Goal: Task Accomplishment & Management: Complete application form

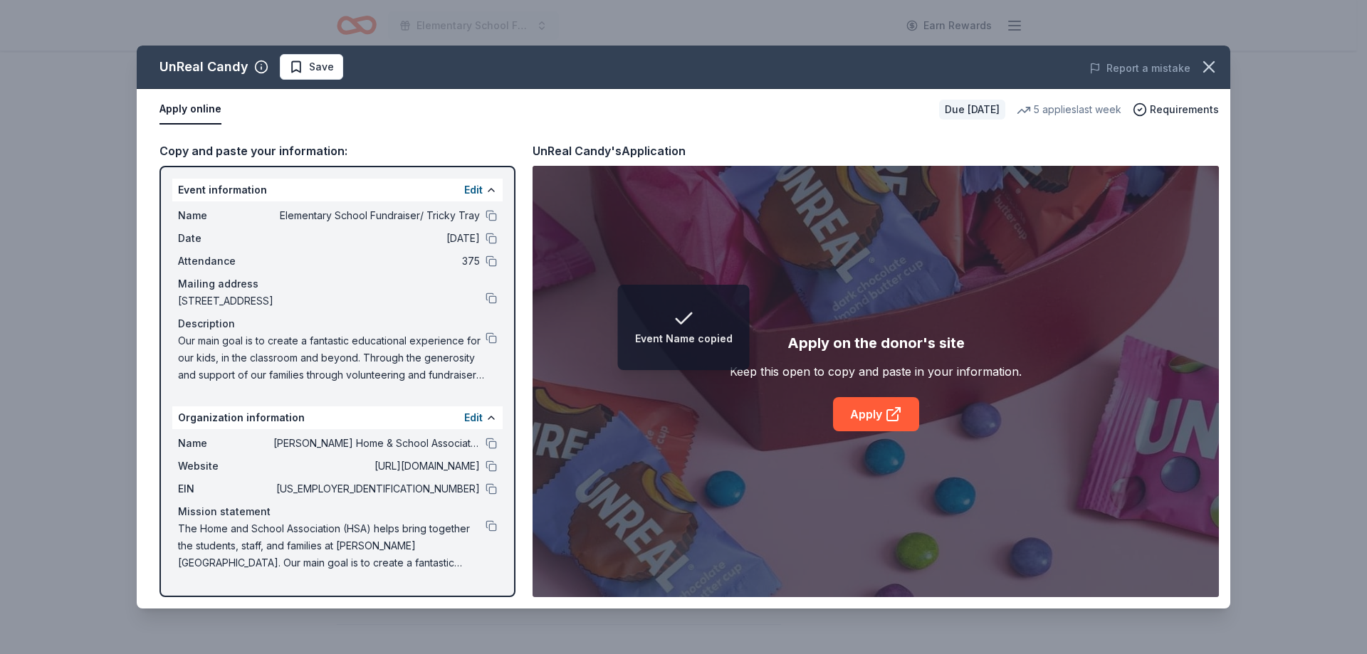
scroll to position [214, 0]
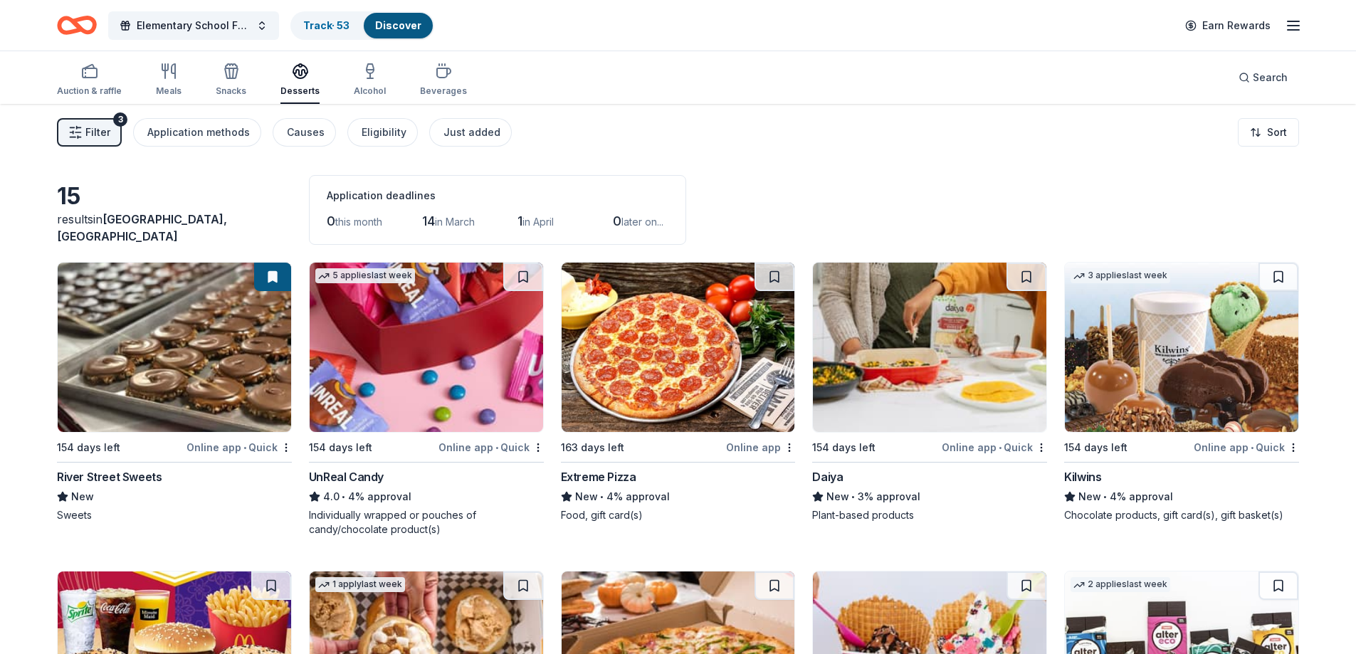
click at [435, 288] on img at bounding box center [427, 347] width 234 height 169
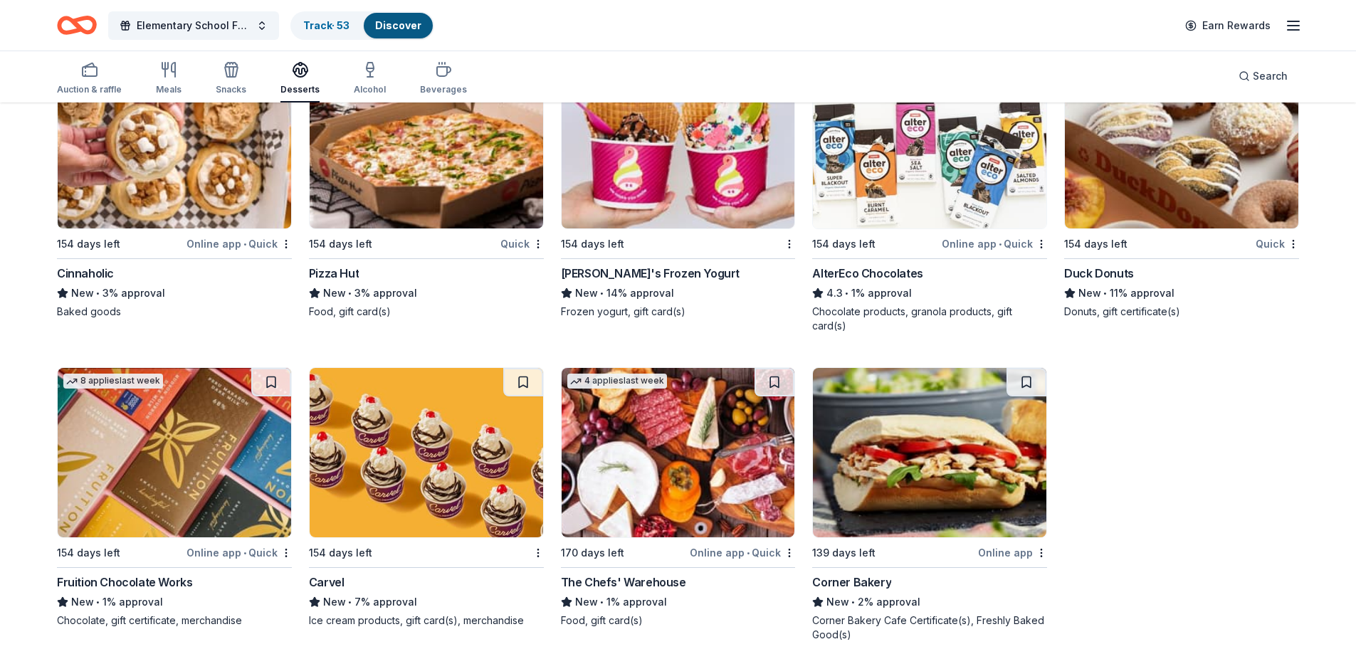
scroll to position [515, 0]
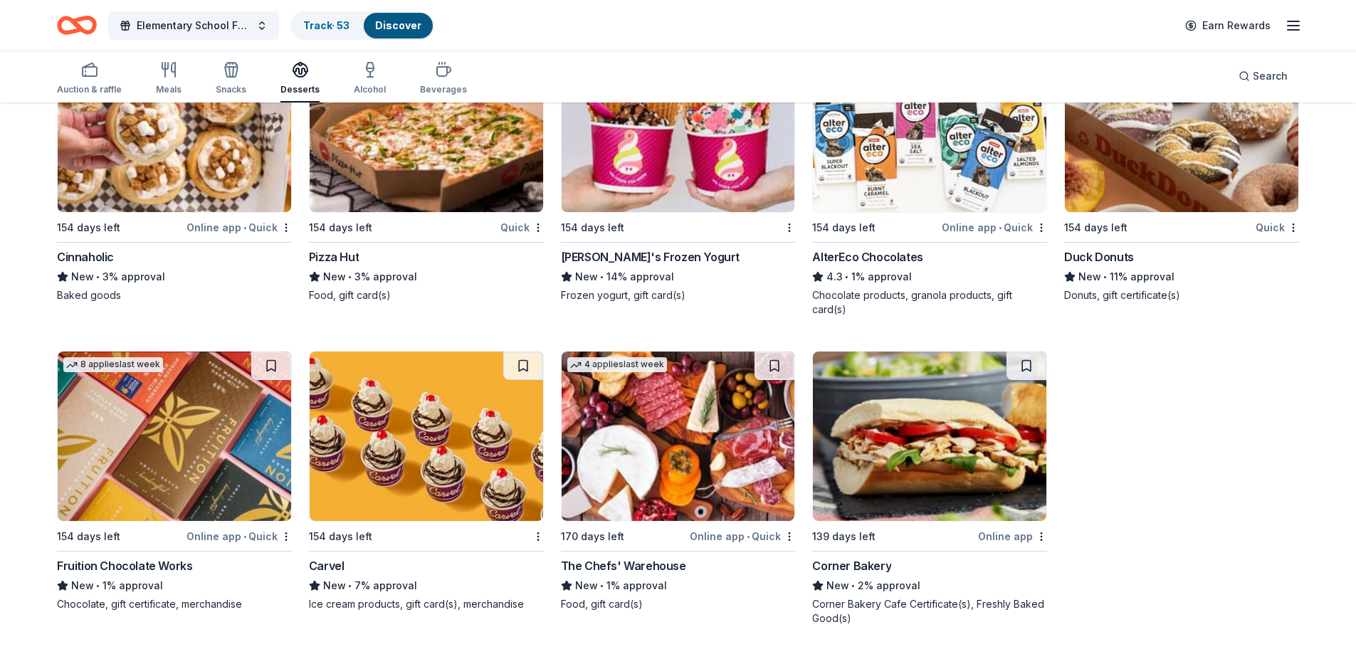
click at [371, 454] on img at bounding box center [427, 436] width 234 height 169
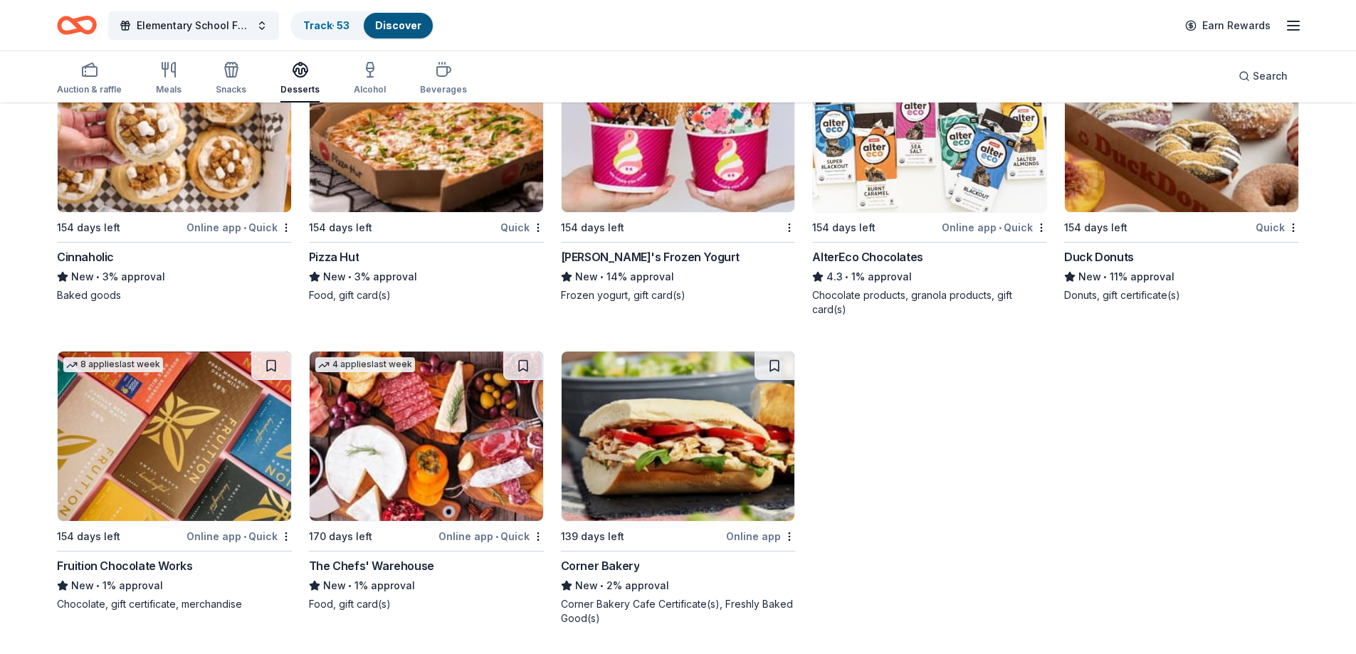
click at [454, 454] on img at bounding box center [427, 436] width 234 height 169
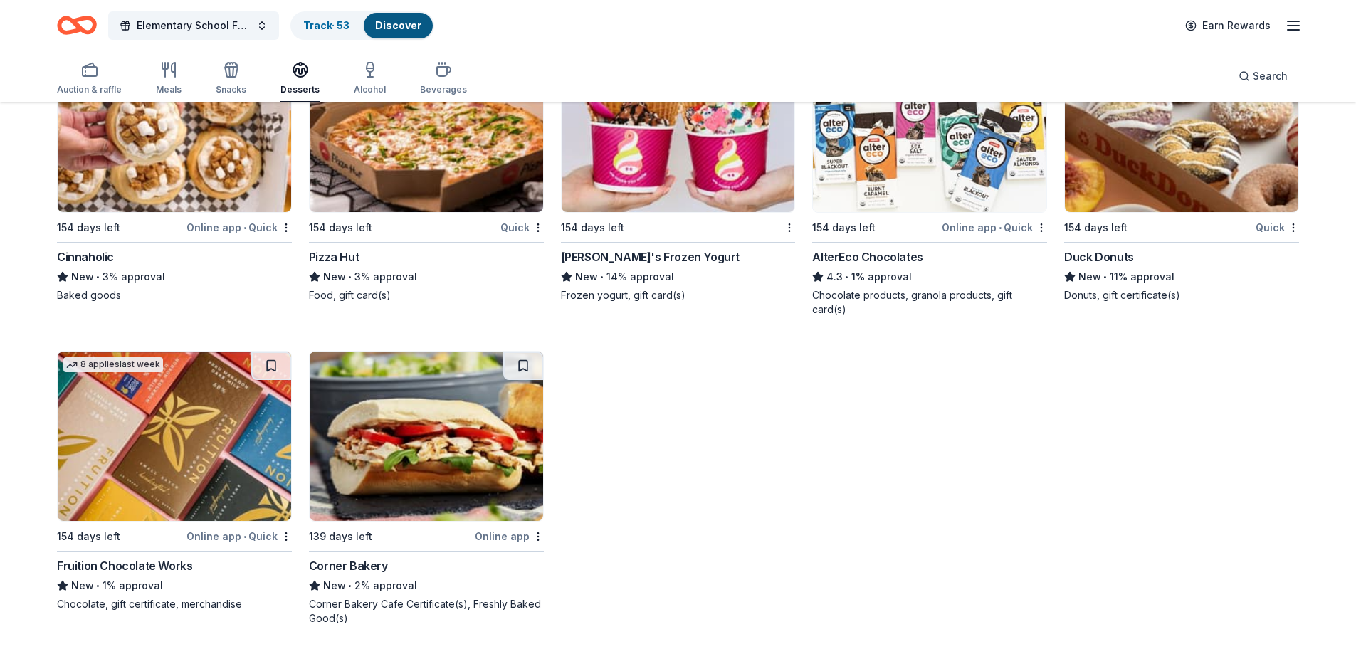
click at [216, 429] on img at bounding box center [175, 436] width 234 height 169
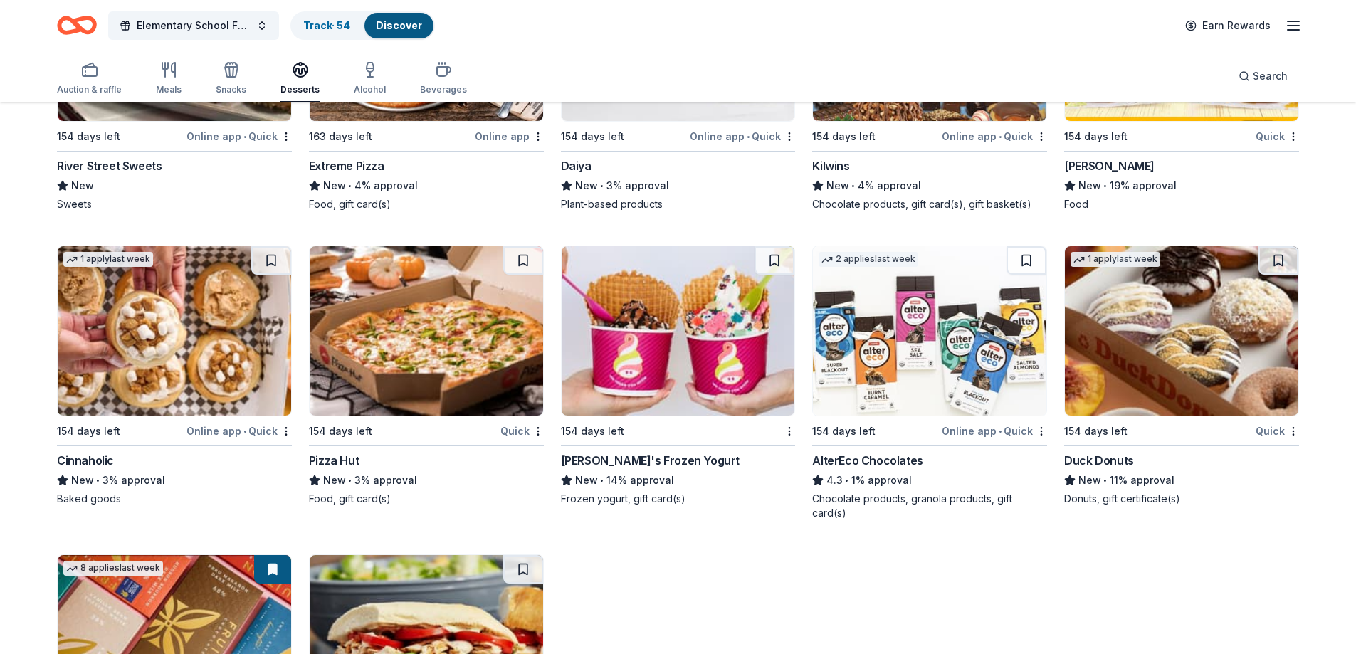
scroll to position [301, 0]
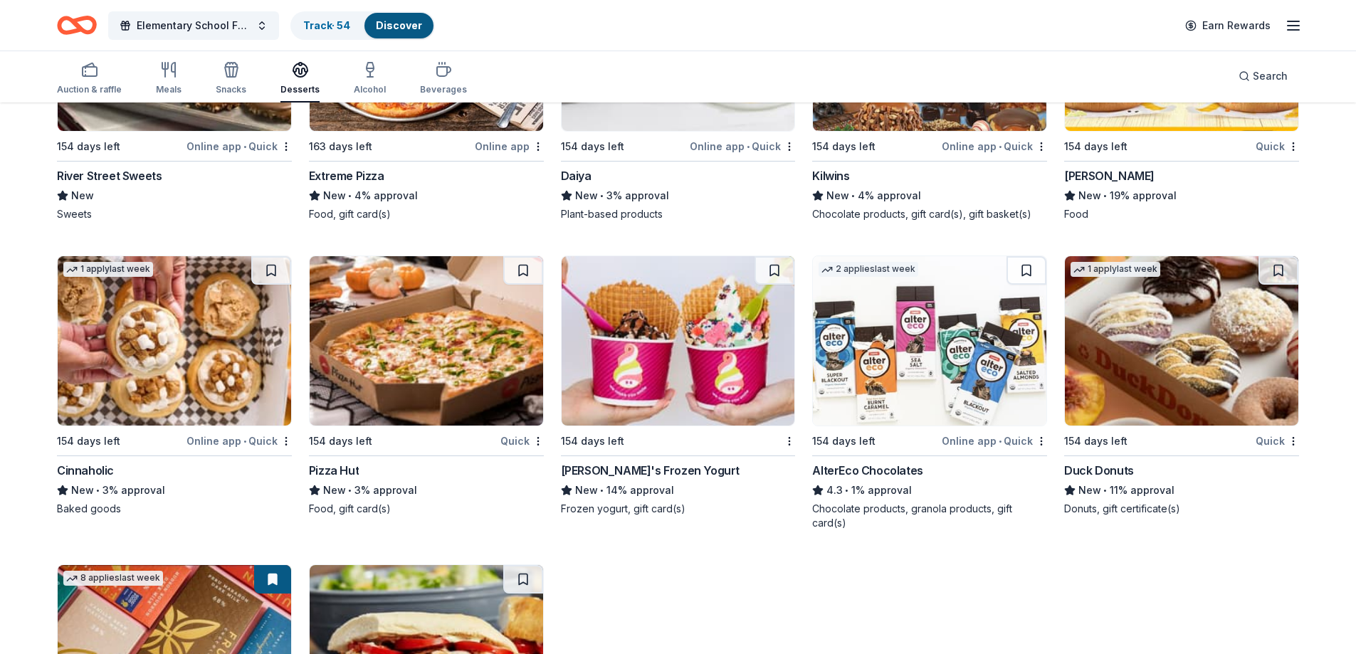
click at [1141, 344] on img at bounding box center [1182, 340] width 234 height 169
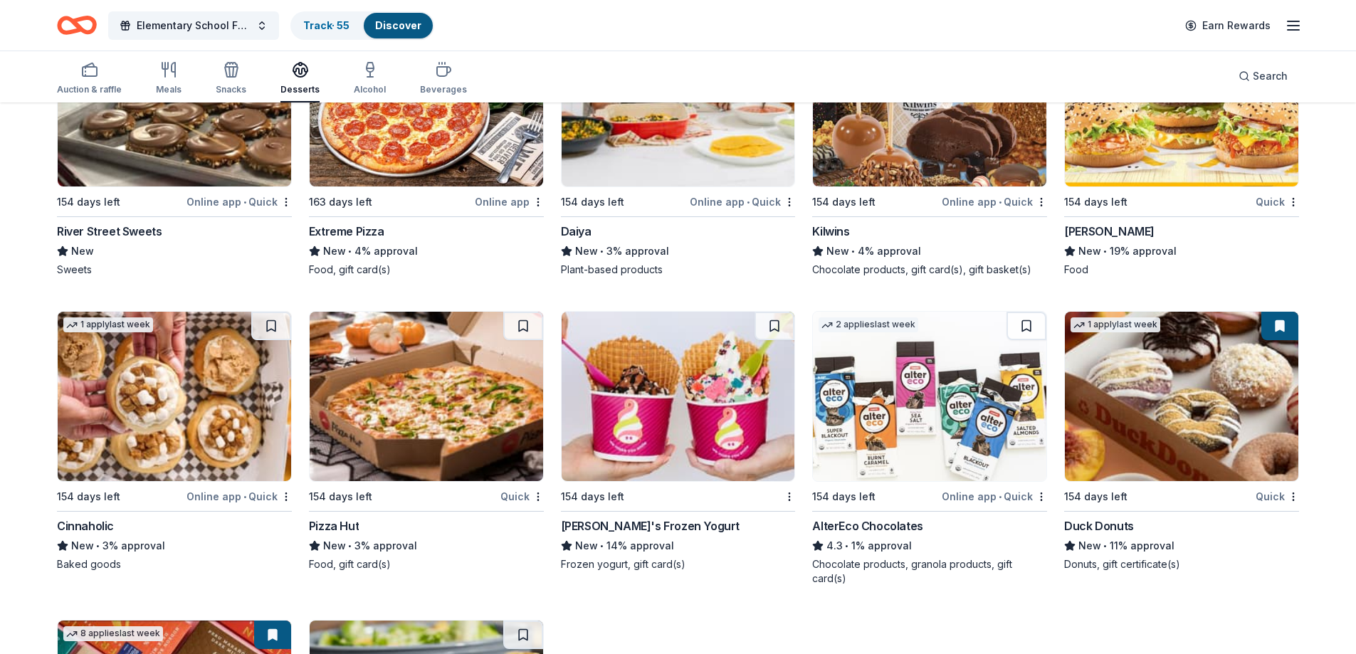
scroll to position [285, 0]
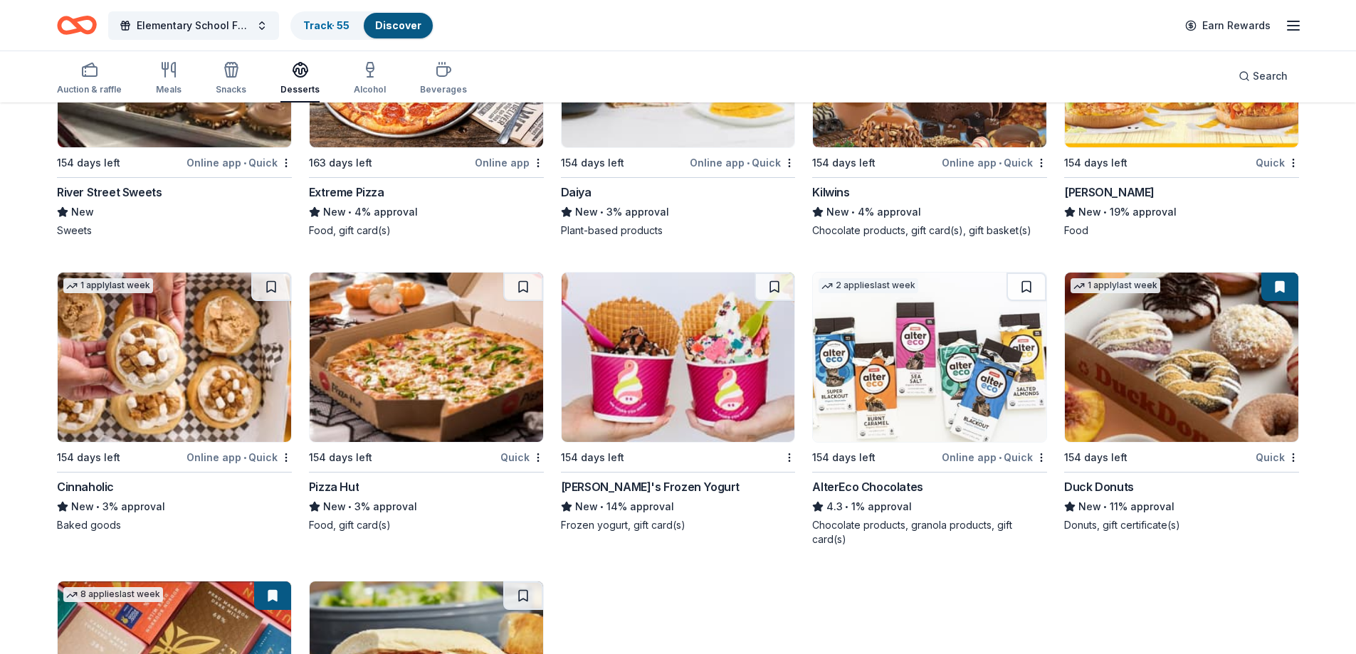
click at [879, 371] on img at bounding box center [930, 357] width 234 height 169
click at [154, 376] on img at bounding box center [175, 357] width 234 height 169
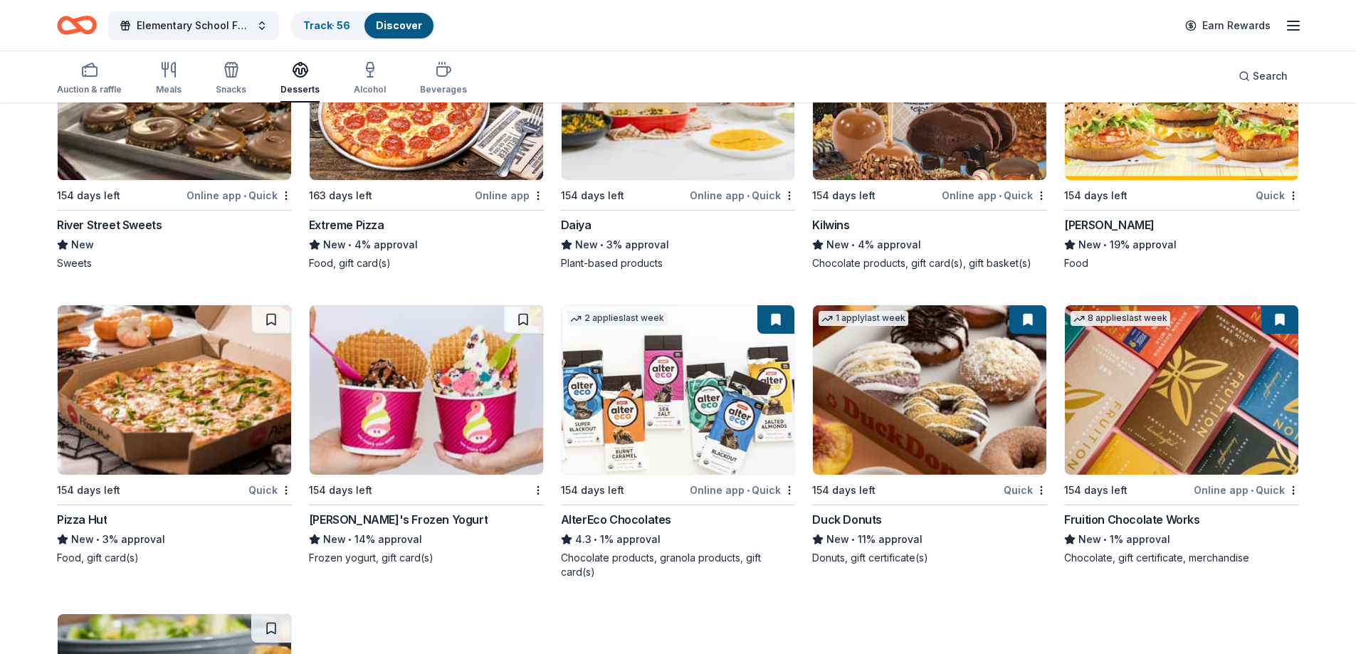
scroll to position [0, 0]
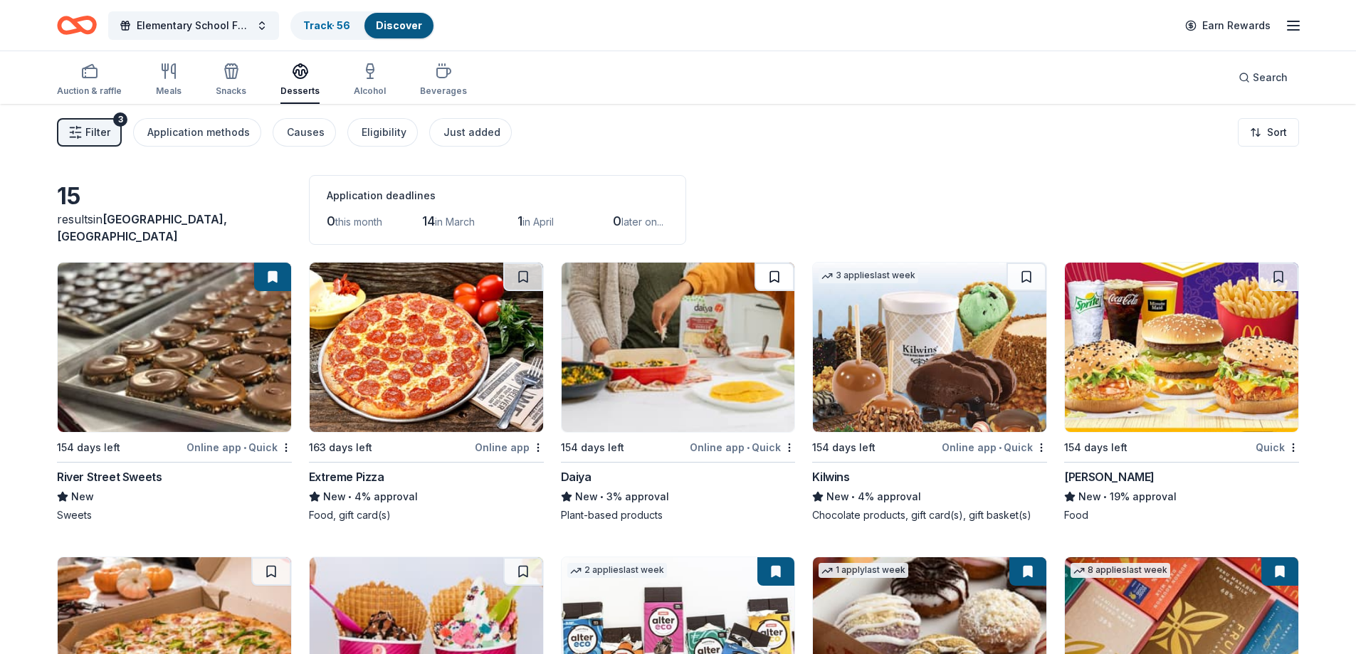
click at [760, 282] on button at bounding box center [775, 277] width 40 height 28
click at [668, 343] on img at bounding box center [679, 347] width 234 height 169
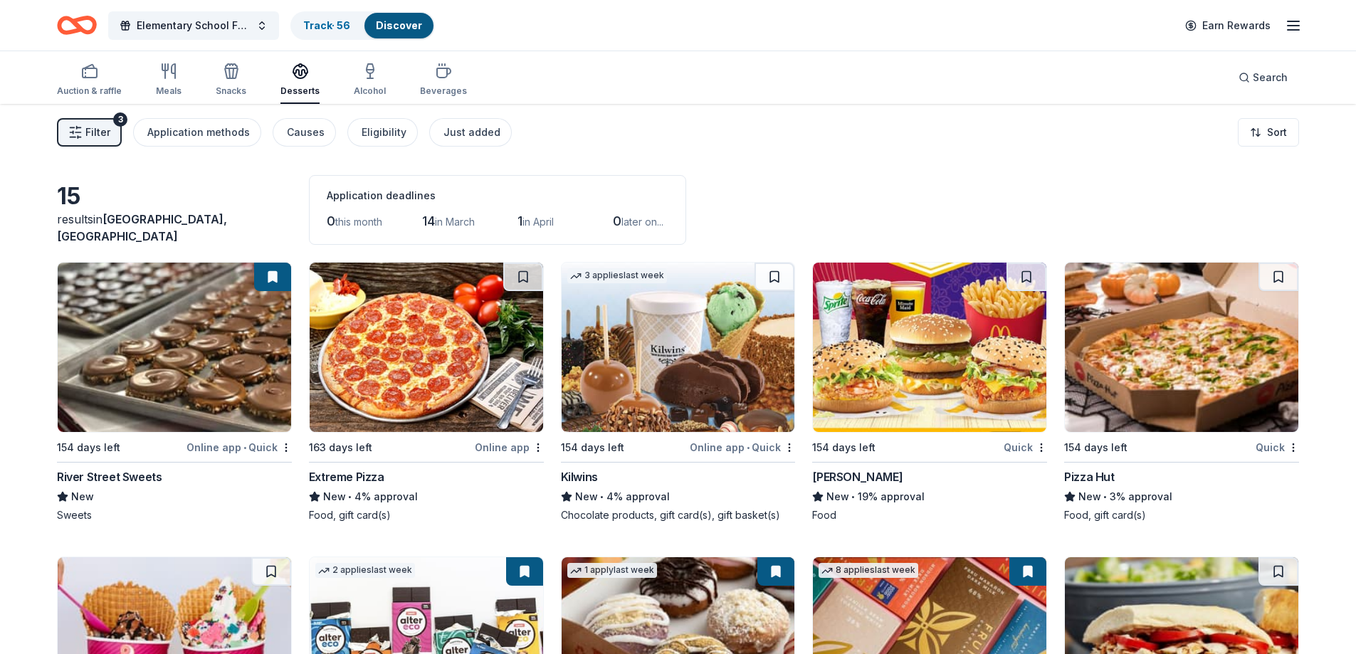
click at [100, 135] on span "Filter" at bounding box center [97, 132] width 25 height 17
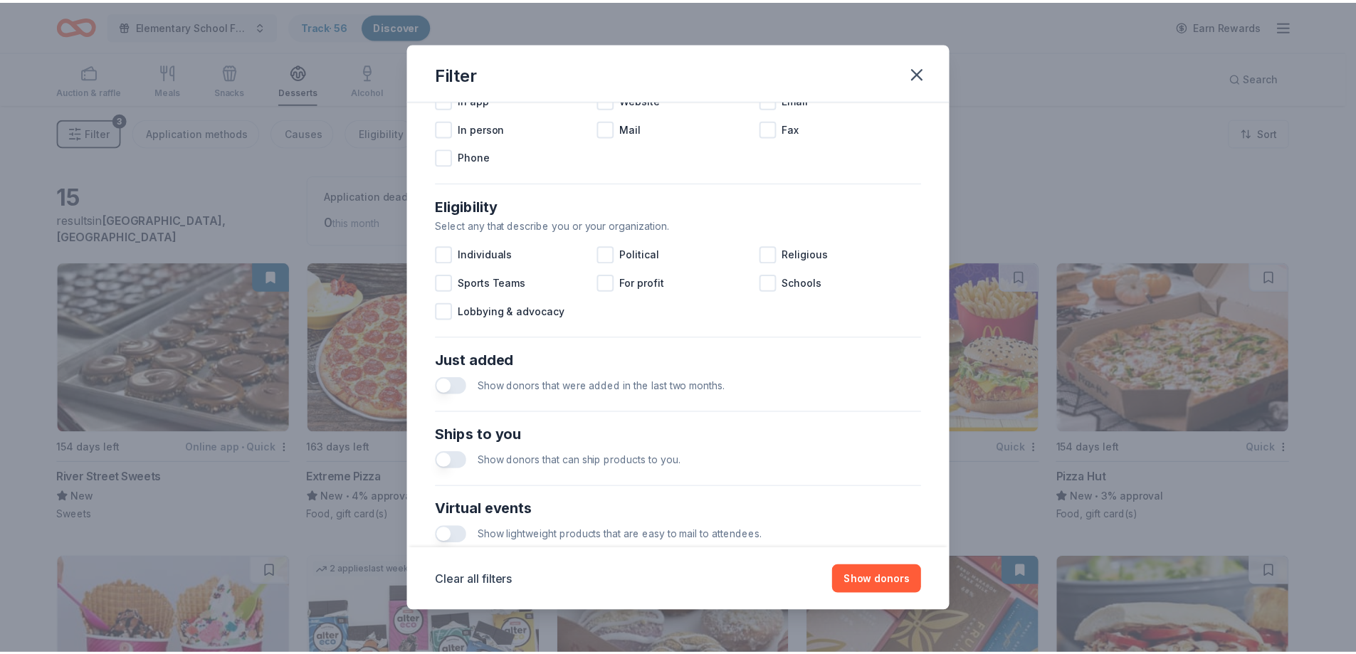
scroll to position [490, 0]
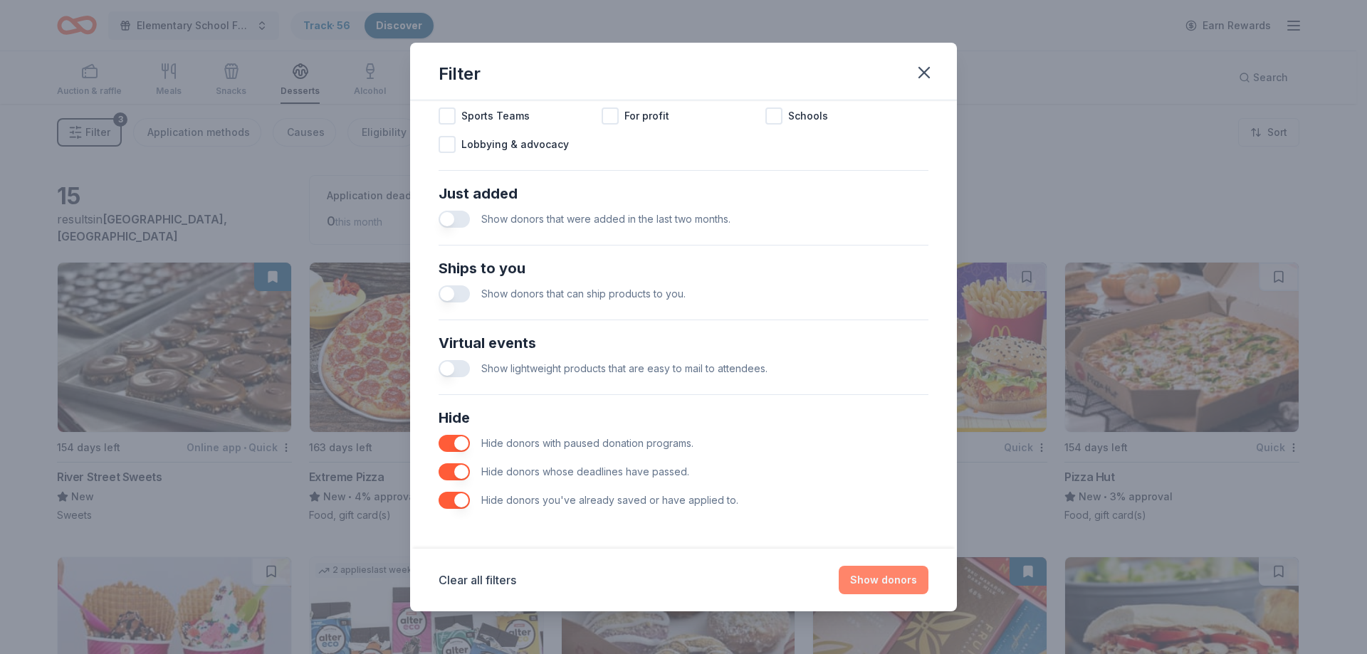
click at [884, 581] on button "Show donors" at bounding box center [884, 580] width 90 height 28
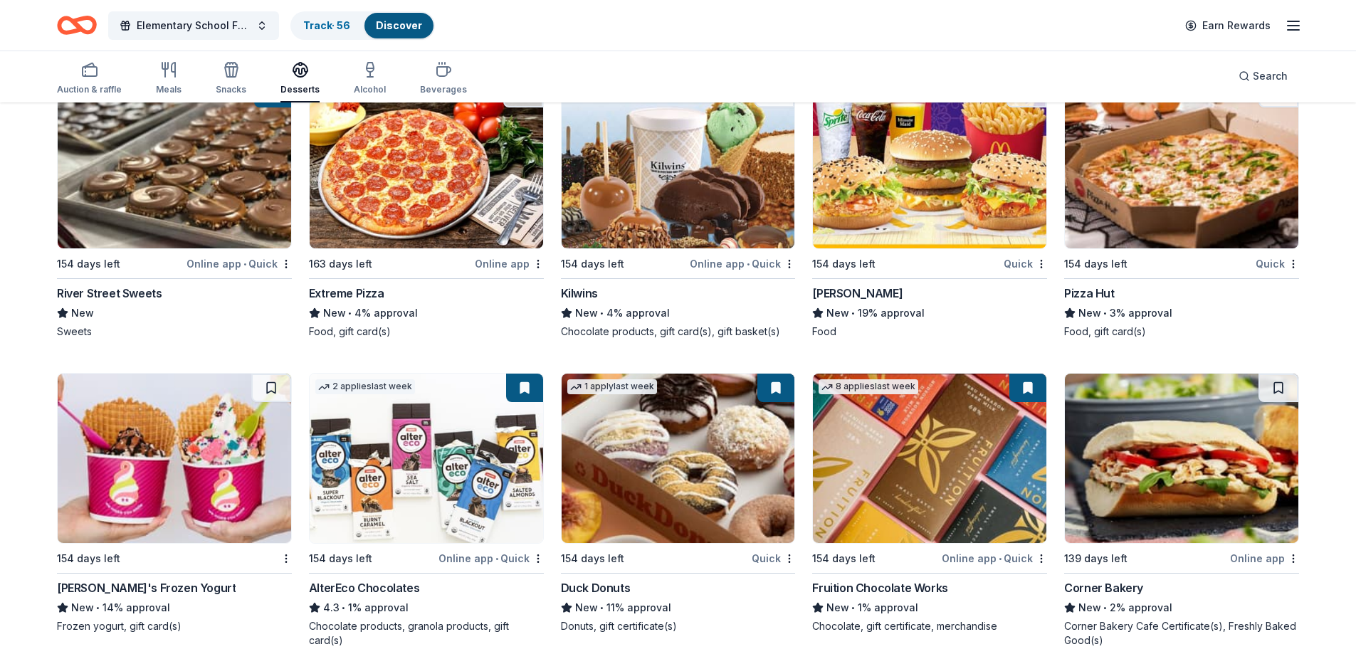
scroll to position [206, 0]
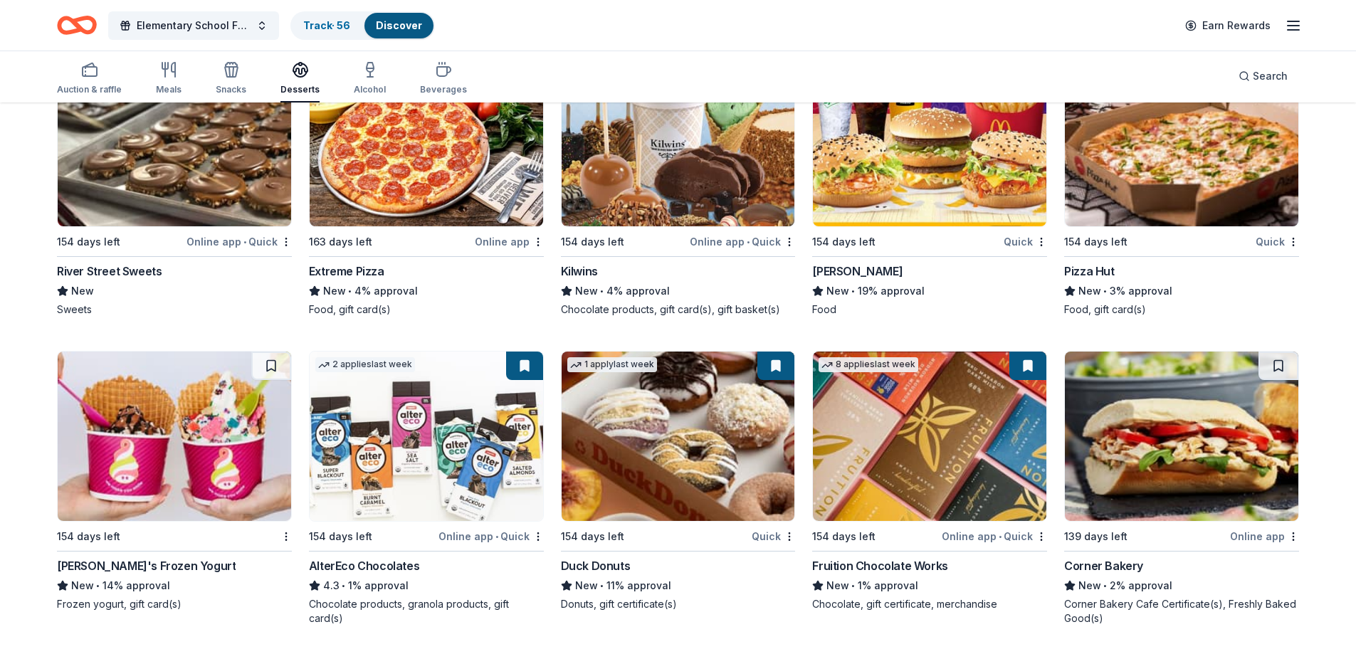
click at [896, 440] on img at bounding box center [930, 436] width 234 height 169
click at [362, 87] on div "Alcohol" at bounding box center [370, 89] width 32 height 11
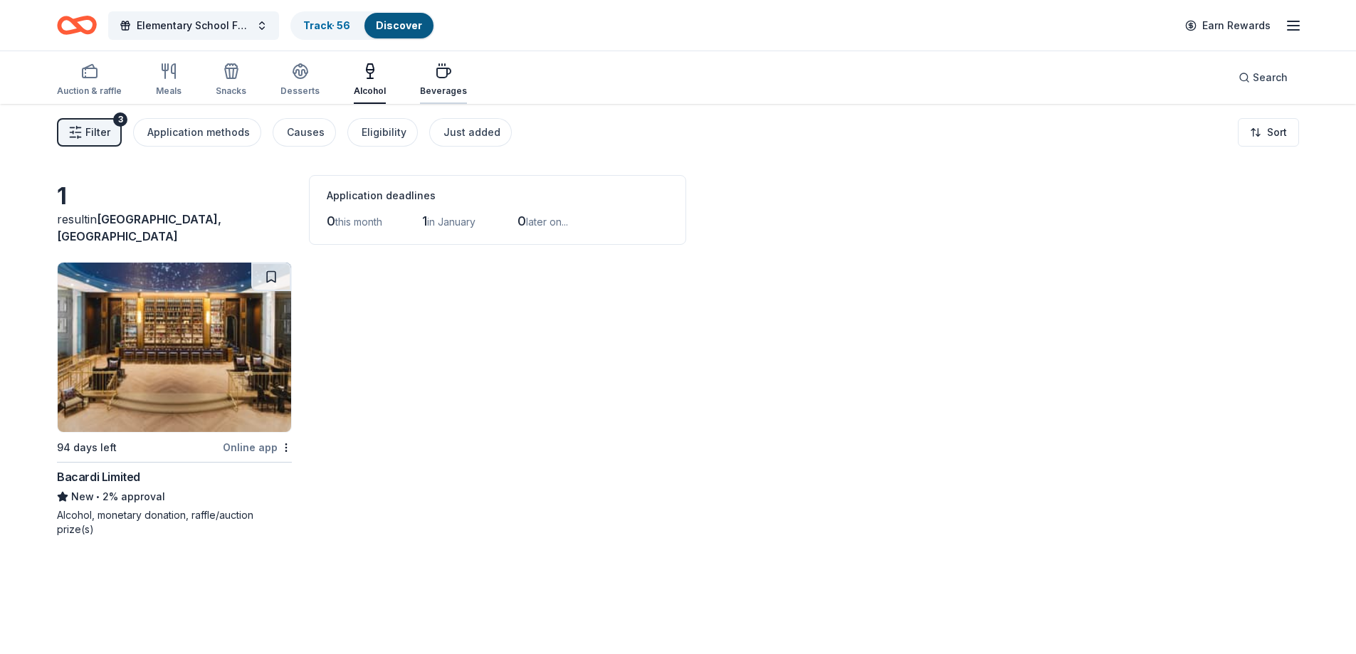
click at [444, 80] on div "Beverages" at bounding box center [443, 80] width 47 height 34
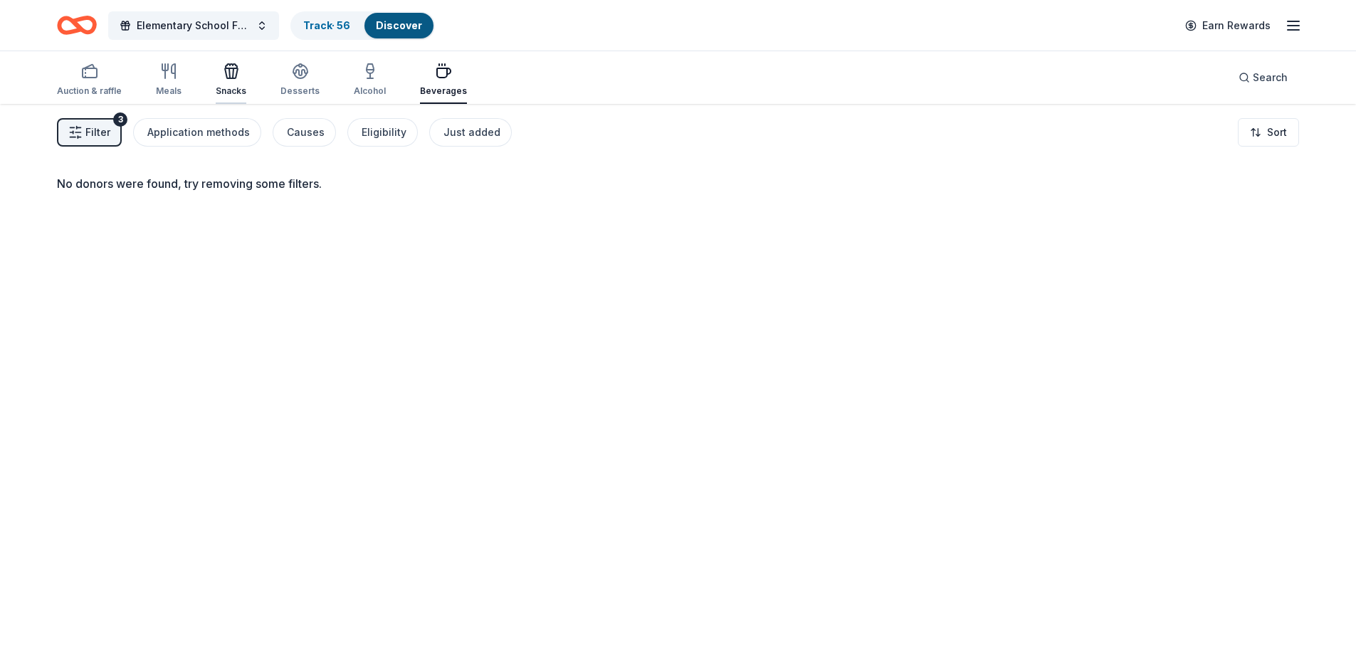
click at [231, 88] on div "Snacks" at bounding box center [231, 90] width 31 height 11
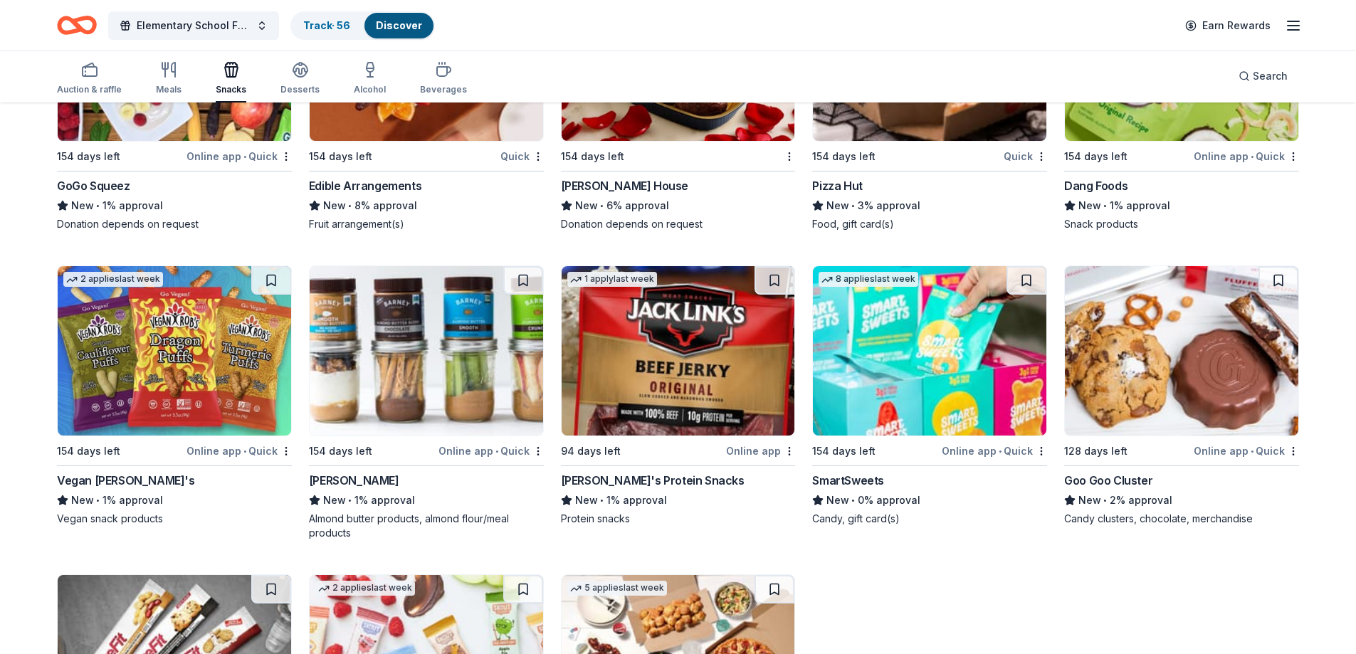
scroll to position [1104, 0]
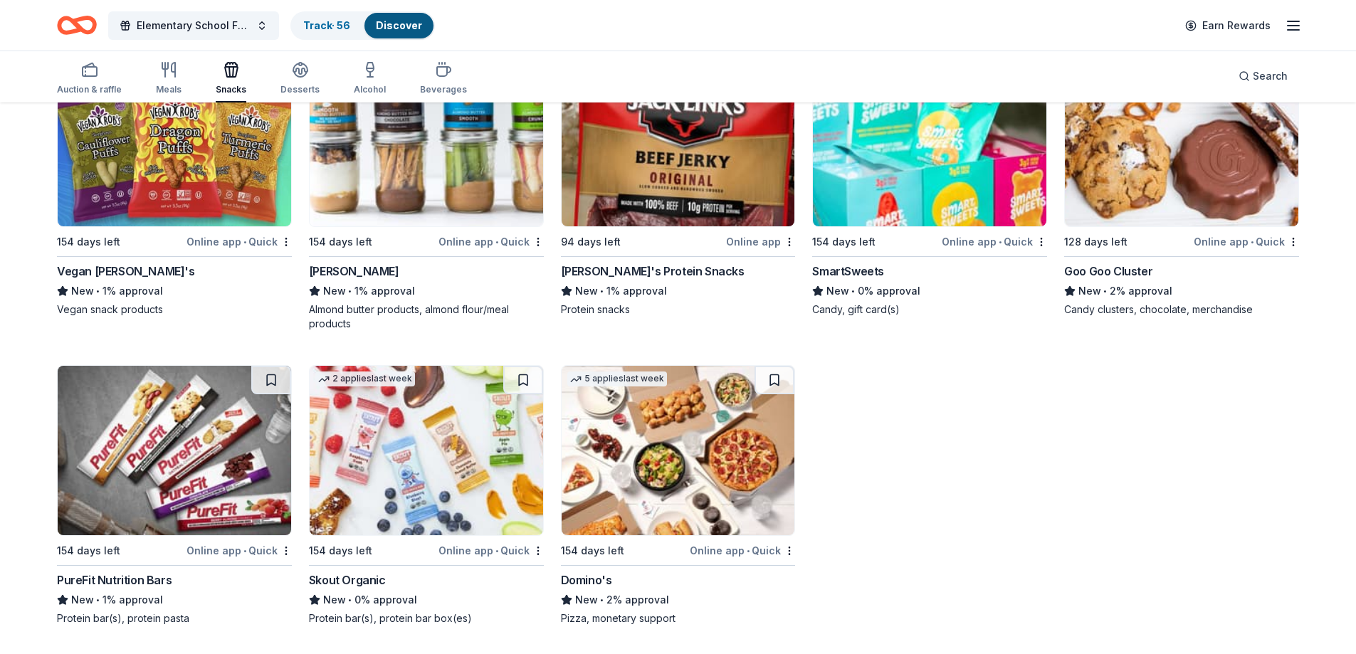
click at [218, 462] on img at bounding box center [175, 450] width 234 height 169
click at [383, 444] on img at bounding box center [427, 450] width 234 height 169
click at [604, 431] on img at bounding box center [679, 450] width 234 height 169
click at [1193, 185] on img at bounding box center [1182, 141] width 234 height 169
click at [949, 180] on img at bounding box center [930, 141] width 234 height 169
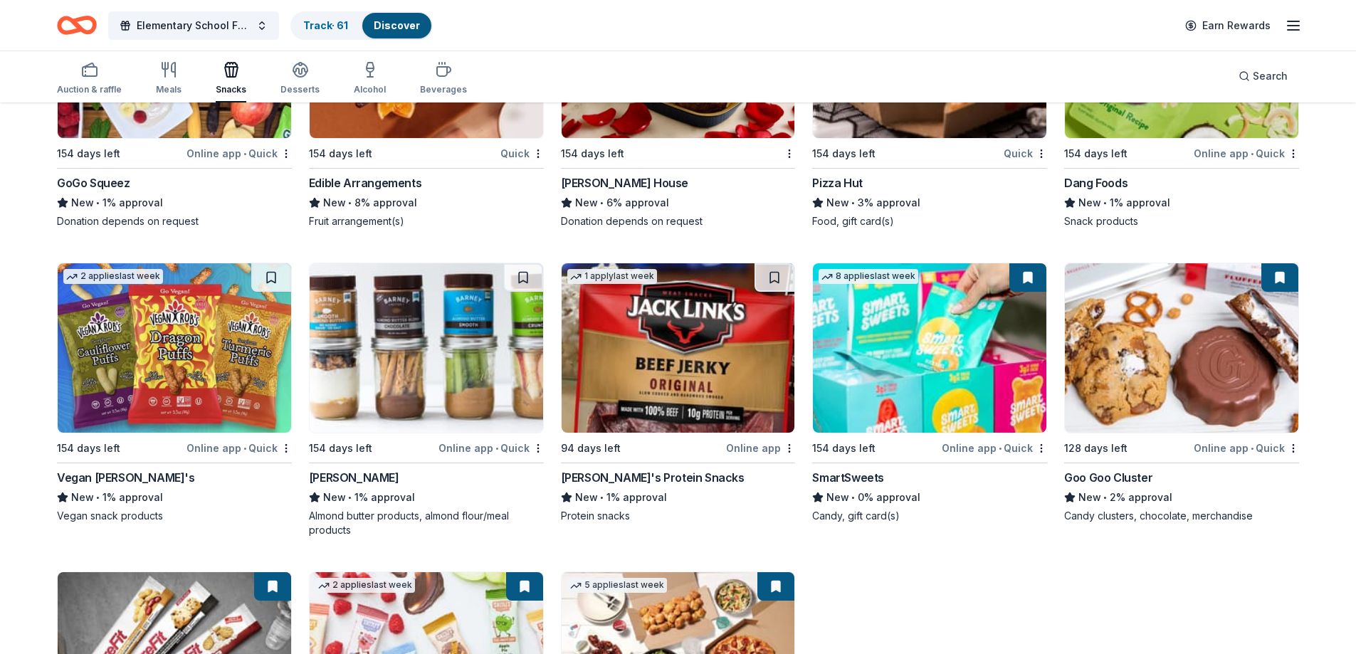
scroll to position [891, 0]
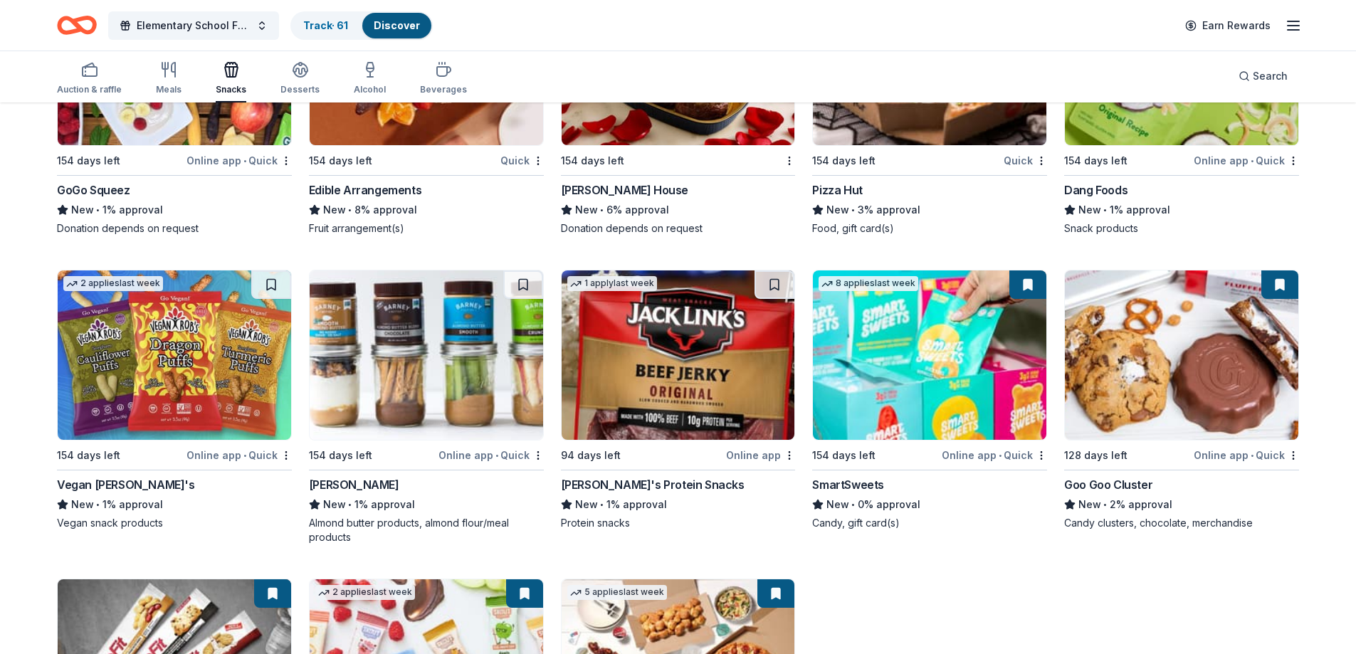
click at [690, 375] on img at bounding box center [679, 355] width 234 height 169
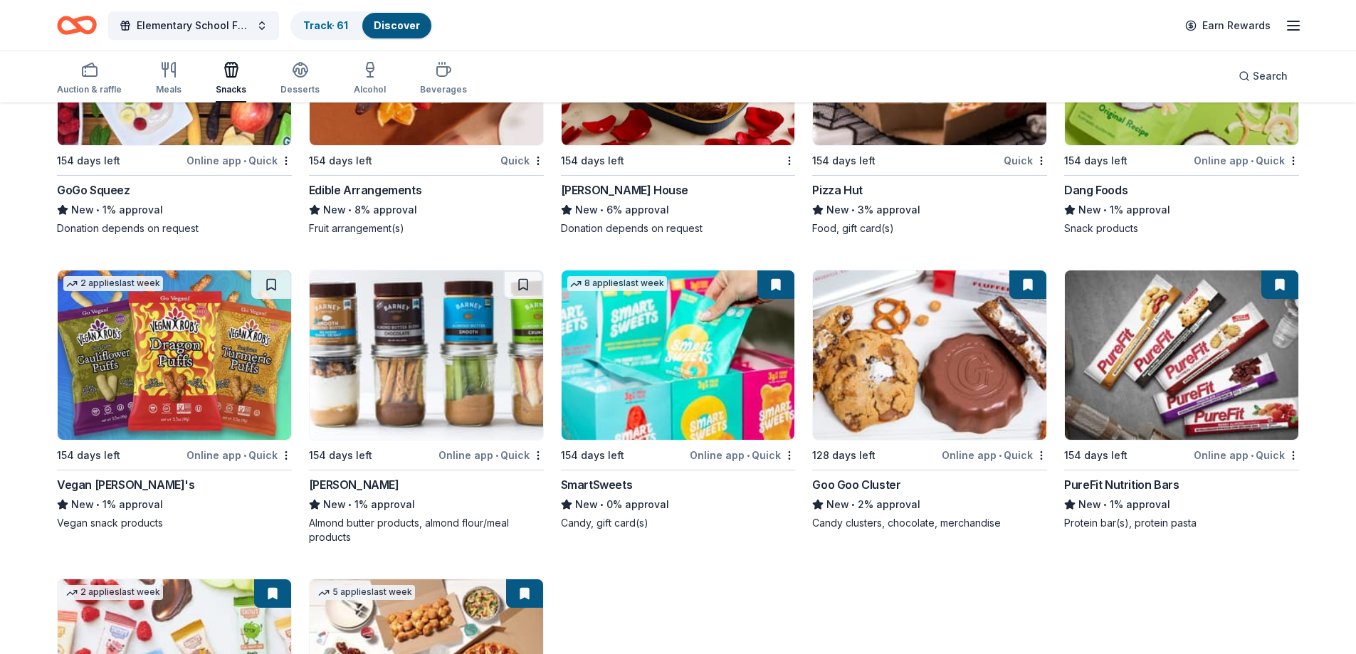
click at [452, 345] on img at bounding box center [427, 355] width 234 height 169
click at [158, 363] on img at bounding box center [175, 355] width 234 height 169
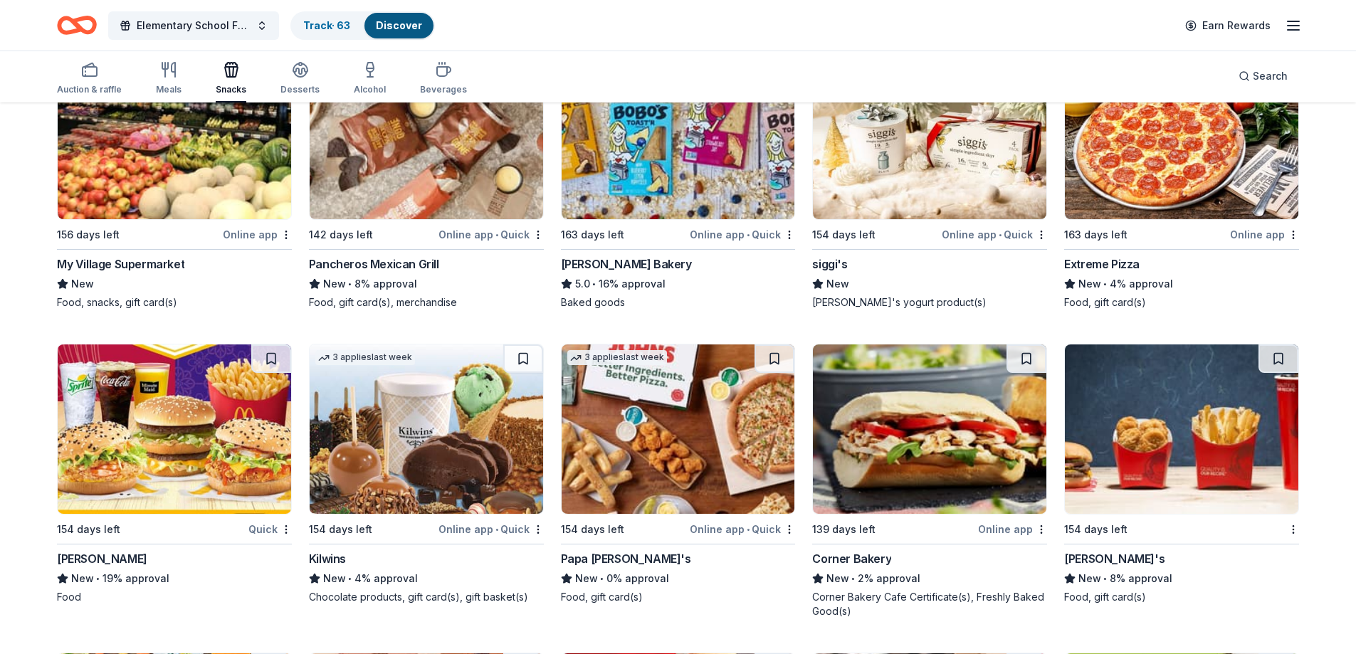
scroll to position [0, 0]
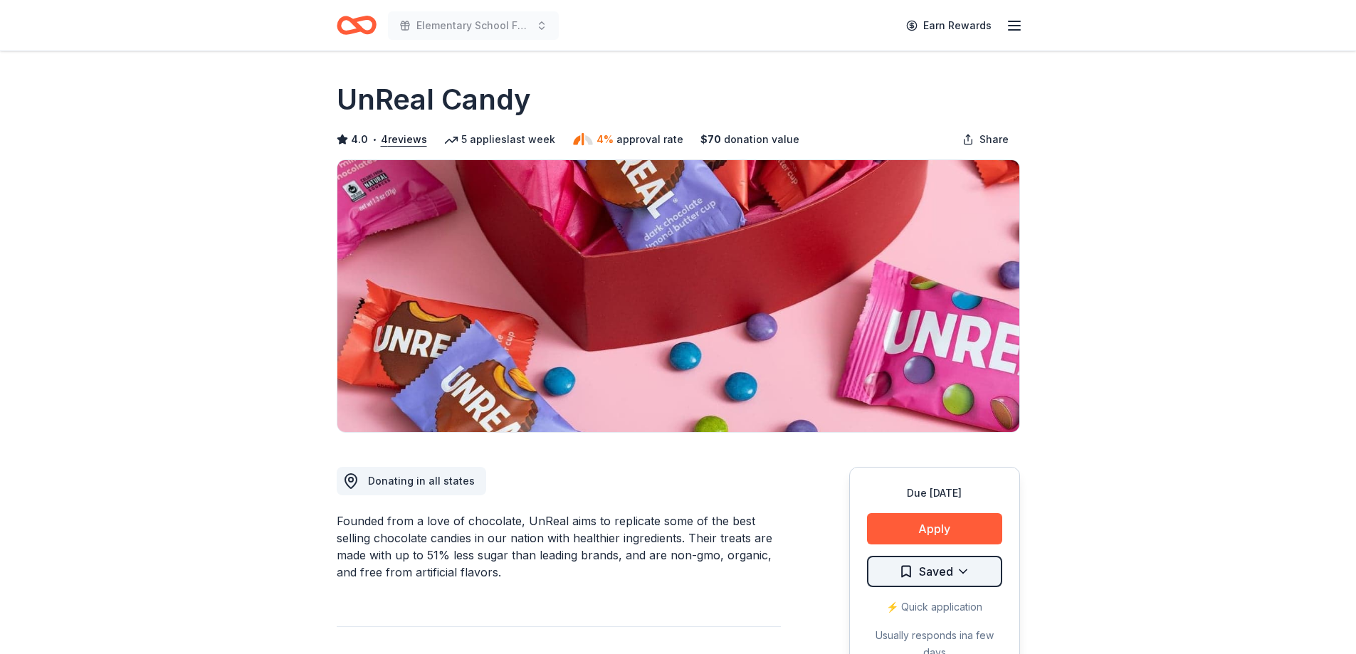
click at [960, 568] on html "Elementary School Fundraiser/ Tricky Tray Earn Rewards Due in 154 days Share Un…" at bounding box center [678, 327] width 1356 height 654
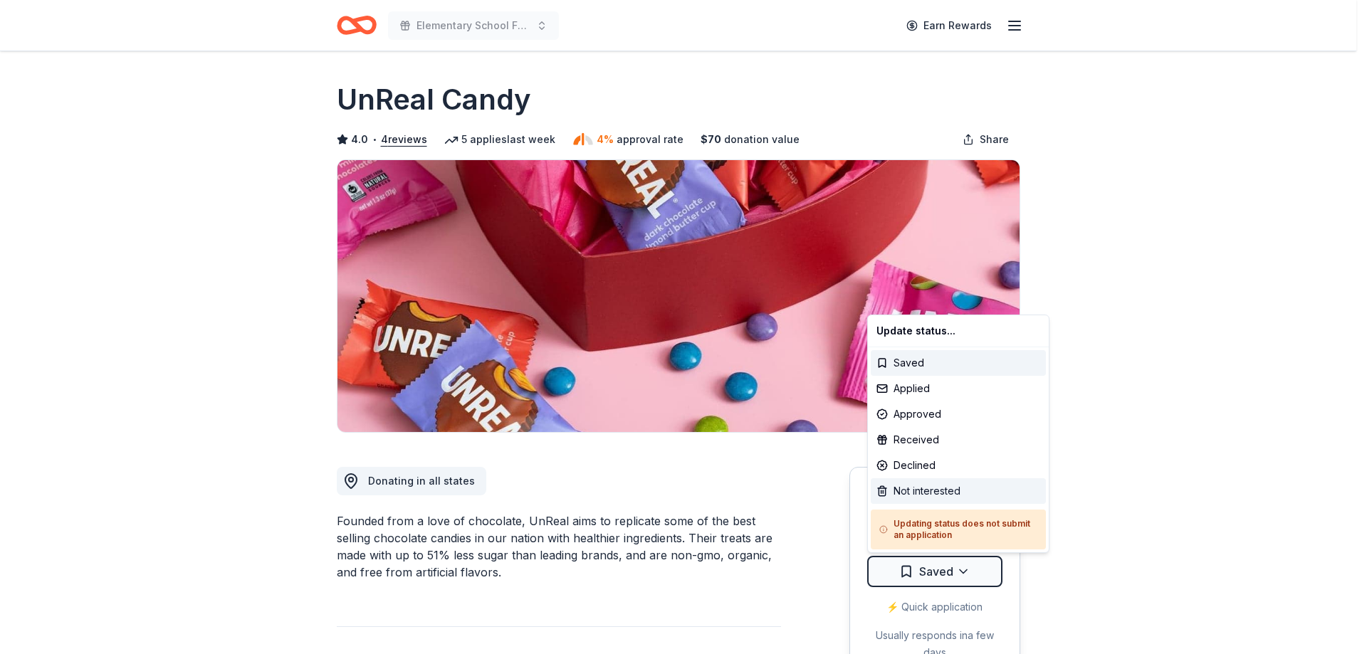
click at [941, 493] on div "Not interested" at bounding box center [958, 492] width 175 height 26
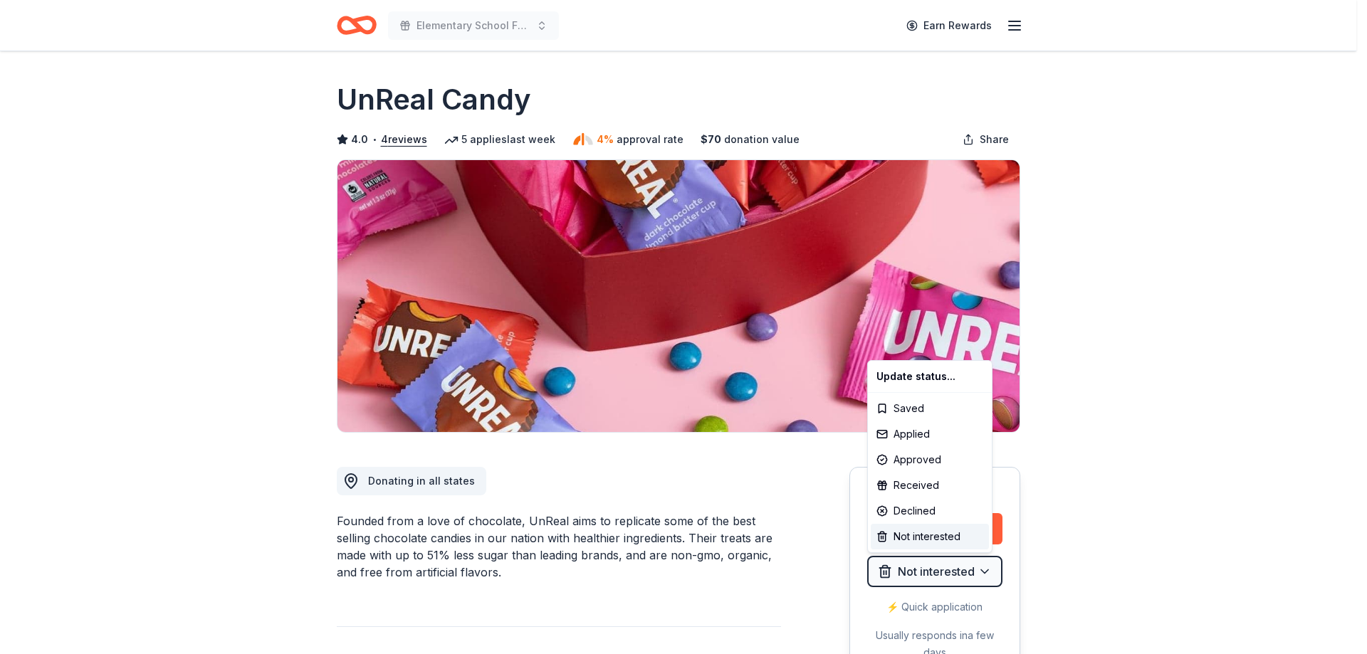
click at [1164, 483] on html "Elementary School Fundraiser/ Tricky Tray Earn Rewards Due in 154 days Share Un…" at bounding box center [683, 327] width 1367 height 654
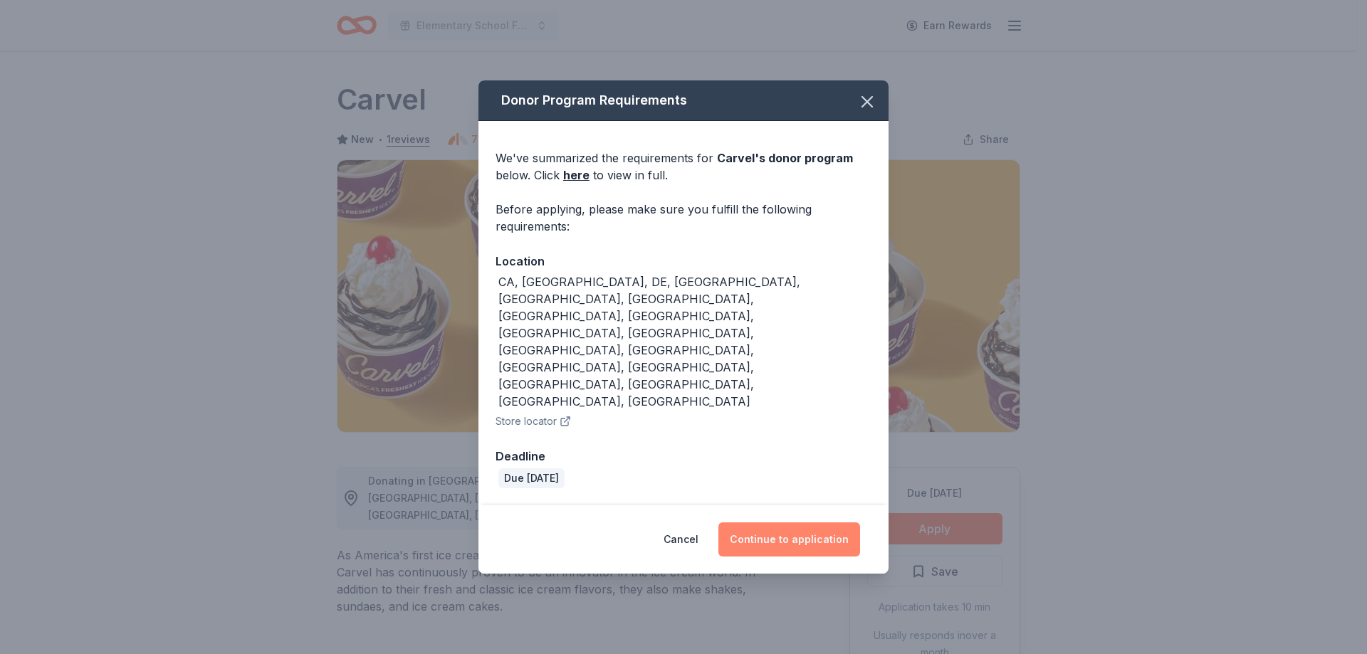
click at [805, 523] on button "Continue to application" at bounding box center [789, 540] width 142 height 34
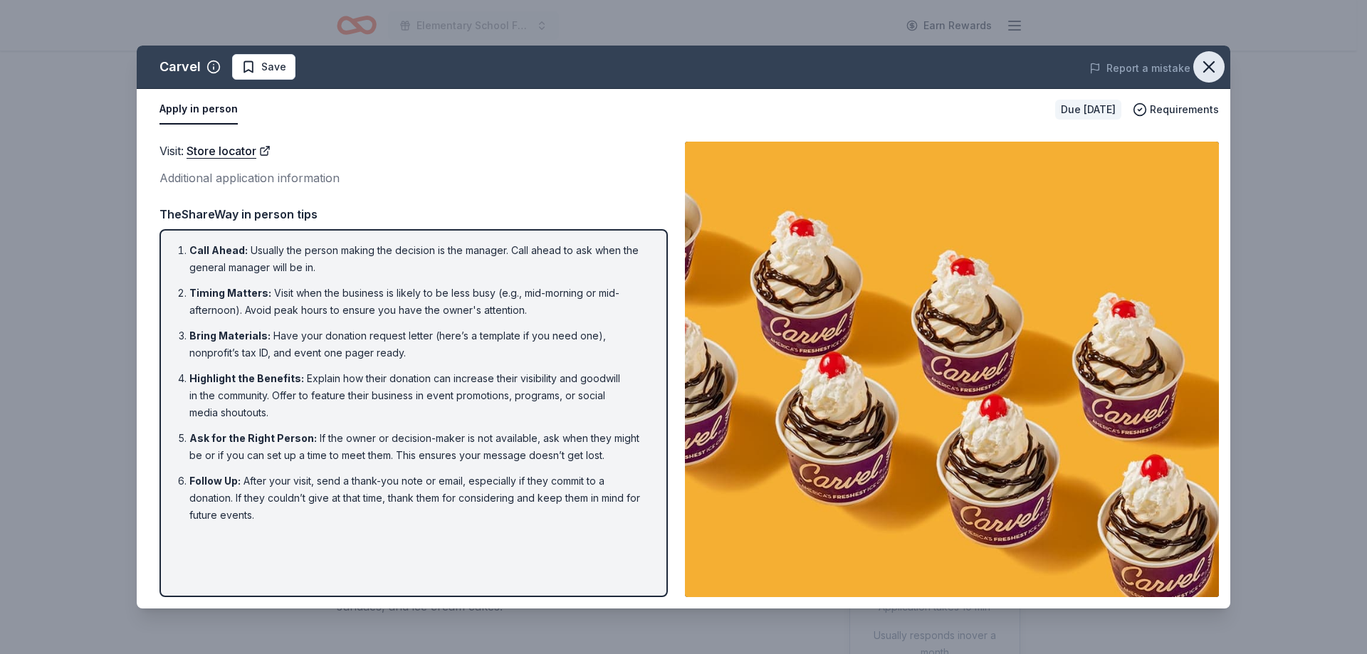
click at [1211, 69] on icon "button" at bounding box center [1209, 67] width 10 height 10
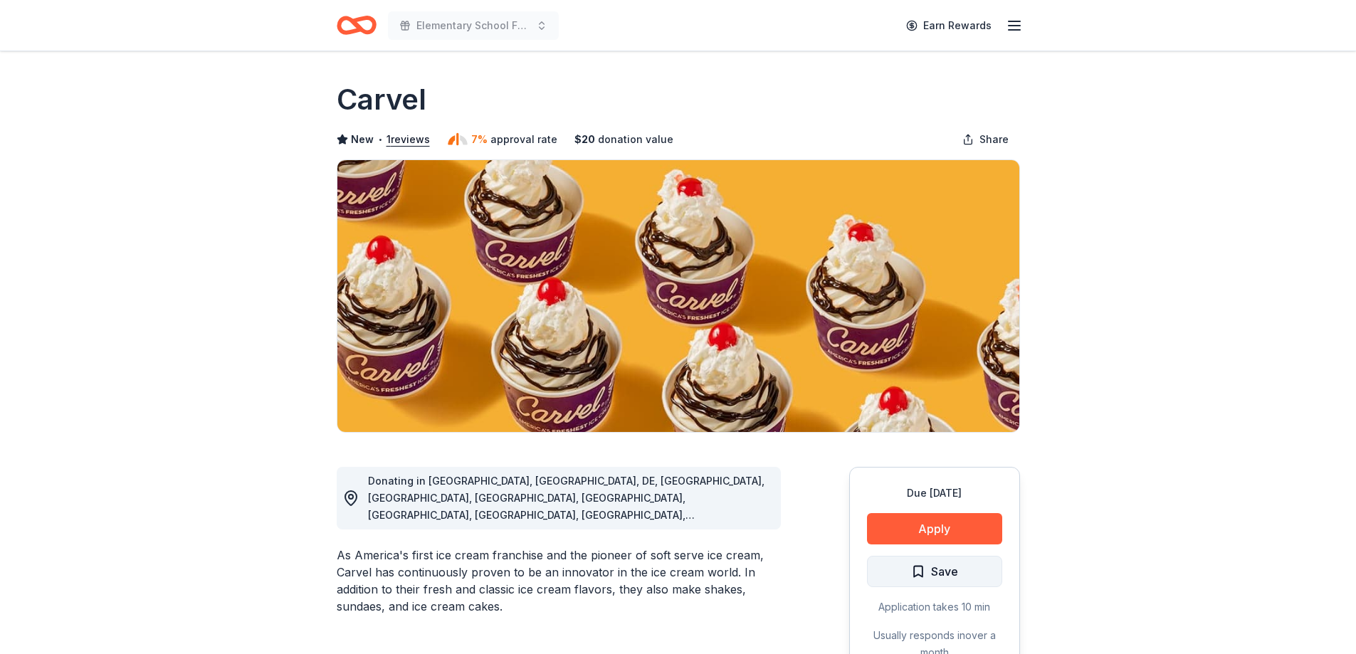
click at [962, 580] on button "Save" at bounding box center [934, 571] width 135 height 31
click at [961, 577] on html "Elementary School Fundraiser/ Tricky Tray Earn Rewards Due in 154 days Share Ca…" at bounding box center [678, 327] width 1356 height 654
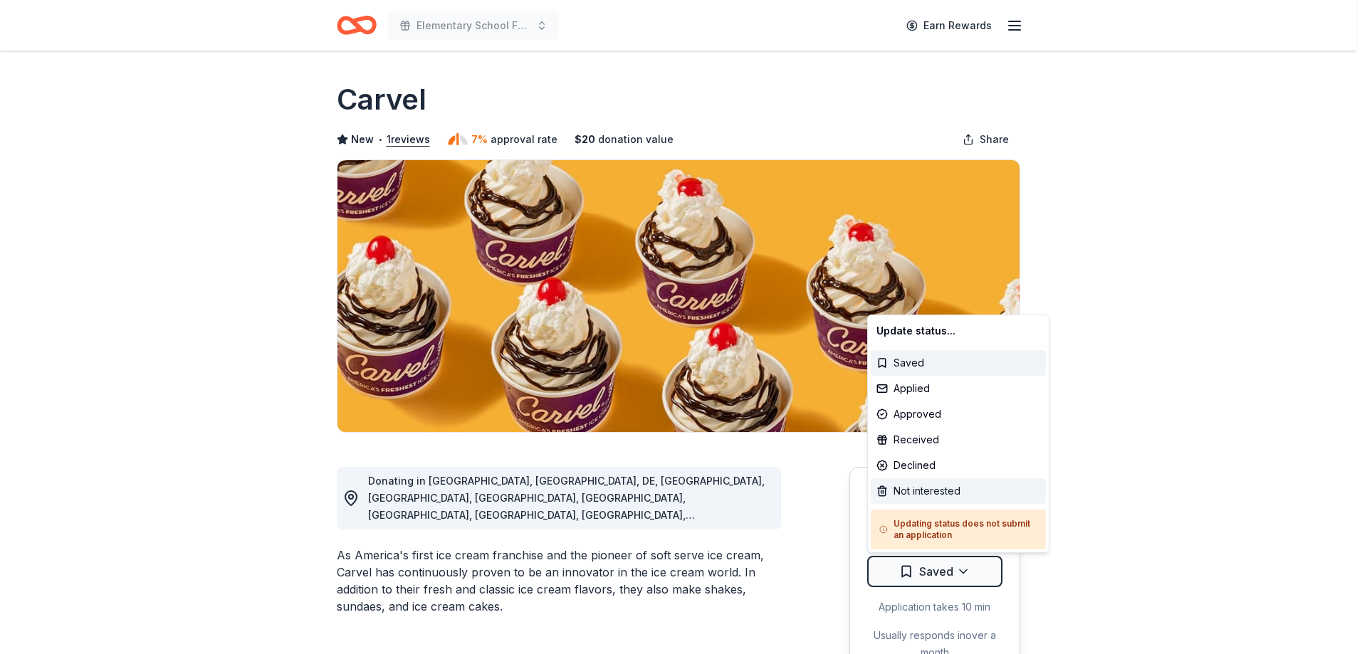
click at [944, 495] on div "Not interested" at bounding box center [958, 492] width 175 height 26
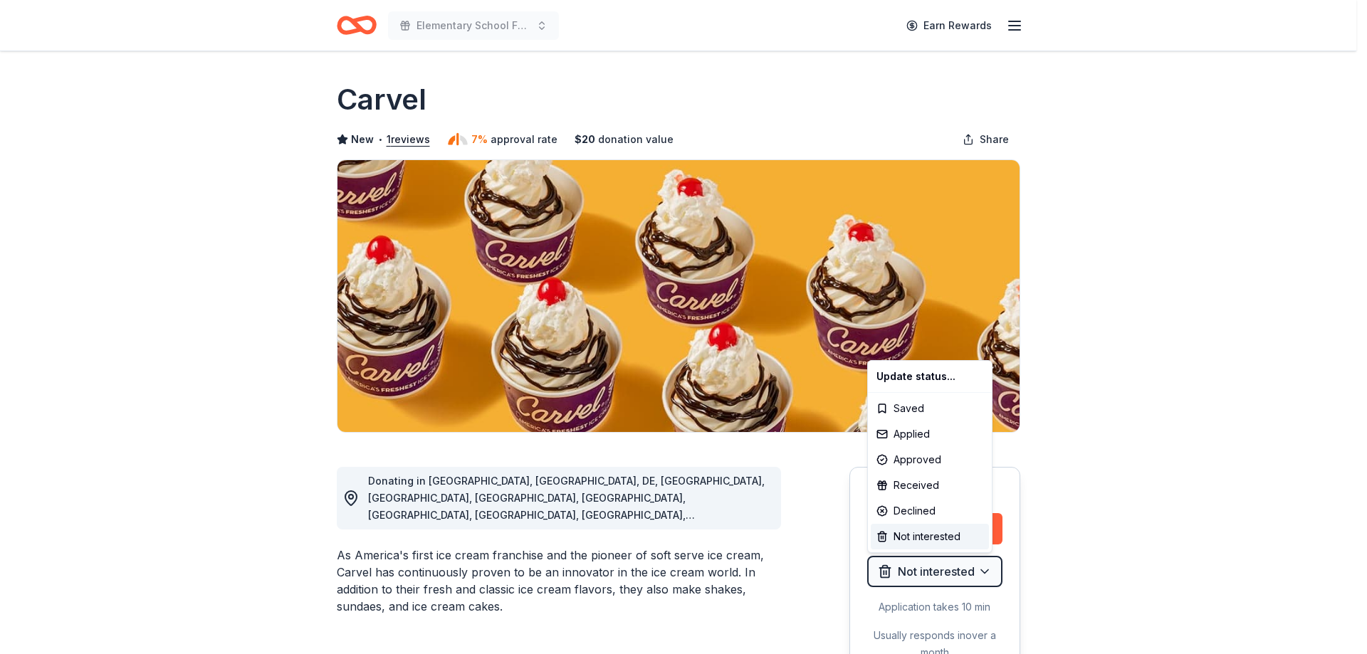
drag, startPoint x: 1079, startPoint y: 547, endPoint x: 1069, endPoint y: 533, distance: 17.2
click at [1079, 547] on html "Elementary School Fundraiser/ Tricky Tray Earn Rewards Due in 154 days Share Ca…" at bounding box center [683, 327] width 1367 height 654
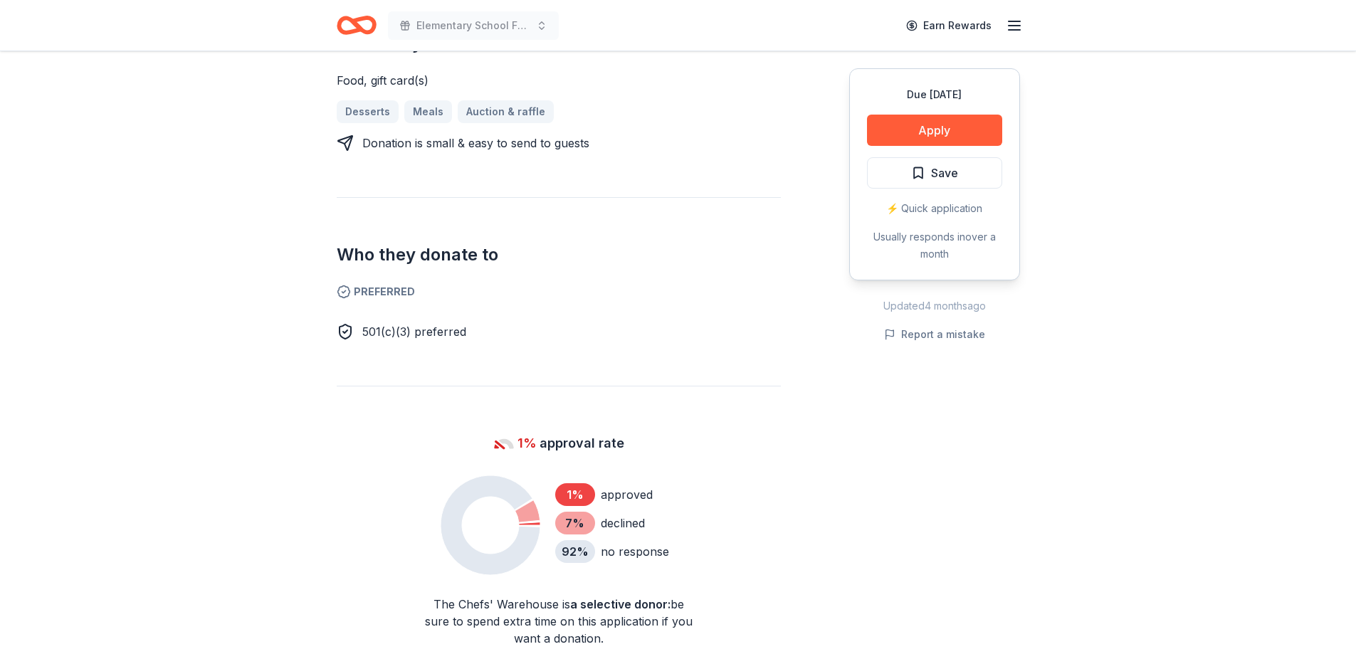
scroll to position [214, 0]
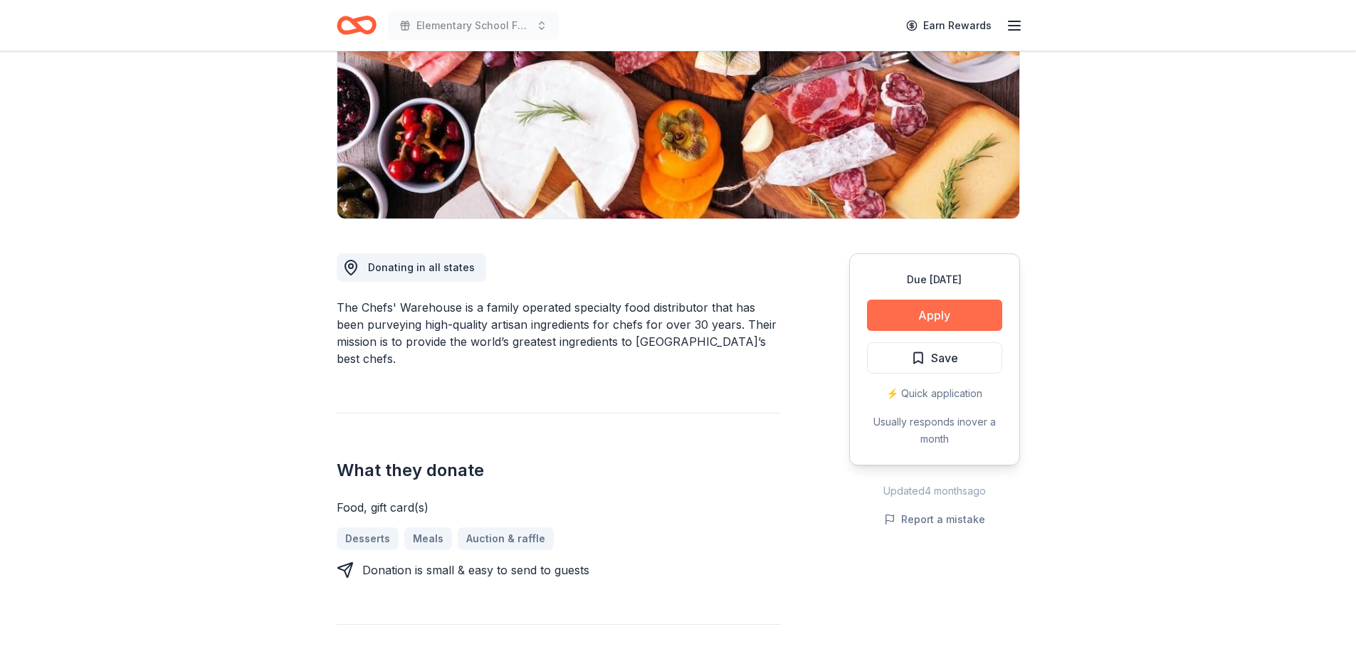
click at [941, 318] on button "Apply" at bounding box center [934, 315] width 135 height 31
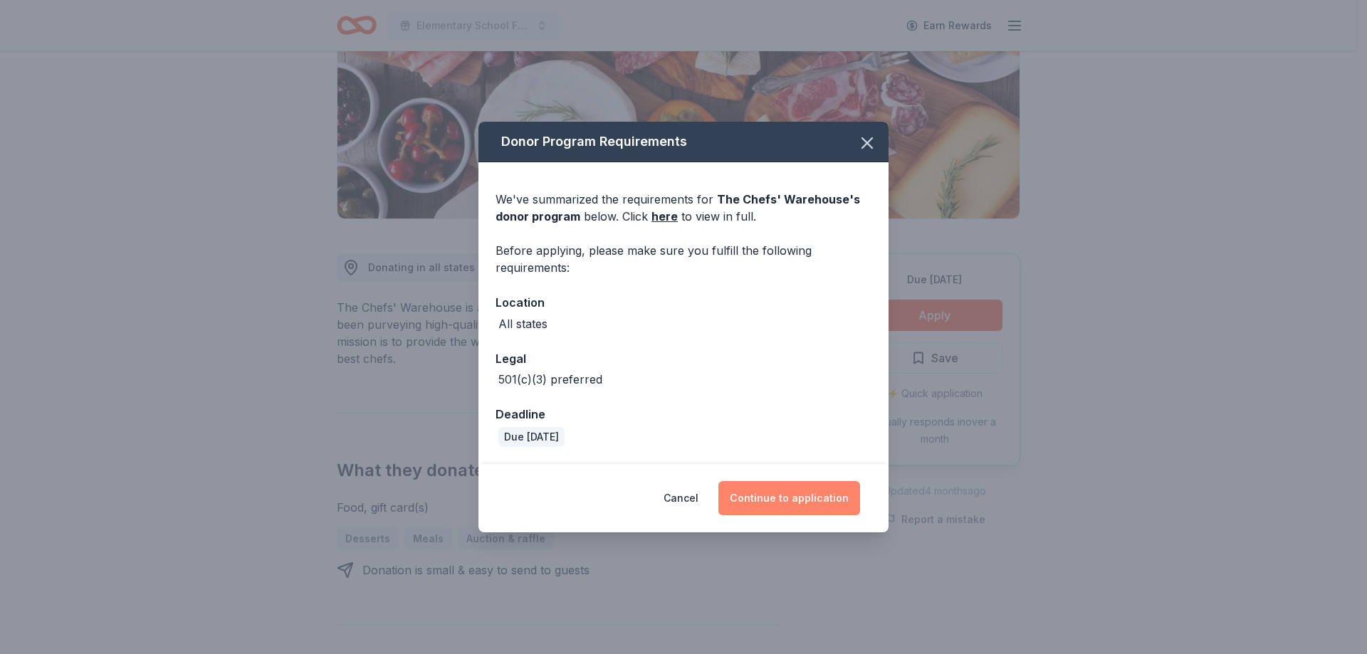
click at [805, 502] on button "Continue to application" at bounding box center [789, 498] width 142 height 34
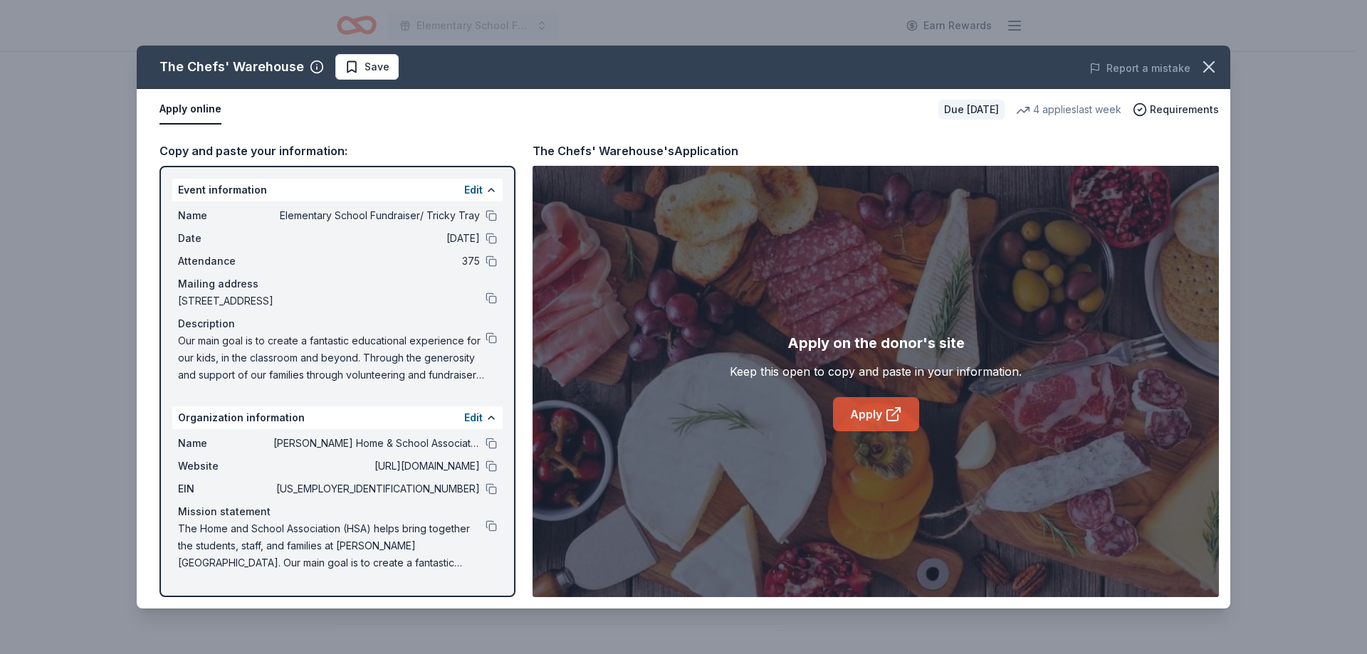
click at [892, 409] on icon at bounding box center [893, 414] width 17 height 17
click at [1213, 67] on icon "button" at bounding box center [1209, 67] width 20 height 20
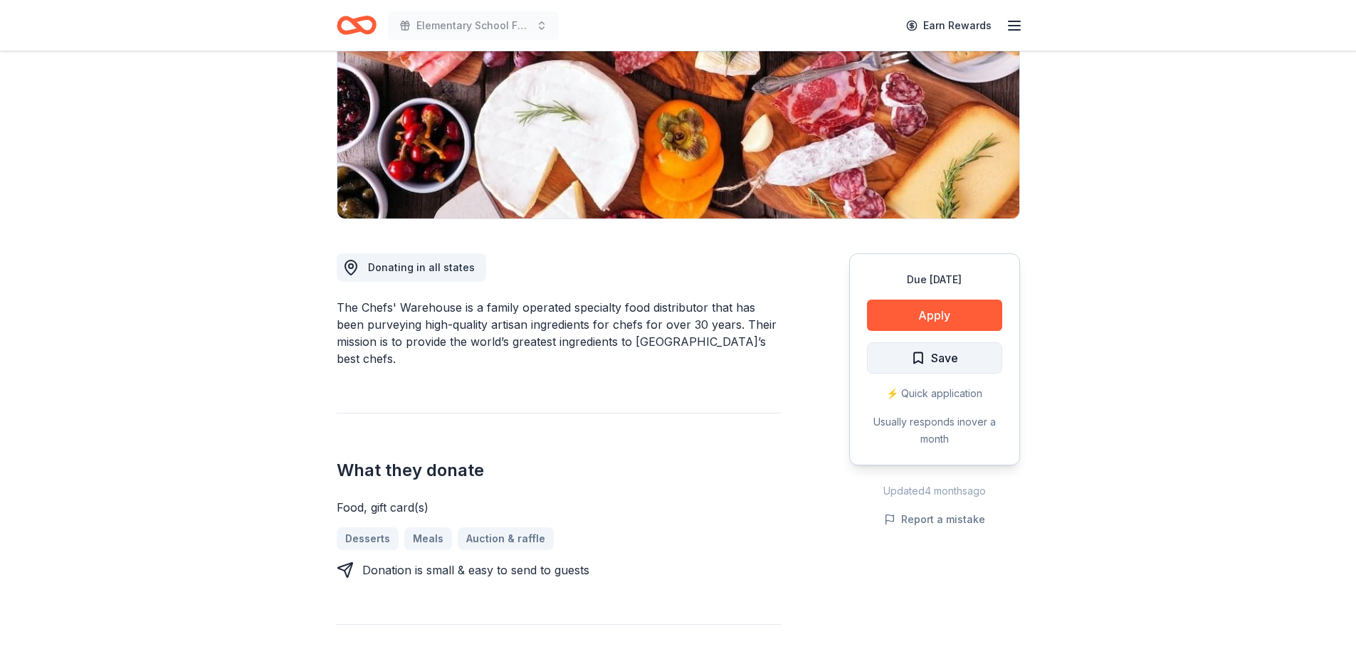
click at [943, 364] on span "Save" at bounding box center [944, 358] width 27 height 19
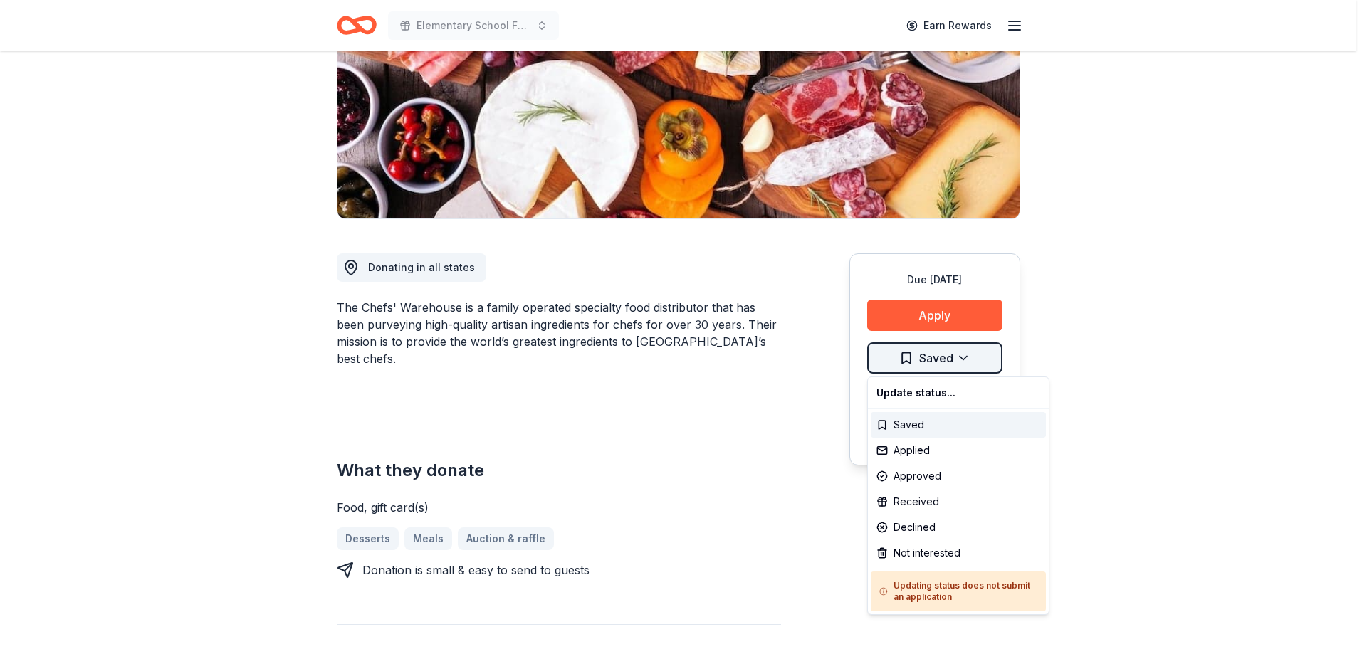
click at [959, 366] on html "Elementary School Fundraiser/ Tricky Tray Earn Rewards Due in 170 days Share Th…" at bounding box center [683, 113] width 1367 height 654
click at [948, 563] on div "Not interested" at bounding box center [958, 553] width 175 height 26
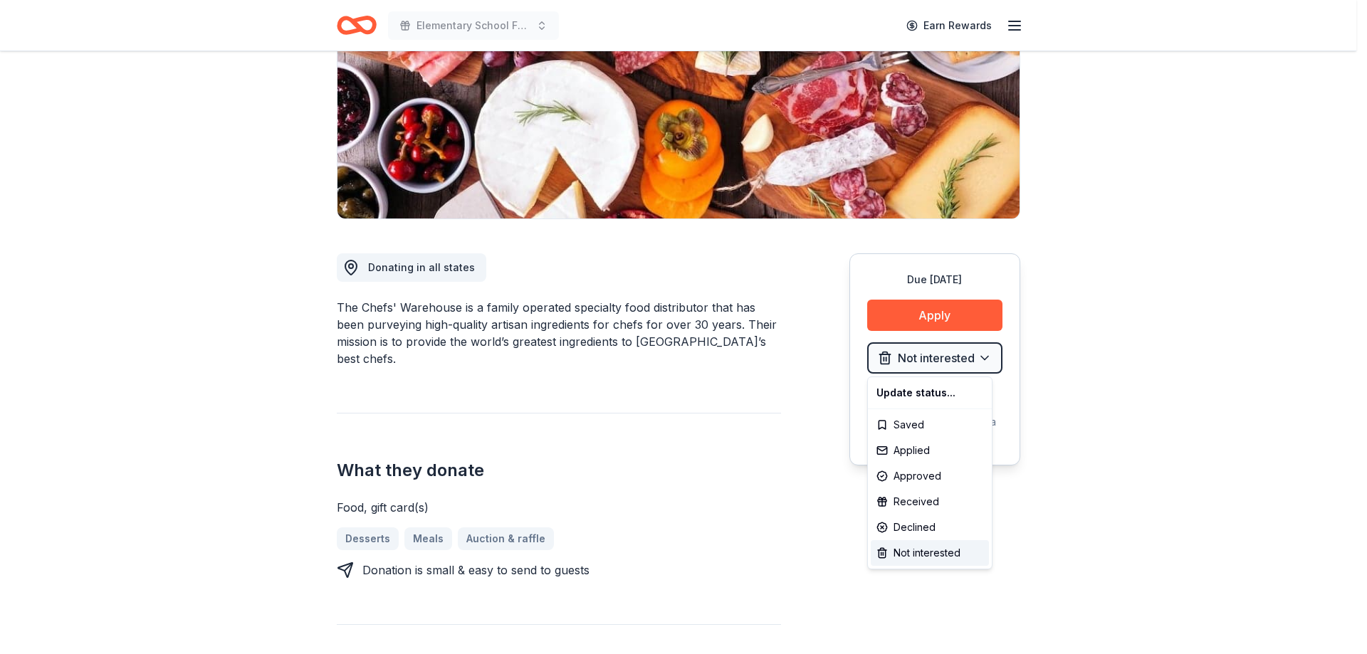
click at [1161, 441] on html "Elementary School Fundraiser/ Tricky Tray Earn Rewards Due in 170 days Share Th…" at bounding box center [683, 113] width 1367 height 654
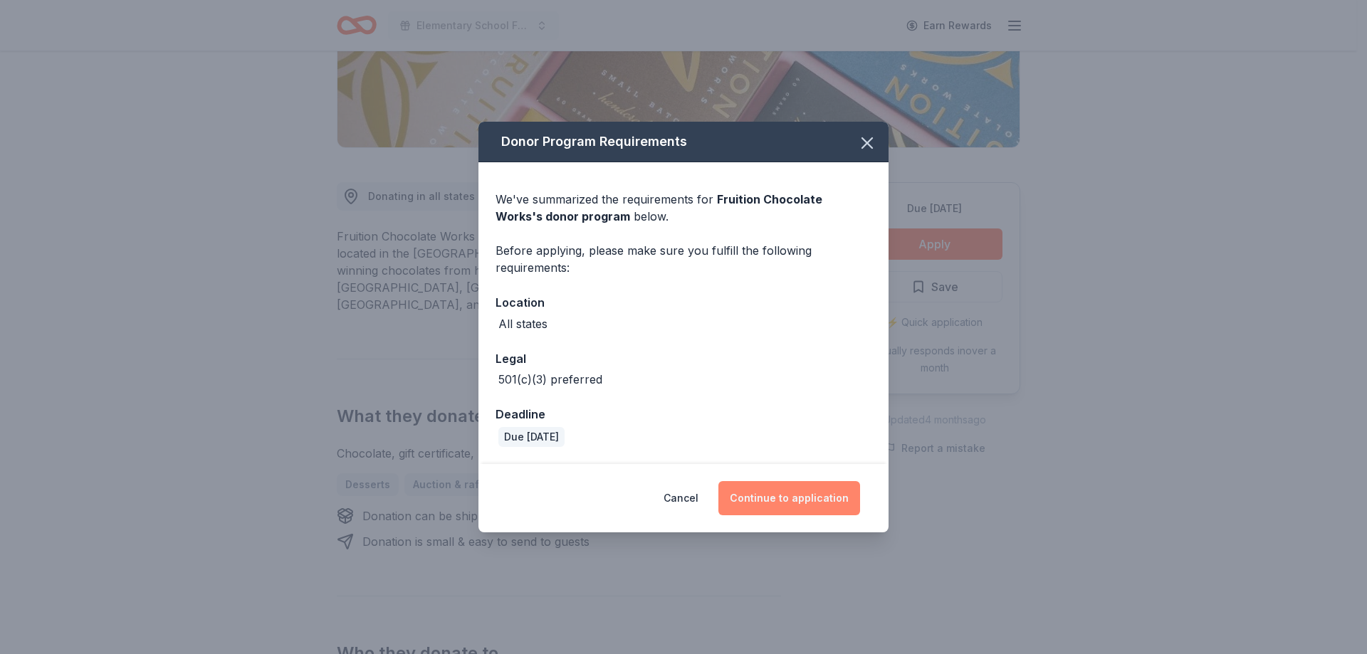
scroll to position [285, 0]
click at [811, 506] on button "Continue to application" at bounding box center [789, 498] width 142 height 34
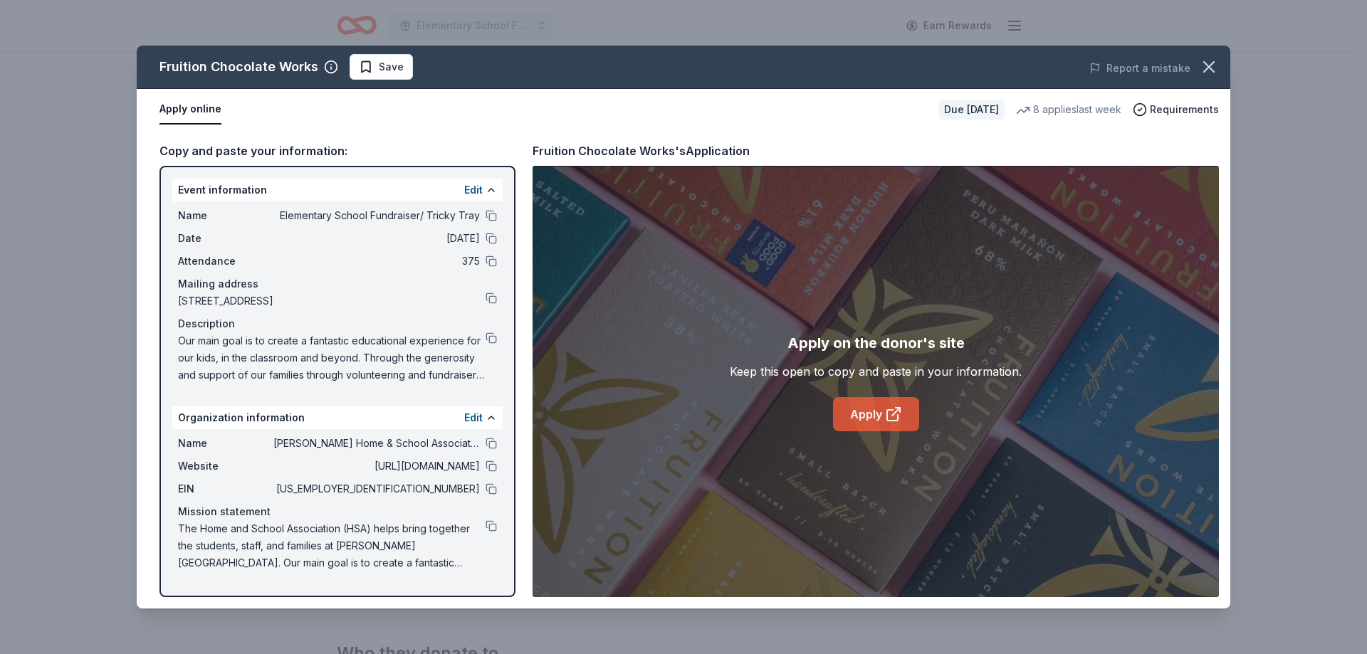
click at [883, 412] on link "Apply" at bounding box center [876, 414] width 86 height 34
click at [493, 215] on button at bounding box center [491, 215] width 11 height 11
click at [489, 446] on button at bounding box center [491, 443] width 11 height 11
click at [1208, 64] on icon "button" at bounding box center [1209, 67] width 20 height 20
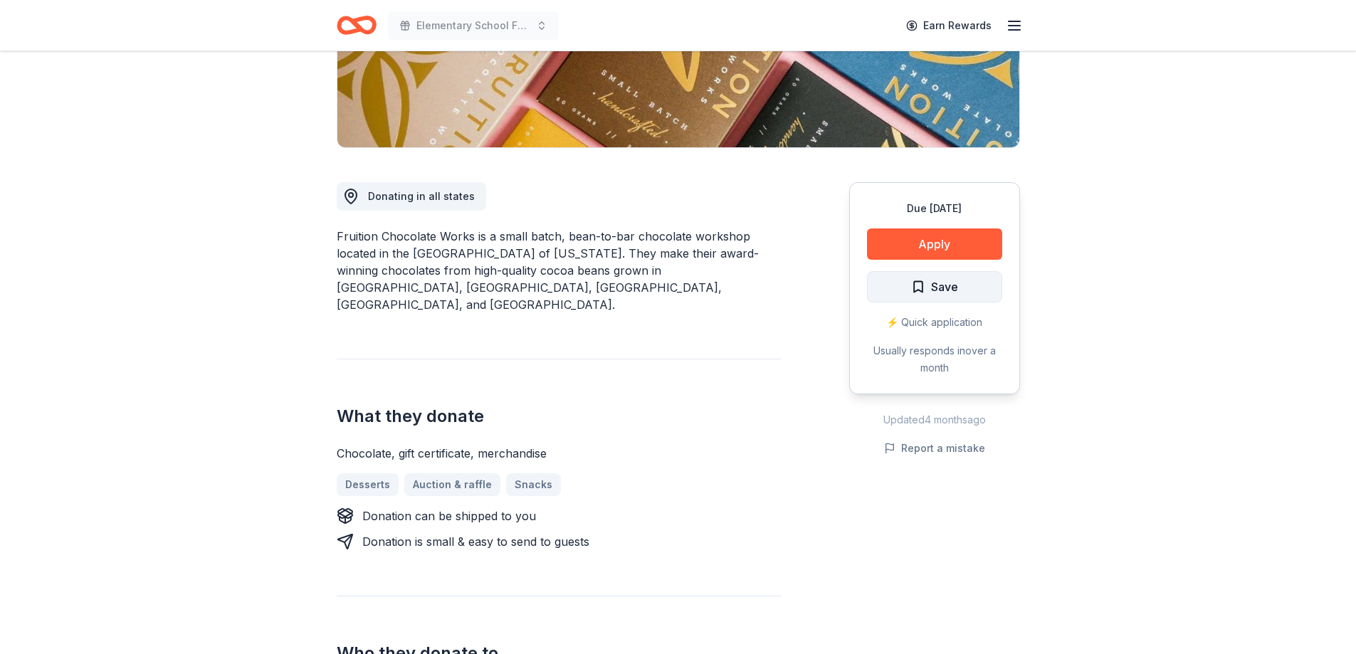
click at [951, 298] on button "Save" at bounding box center [934, 286] width 135 height 31
click at [956, 288] on html "Elementary School Fundraiser/ Tricky Tray Earn Rewards Due in 154 days Share Fr…" at bounding box center [678, 42] width 1356 height 654
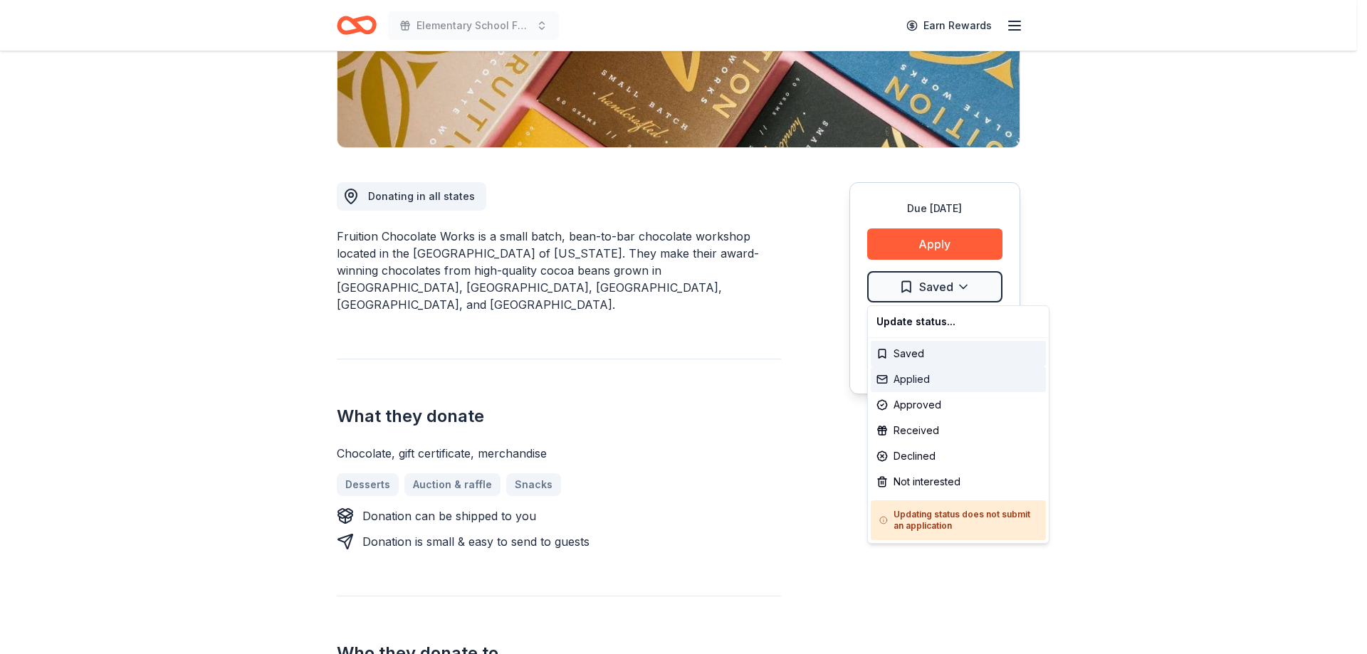
click at [933, 382] on div "Applied" at bounding box center [958, 380] width 175 height 26
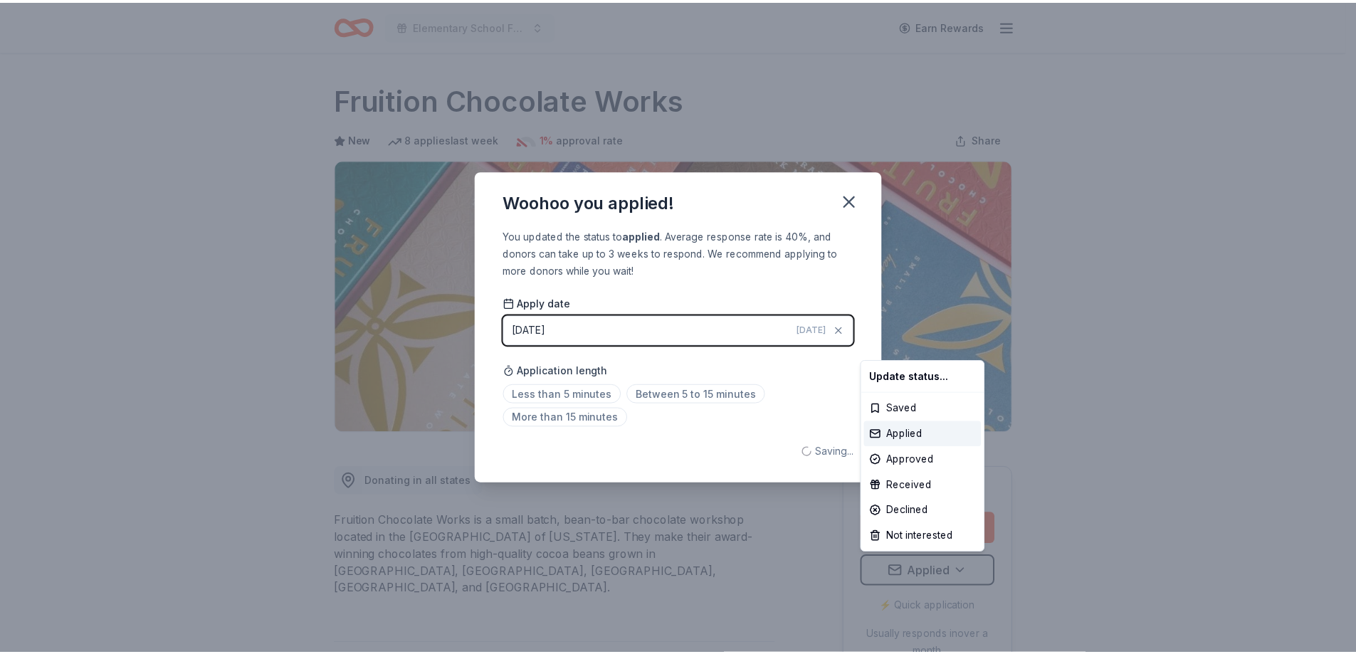
scroll to position [0, 0]
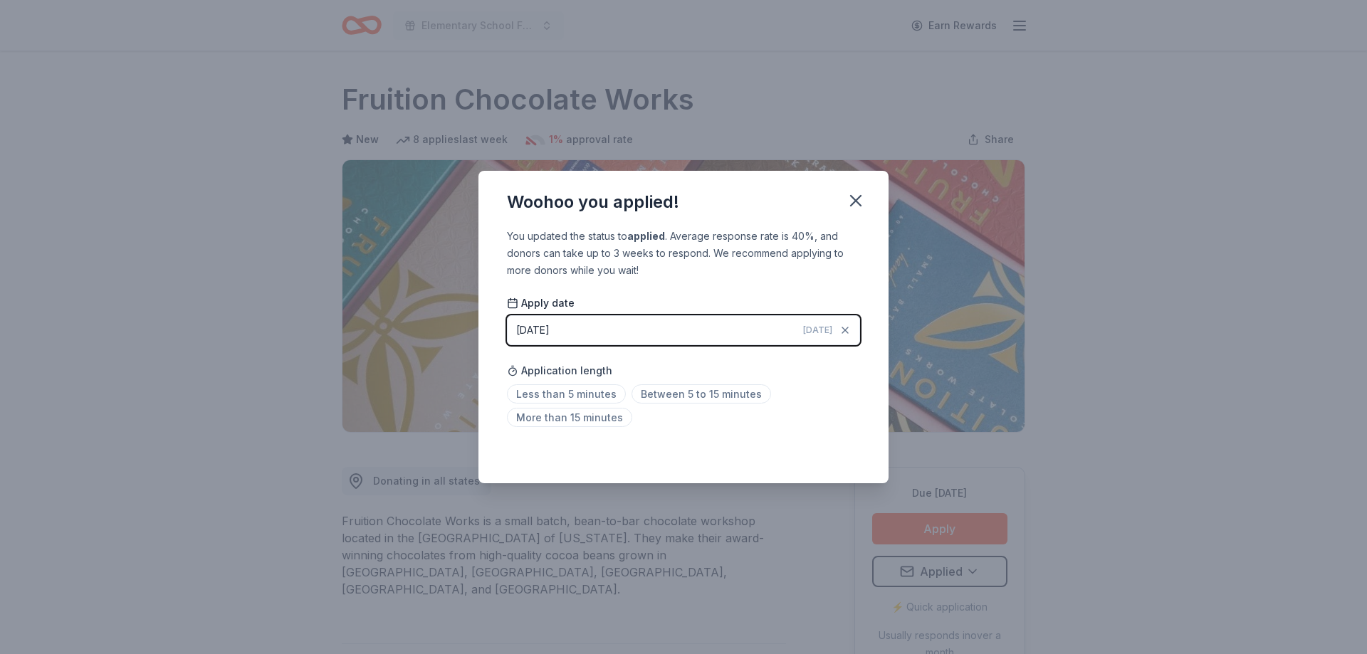
click at [864, 200] on html "Elementary School Fundraiser/ Tricky Tray Earn Rewards Due in 154 days Share Fr…" at bounding box center [683, 327] width 1367 height 654
click at [864, 200] on icon "button" at bounding box center [856, 201] width 20 height 20
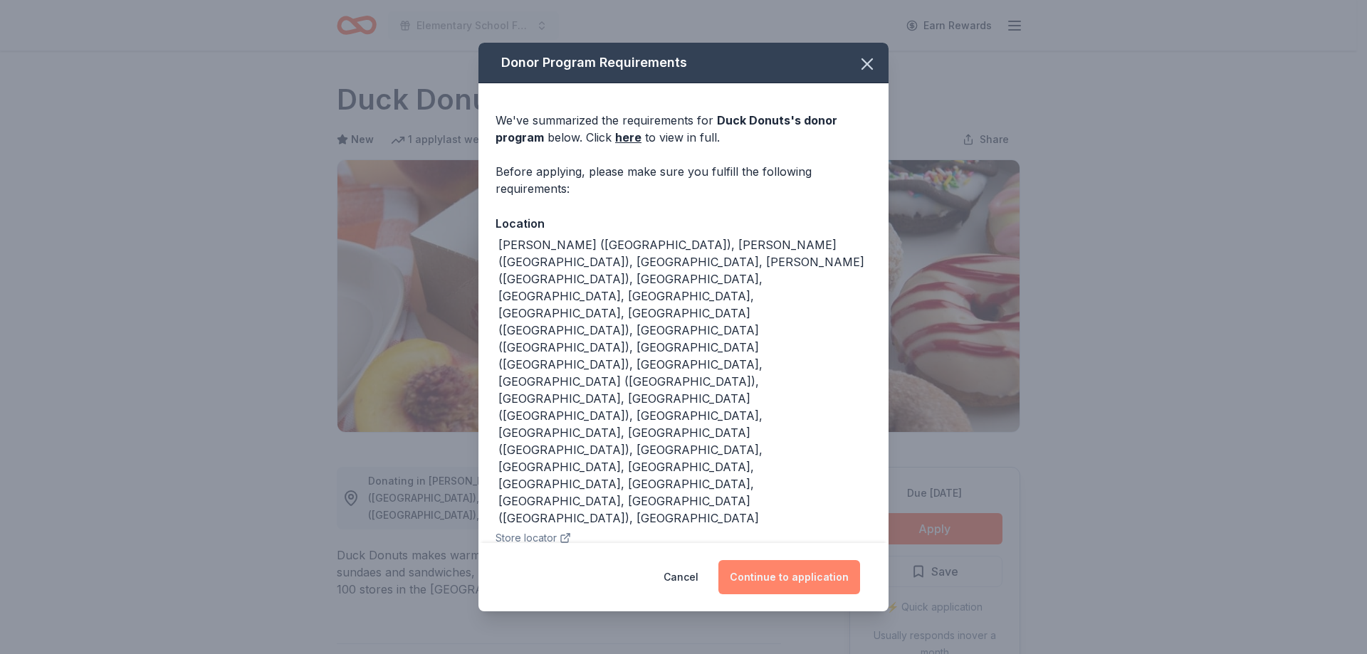
click at [775, 560] on button "Continue to application" at bounding box center [789, 577] width 142 height 34
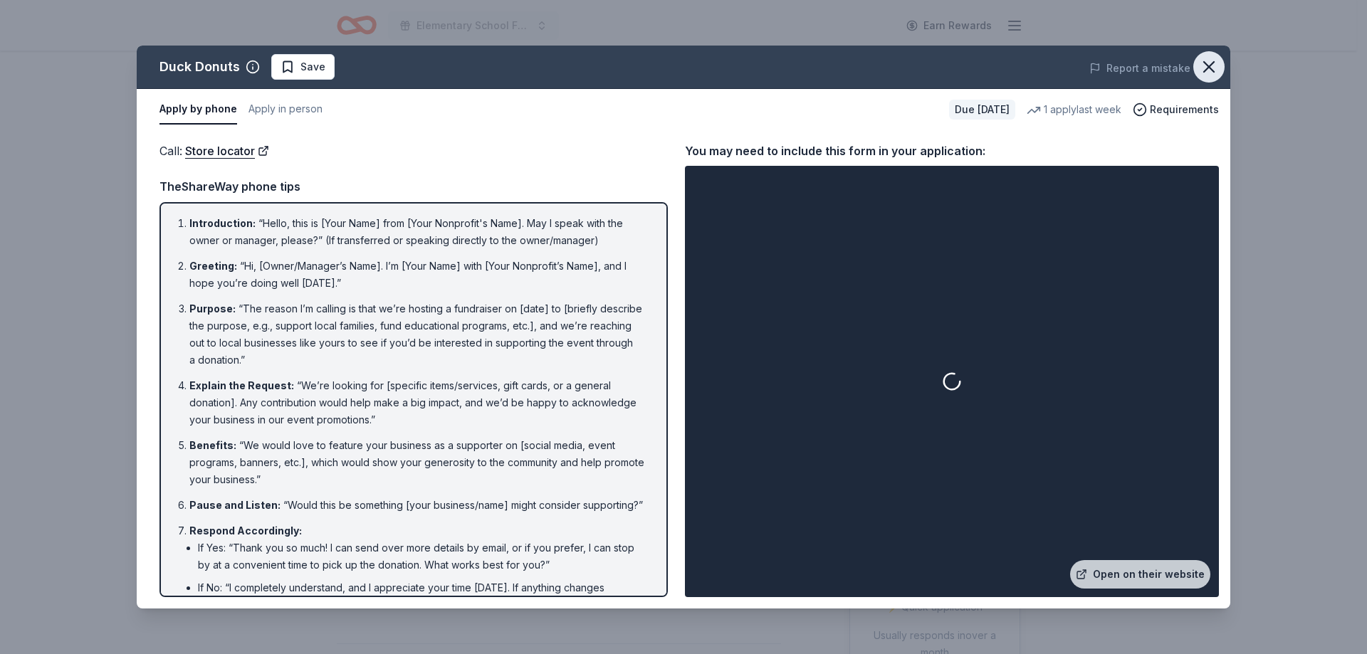
click at [1214, 68] on icon "button" at bounding box center [1209, 67] width 20 height 20
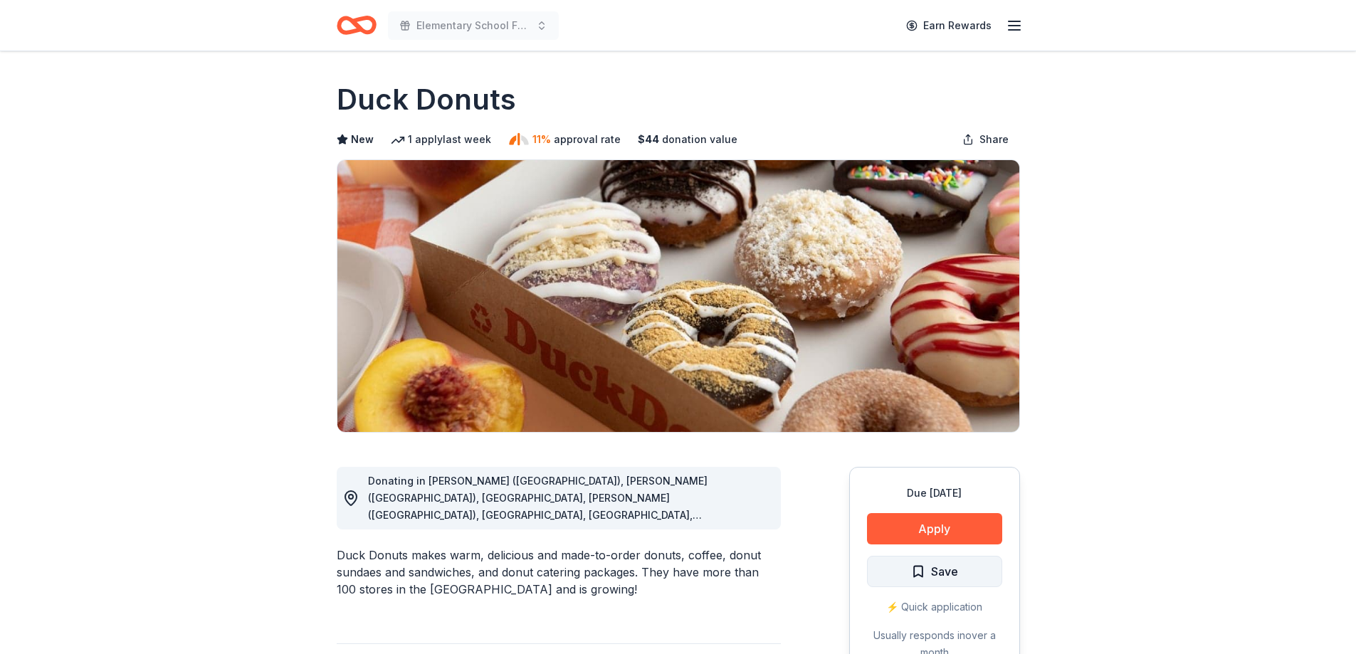
click at [973, 570] on button "Save" at bounding box center [934, 571] width 135 height 31
click at [957, 570] on html "Elementary School Fundraiser/ Tricky Tray Earn Rewards Due [DATE] Share Duck Do…" at bounding box center [678, 327] width 1356 height 654
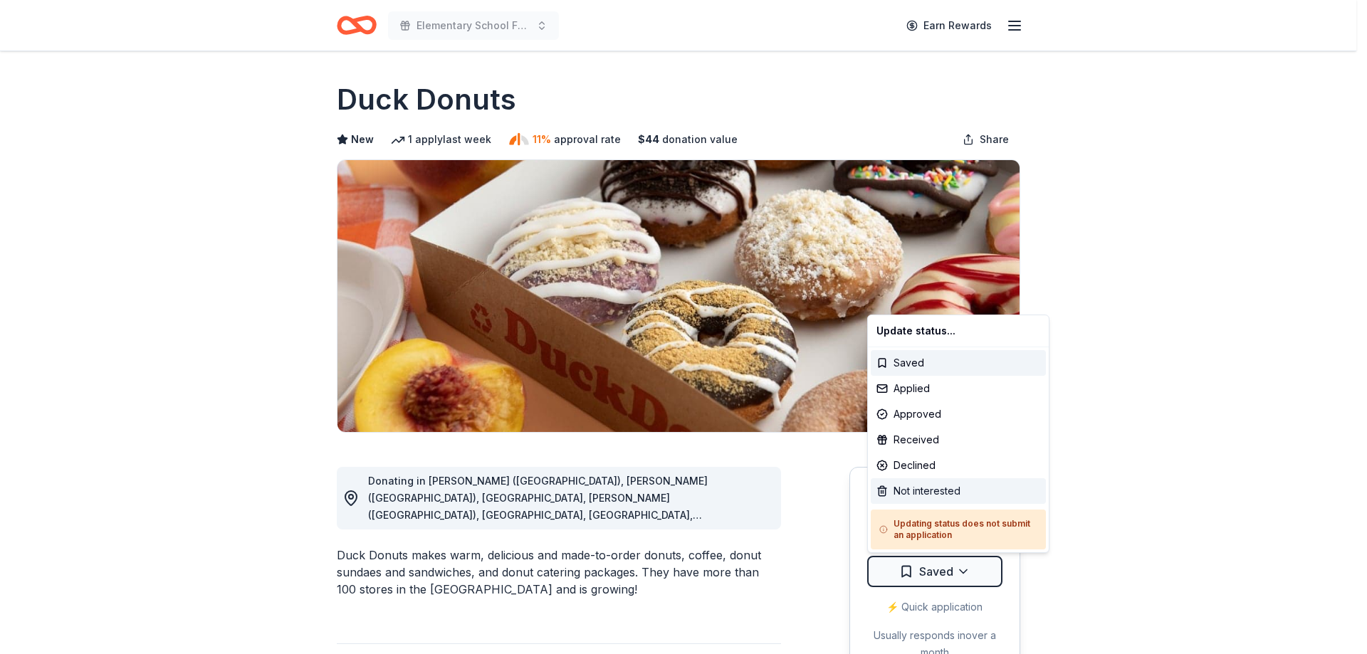
click at [926, 488] on div "Not interested" at bounding box center [958, 492] width 175 height 26
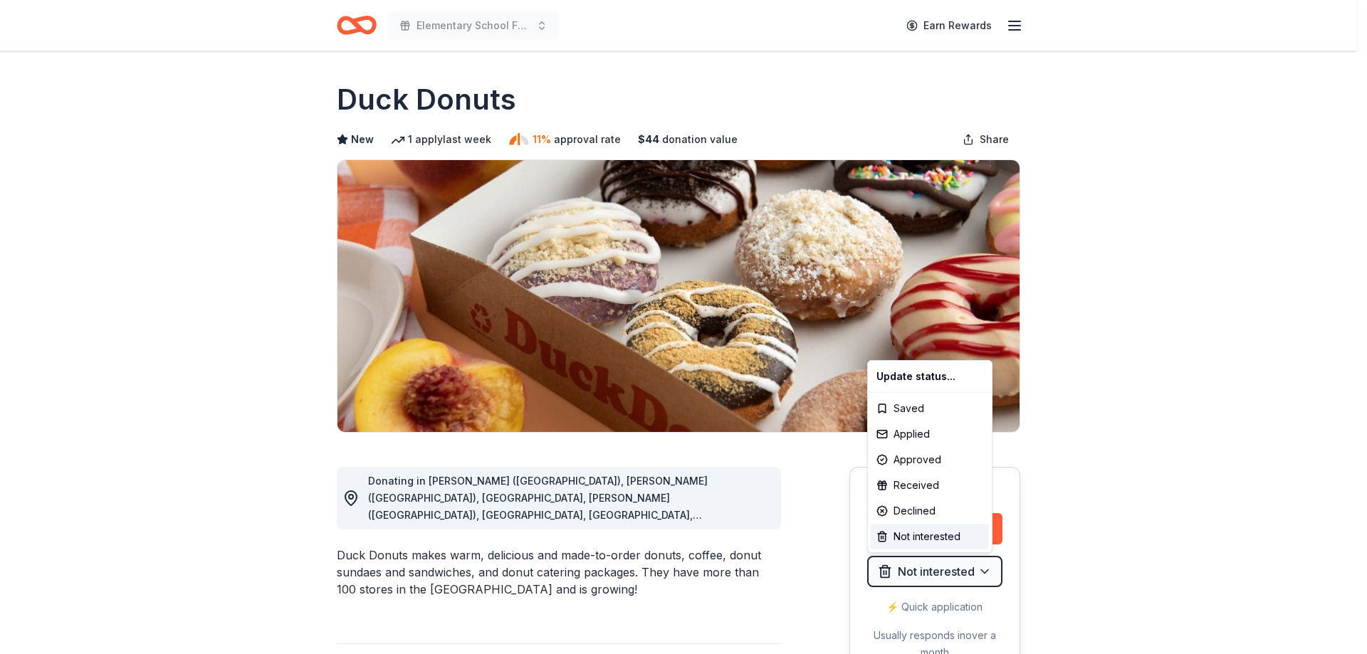
click at [936, 576] on html "Elementary School Fundraiser/ Tricky Tray Earn Rewards Due in 154 days Share Du…" at bounding box center [683, 327] width 1367 height 654
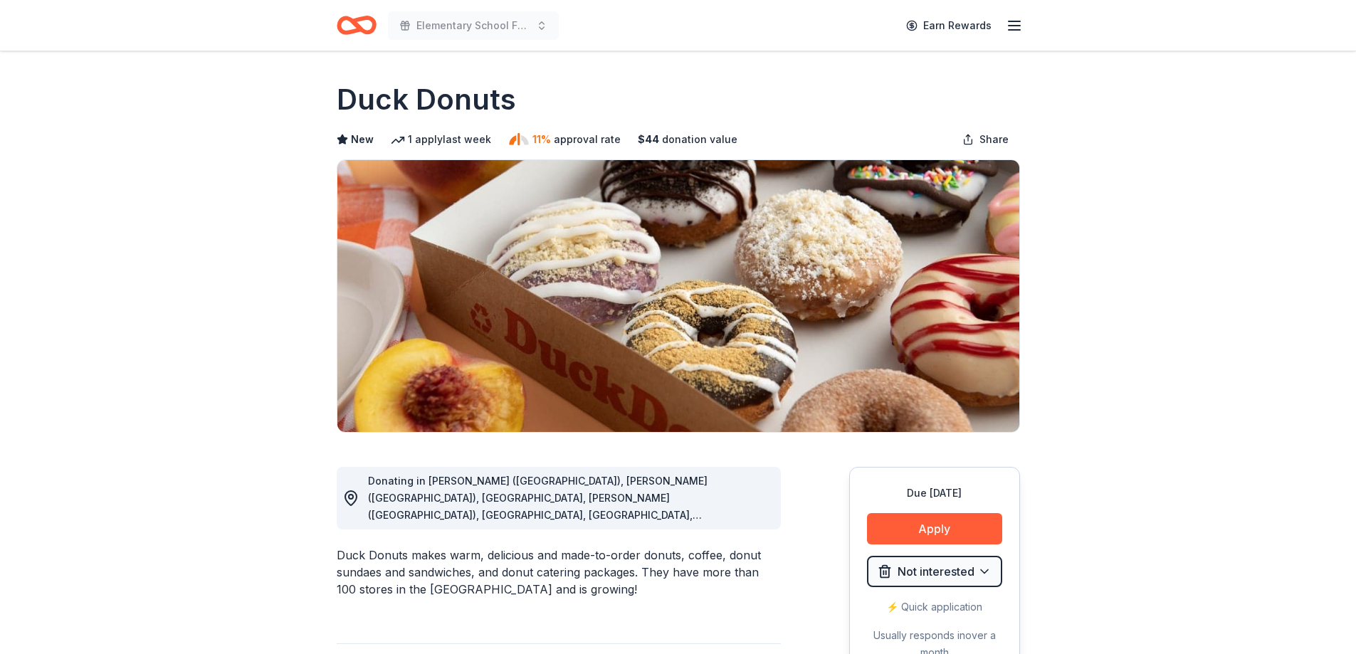
click at [936, 576] on html "Elementary School Fundraiser/ Tricky Tray Earn Rewards Due in 154 days Share Du…" at bounding box center [678, 327] width 1356 height 654
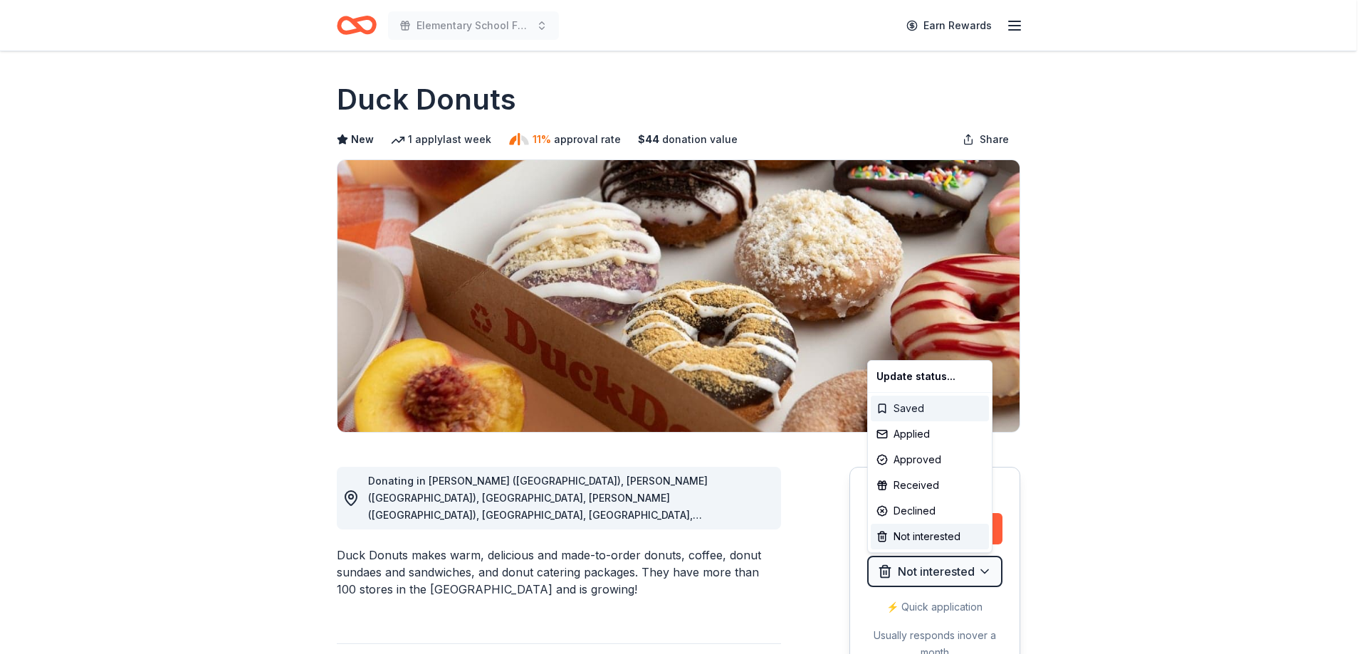
click at [894, 411] on div "Saved" at bounding box center [930, 409] width 118 height 26
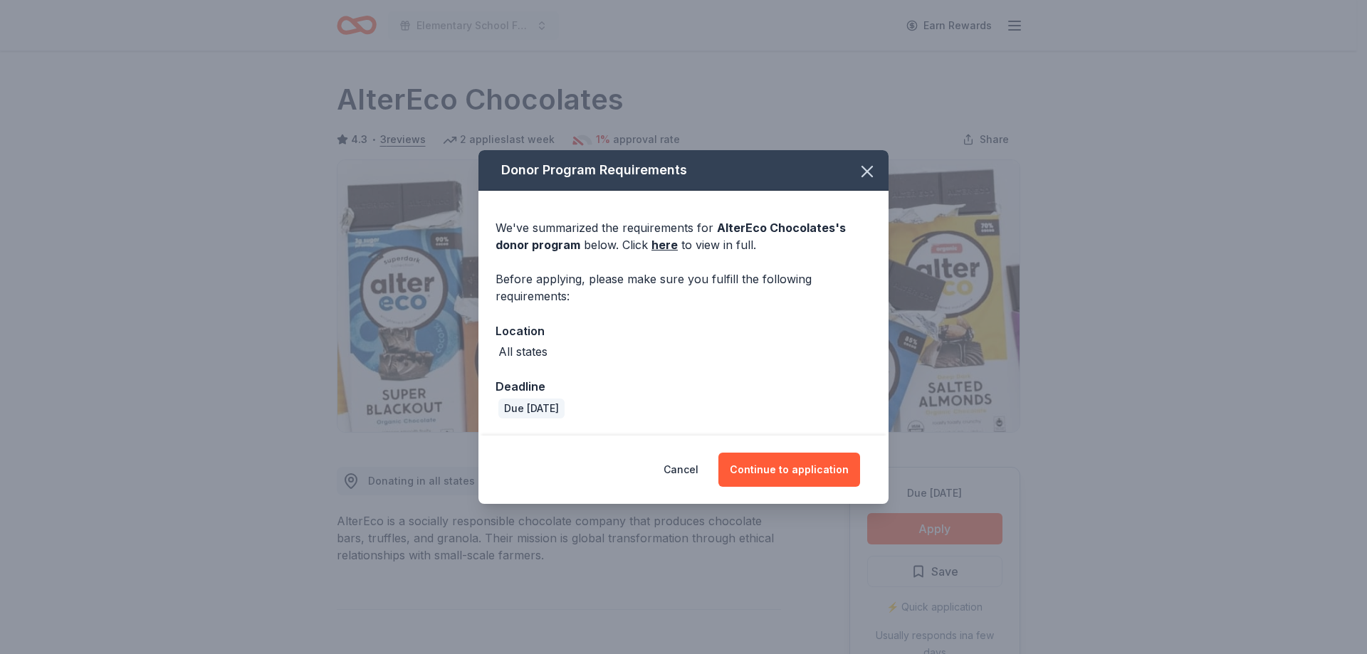
drag, startPoint x: 807, startPoint y: 470, endPoint x: 693, endPoint y: 251, distance: 247.5
click at [694, 252] on div "Donor Program Requirements We've summarized the requirements for AlterEco Choco…" at bounding box center [684, 327] width 410 height 355
click at [660, 244] on link "here" at bounding box center [665, 244] width 26 height 17
click at [814, 474] on button "Continue to application" at bounding box center [789, 470] width 142 height 34
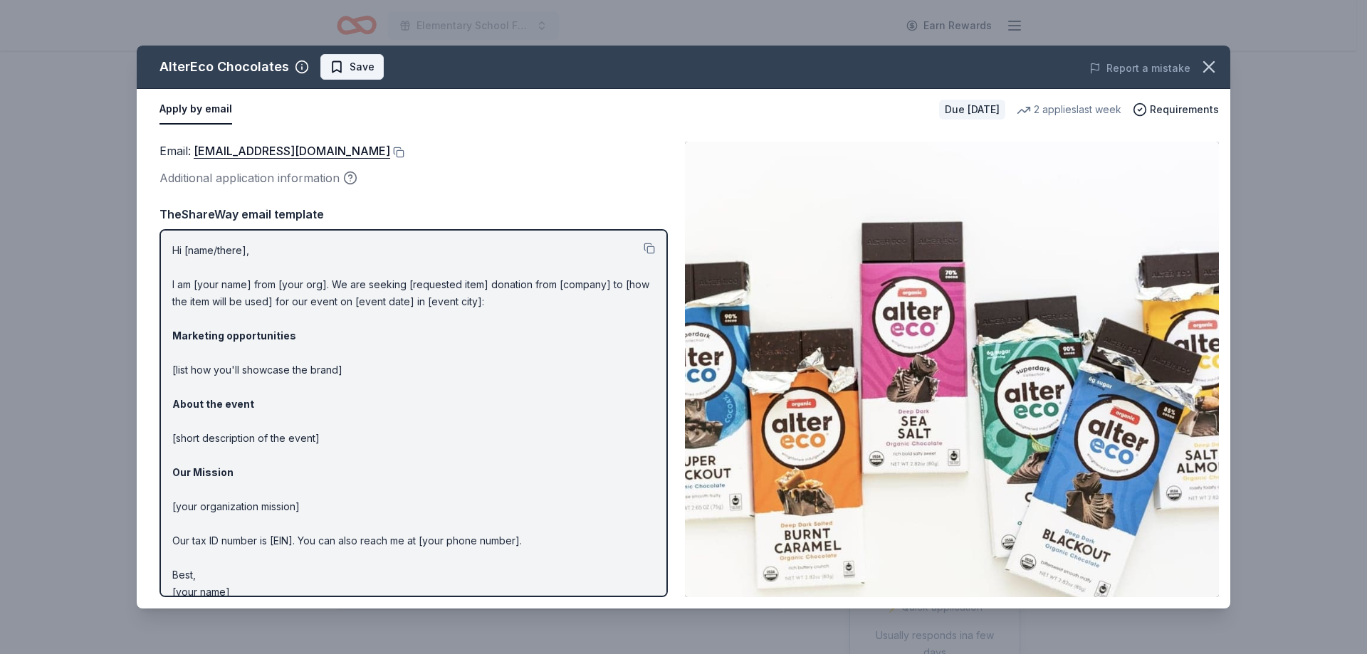
click at [364, 69] on span "Save" at bounding box center [362, 66] width 25 height 17
click at [1210, 65] on icon "button" at bounding box center [1209, 67] width 20 height 20
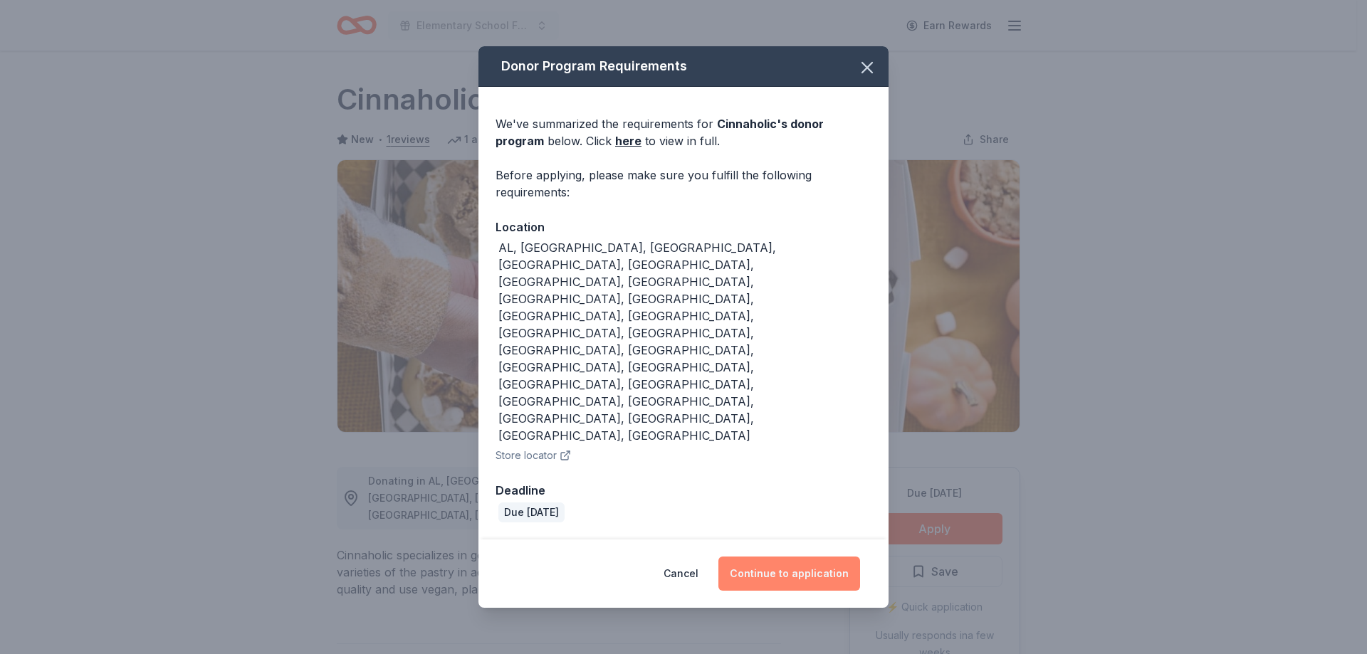
click at [805, 557] on button "Continue to application" at bounding box center [789, 574] width 142 height 34
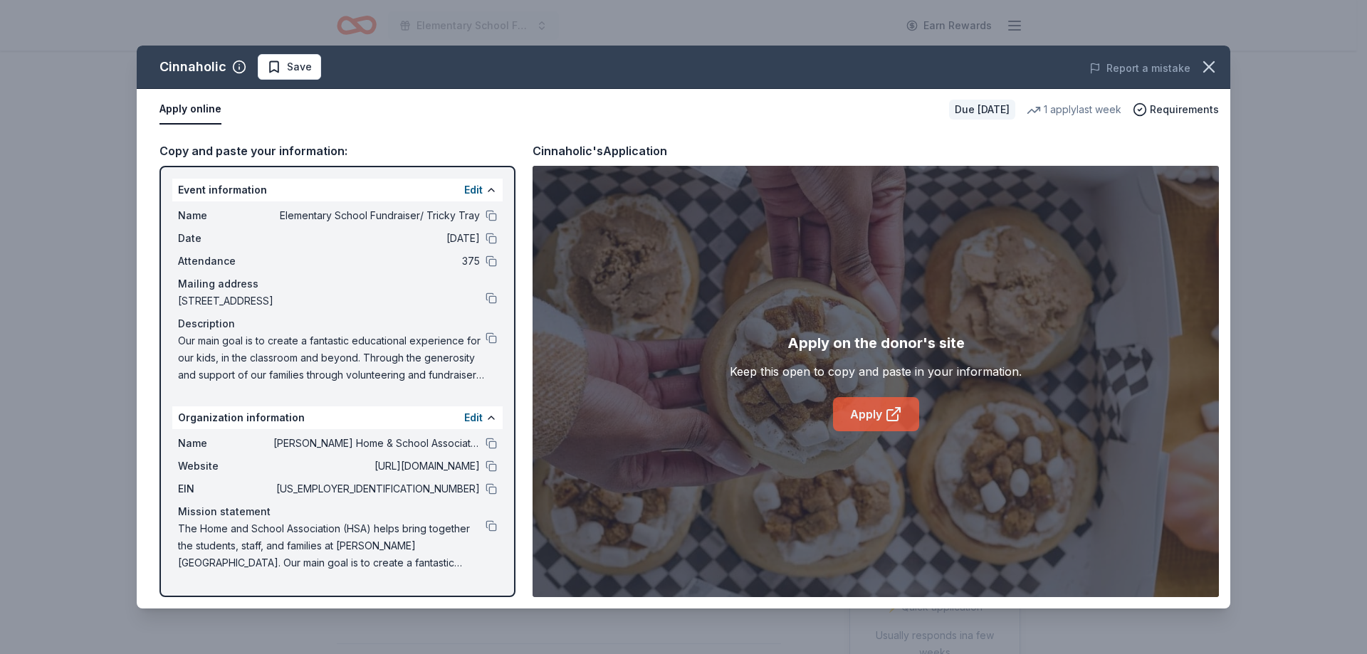
click at [880, 409] on link "Apply" at bounding box center [876, 414] width 86 height 34
click at [307, 70] on span "Save" at bounding box center [299, 66] width 25 height 17
click at [307, 70] on html "Elementary School Fundraiser/ Tricky Tray Earn Rewards Due [DATE] Share Cinnaho…" at bounding box center [683, 327] width 1367 height 654
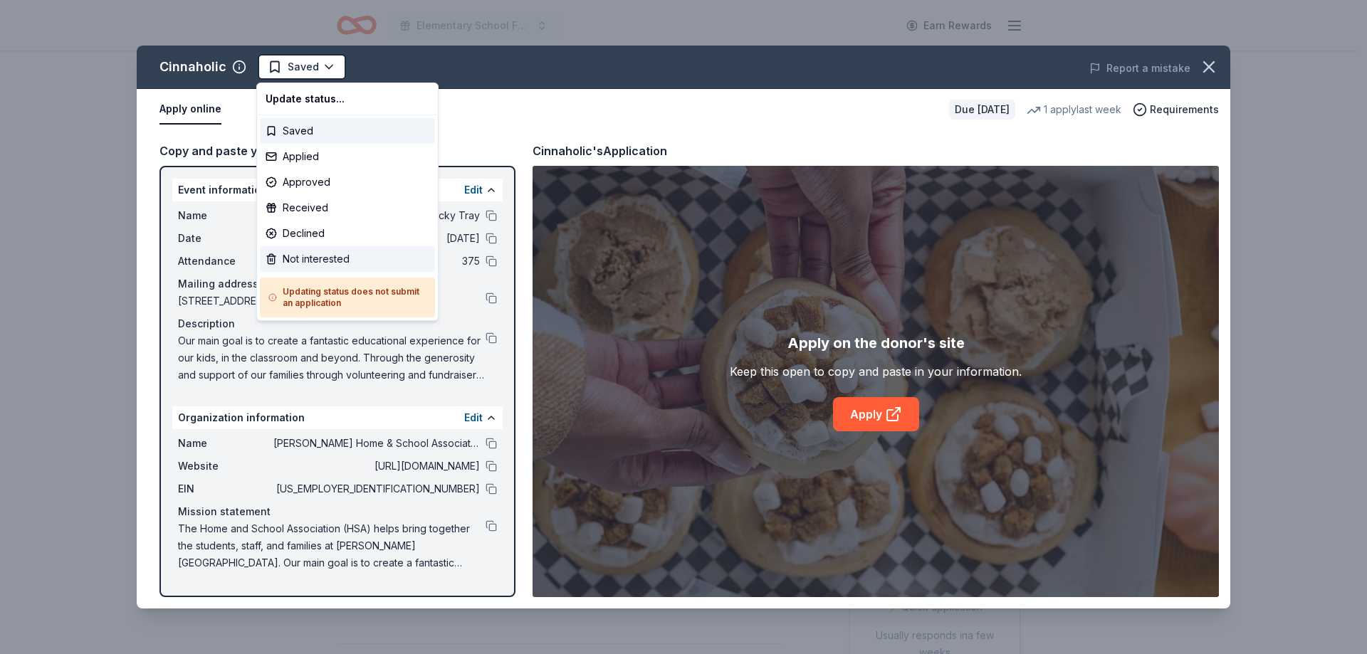
click at [318, 260] on div "Not interested" at bounding box center [347, 259] width 175 height 26
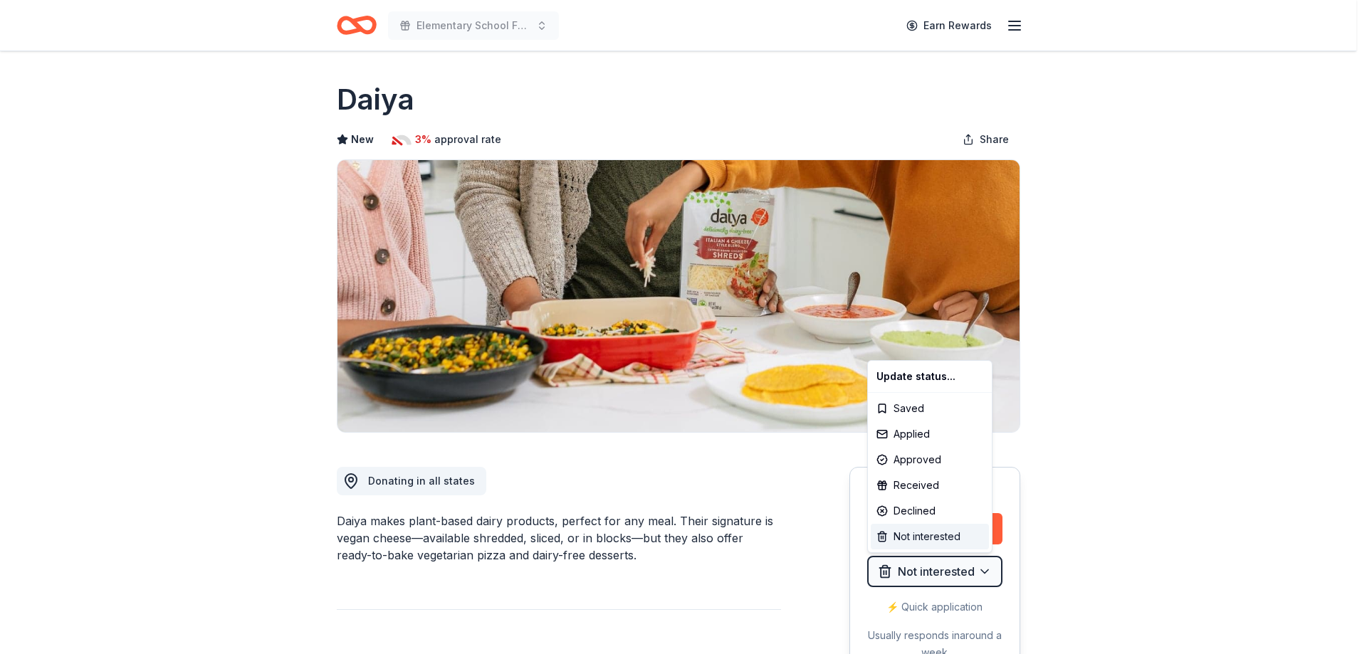
click at [931, 534] on div "Not interested" at bounding box center [930, 537] width 118 height 26
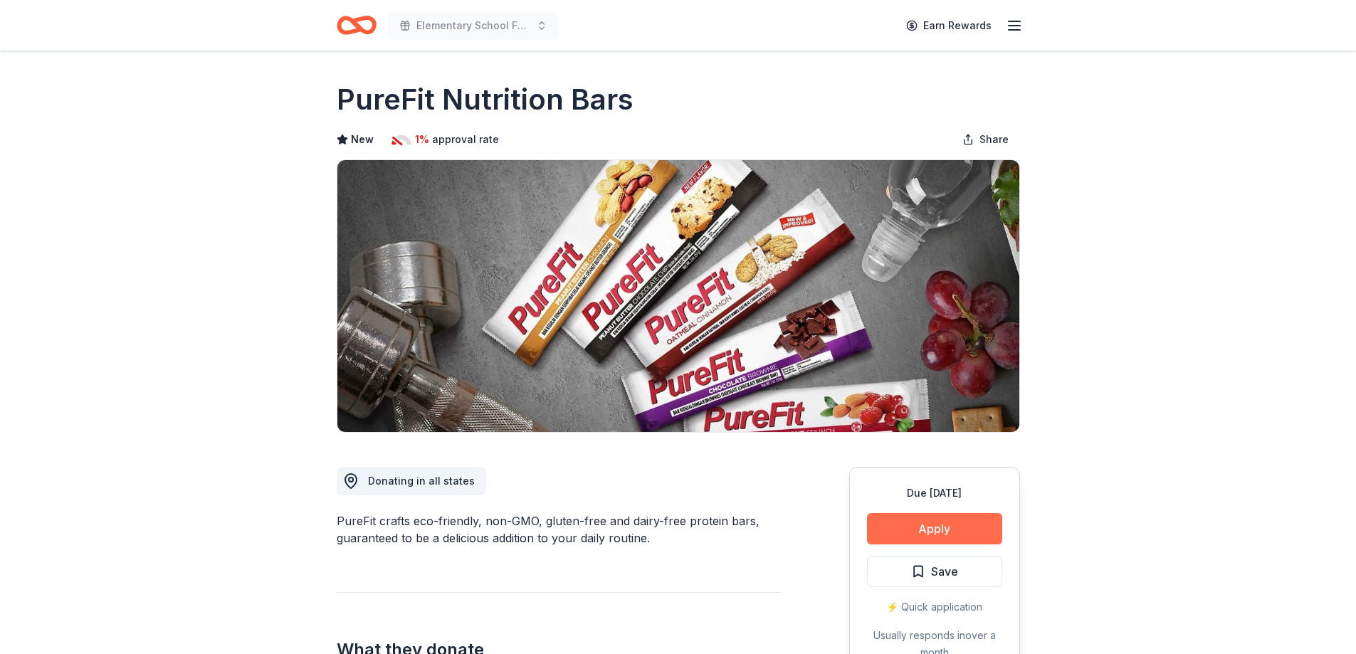
click at [926, 531] on button "Apply" at bounding box center [934, 528] width 135 height 31
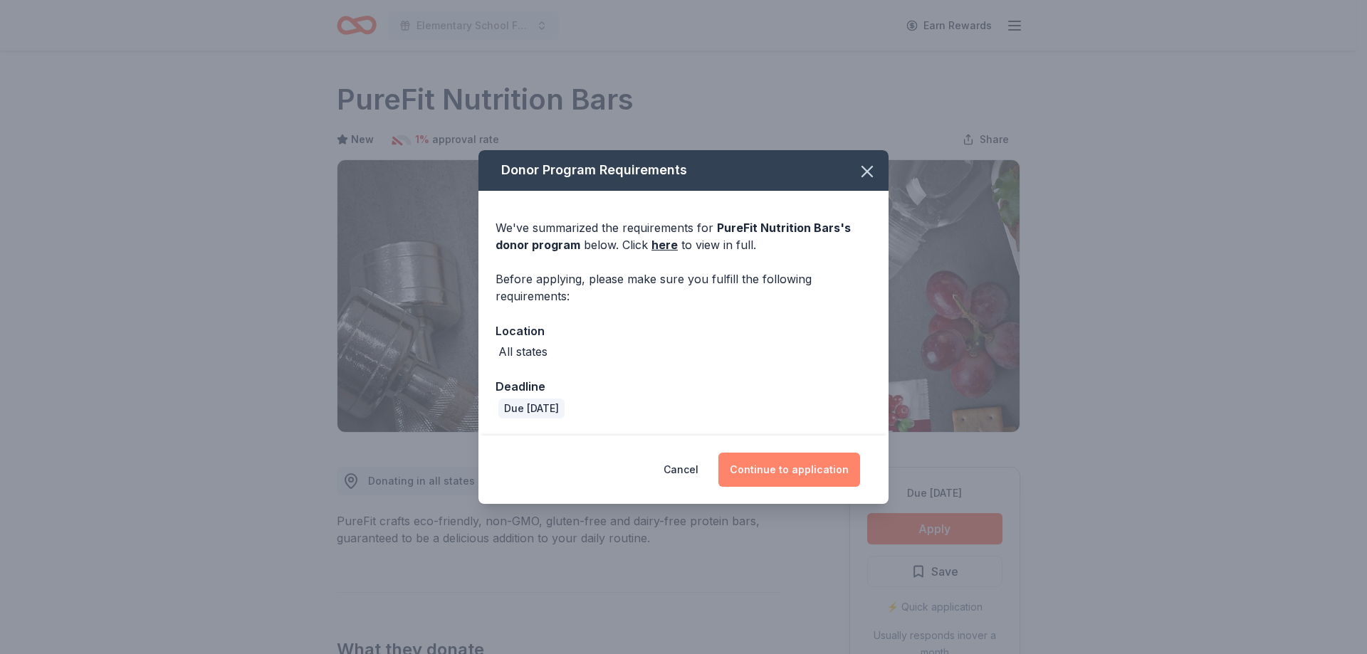
click at [802, 468] on button "Continue to application" at bounding box center [789, 470] width 142 height 34
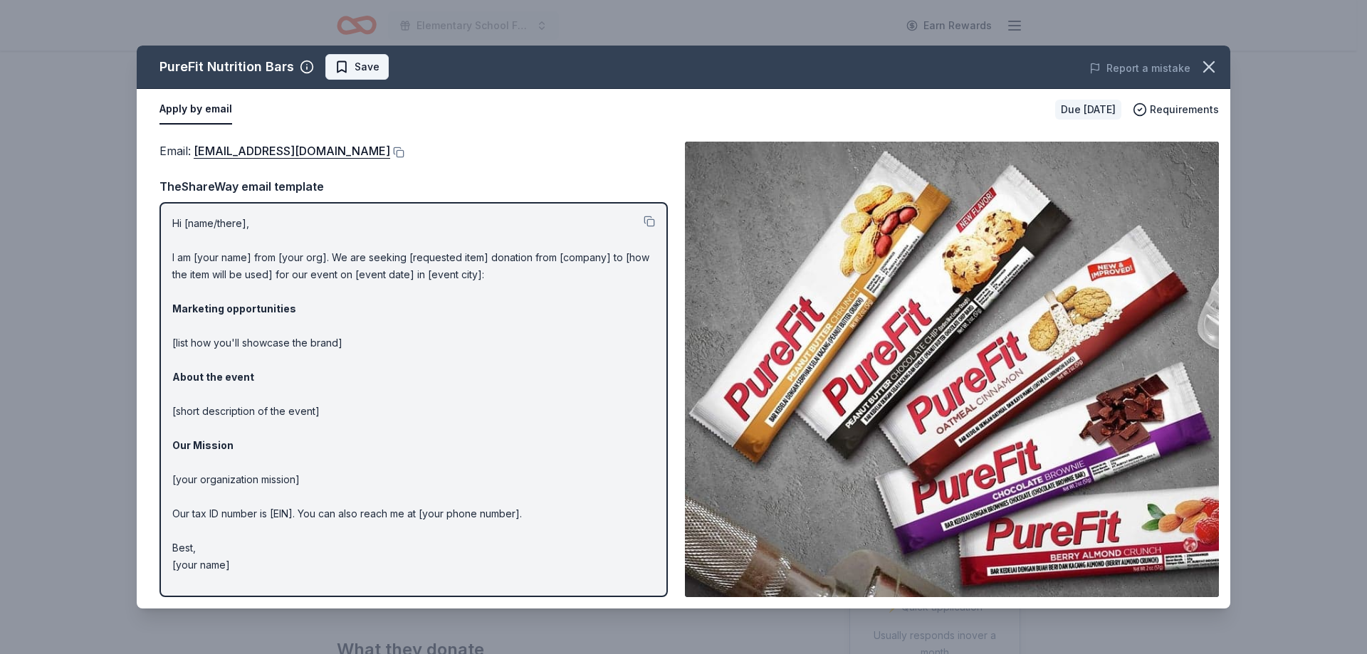
click at [370, 70] on span "Save" at bounding box center [367, 66] width 25 height 17
click at [1207, 68] on icon "button" at bounding box center [1209, 67] width 10 height 10
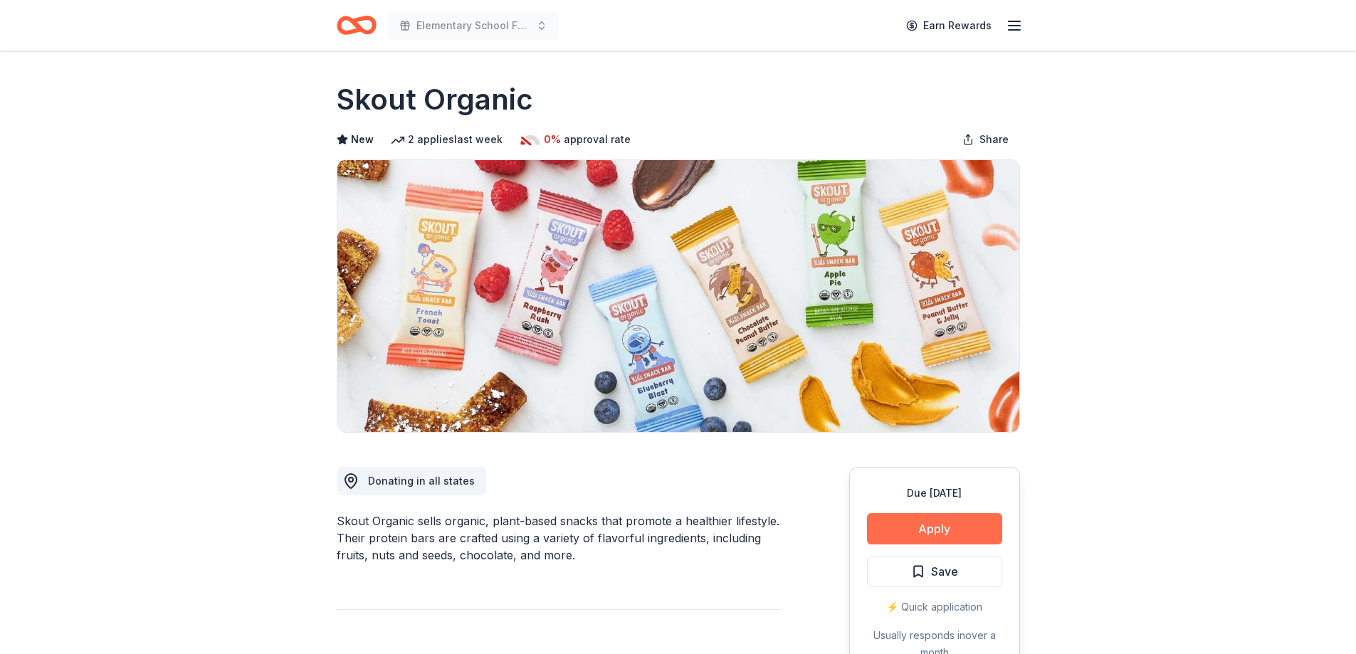
click at [923, 533] on button "Apply" at bounding box center [934, 528] width 135 height 31
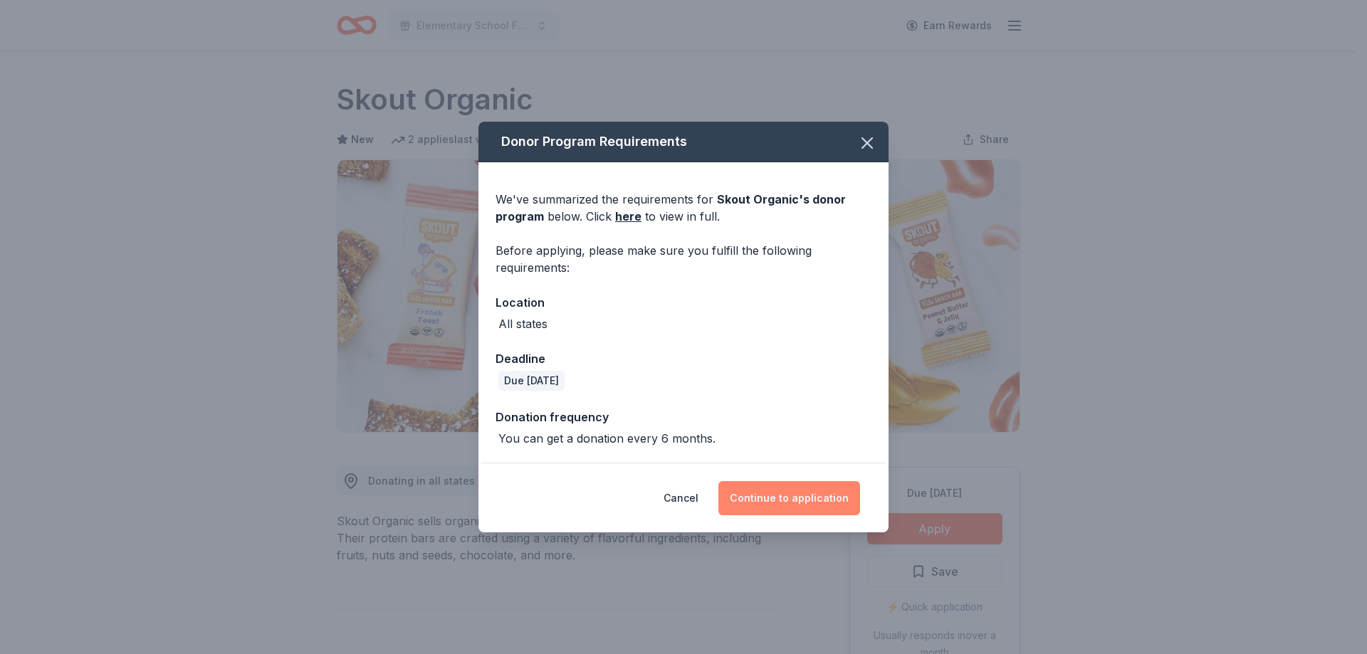
click at [802, 499] on button "Continue to application" at bounding box center [789, 498] width 142 height 34
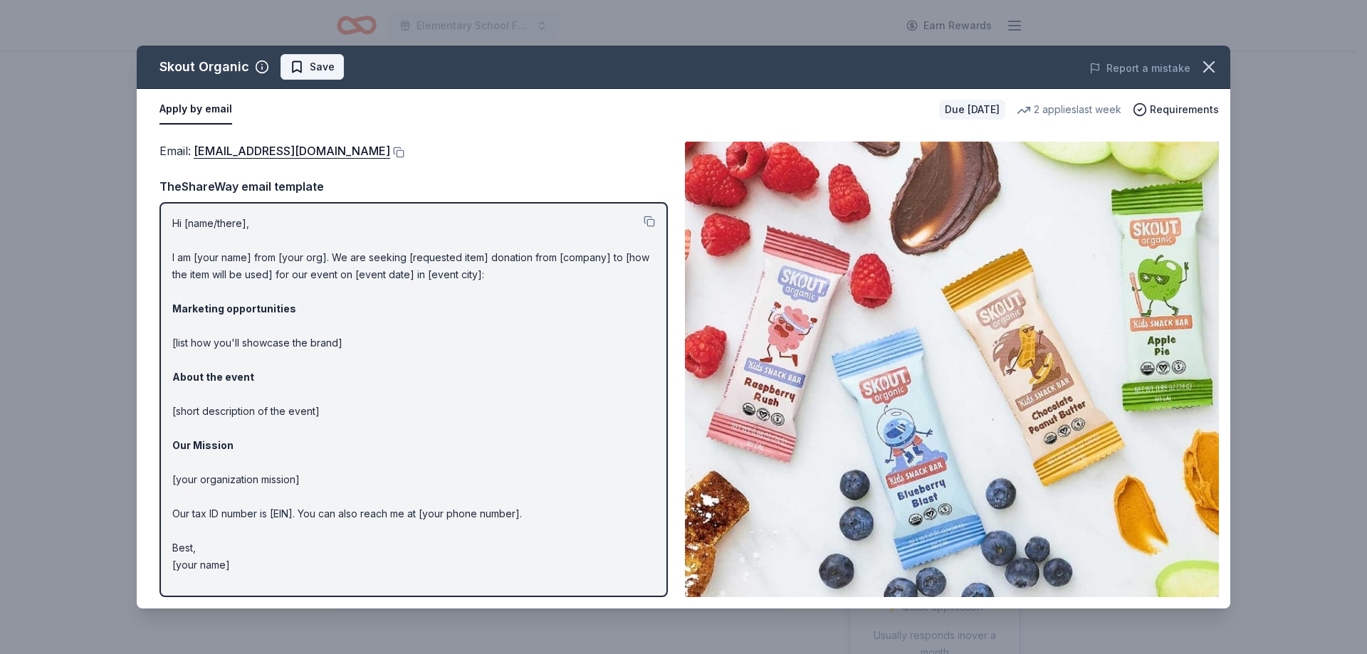
click at [324, 70] on span "Save" at bounding box center [322, 66] width 25 height 17
click at [1218, 70] on icon "button" at bounding box center [1209, 67] width 20 height 20
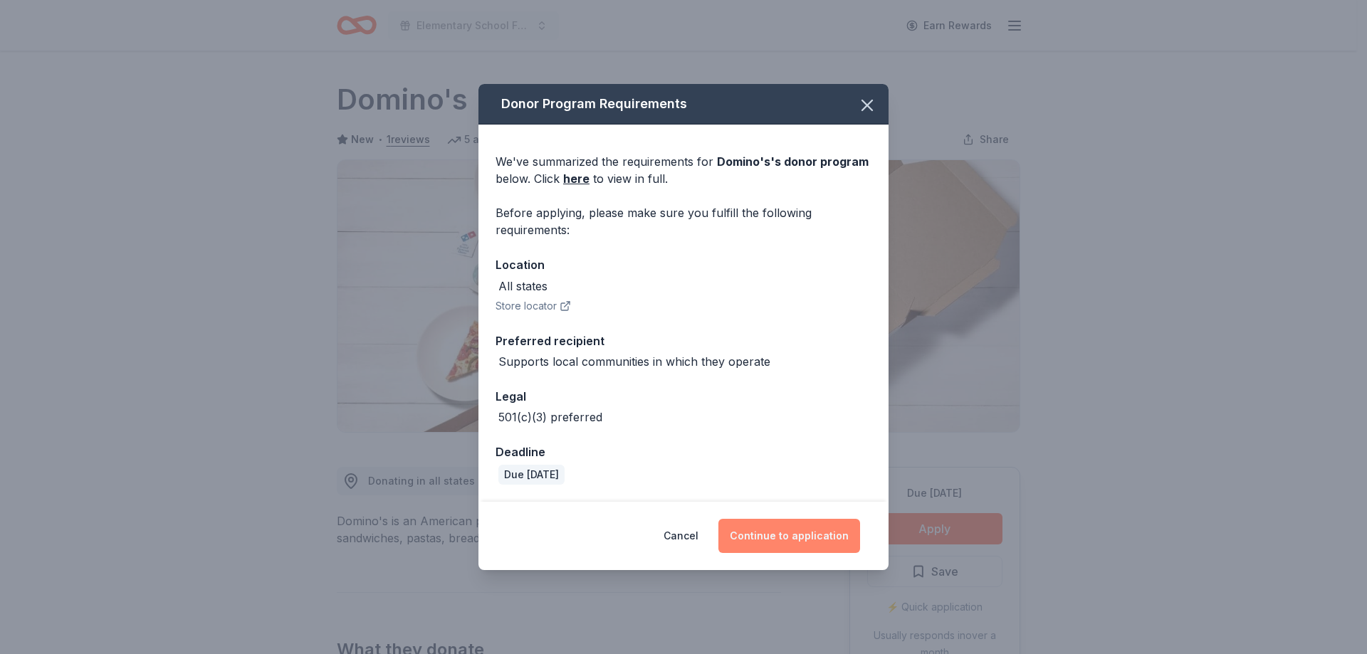
click at [783, 542] on button "Continue to application" at bounding box center [789, 536] width 142 height 34
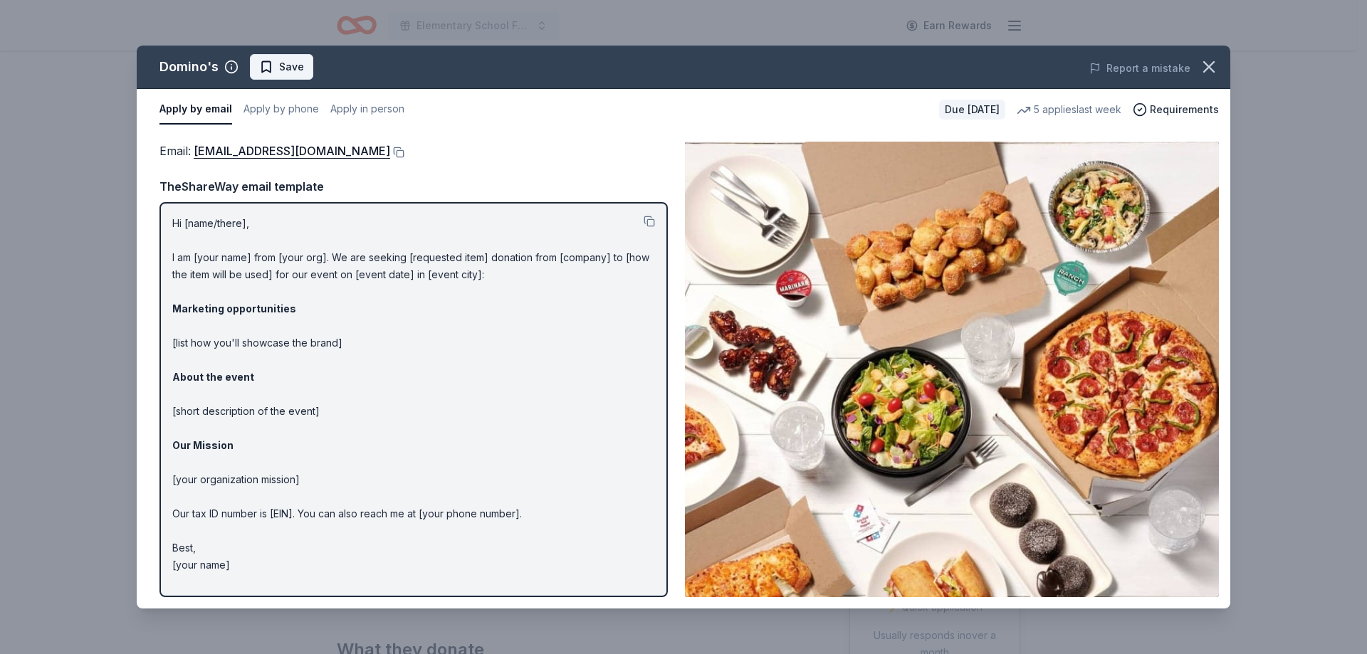
click at [291, 68] on span "Save" at bounding box center [291, 66] width 25 height 17
click at [1211, 71] on icon "button" at bounding box center [1209, 67] width 20 height 20
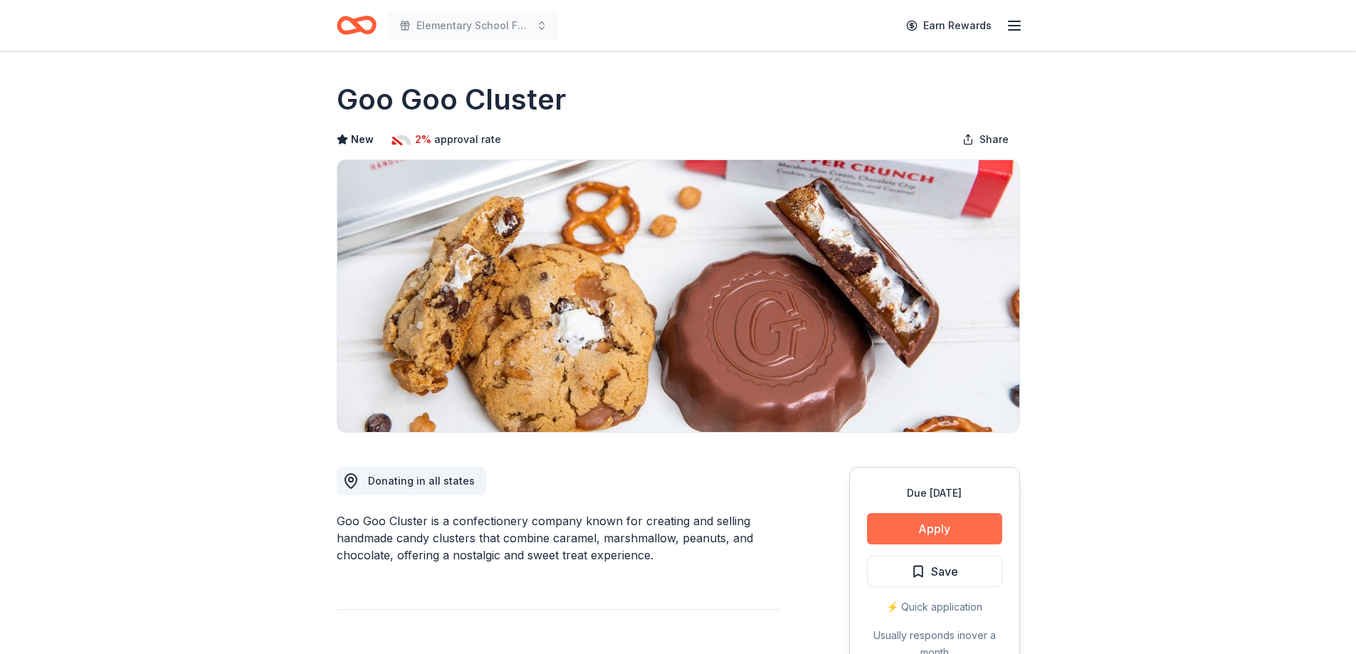
click at [934, 532] on button "Apply" at bounding box center [934, 528] width 135 height 31
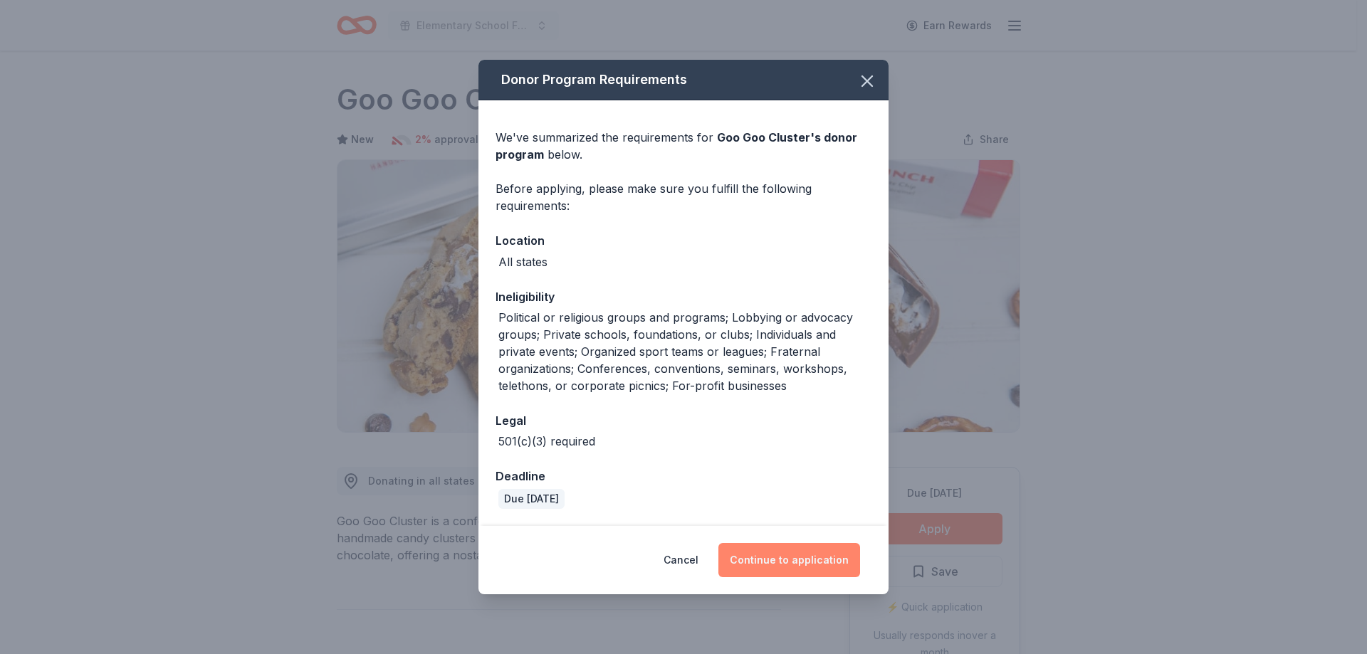
click at [791, 561] on button "Continue to application" at bounding box center [789, 560] width 142 height 34
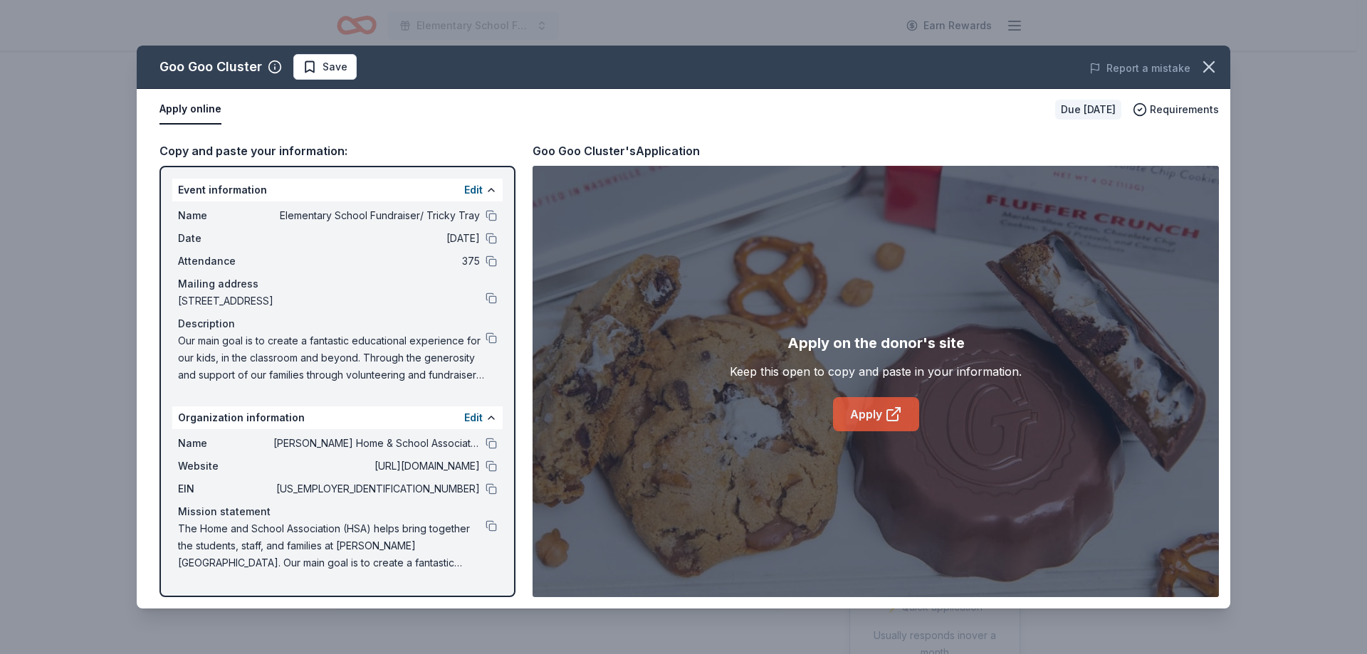
click at [882, 414] on link "Apply" at bounding box center [876, 414] width 86 height 34
click at [340, 68] on span "Save" at bounding box center [335, 66] width 25 height 17
click at [361, 69] on html "Elementary School Fundraiser/ Tricky Tray Earn Rewards Due [DATE] Share Goo Goo…" at bounding box center [683, 327] width 1367 height 654
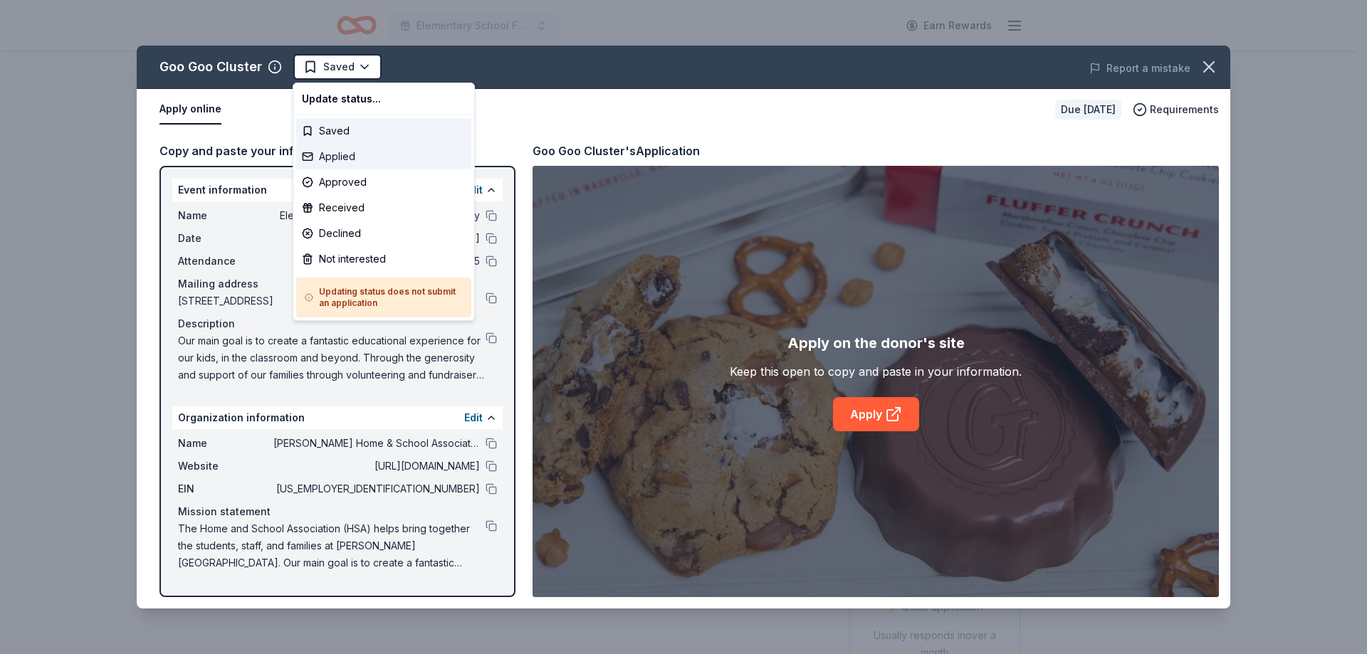
click at [362, 157] on div "Applied" at bounding box center [383, 157] width 175 height 26
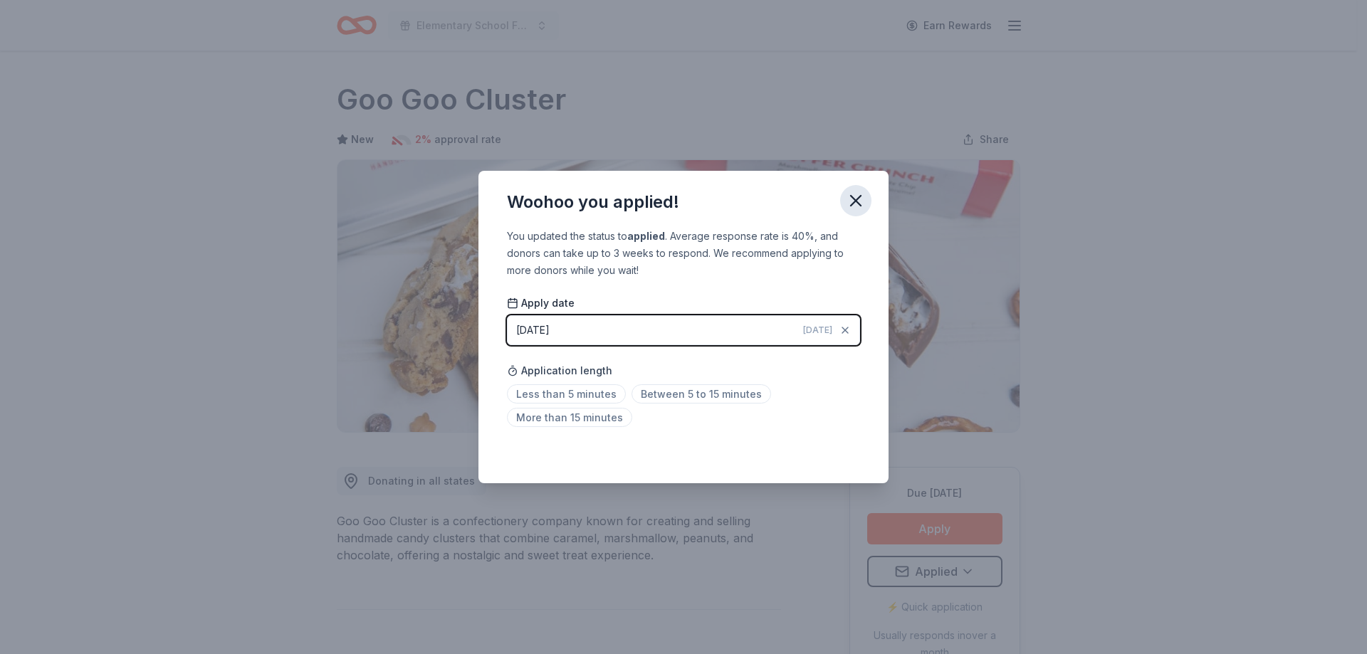
click at [856, 204] on icon "button" at bounding box center [856, 201] width 20 height 20
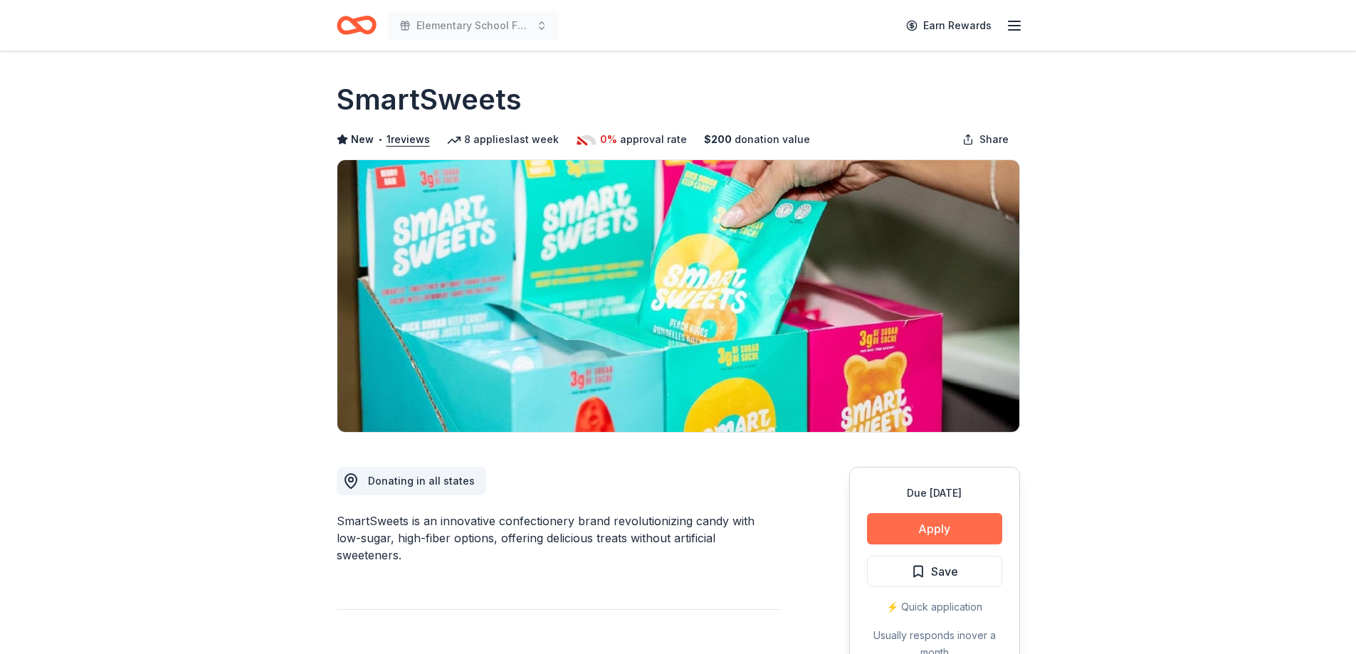
click at [906, 528] on button "Apply" at bounding box center [934, 528] width 135 height 31
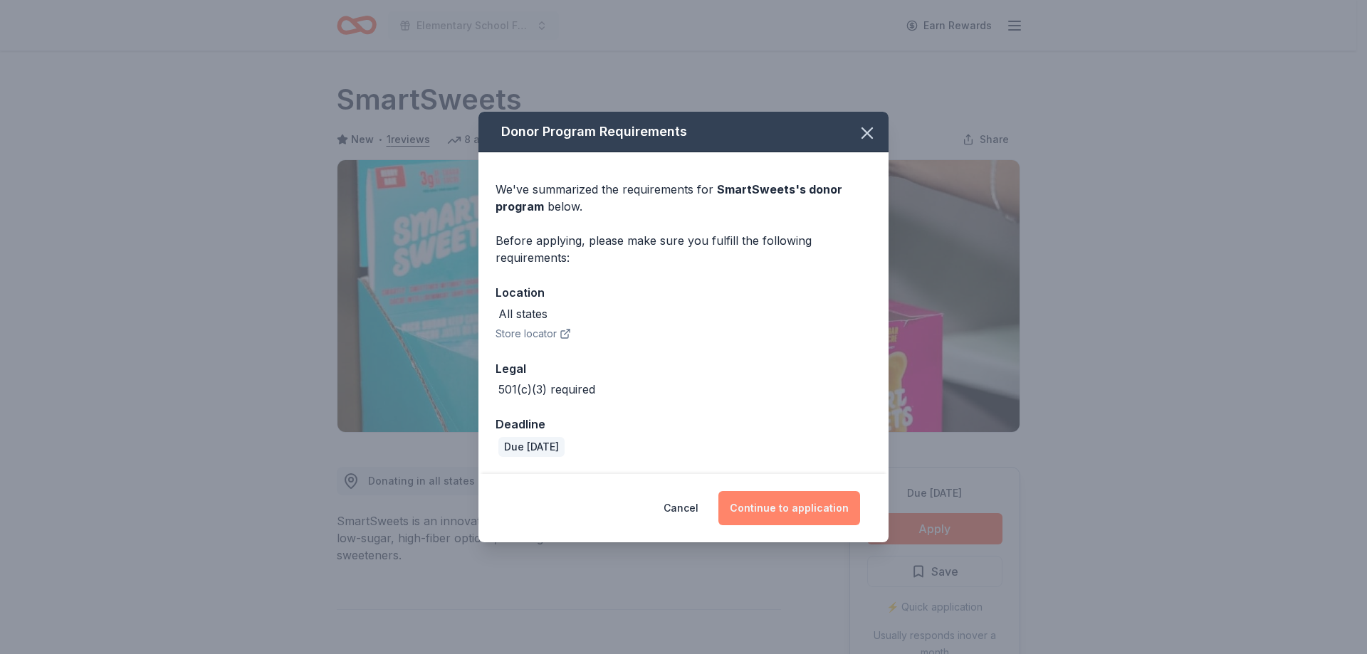
click at [812, 505] on button "Continue to application" at bounding box center [789, 508] width 142 height 34
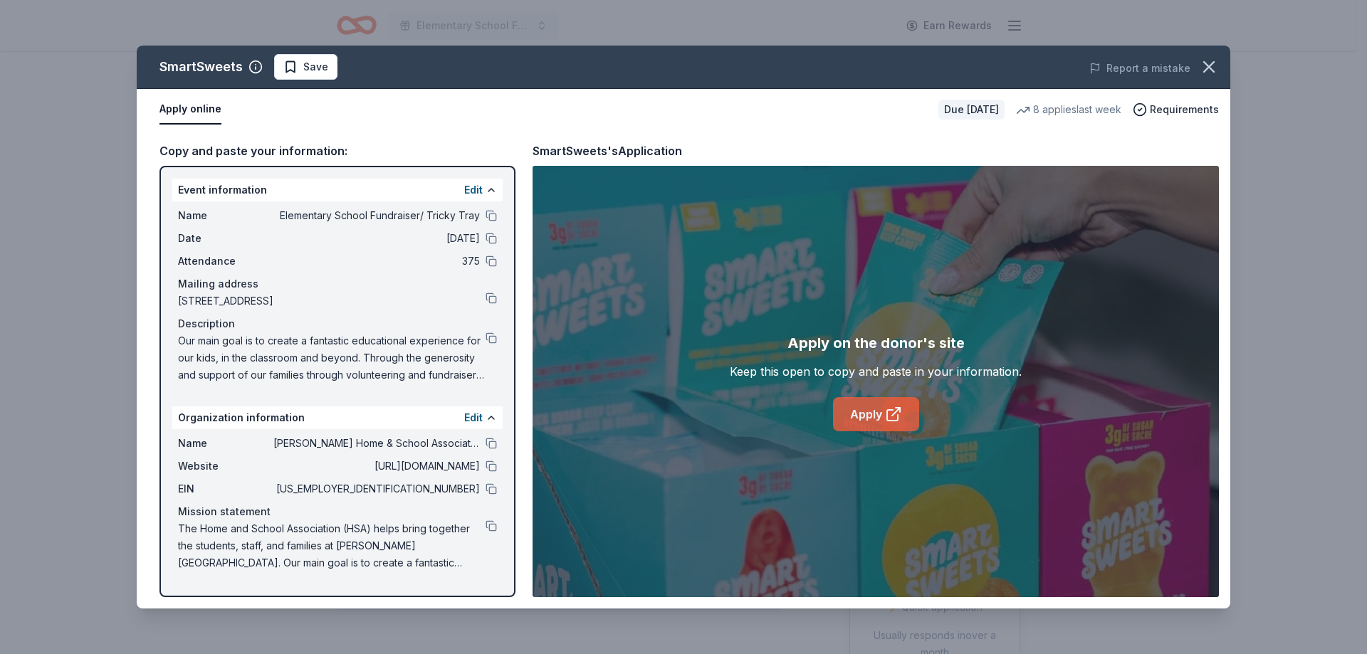
click at [877, 414] on link "Apply" at bounding box center [876, 414] width 86 height 34
click at [488, 216] on button at bounding box center [491, 215] width 11 height 11
click at [320, 64] on span "Save" at bounding box center [315, 66] width 25 height 17
click at [325, 68] on html "Elementary School Fundraiser/ Tricky Tray Earn Rewards Due in 154 days Share Sm…" at bounding box center [683, 327] width 1367 height 654
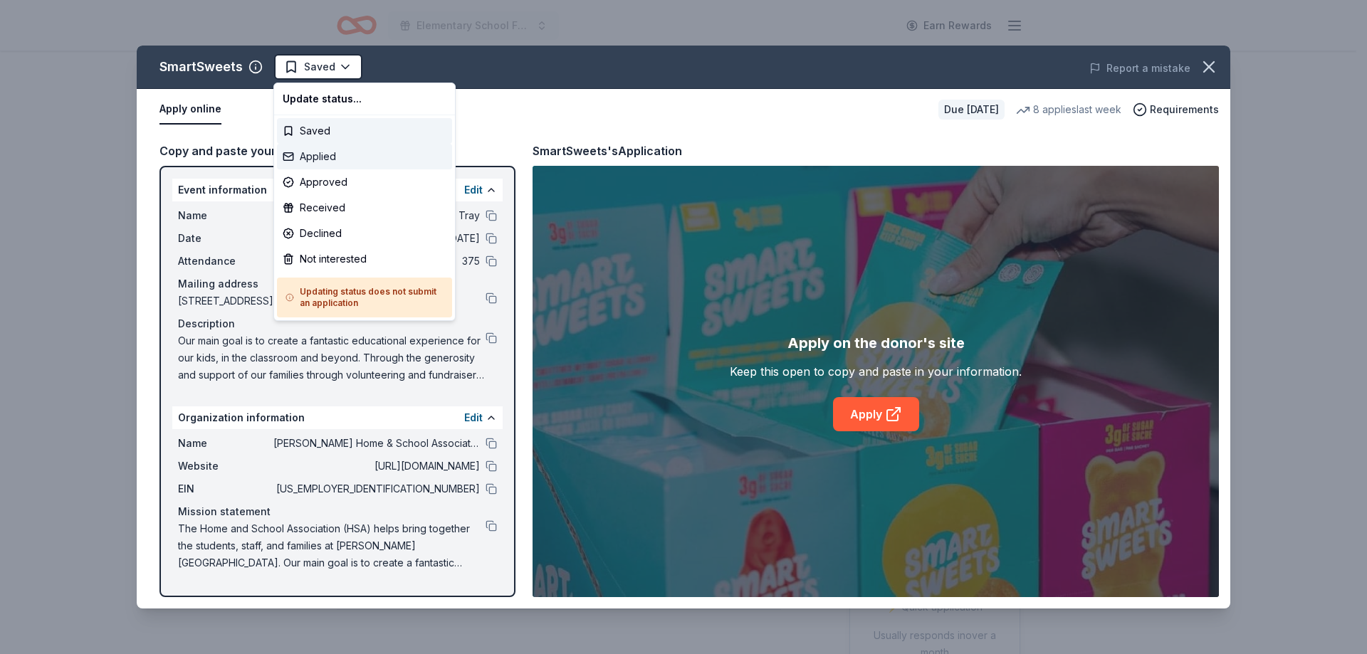
click at [340, 158] on div "Applied" at bounding box center [364, 157] width 175 height 26
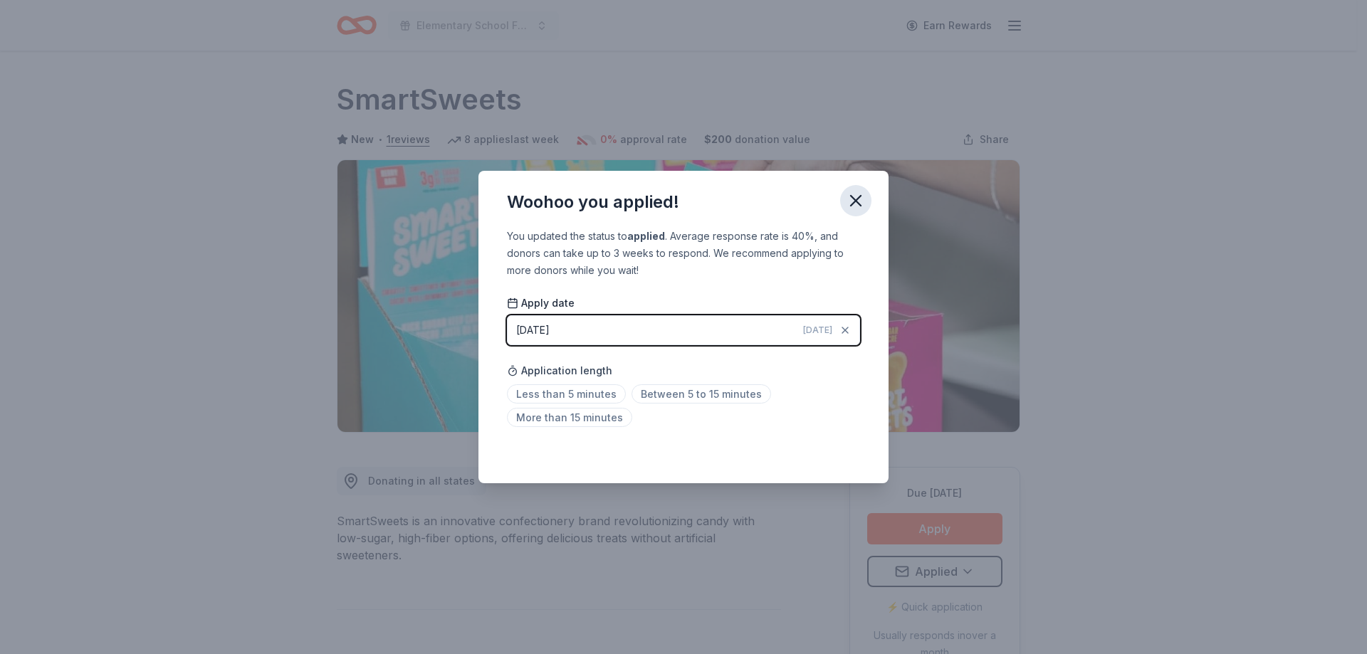
click at [853, 204] on icon "button" at bounding box center [856, 201] width 10 height 10
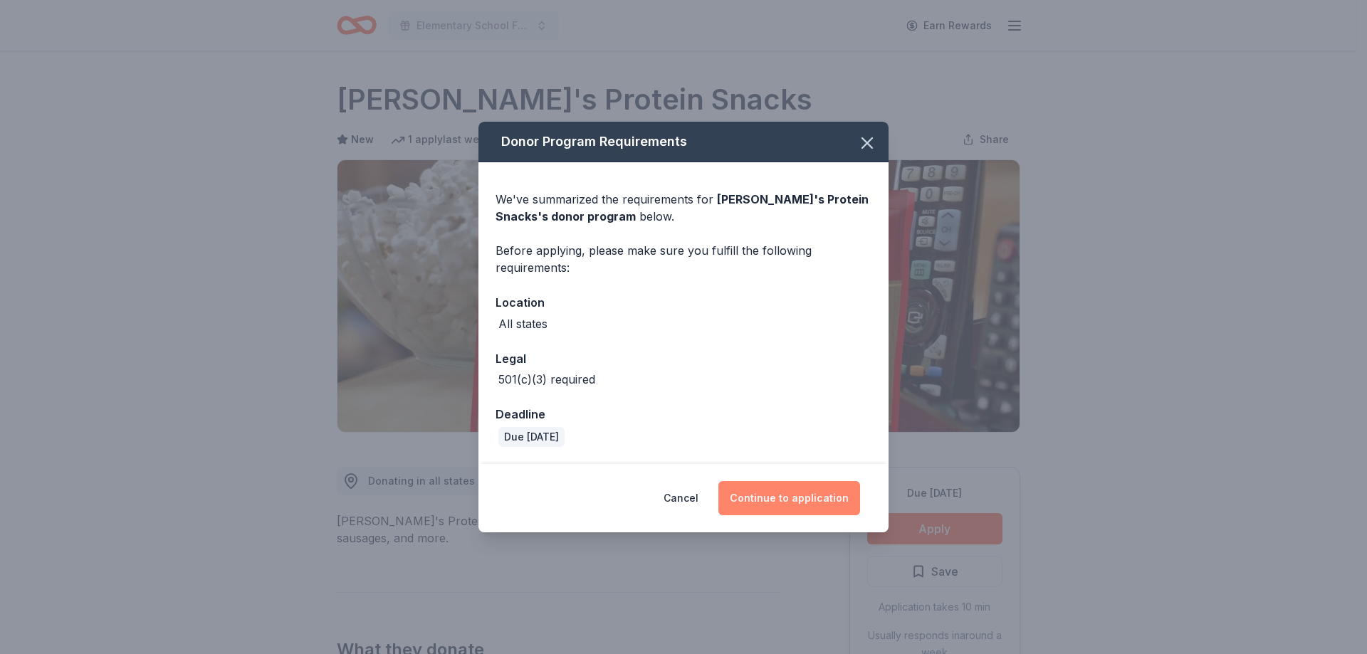
click at [778, 502] on button "Continue to application" at bounding box center [789, 498] width 142 height 34
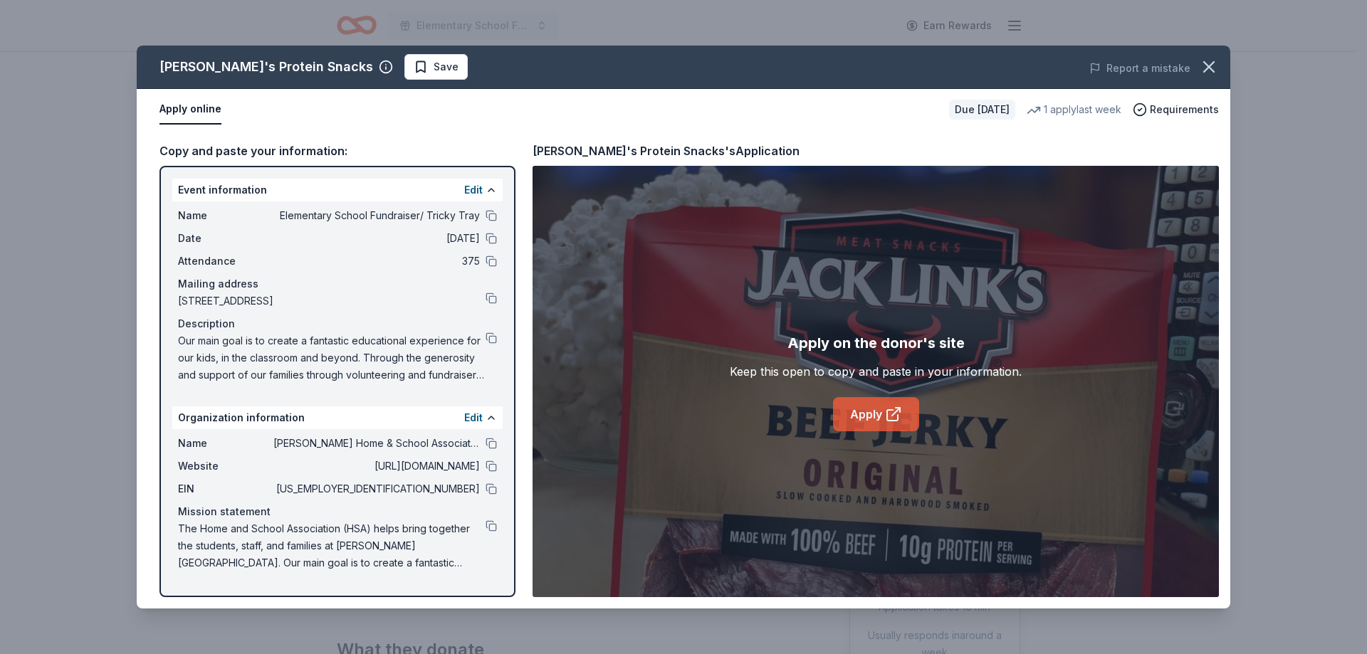
click at [869, 409] on link "Apply" at bounding box center [876, 414] width 86 height 34
click at [434, 69] on span "Save" at bounding box center [446, 66] width 25 height 17
click at [408, 73] on html "Elementary School Fundraiser/ Tricky Tray Earn Rewards Due in 94 days Share Jac…" at bounding box center [683, 327] width 1367 height 654
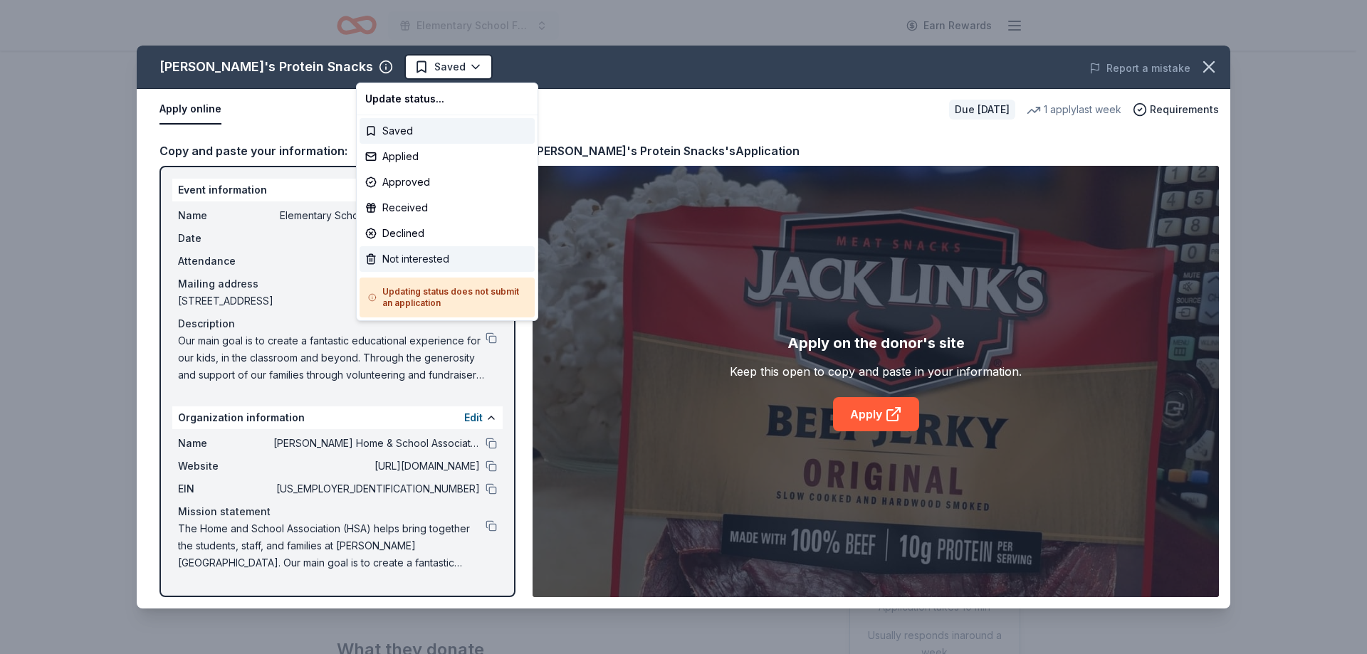
click at [415, 263] on div "Not interested" at bounding box center [447, 259] width 175 height 26
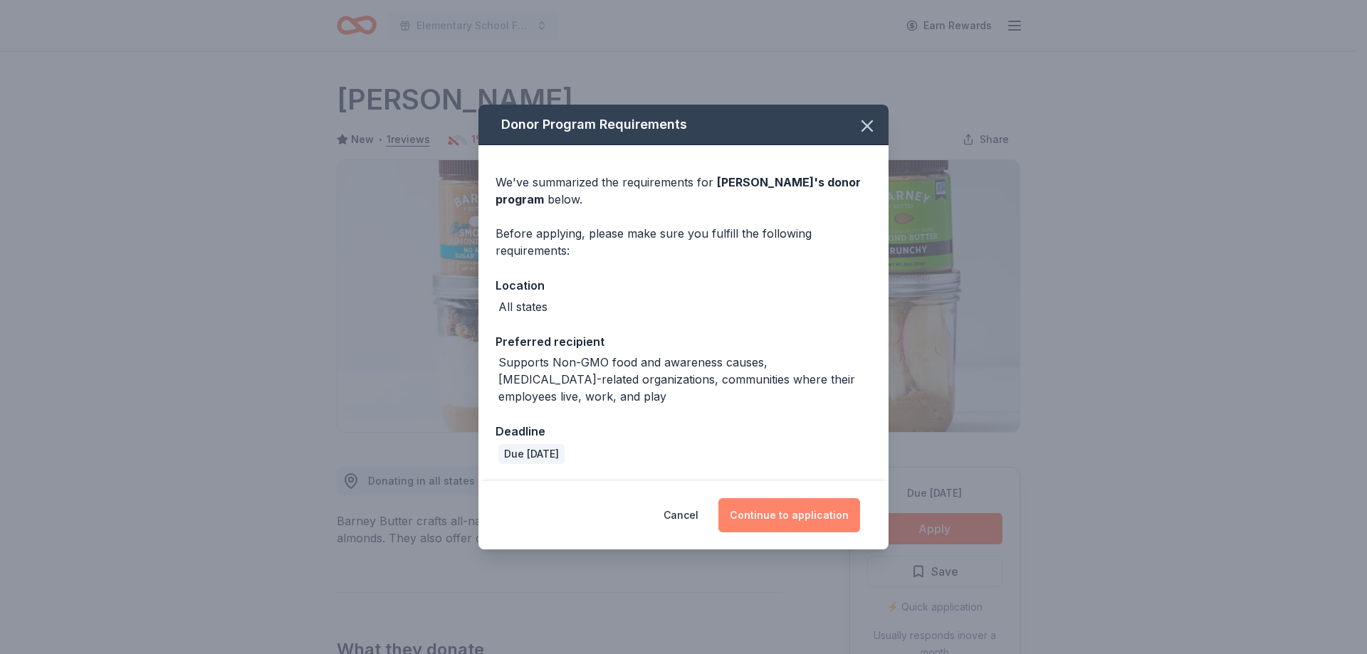
click at [783, 513] on button "Continue to application" at bounding box center [789, 515] width 142 height 34
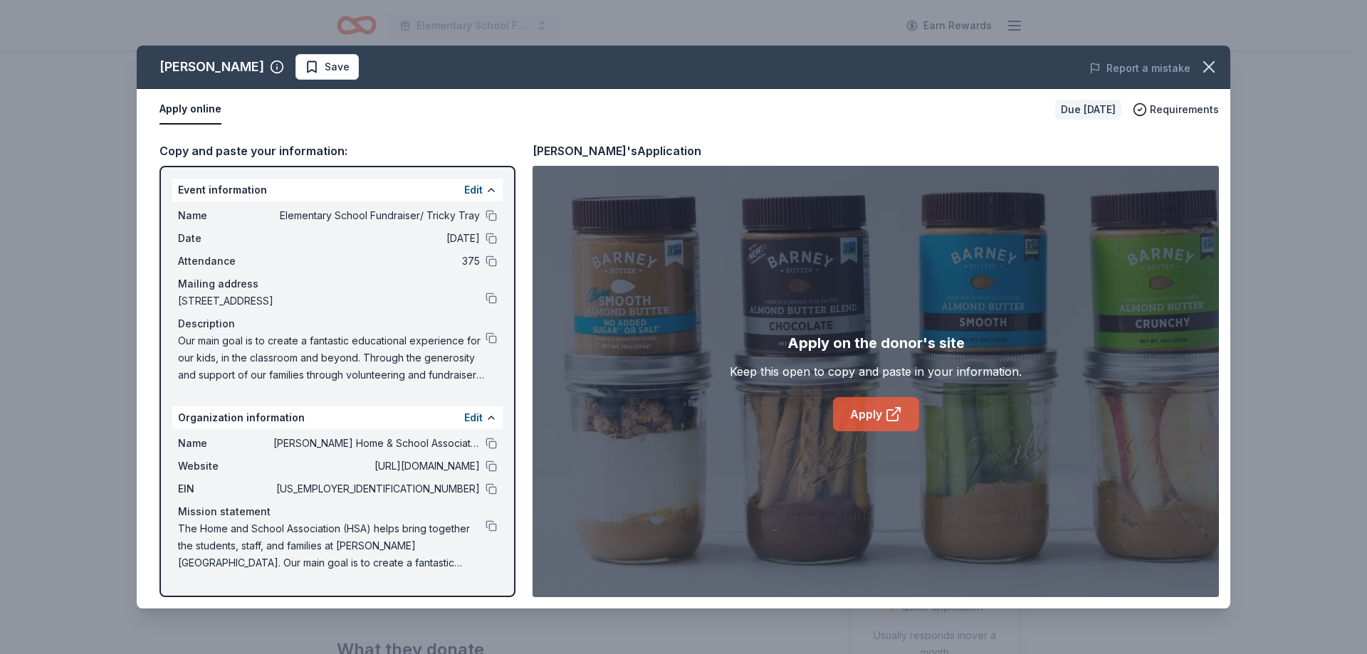
click at [880, 412] on link "Apply" at bounding box center [876, 414] width 86 height 34
click at [494, 213] on button at bounding box center [491, 215] width 11 height 11
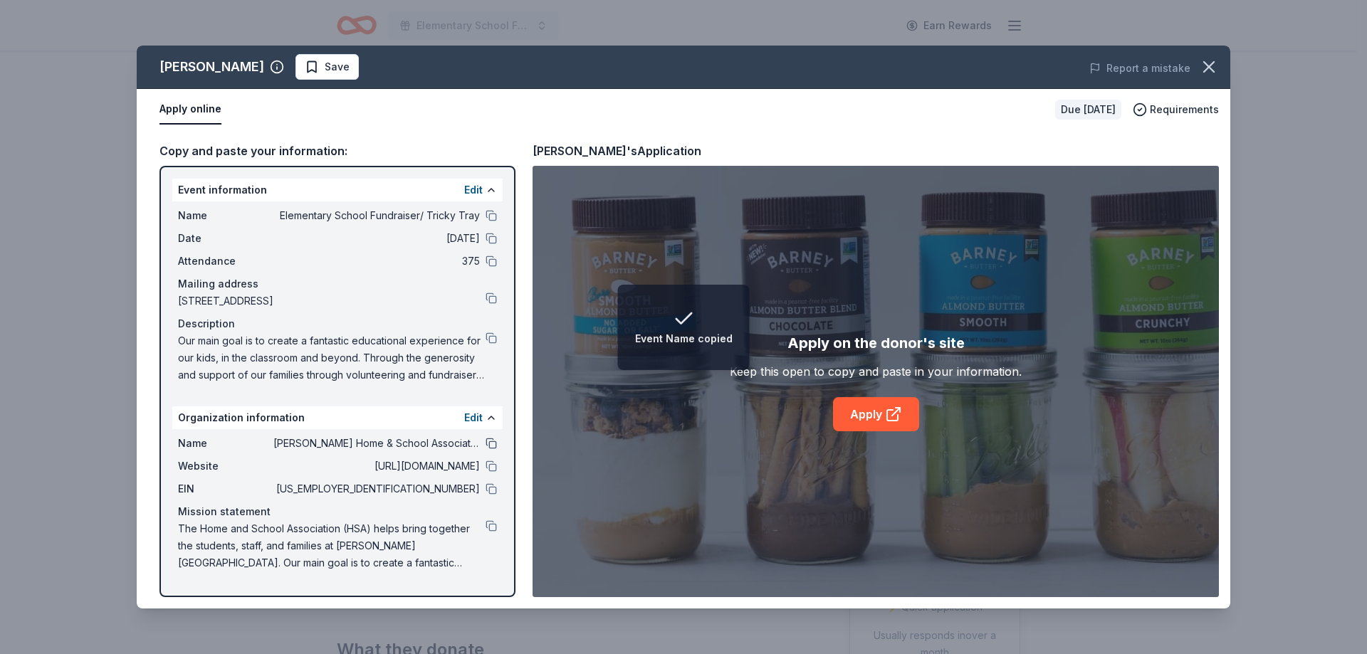
click at [491, 444] on button at bounding box center [491, 443] width 11 height 11
click at [325, 70] on span "Save" at bounding box center [337, 66] width 25 height 17
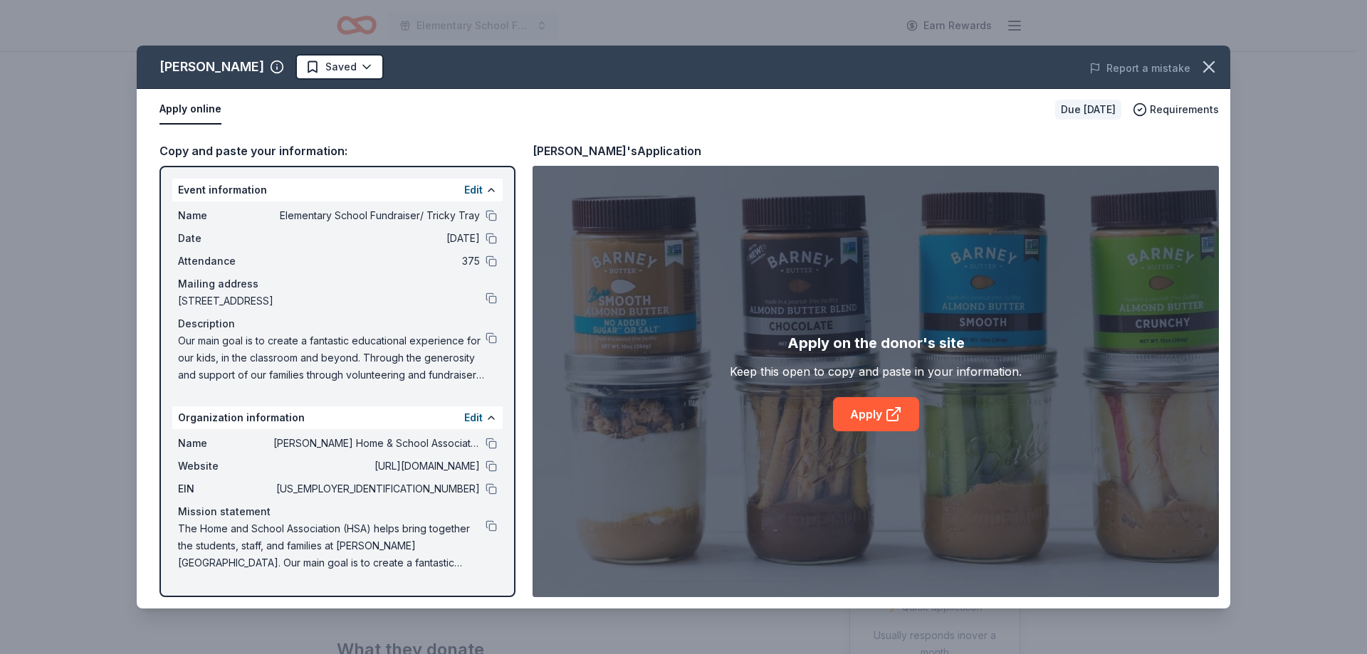
click at [322, 67] on html "Elementary School Fundraiser/ Tricky Tray Earn Rewards Due [DATE] Share Barney …" at bounding box center [683, 327] width 1367 height 654
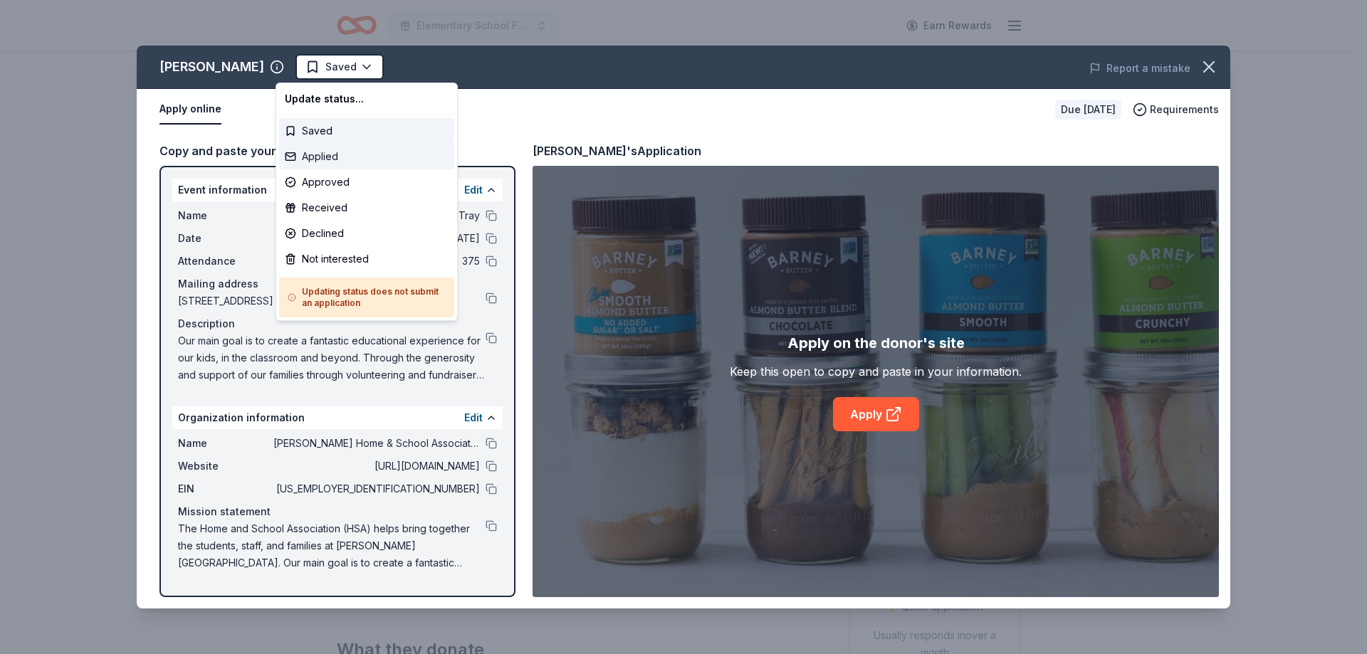
click at [360, 162] on div "Applied" at bounding box center [366, 157] width 175 height 26
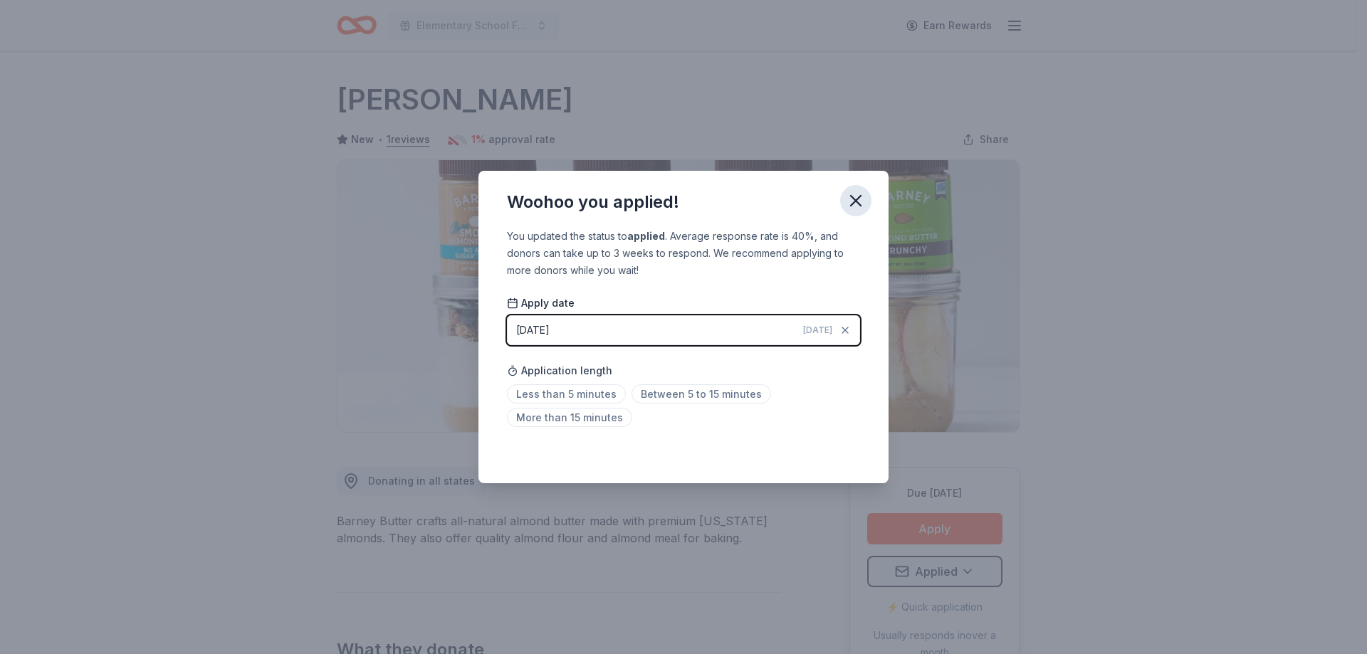
click at [860, 200] on icon "button" at bounding box center [856, 201] width 20 height 20
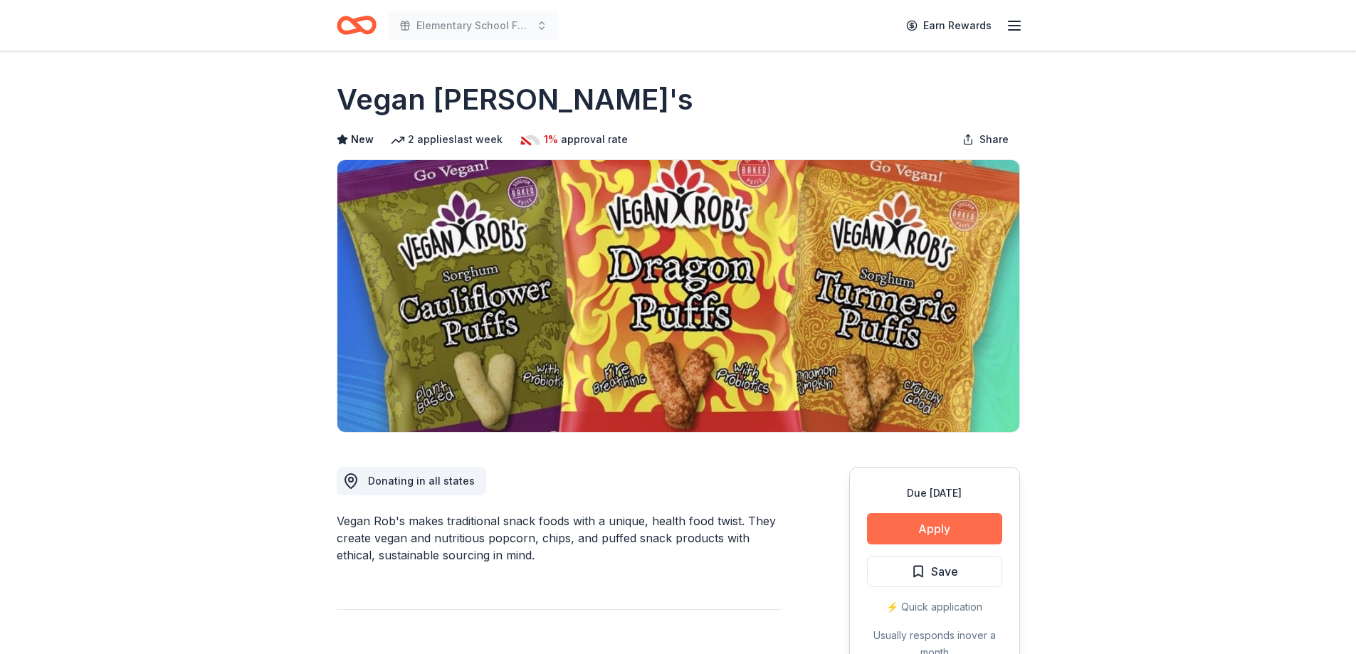
click at [910, 534] on button "Apply" at bounding box center [934, 528] width 135 height 31
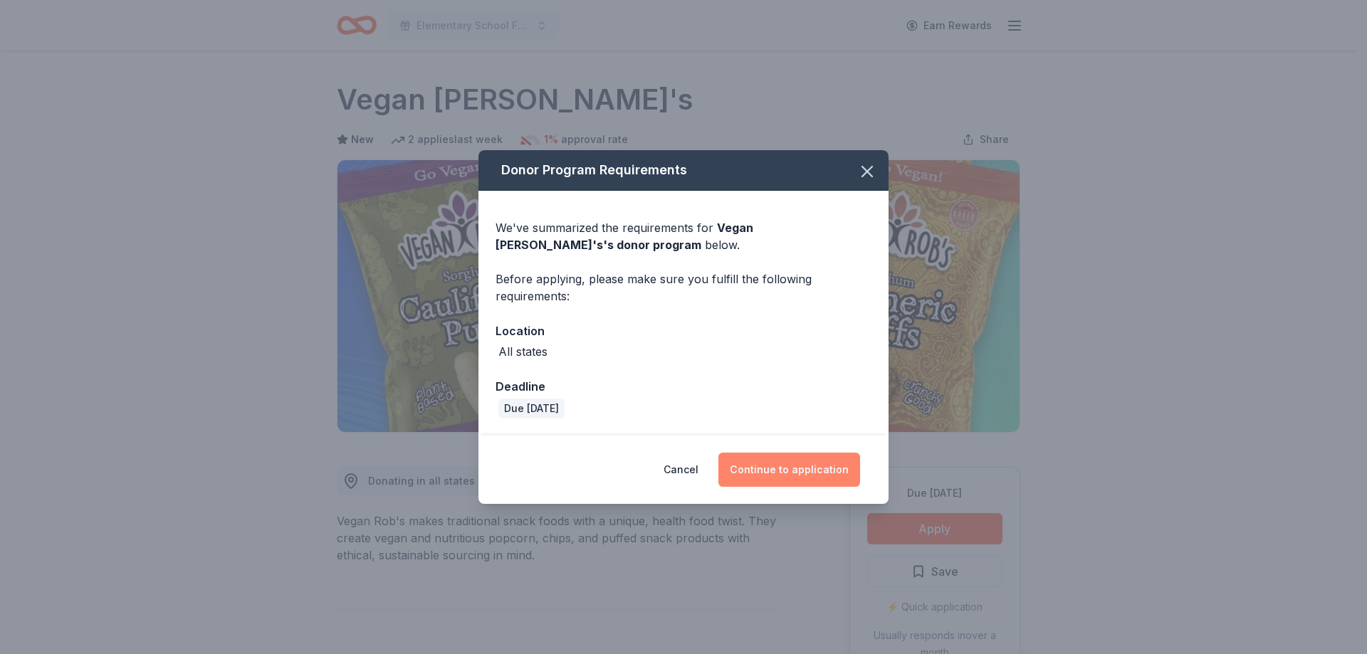
click at [824, 467] on button "Continue to application" at bounding box center [789, 470] width 142 height 34
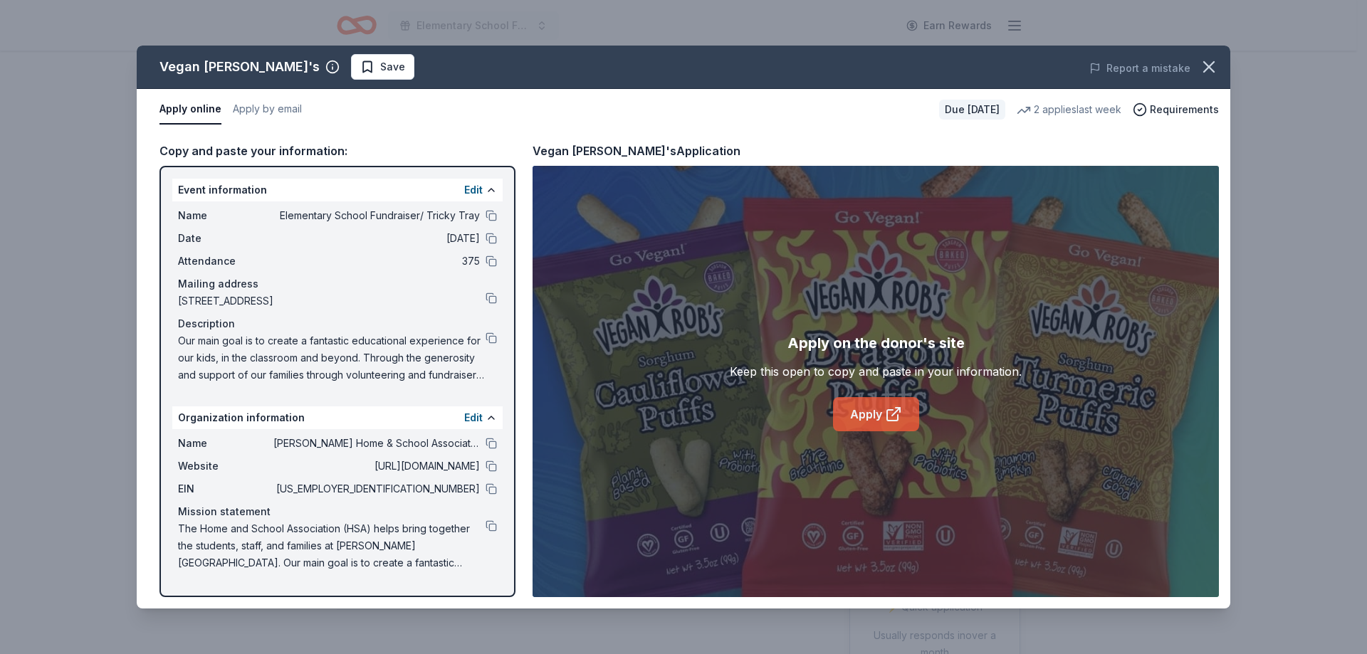
click at [889, 410] on icon at bounding box center [892, 415] width 11 height 11
click at [360, 75] on span "Save" at bounding box center [382, 66] width 45 height 17
click at [310, 70] on html "Elementary School Fundraiser/ Tricky Tray Earn Rewards Due in 154 days Share Ve…" at bounding box center [683, 327] width 1367 height 654
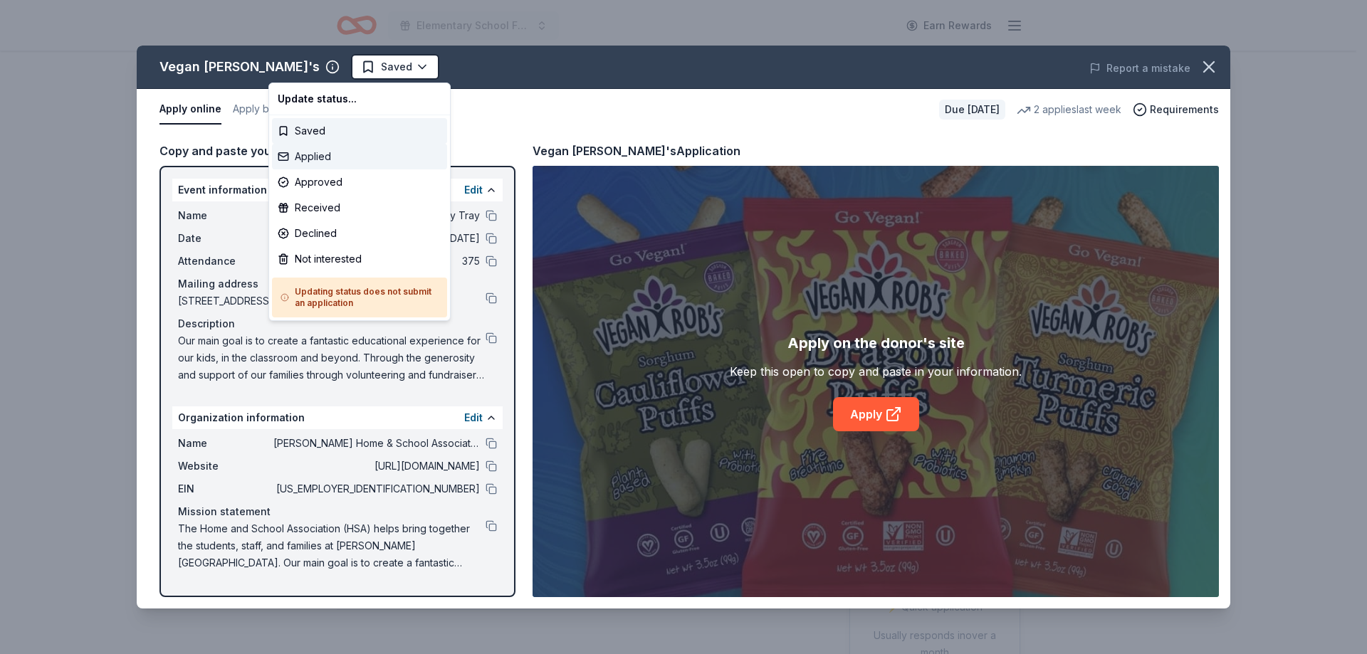
click at [341, 162] on div "Applied" at bounding box center [359, 157] width 175 height 26
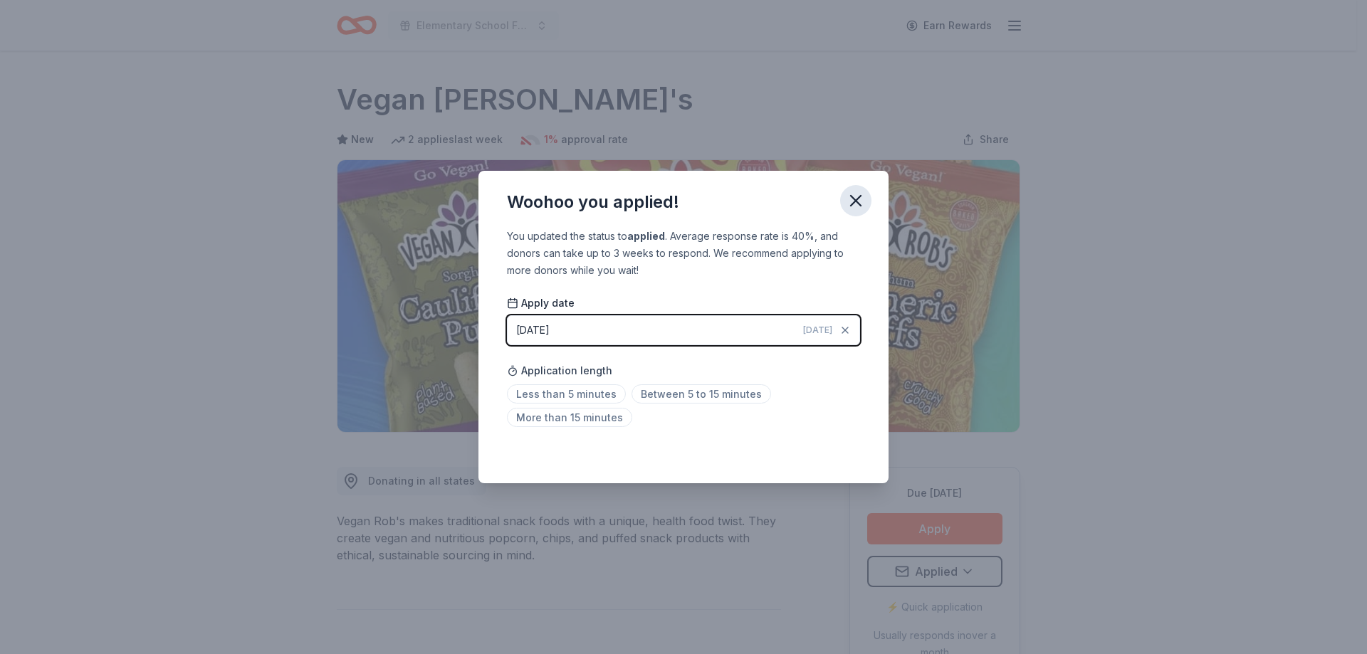
click at [851, 201] on icon "button" at bounding box center [856, 201] width 20 height 20
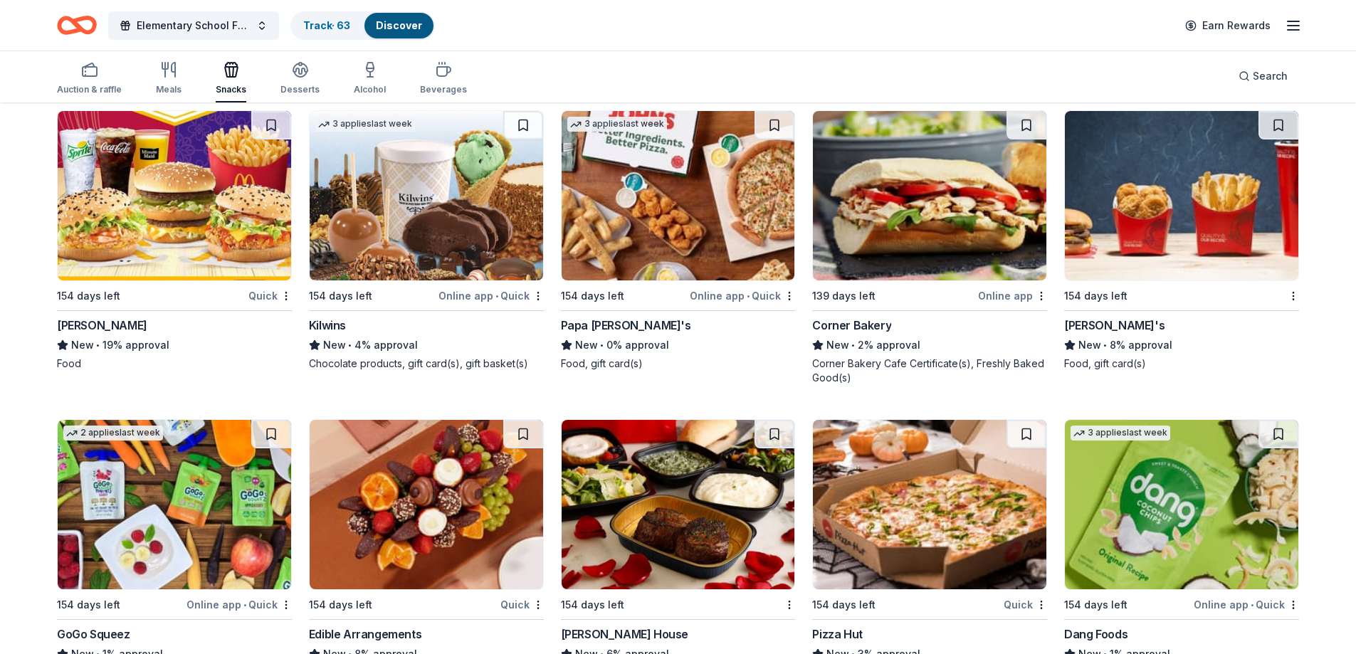
scroll to position [501, 0]
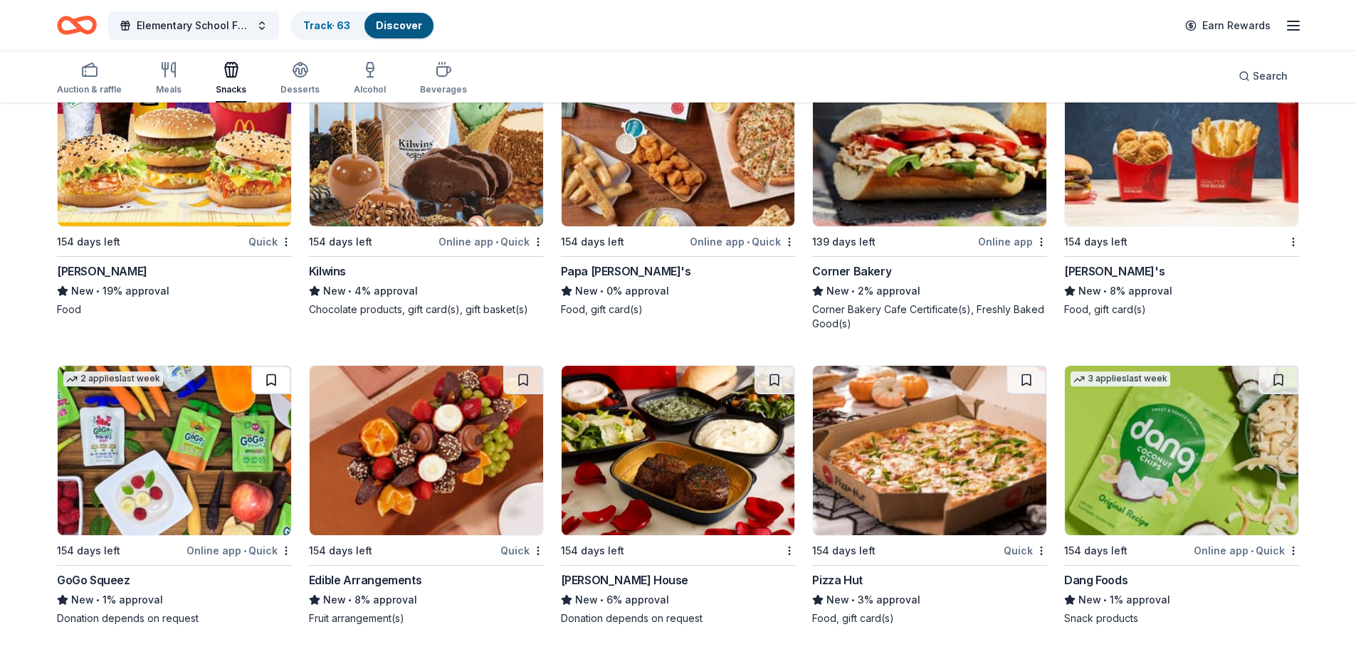
click at [282, 385] on button at bounding box center [271, 380] width 40 height 28
click at [282, 385] on button at bounding box center [272, 380] width 37 height 28
click at [162, 445] on img at bounding box center [175, 450] width 234 height 169
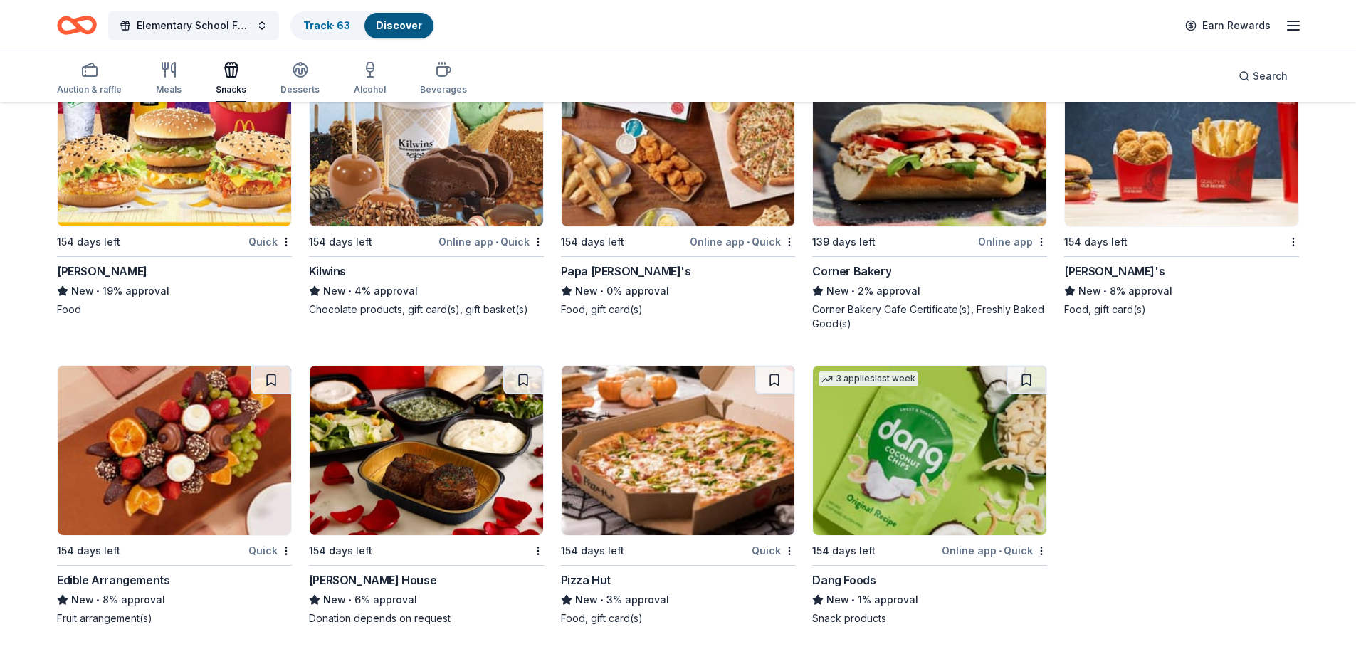
click at [470, 469] on img at bounding box center [427, 450] width 234 height 169
click at [1191, 171] on img at bounding box center [1182, 141] width 234 height 169
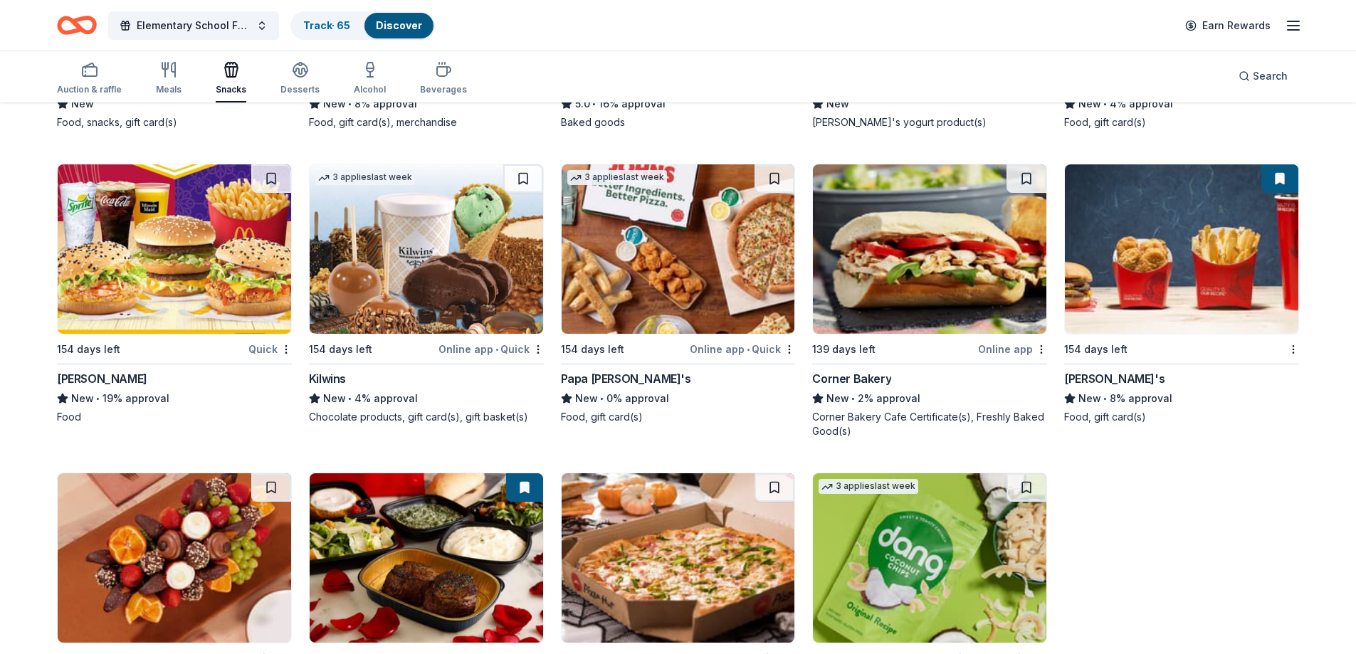
scroll to position [287, 0]
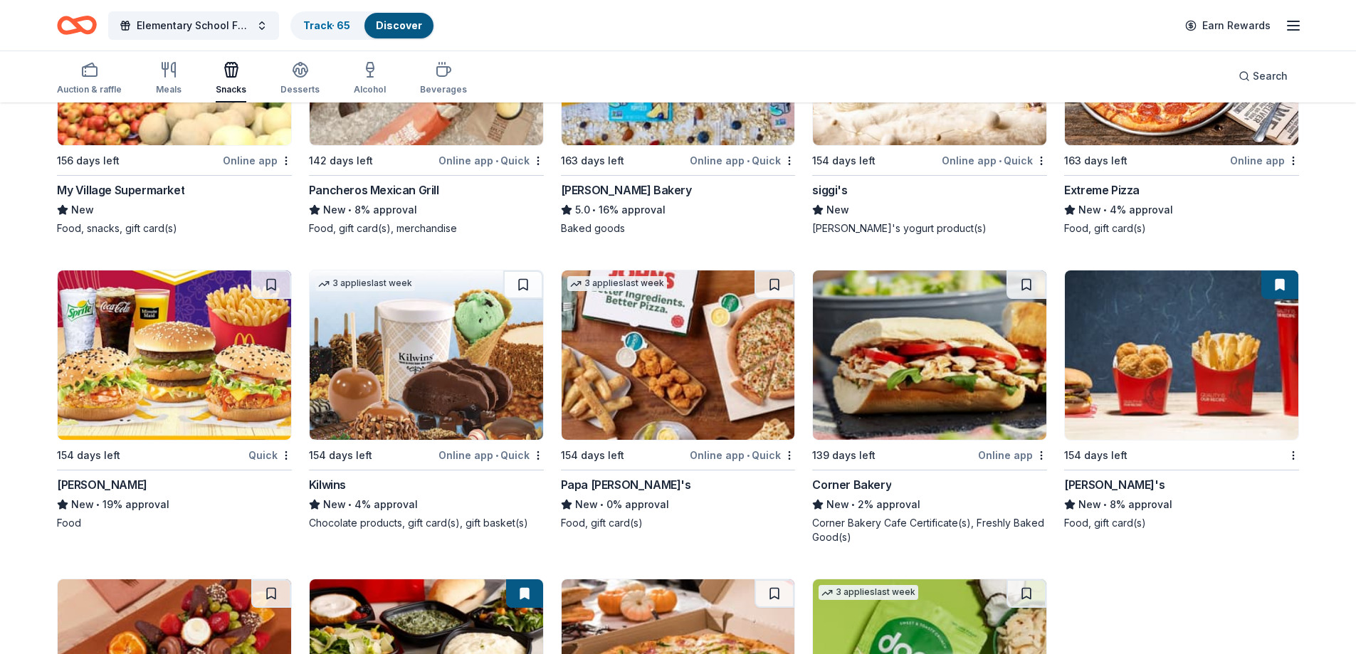
click at [179, 337] on img at bounding box center [175, 355] width 234 height 169
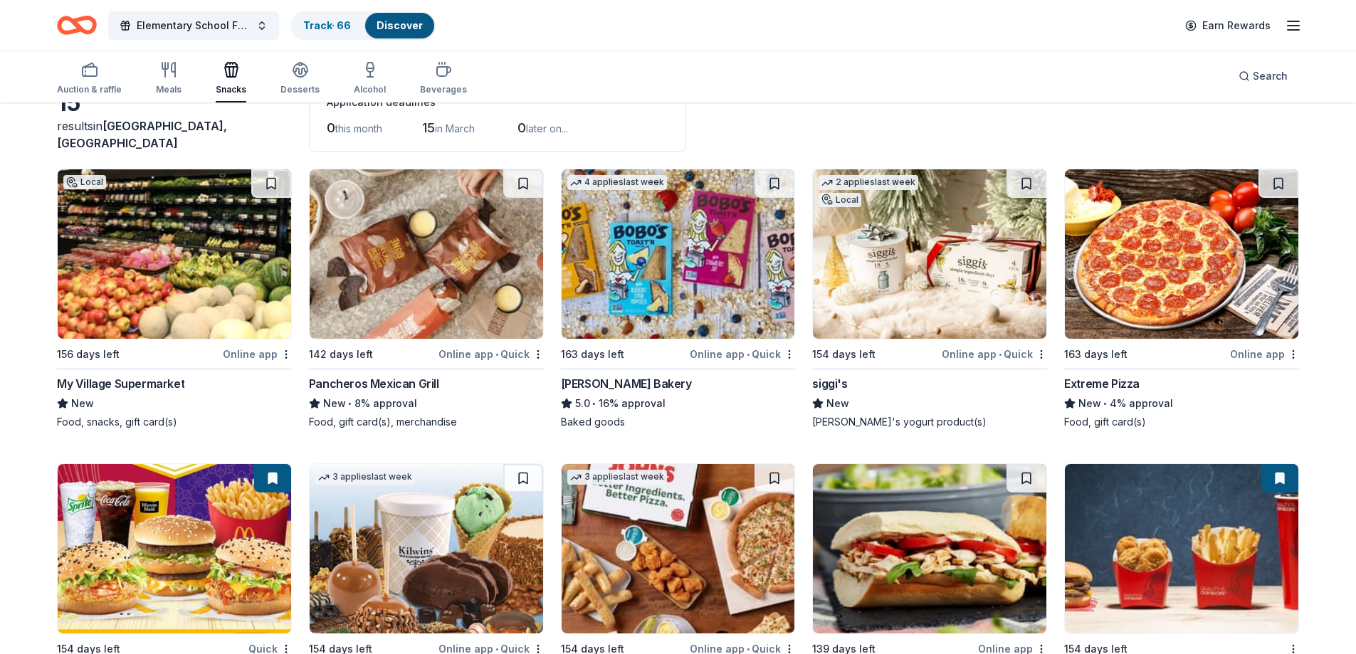
scroll to position [0, 0]
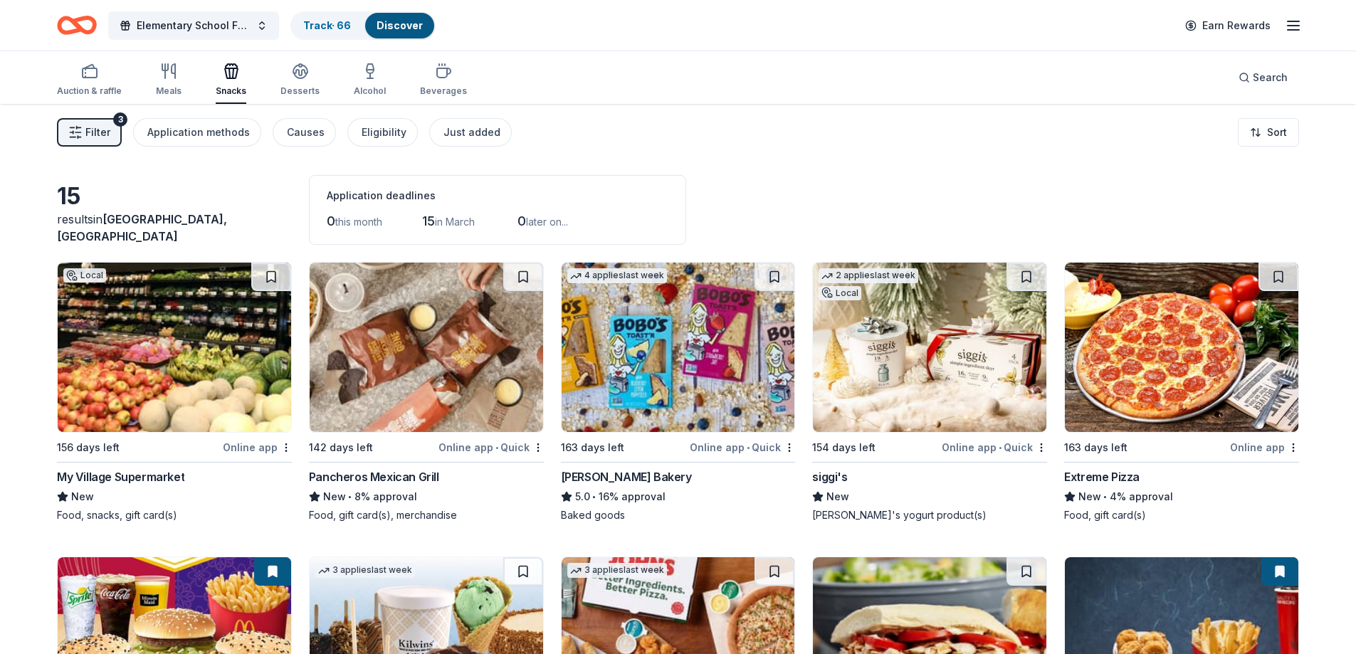
click at [963, 340] on img at bounding box center [930, 347] width 234 height 169
click at [186, 290] on img at bounding box center [175, 347] width 234 height 169
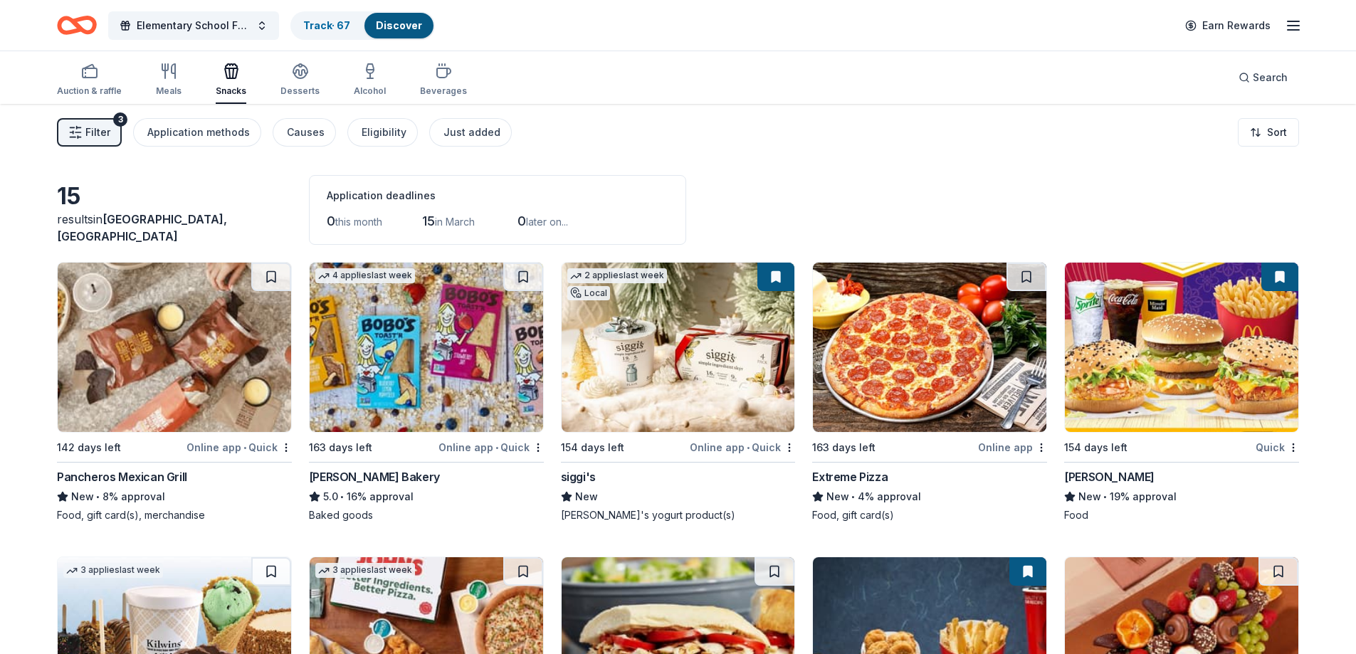
click at [189, 312] on img at bounding box center [175, 347] width 234 height 169
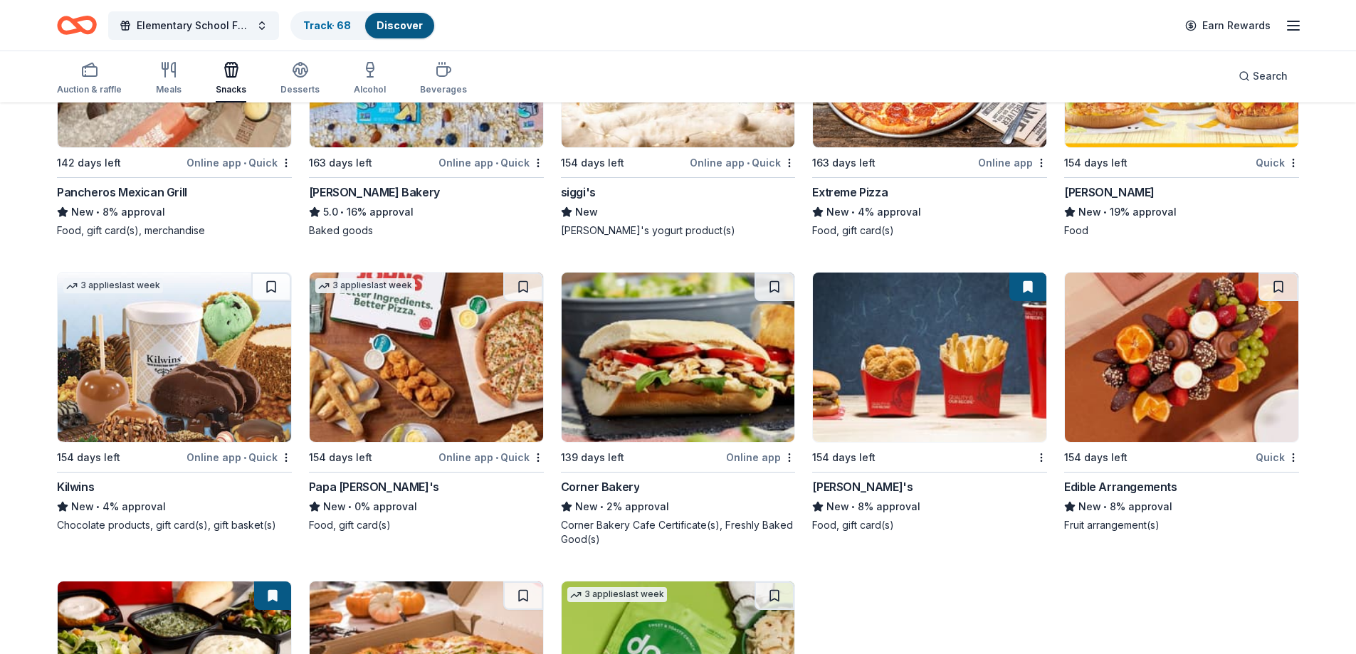
click at [218, 366] on img at bounding box center [175, 357] width 234 height 169
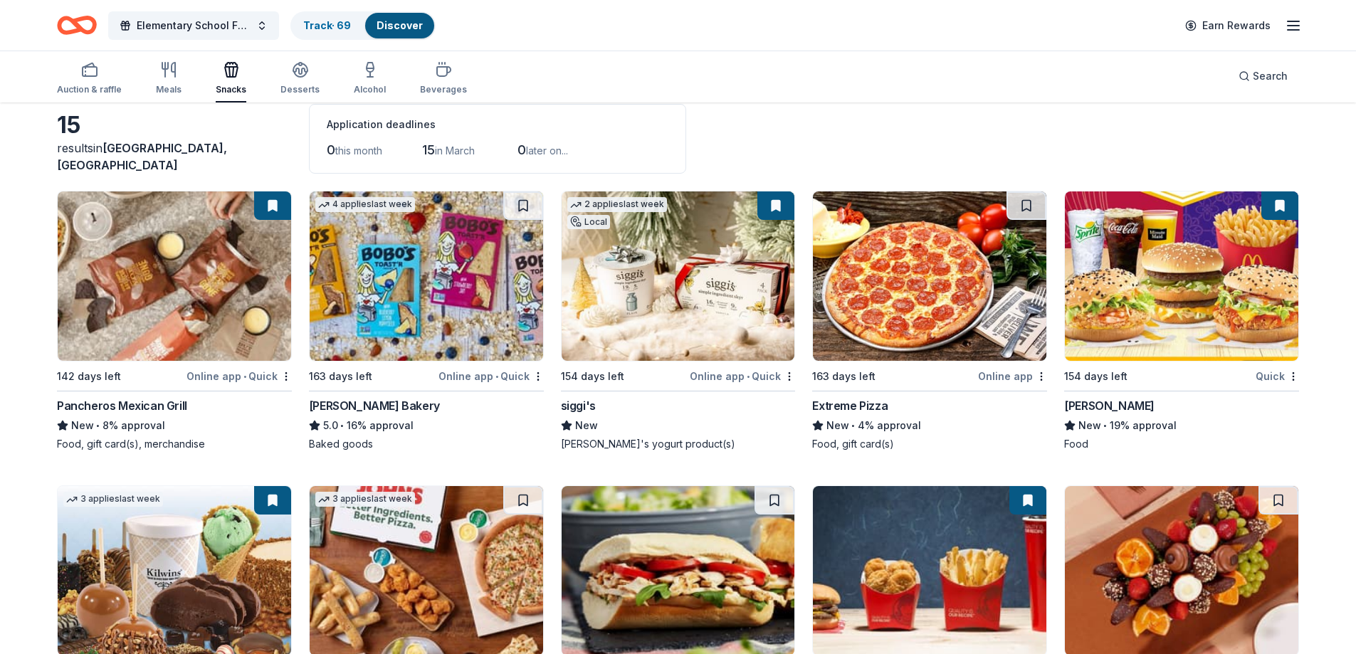
scroll to position [0, 0]
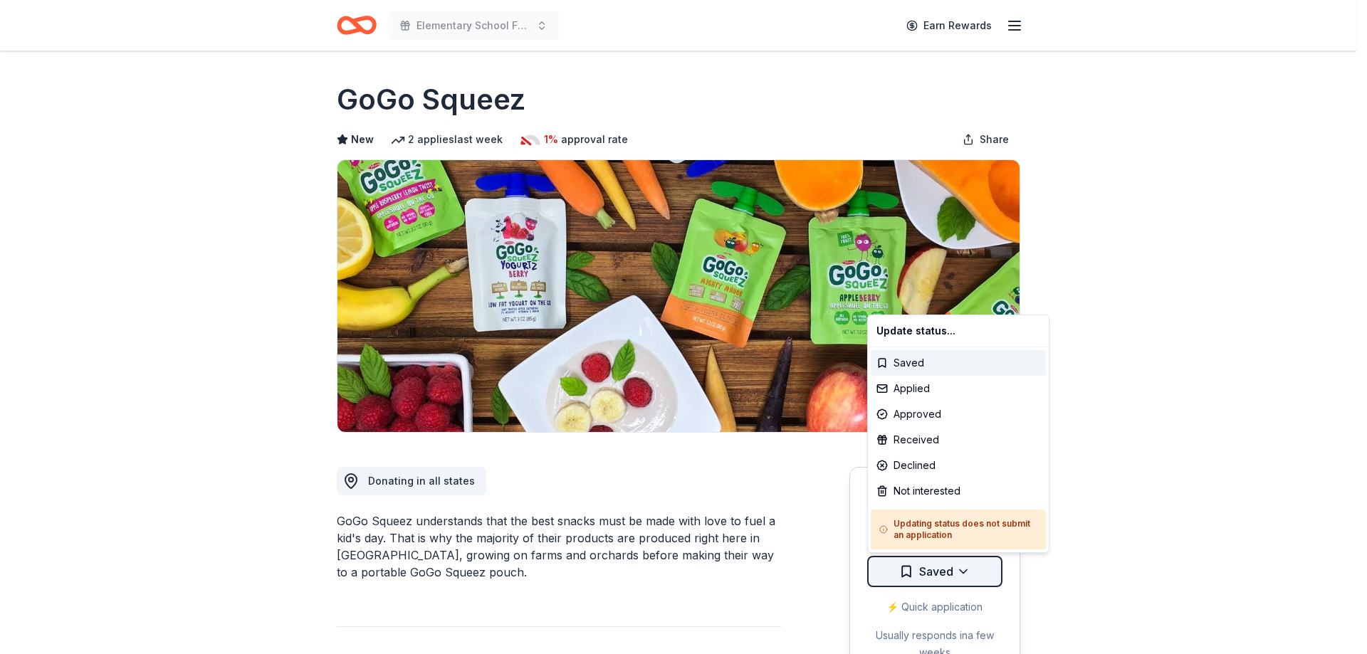
click at [946, 577] on html "Elementary School Fundraiser/ Tricky Tray Earn Rewards Due [DATE] Share GoGo Sq…" at bounding box center [683, 327] width 1367 height 654
click at [909, 488] on div "Not interested" at bounding box center [958, 492] width 175 height 26
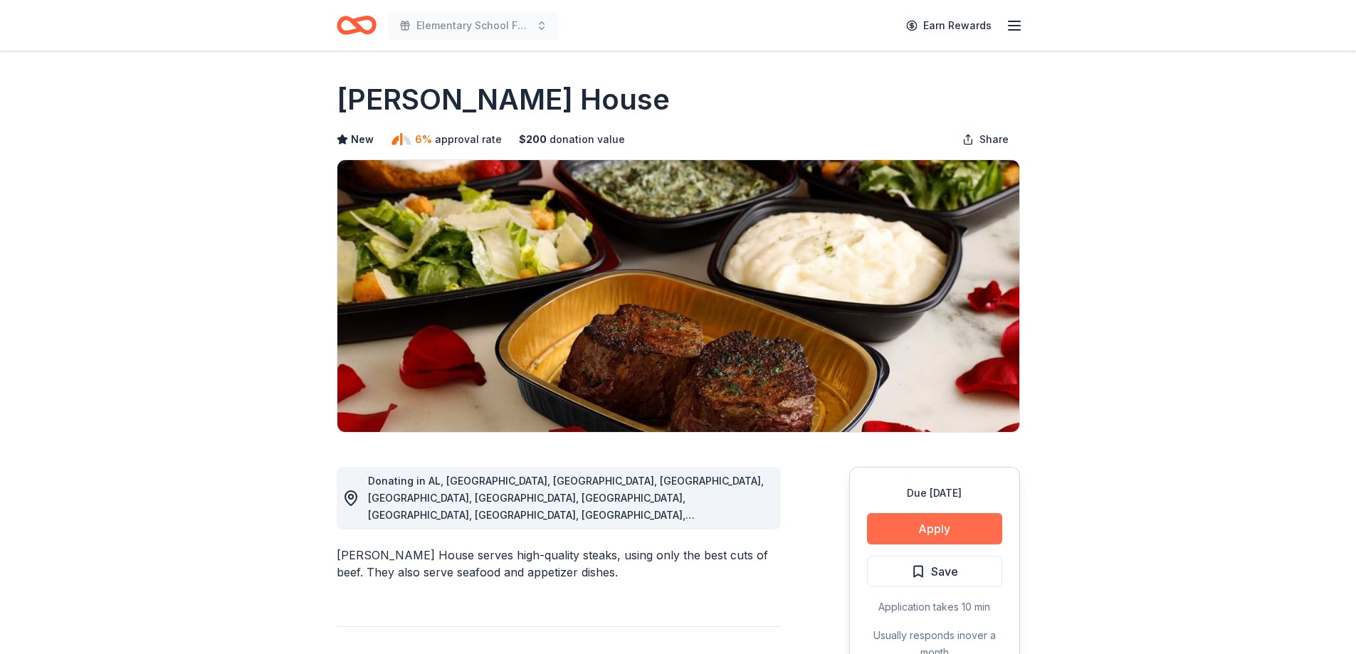
click at [937, 536] on button "Apply" at bounding box center [934, 528] width 135 height 31
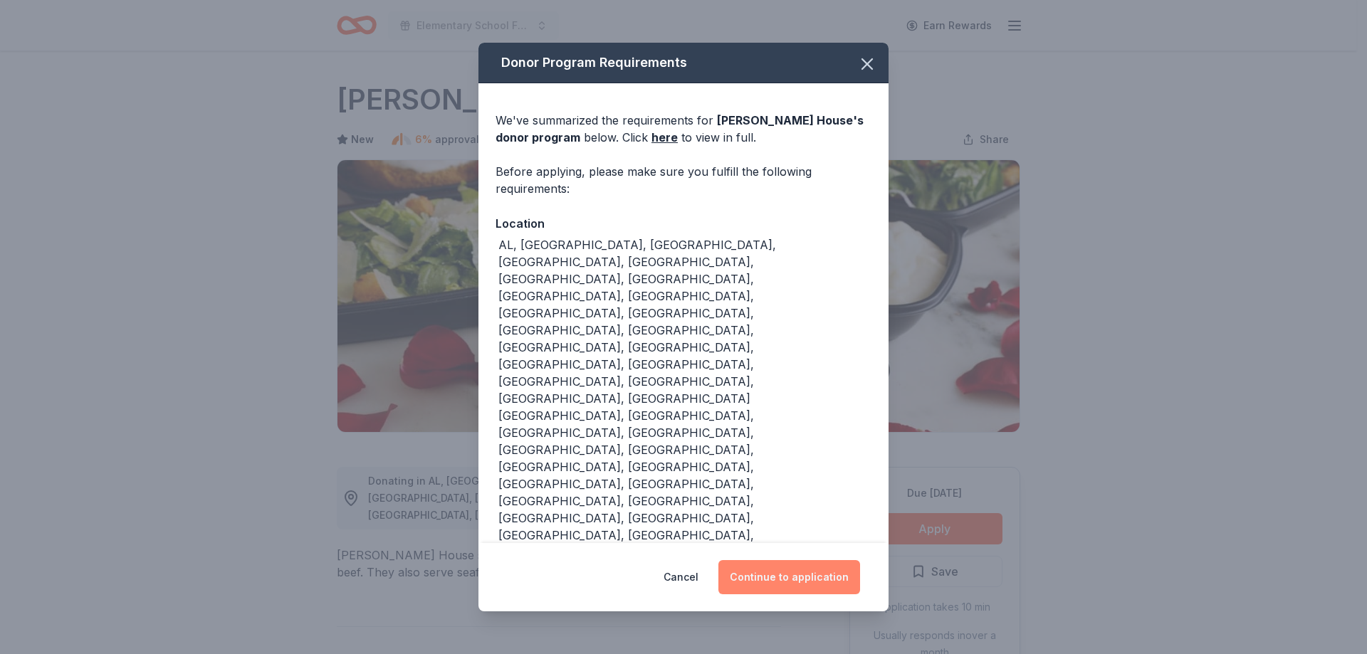
click at [780, 560] on button "Continue to application" at bounding box center [789, 577] width 142 height 34
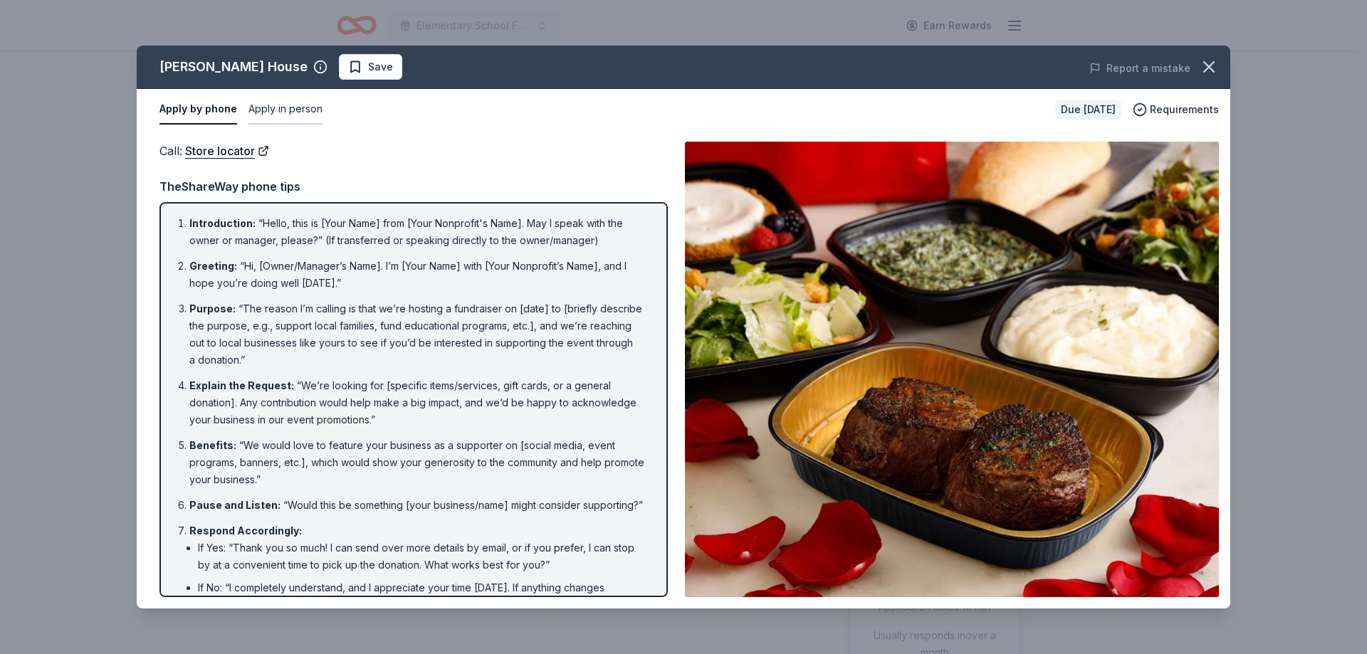
click at [293, 117] on button "Apply in person" at bounding box center [286, 110] width 74 height 30
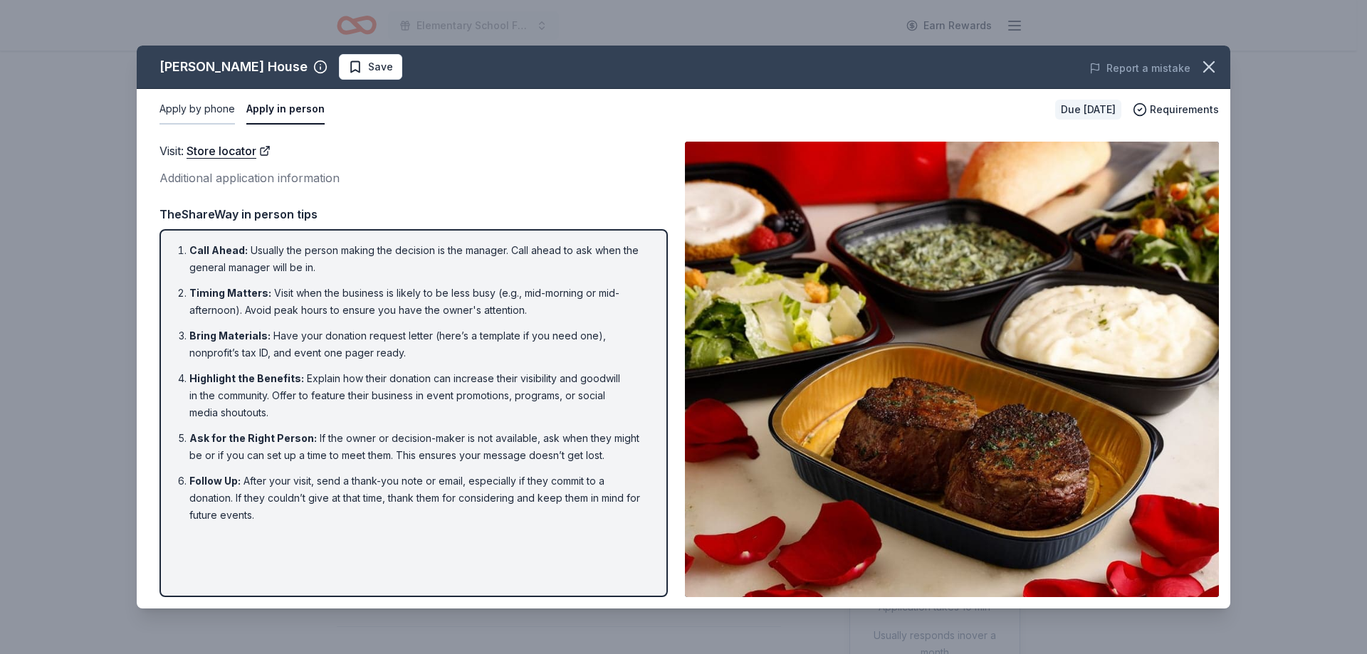
click at [200, 119] on button "Apply by phone" at bounding box center [197, 110] width 75 height 30
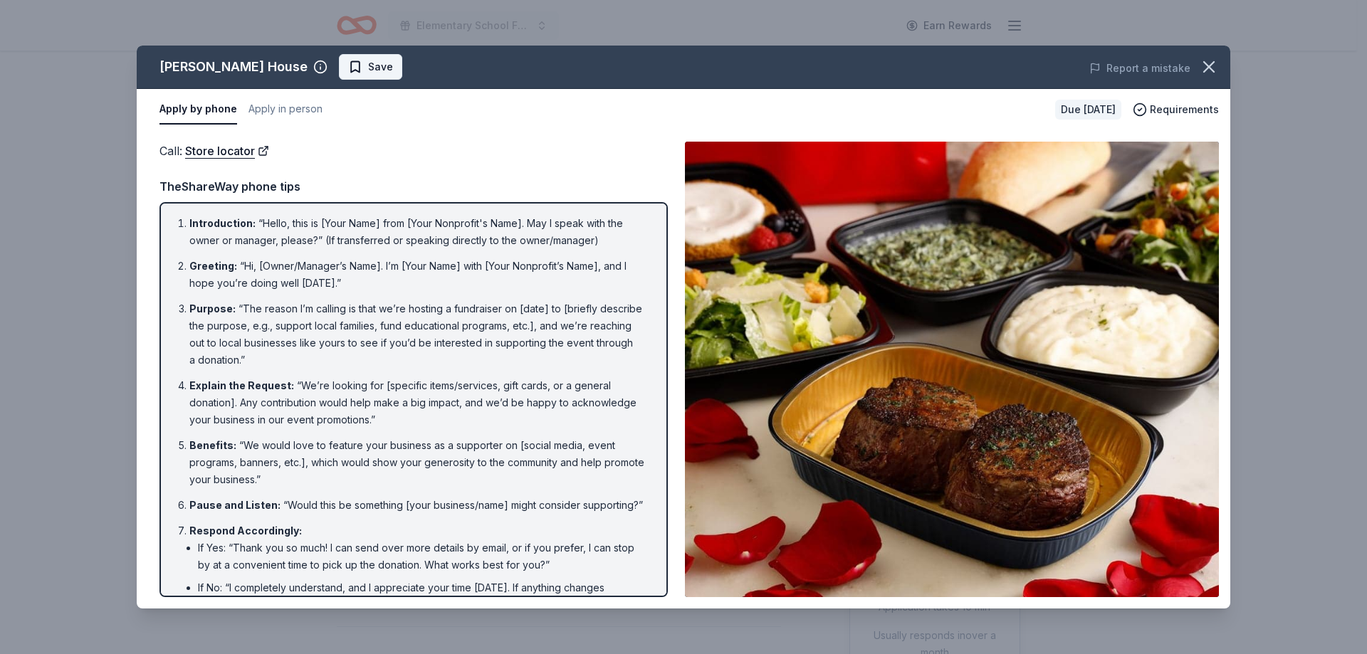
click at [392, 76] on button "Save" at bounding box center [370, 67] width 63 height 26
click at [1211, 71] on icon "button" at bounding box center [1209, 67] width 20 height 20
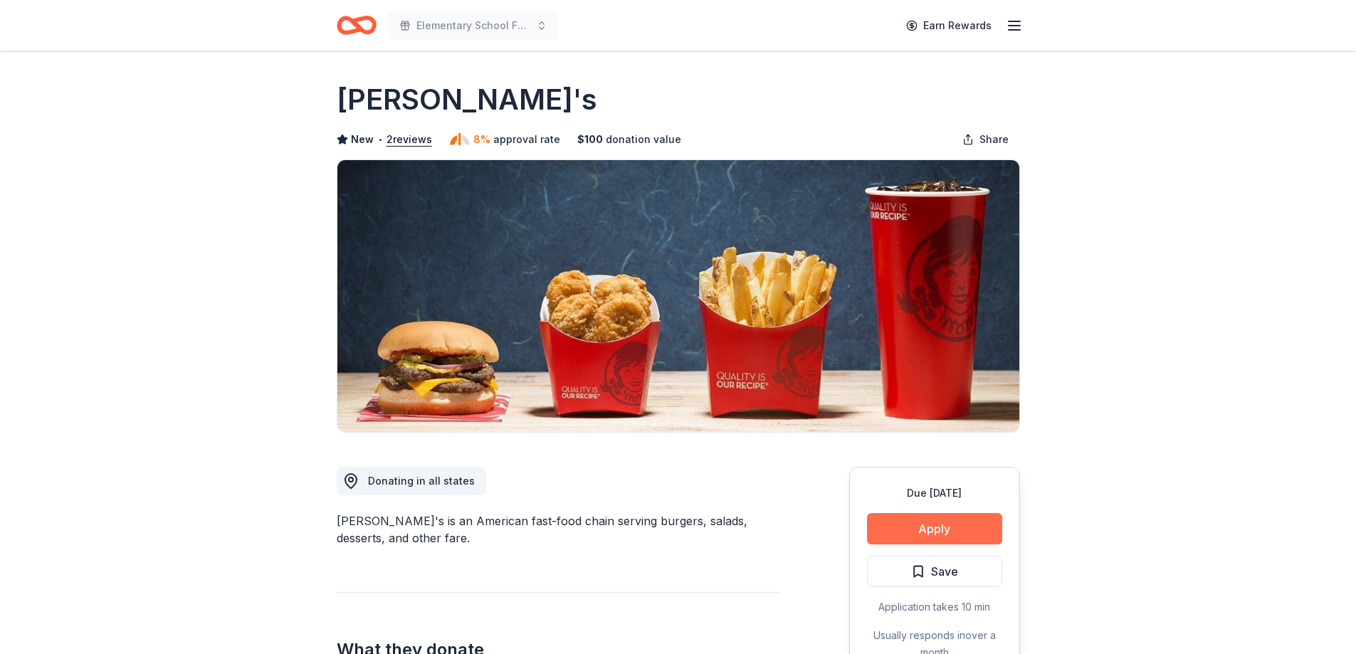
click at [929, 532] on button "Apply" at bounding box center [934, 528] width 135 height 31
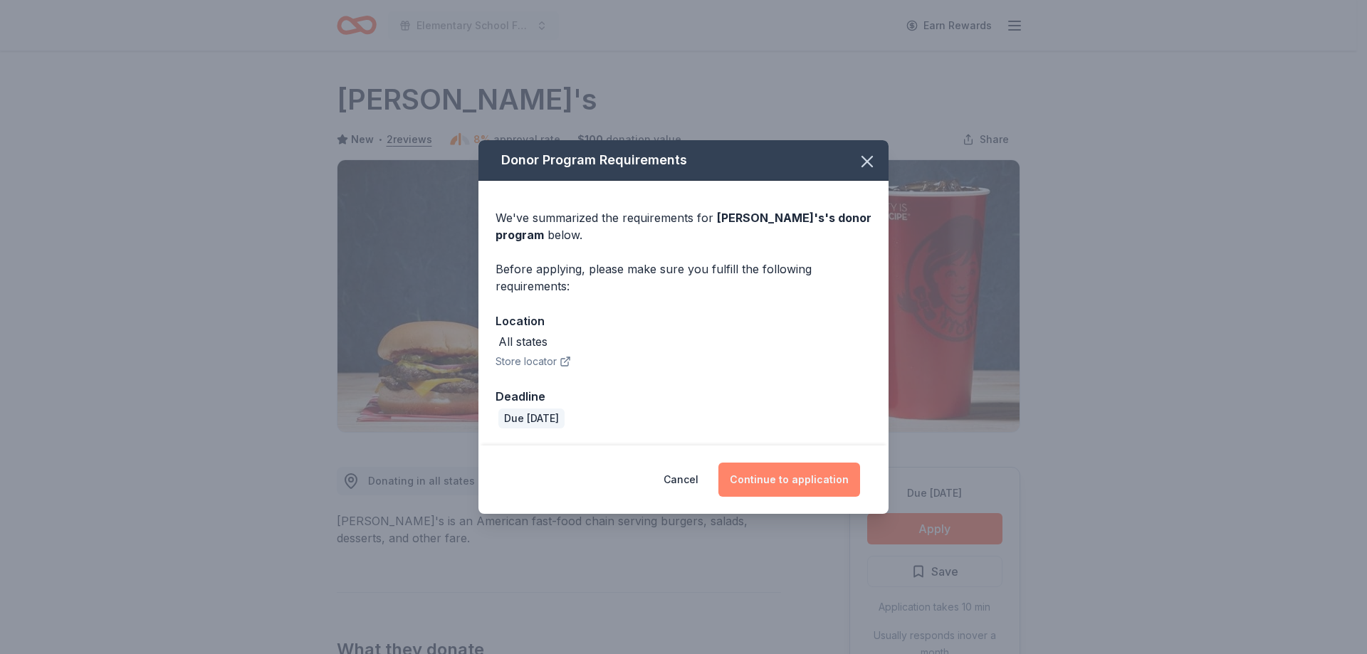
click at [765, 476] on button "Continue to application" at bounding box center [789, 480] width 142 height 34
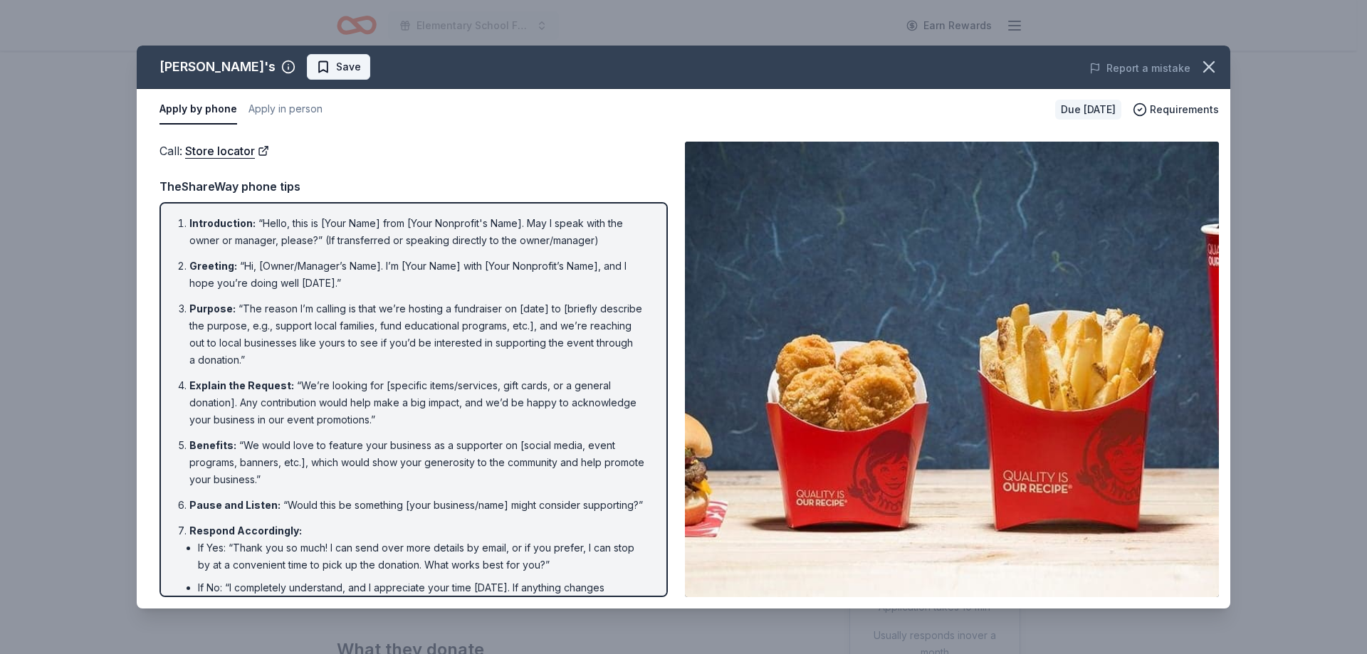
click at [316, 75] on span "Save" at bounding box center [338, 66] width 45 height 17
click at [1209, 68] on icon "button" at bounding box center [1209, 67] width 20 height 20
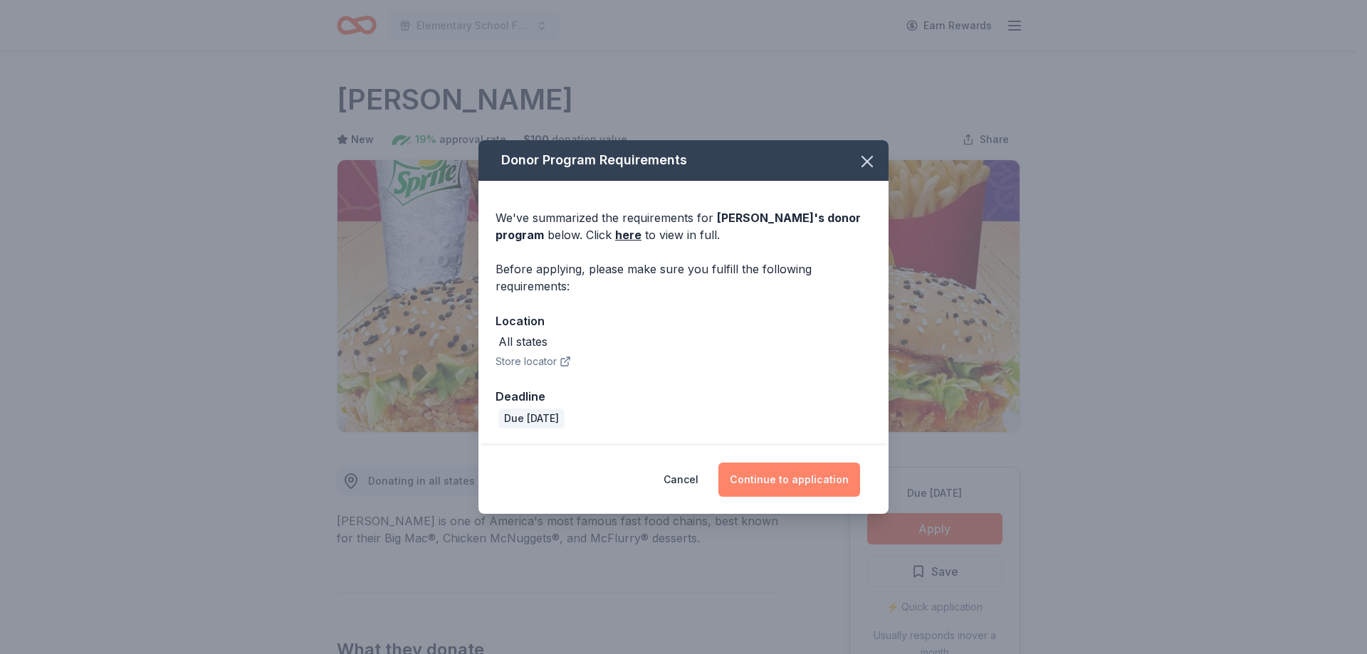
click at [788, 488] on button "Continue to application" at bounding box center [789, 480] width 142 height 34
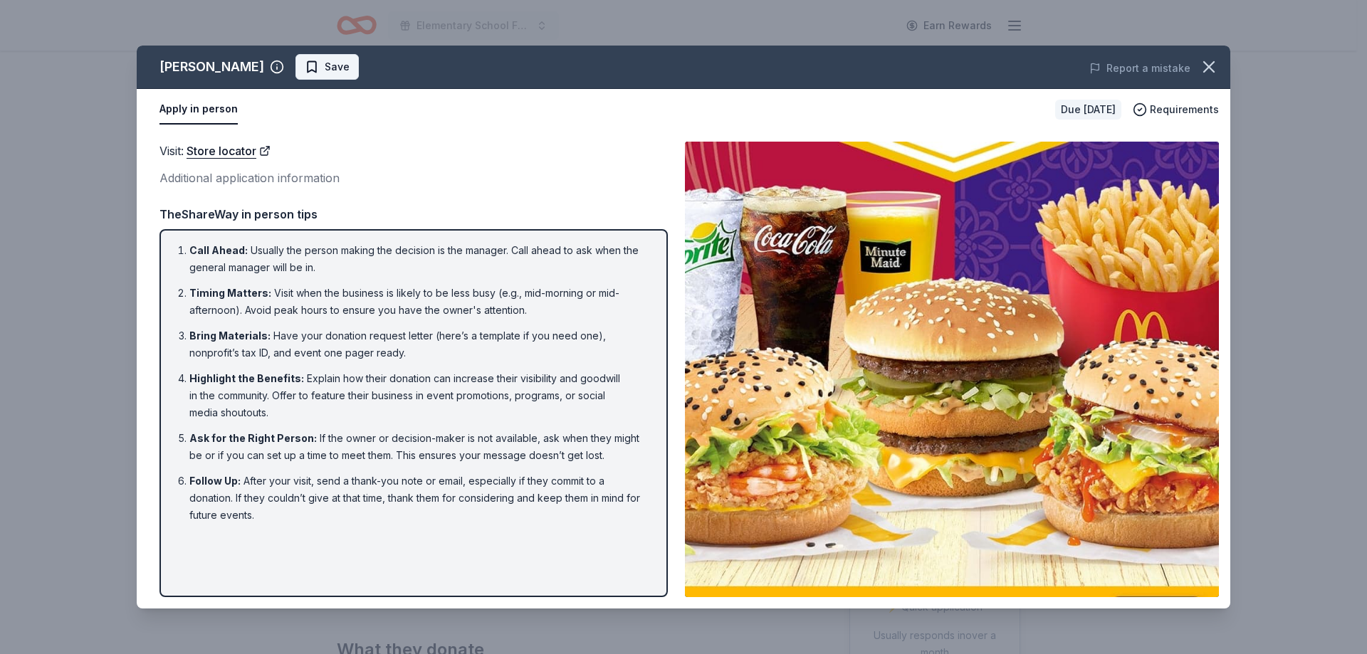
click at [325, 65] on span "Save" at bounding box center [337, 66] width 25 height 17
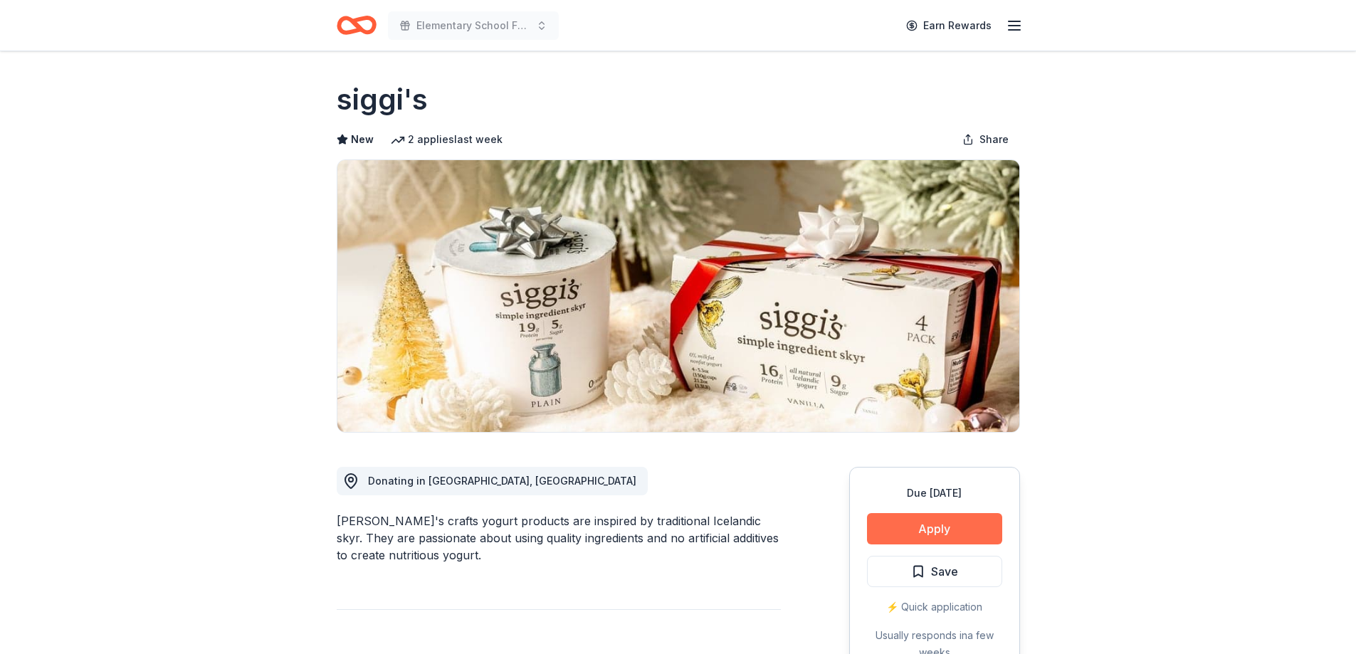
click at [919, 530] on button "Apply" at bounding box center [934, 528] width 135 height 31
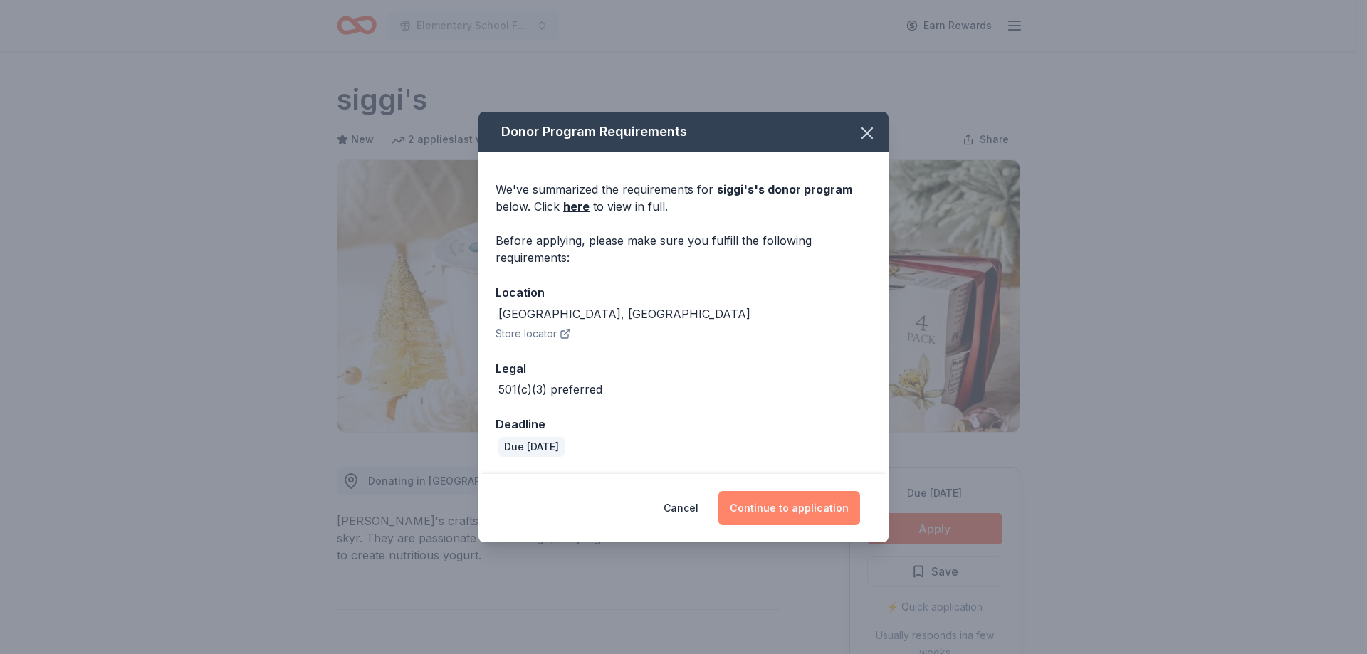
click at [790, 512] on button "Continue to application" at bounding box center [789, 508] width 142 height 34
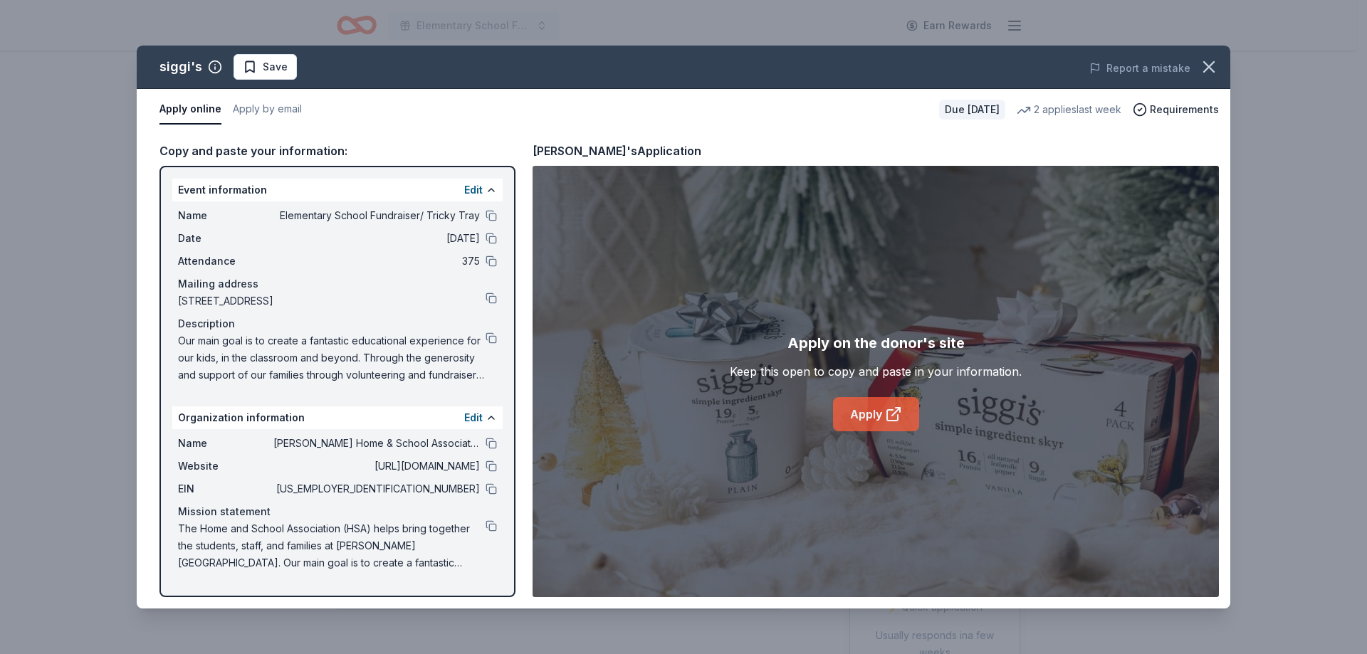
click at [870, 420] on link "Apply" at bounding box center [876, 414] width 86 height 34
click at [279, 71] on span "Save" at bounding box center [275, 66] width 25 height 17
click at [281, 70] on html "Elementary School Fundraiser/ Tricky Tray Earn Rewards Due in 154 days Share si…" at bounding box center [683, 327] width 1367 height 654
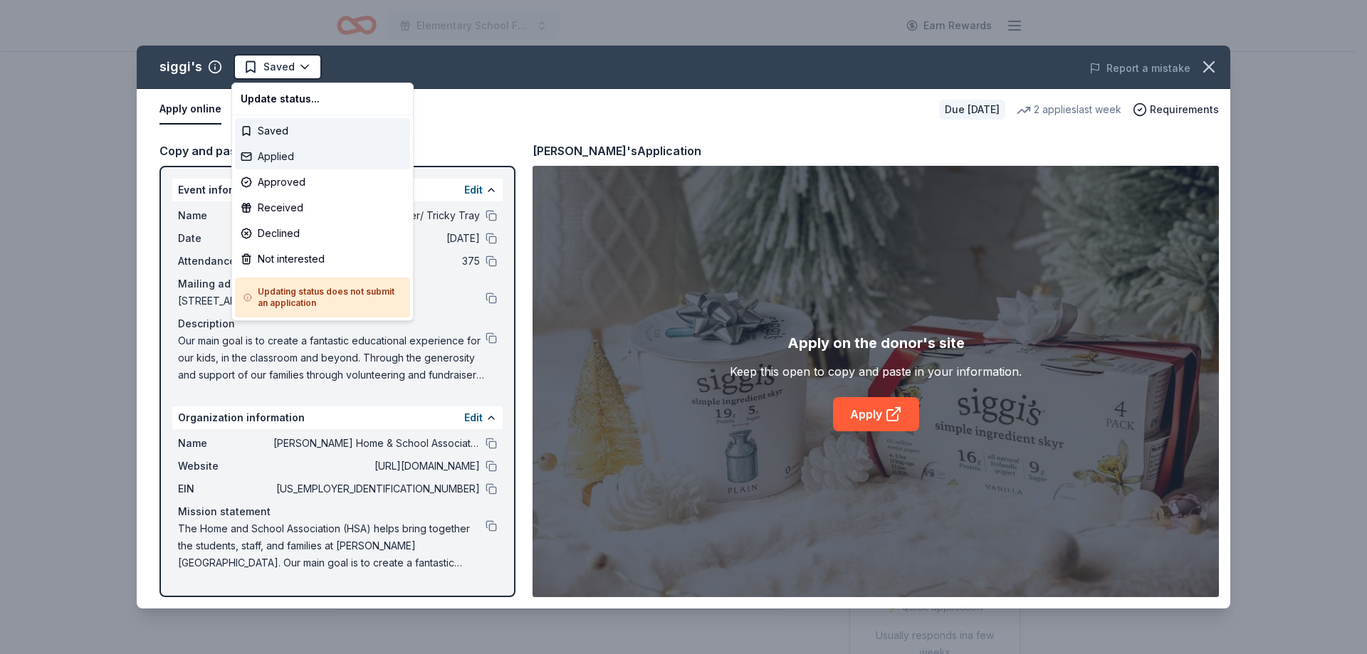
click at [288, 160] on div "Applied" at bounding box center [322, 157] width 175 height 26
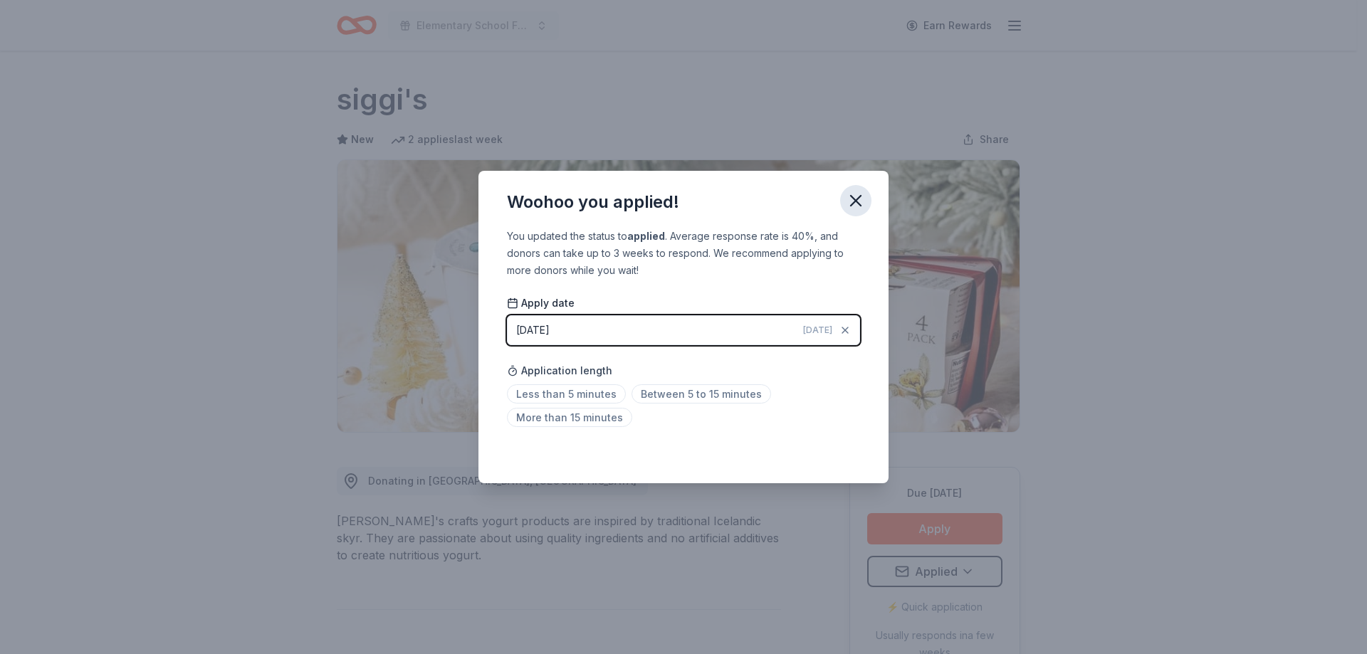
click at [857, 203] on icon "button" at bounding box center [856, 201] width 10 height 10
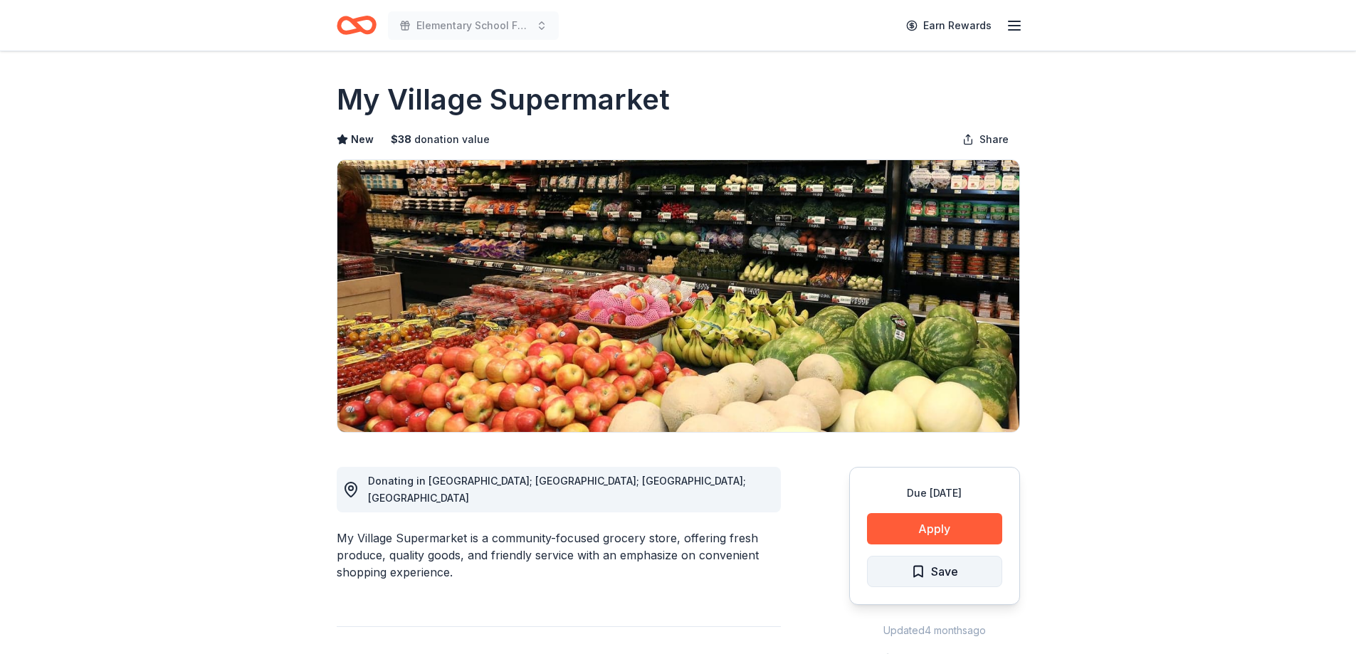
click at [967, 575] on button "Save" at bounding box center [934, 571] width 135 height 31
click at [967, 575] on html "Elementary School Fundraiser/ Tricky Tray Earn Rewards Due [DATE] Share My Vill…" at bounding box center [678, 327] width 1356 height 654
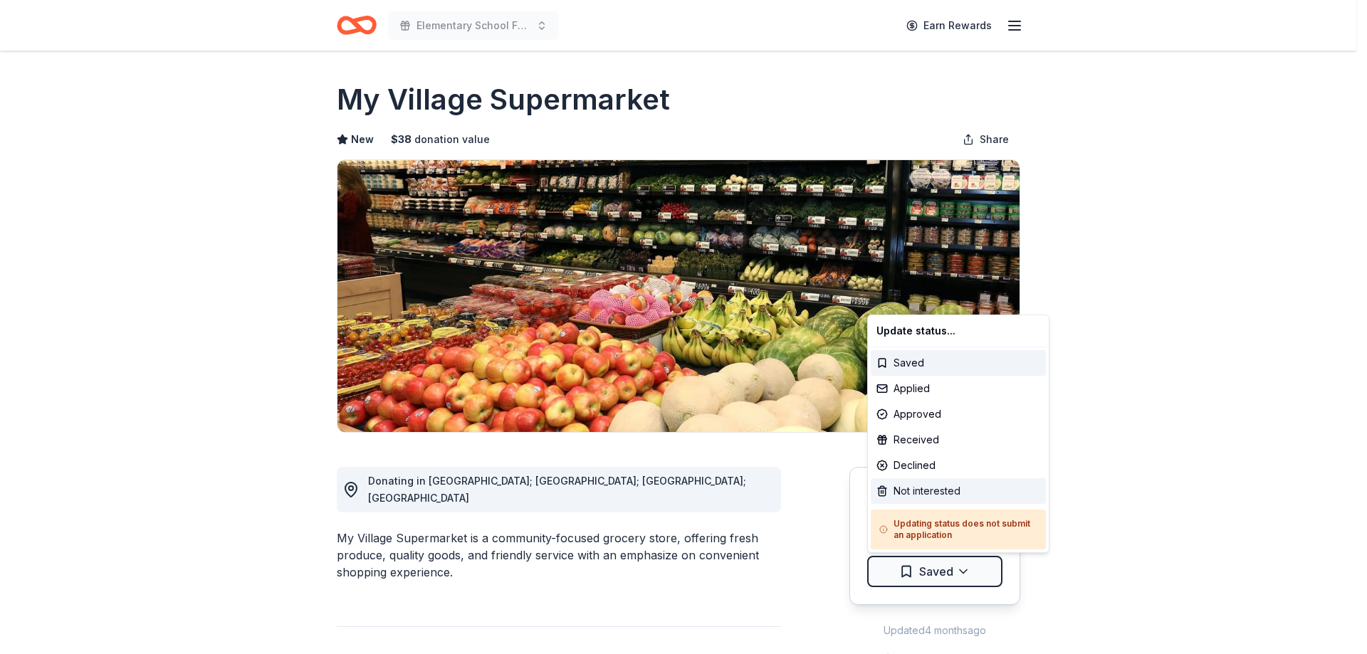
click at [956, 493] on div "Not interested" at bounding box center [958, 492] width 175 height 26
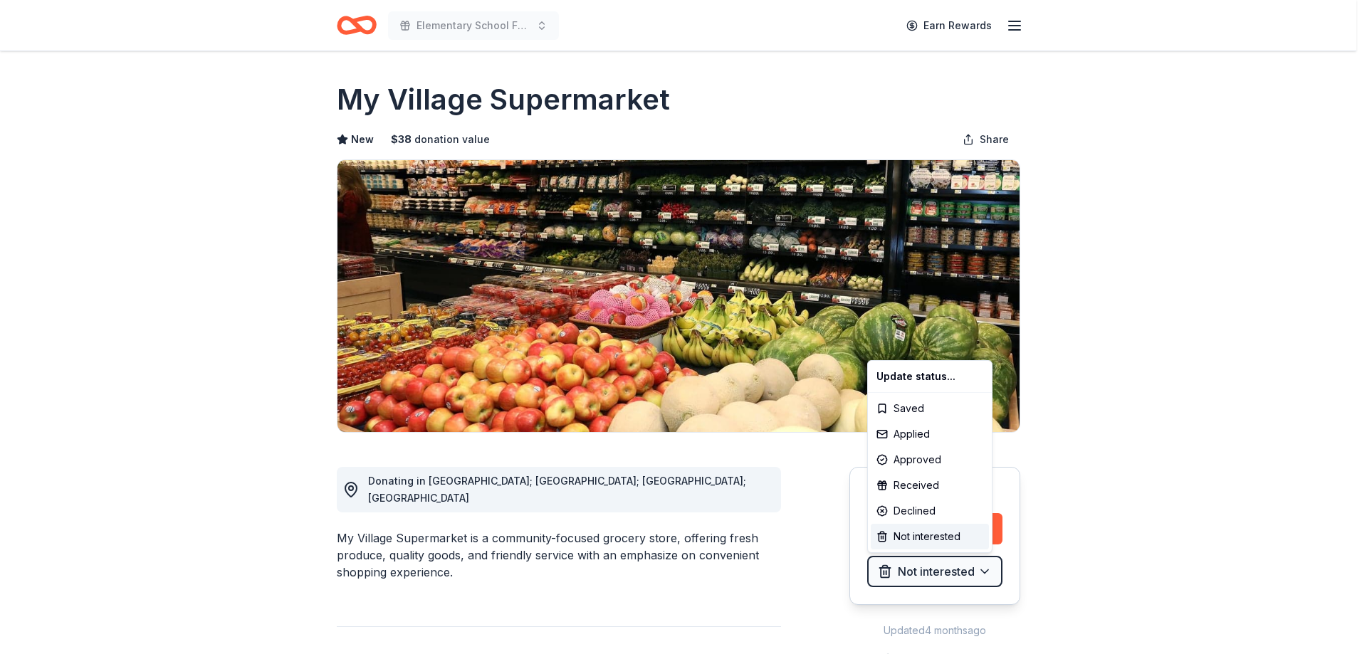
click at [1245, 286] on html "Elementary School Fundraiser/ Tricky Tray Earn Rewards Due in 156 days Share My…" at bounding box center [683, 327] width 1367 height 654
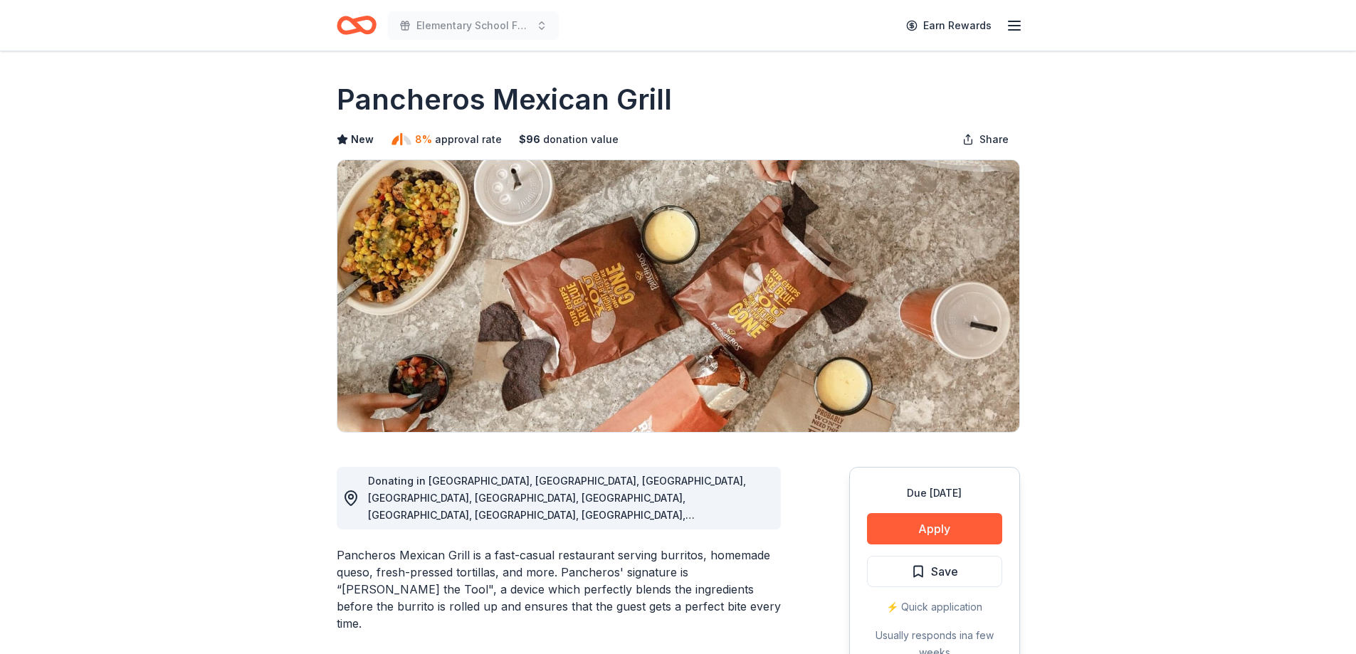
click at [935, 535] on button "Apply" at bounding box center [934, 528] width 135 height 31
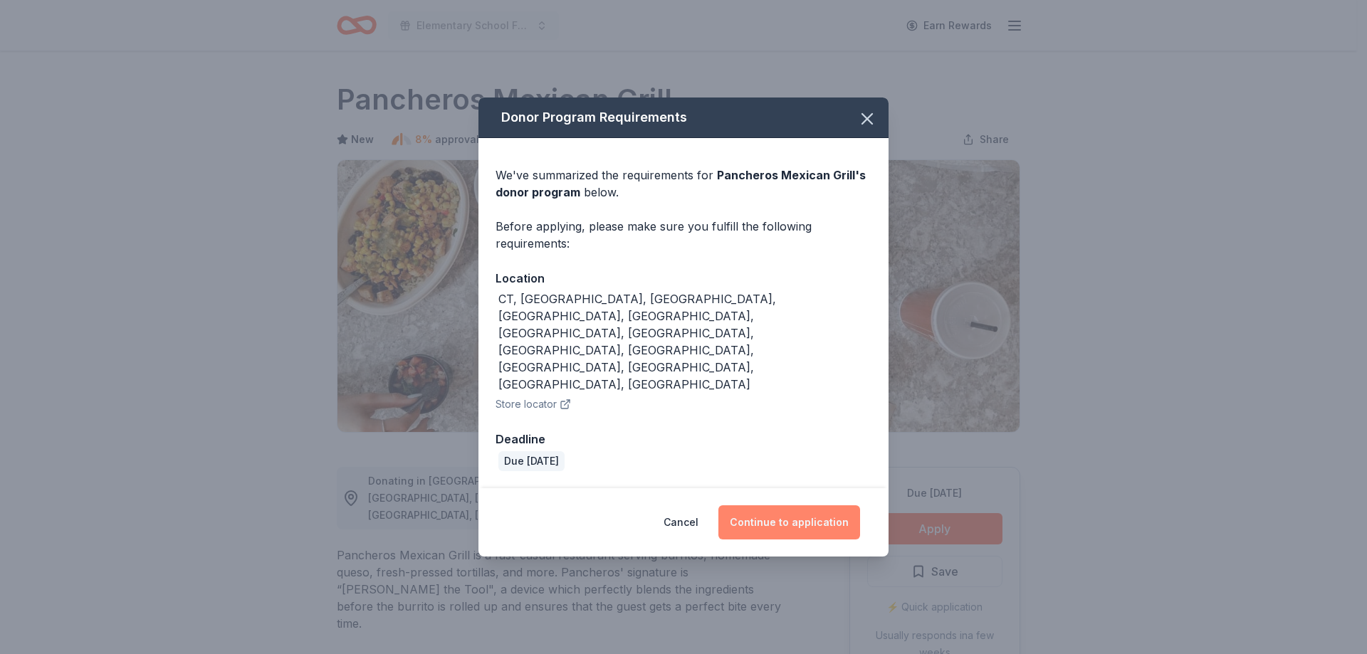
click at [824, 506] on button "Continue to application" at bounding box center [789, 523] width 142 height 34
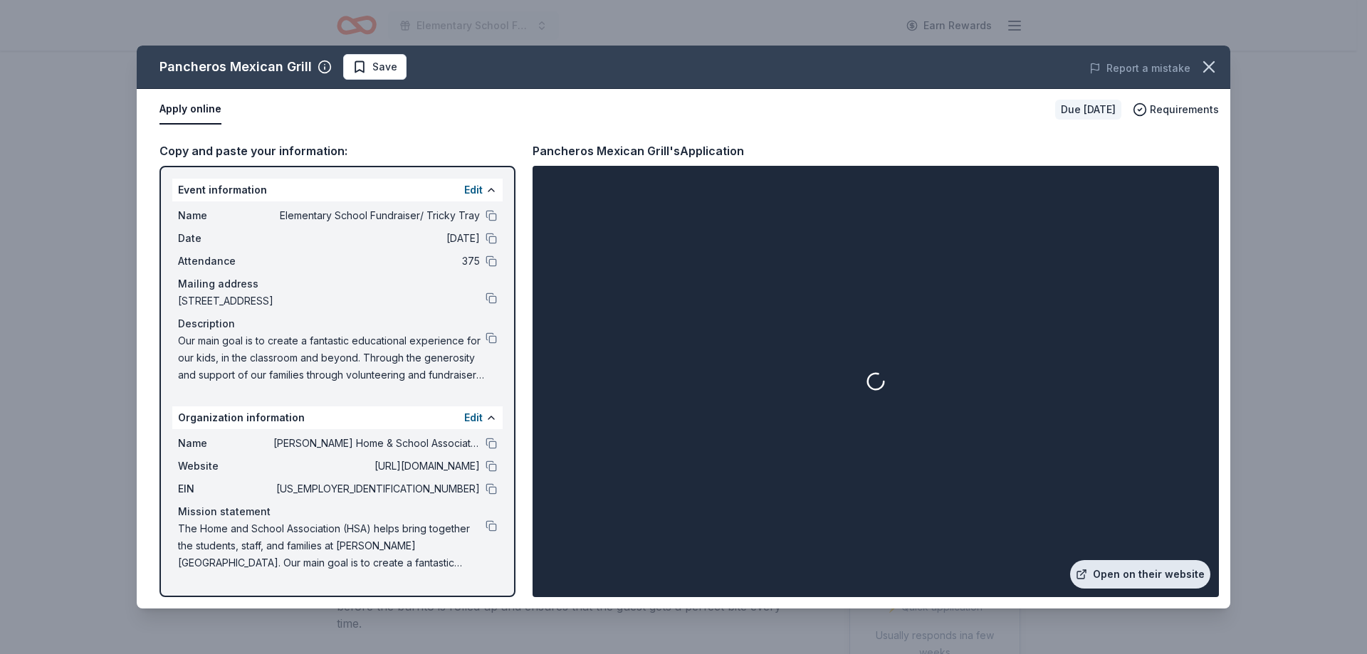
click at [1136, 580] on link "Open on their website" at bounding box center [1140, 574] width 140 height 28
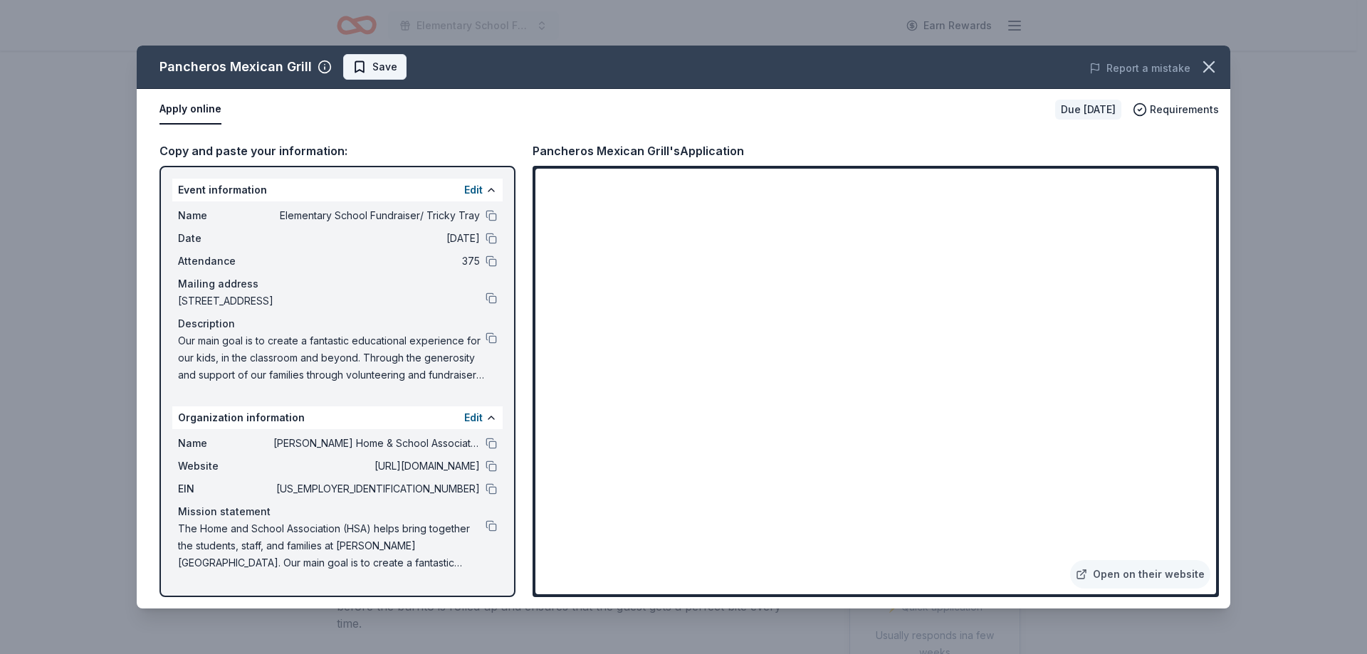
click at [379, 68] on span "Save" at bounding box center [384, 66] width 25 height 17
click at [401, 68] on html "Elementary School Fundraiser/ Tricky Tray Earn Rewards Due in 142 days Share Pa…" at bounding box center [683, 327] width 1367 height 654
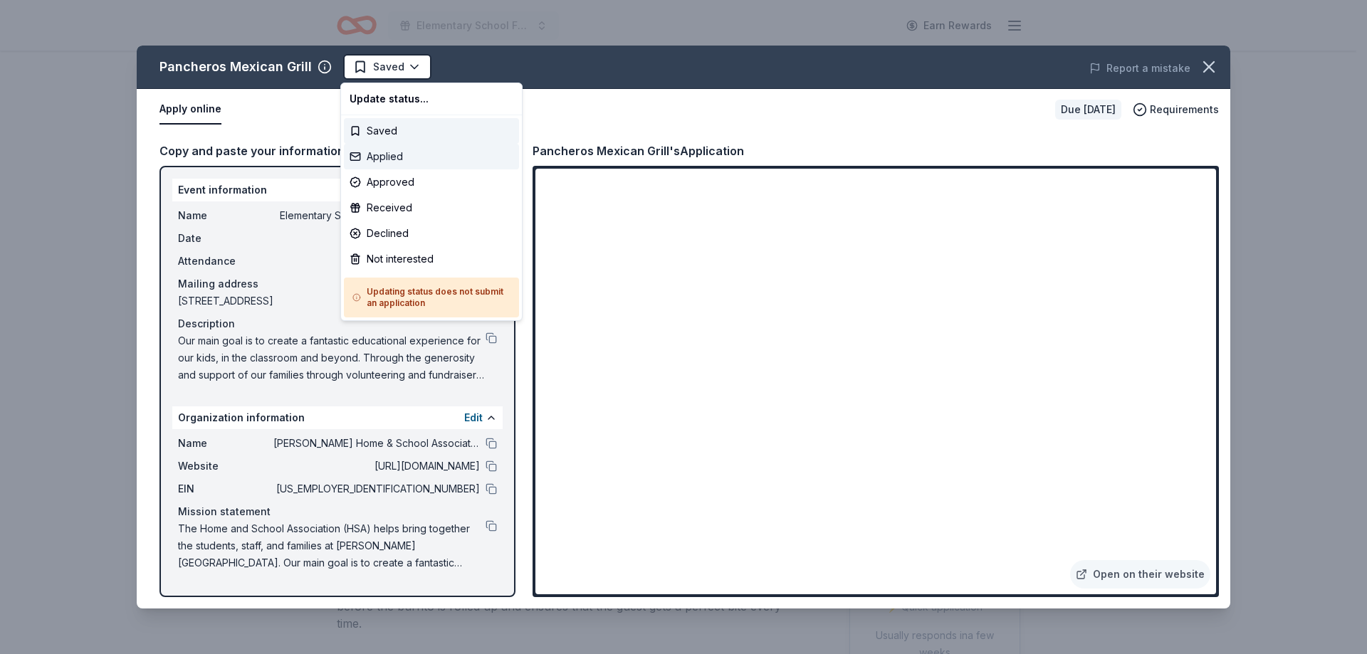
click at [399, 152] on div "Applied" at bounding box center [431, 157] width 175 height 26
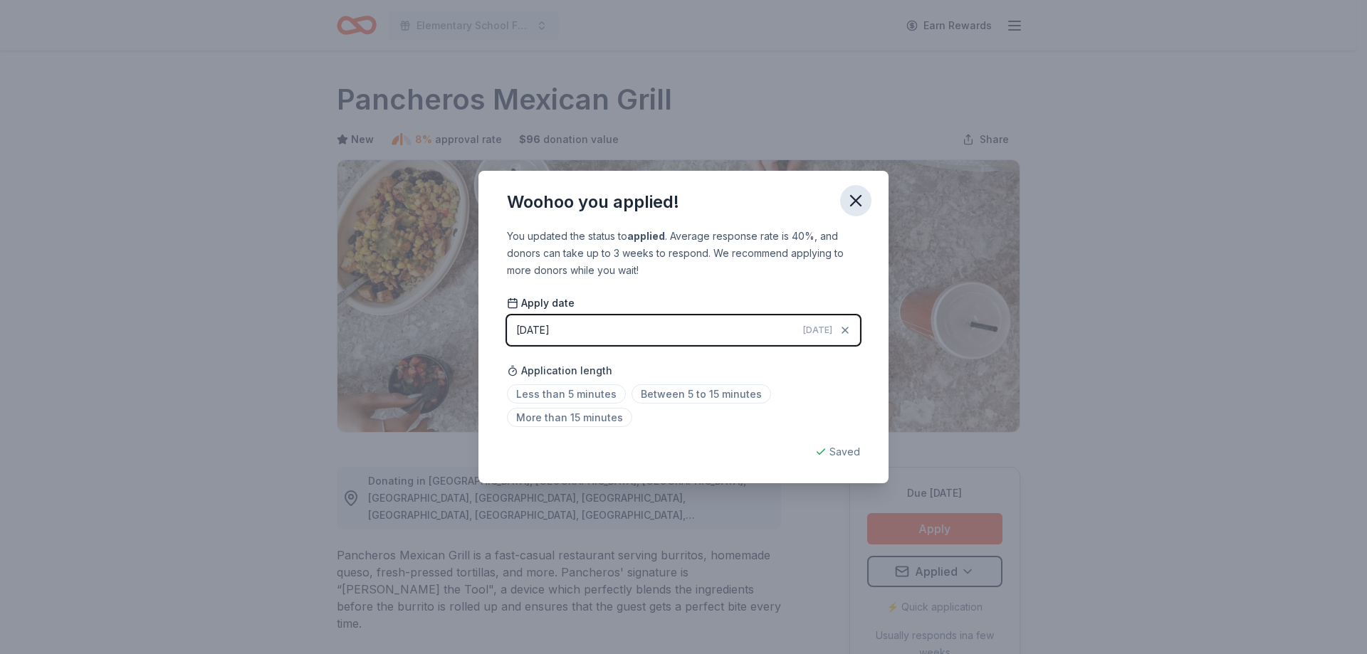
click at [858, 199] on icon "button" at bounding box center [856, 201] width 10 height 10
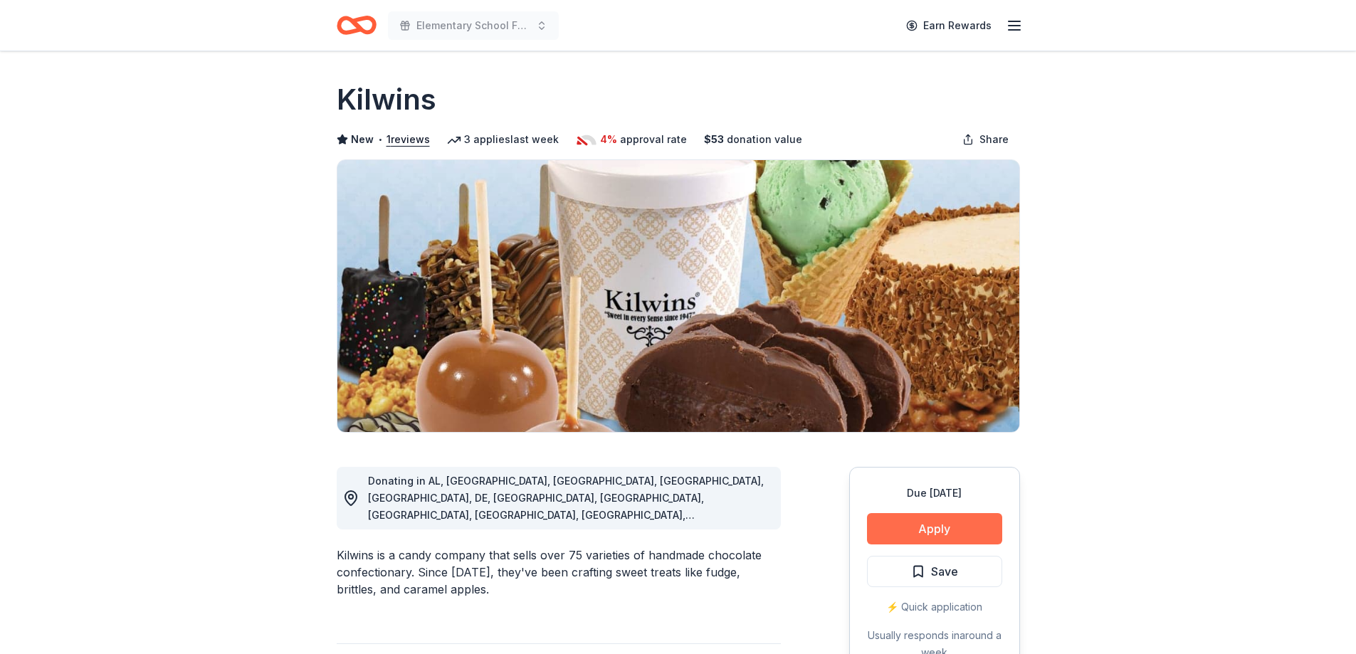
click at [929, 528] on button "Apply" at bounding box center [934, 528] width 135 height 31
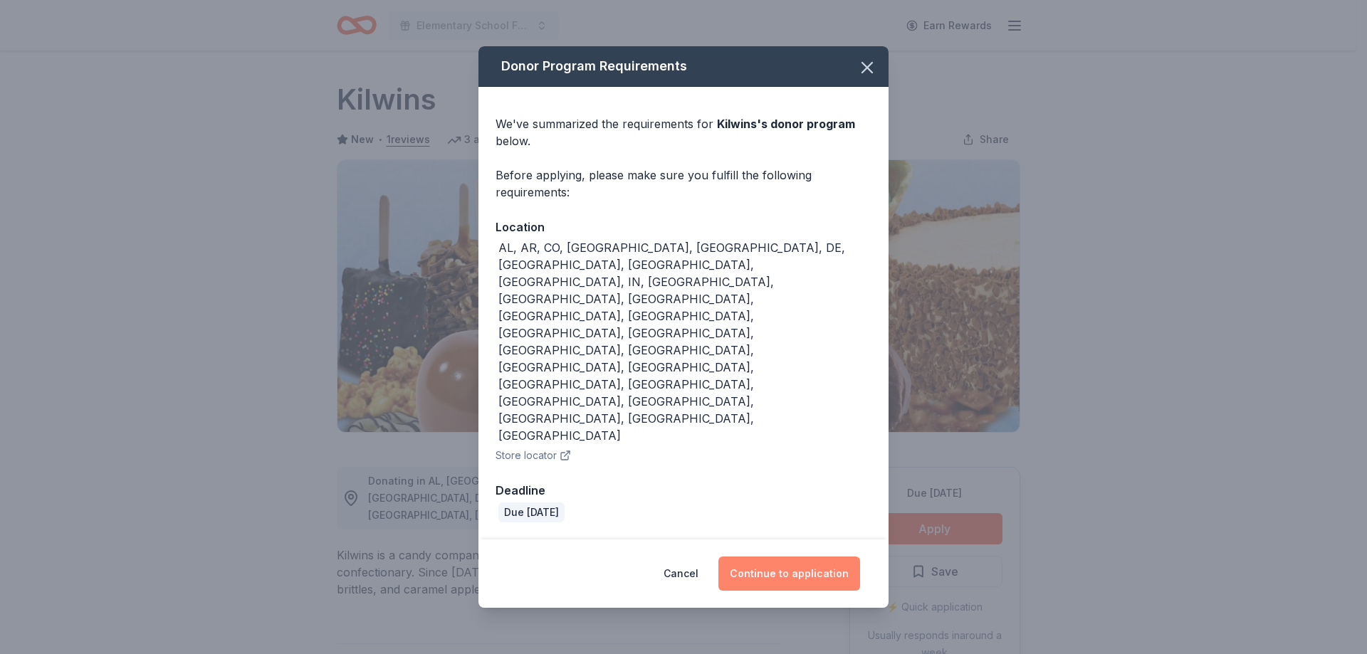
click at [795, 557] on button "Continue to application" at bounding box center [789, 574] width 142 height 34
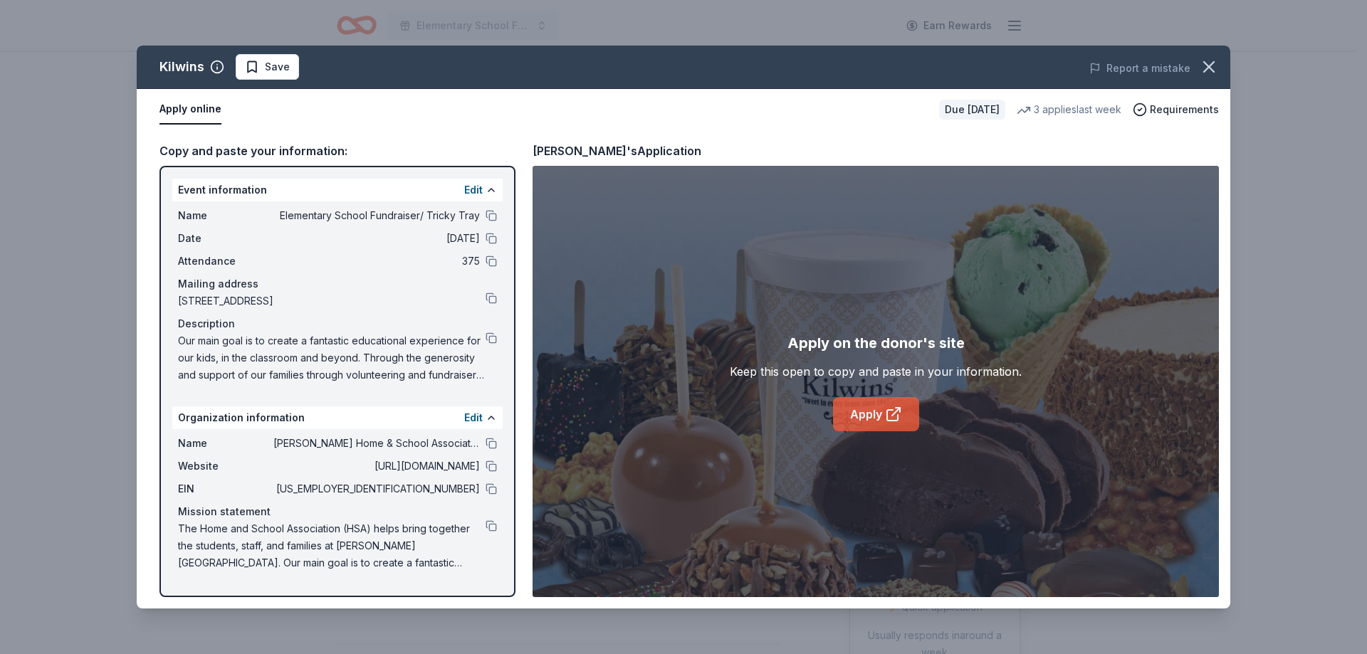
click at [889, 418] on icon at bounding box center [893, 414] width 17 height 17
click at [263, 74] on span "Save" at bounding box center [267, 66] width 45 height 17
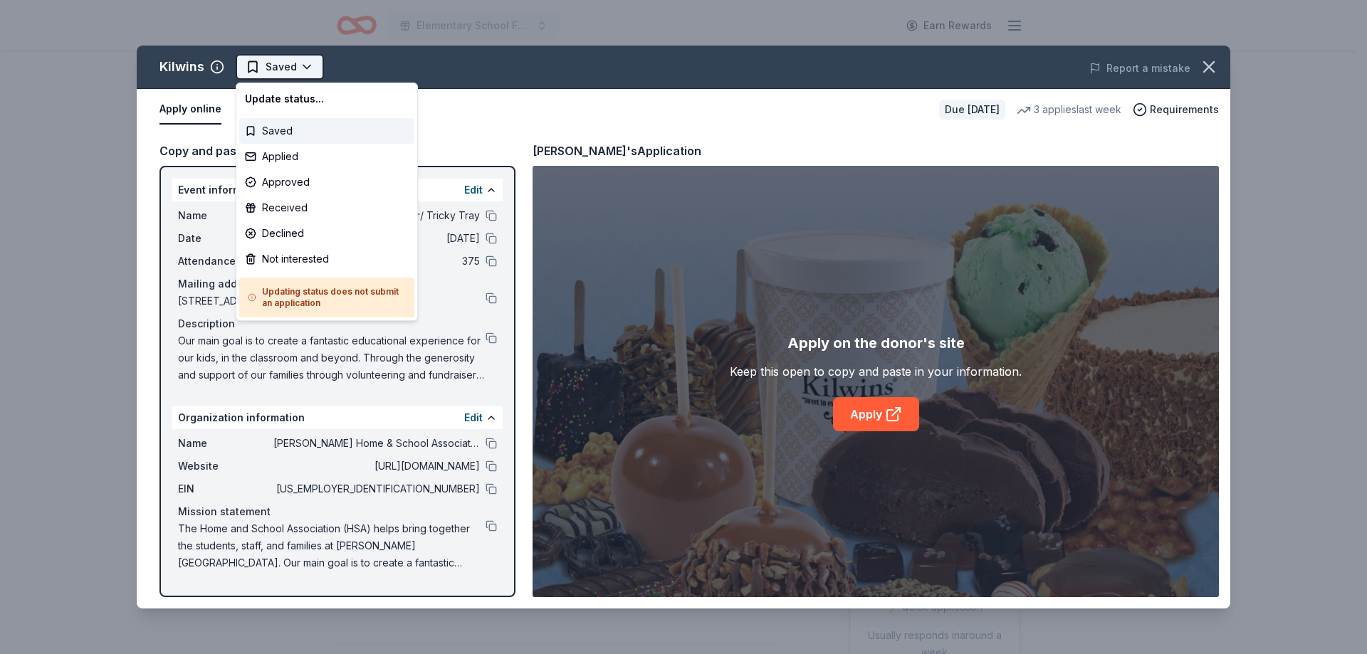
click at [271, 66] on html "Elementary School Fundraiser/ Tricky Tray Earn Rewards Due in 154 days Share Ki…" at bounding box center [683, 327] width 1367 height 654
click at [286, 162] on div "Applied" at bounding box center [326, 157] width 175 height 26
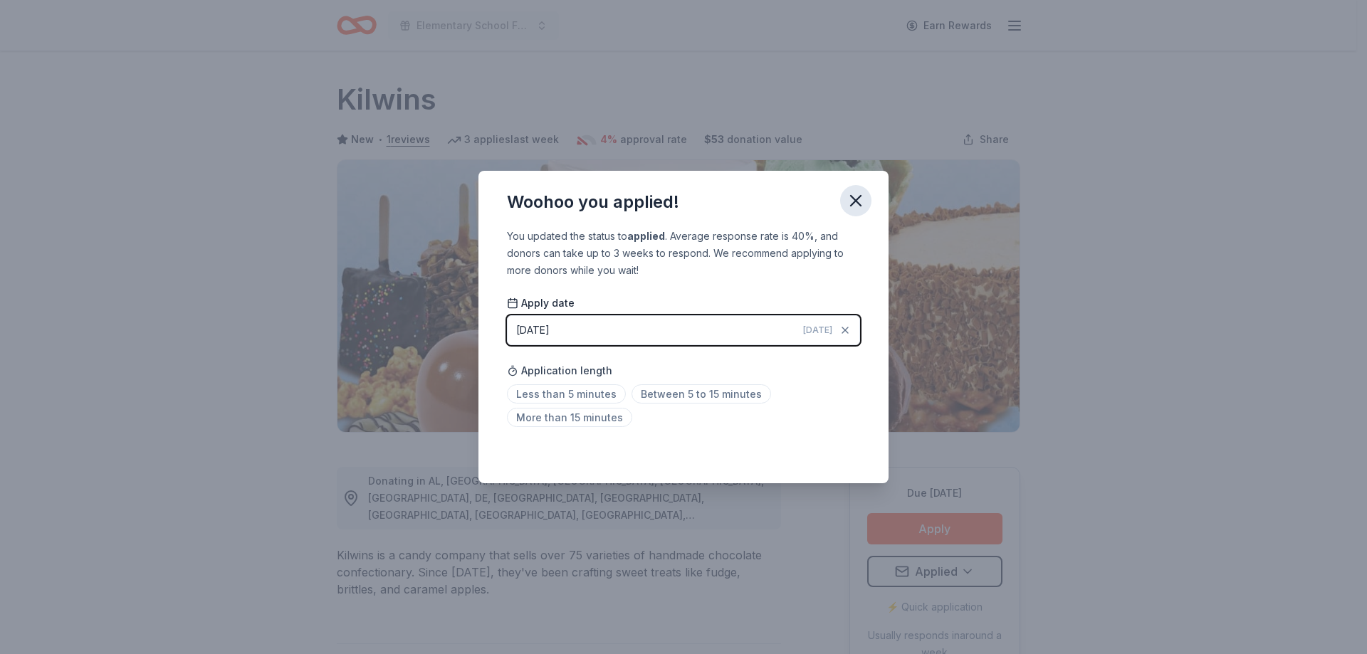
click at [851, 203] on icon "button" at bounding box center [856, 201] width 20 height 20
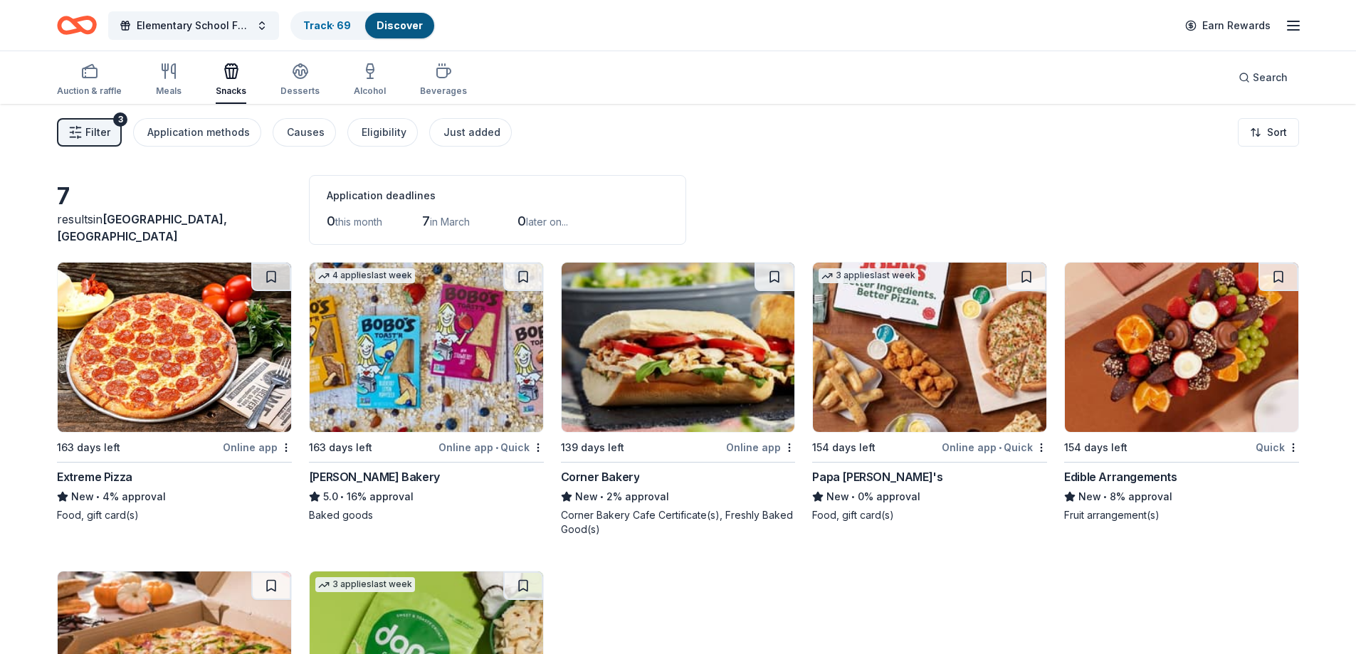
scroll to position [206, 0]
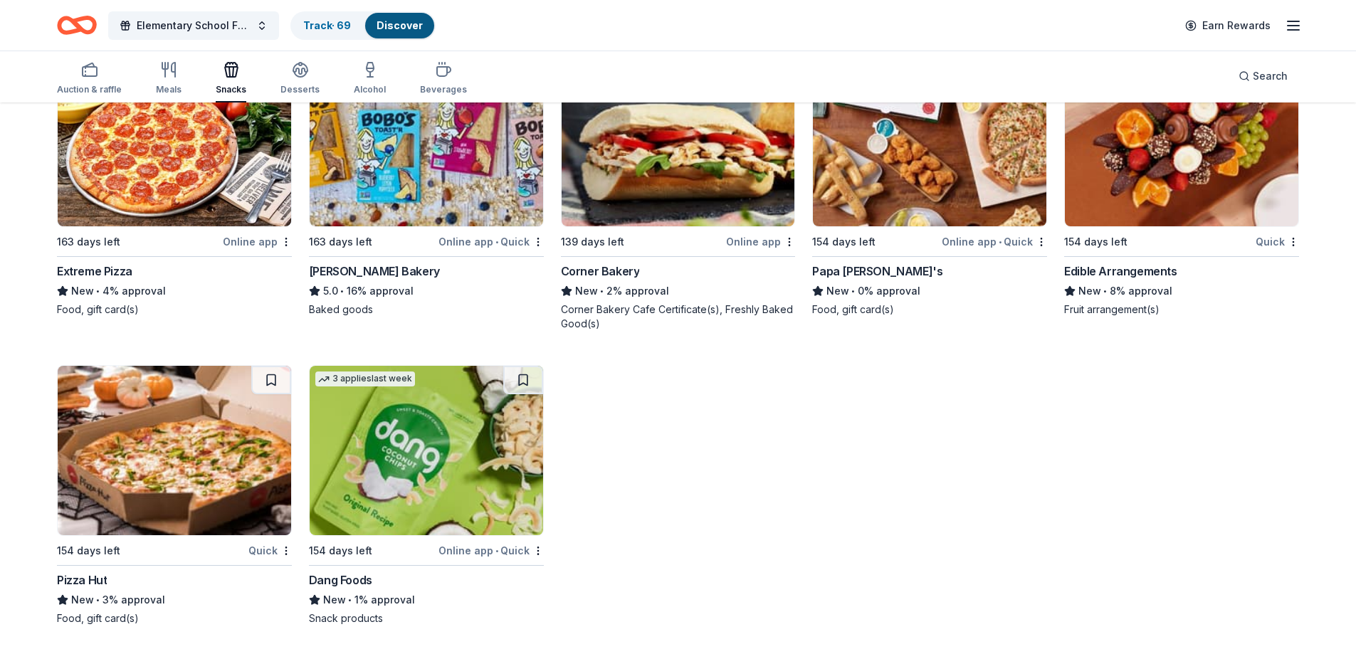
click at [464, 470] on img at bounding box center [427, 450] width 234 height 169
click at [288, 383] on button at bounding box center [271, 380] width 40 height 28
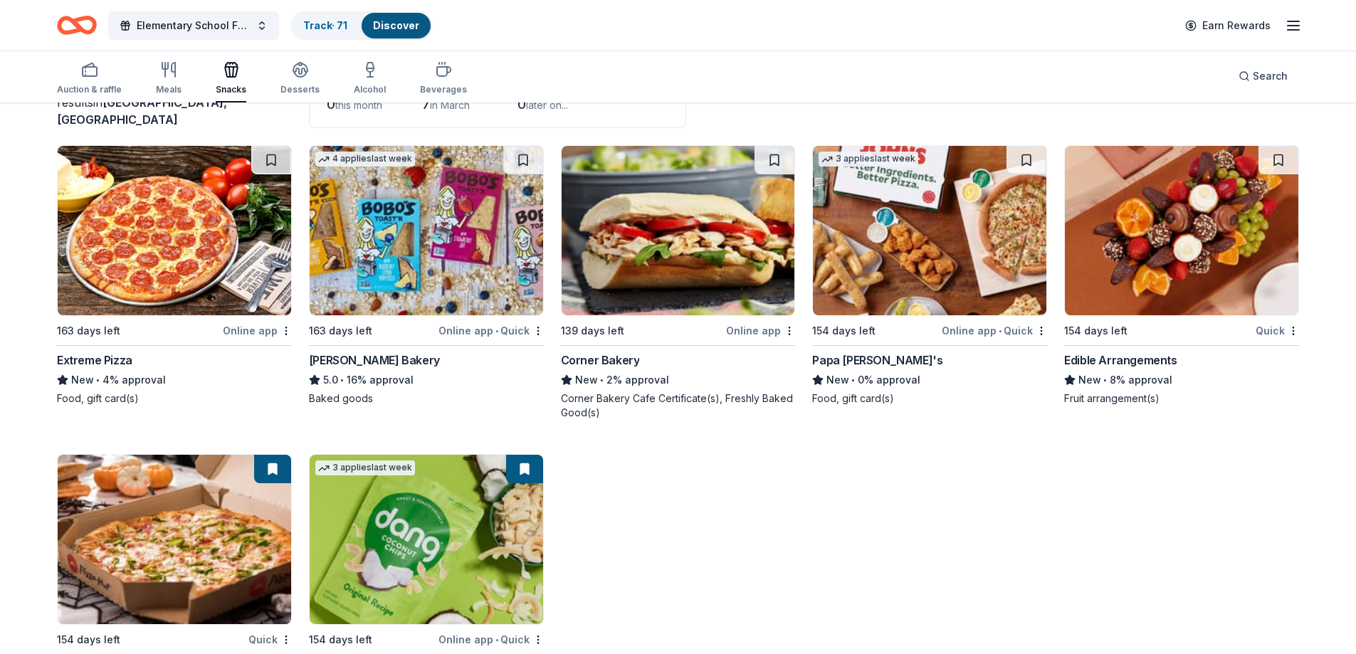
scroll to position [0, 0]
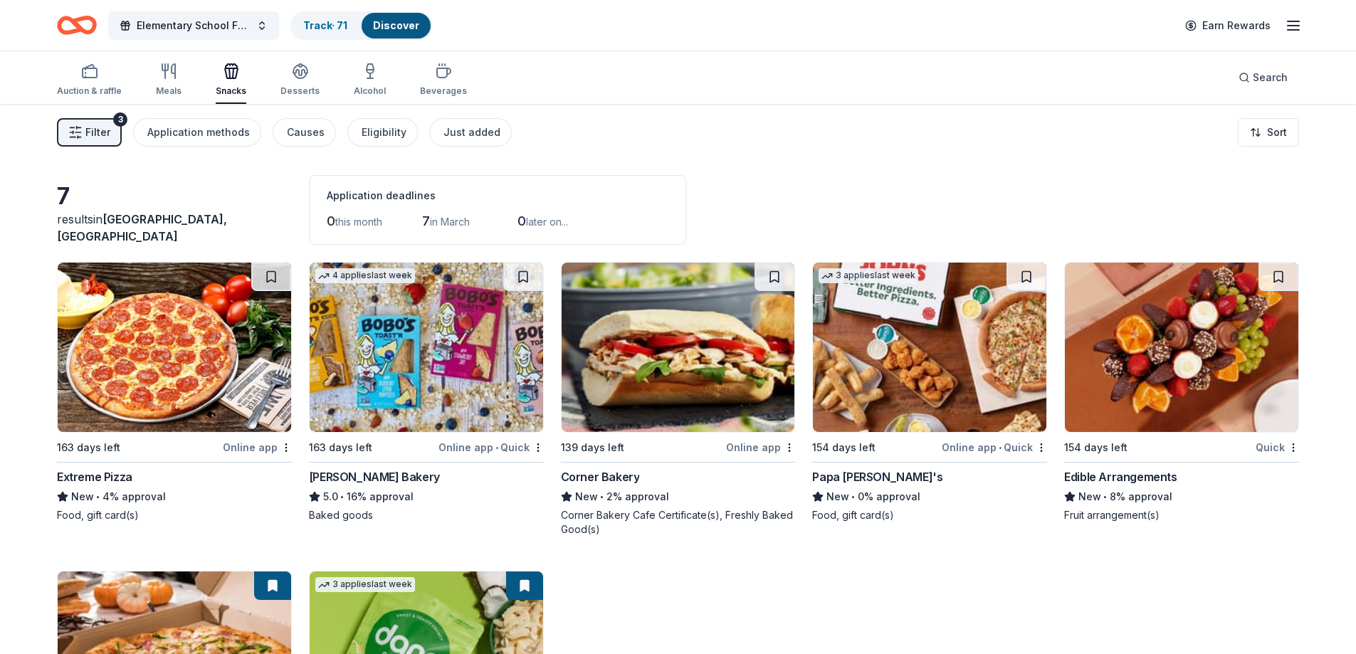
click at [1181, 373] on img at bounding box center [1182, 347] width 234 height 169
click at [1028, 282] on button at bounding box center [1027, 277] width 40 height 28
click at [428, 343] on img at bounding box center [427, 347] width 234 height 169
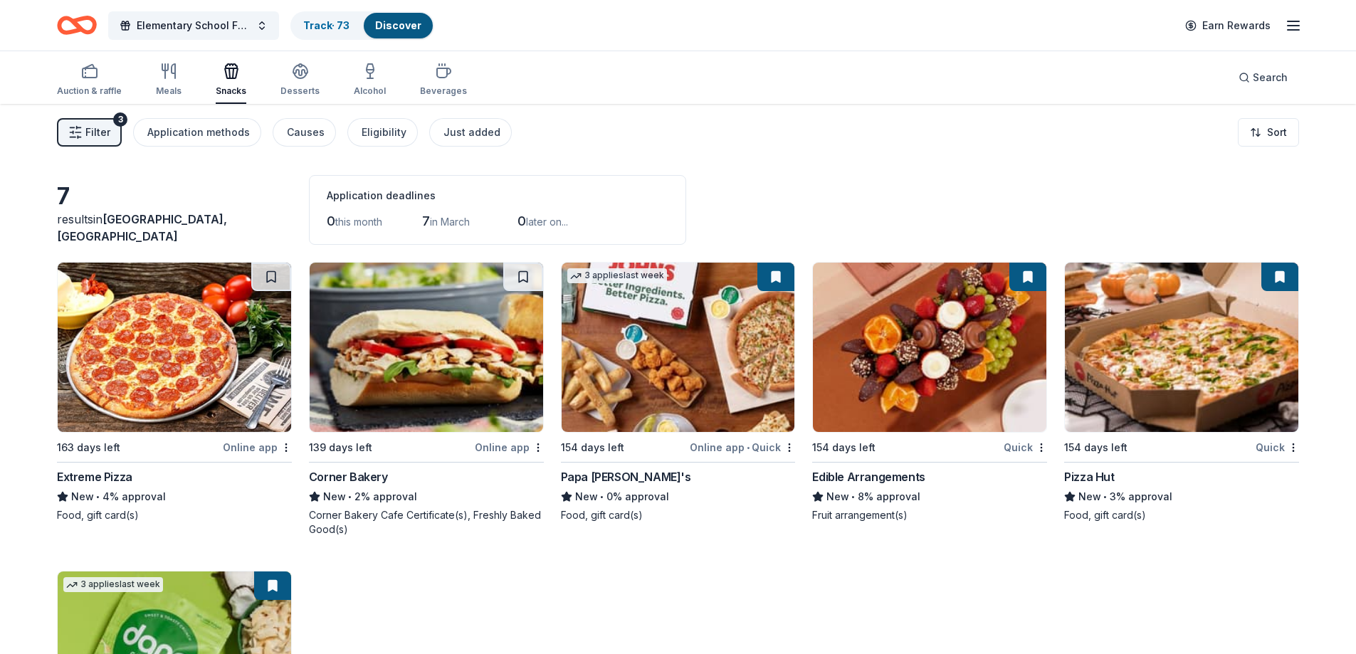
click at [203, 367] on img at bounding box center [175, 347] width 234 height 169
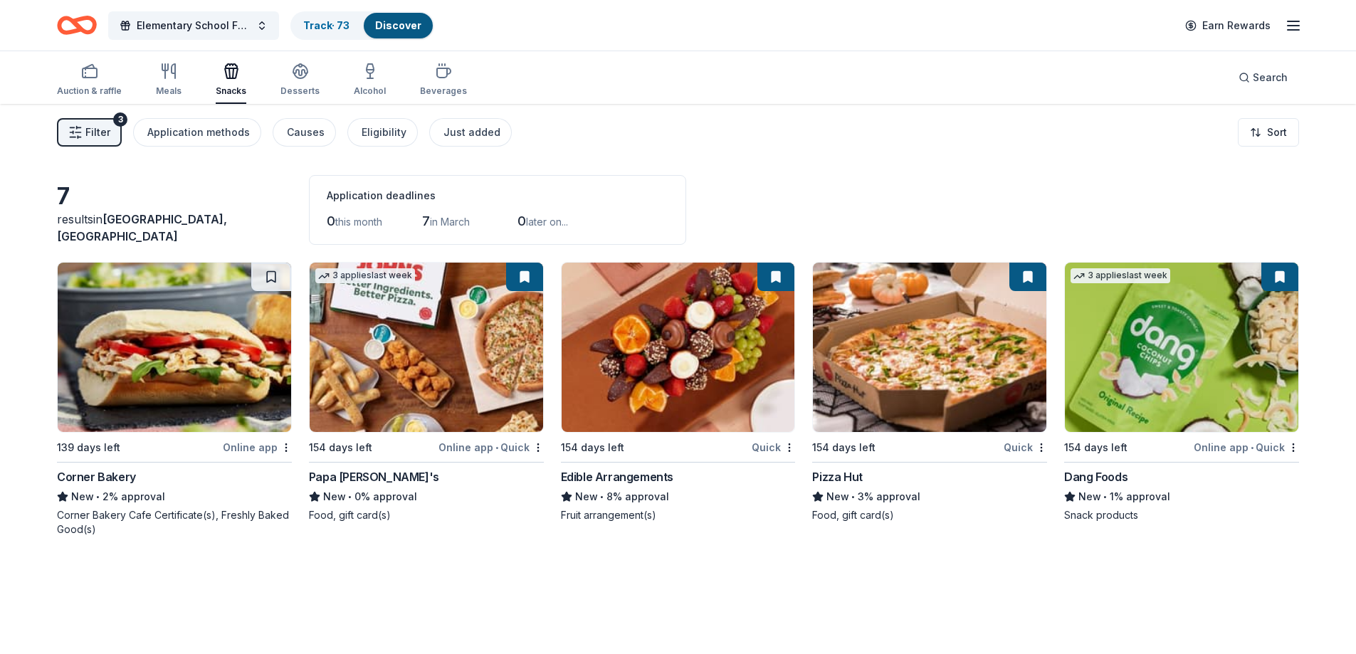
click at [194, 394] on img at bounding box center [175, 347] width 234 height 169
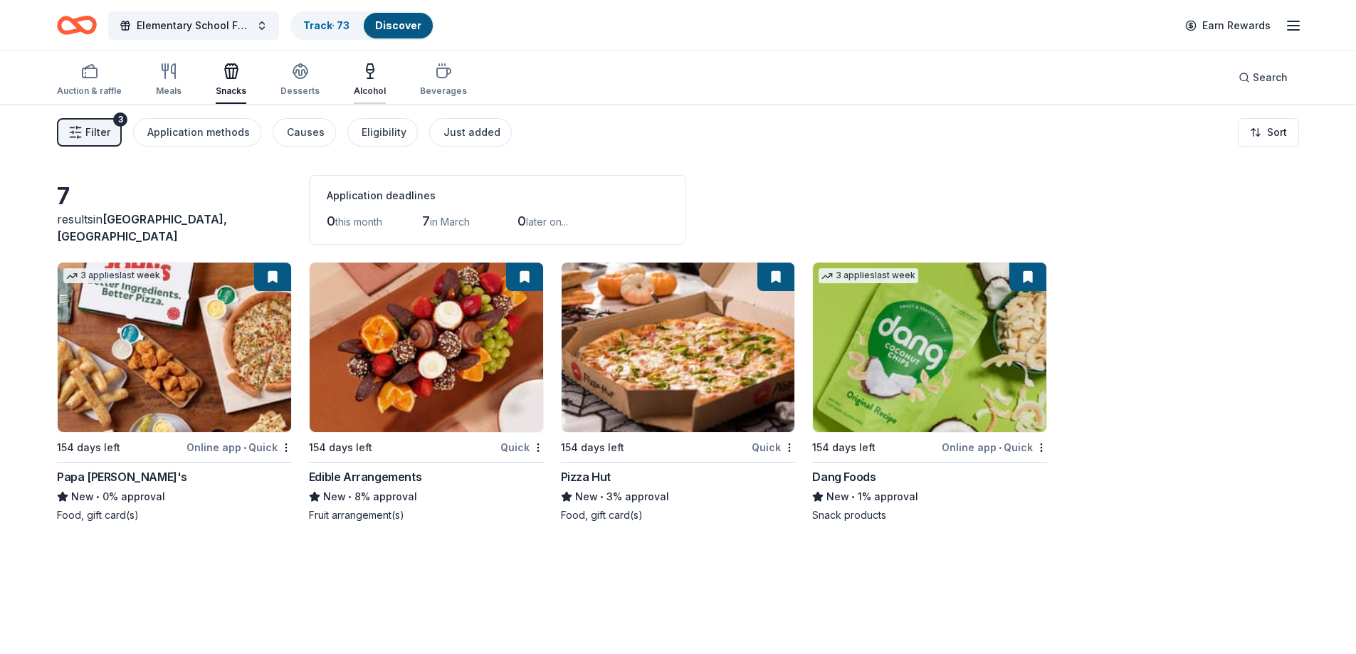
click at [366, 85] on div "Alcohol" at bounding box center [370, 90] width 32 height 11
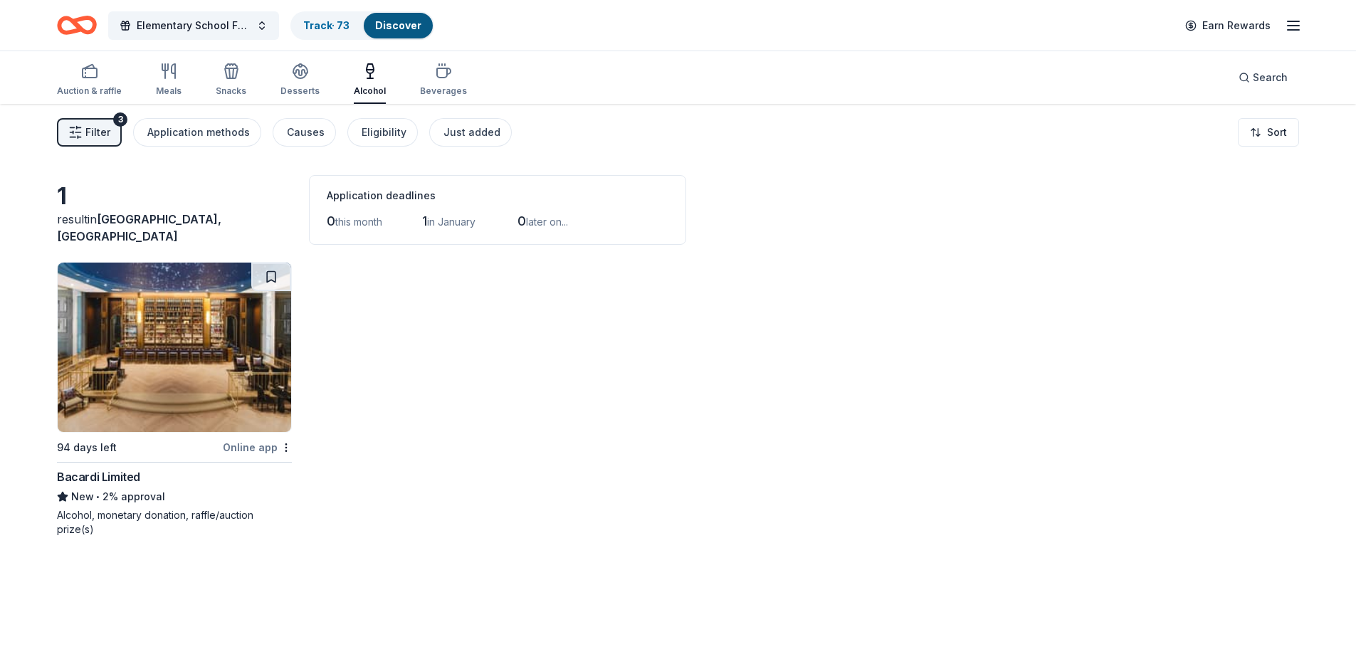
click at [226, 317] on img at bounding box center [175, 347] width 234 height 169
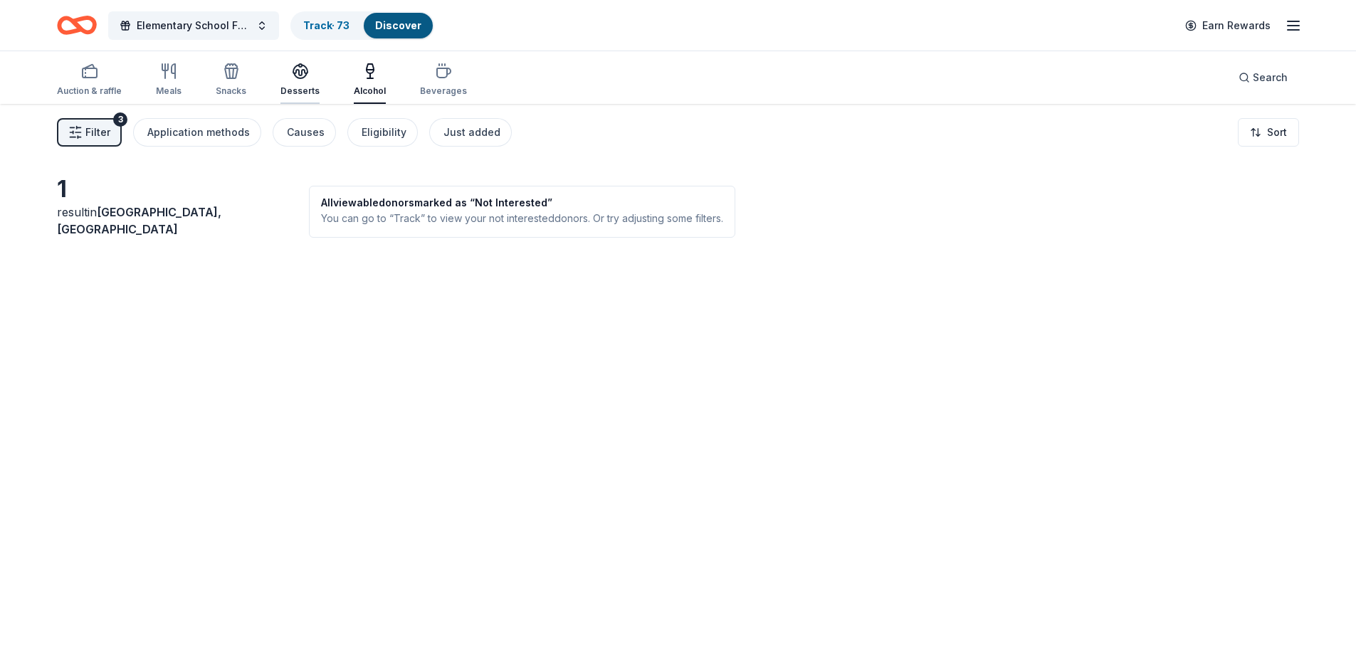
click at [303, 85] on div "Desserts" at bounding box center [300, 90] width 39 height 11
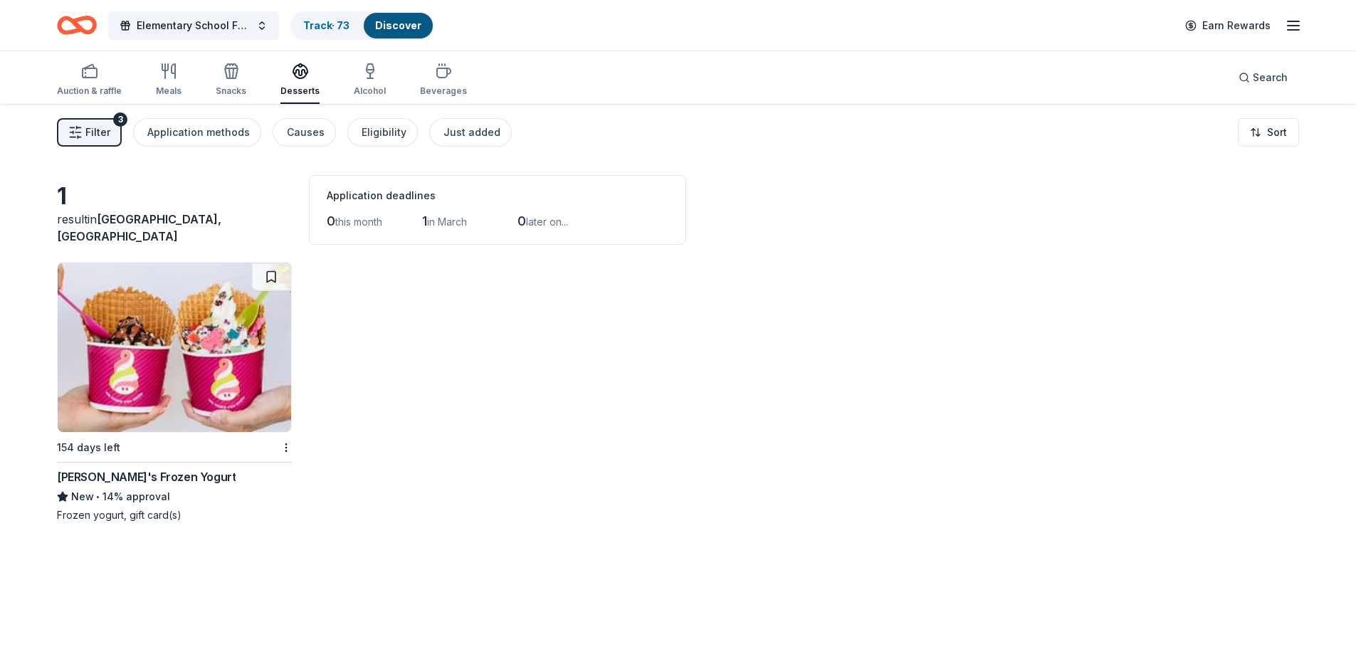
click at [178, 352] on img at bounding box center [175, 347] width 234 height 169
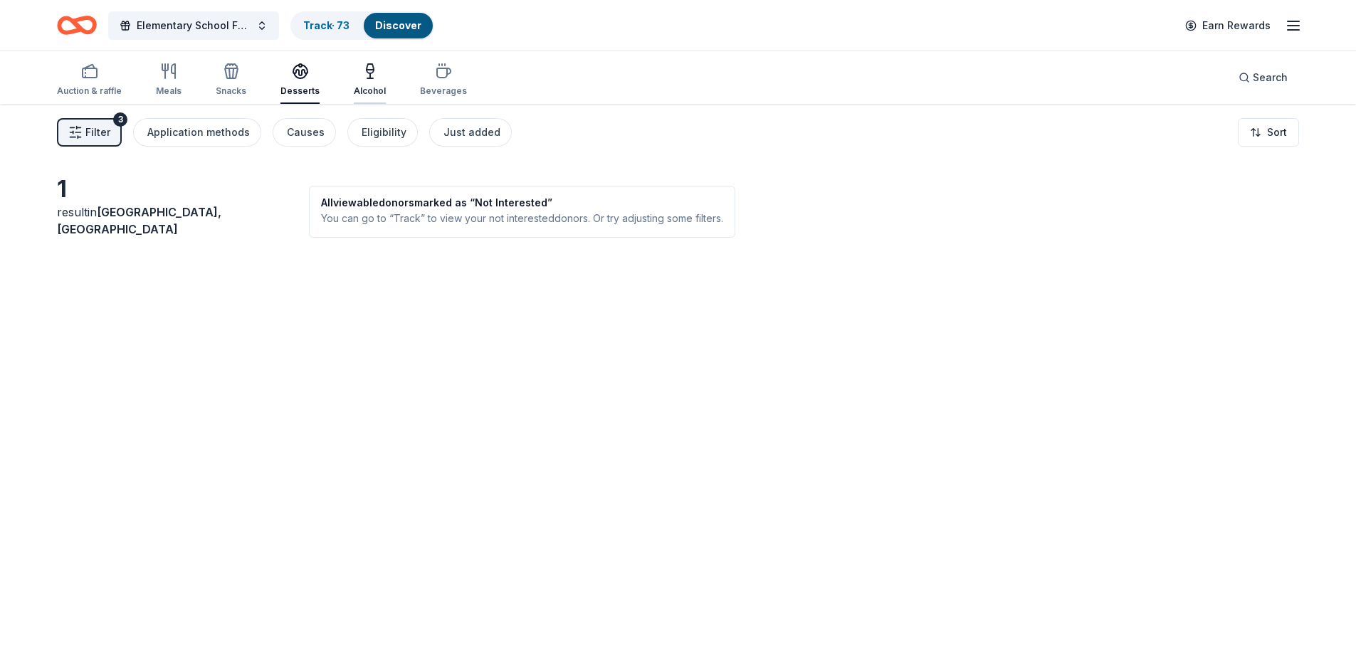
click at [370, 82] on div "Alcohol" at bounding box center [370, 80] width 32 height 34
click at [439, 80] on div "Beverages" at bounding box center [443, 80] width 47 height 34
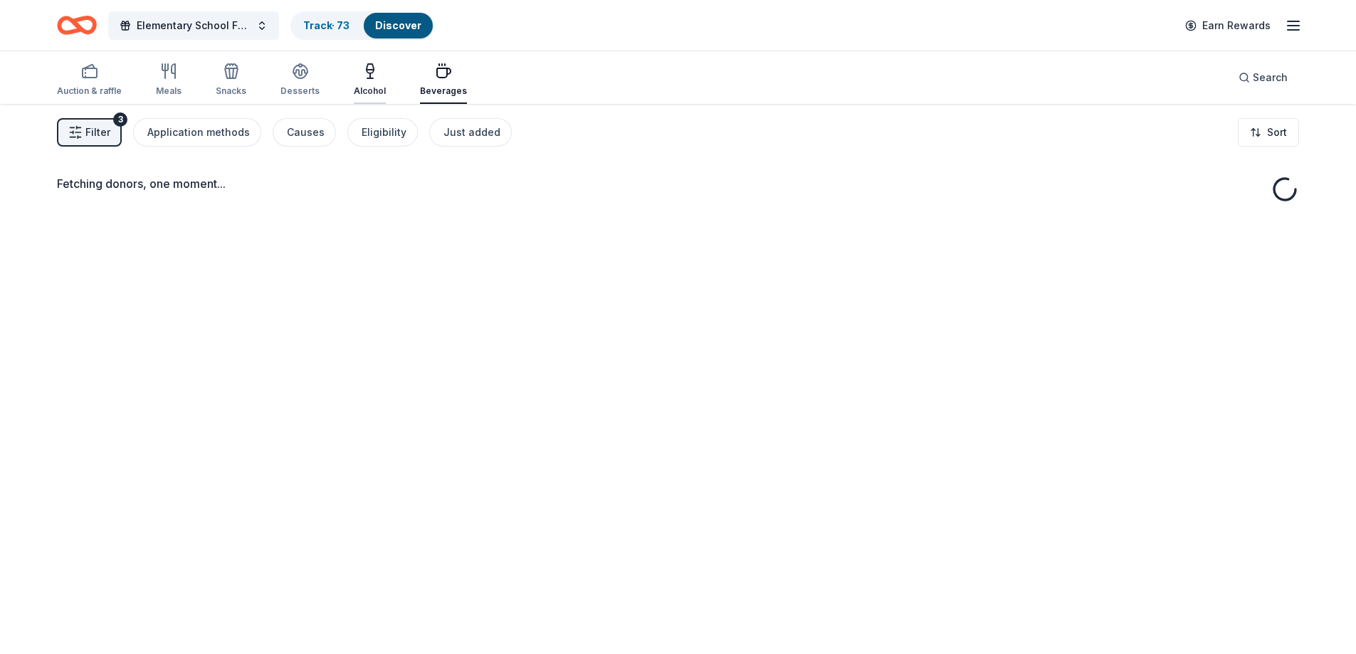
click at [361, 98] on button "Alcohol" at bounding box center [370, 80] width 32 height 47
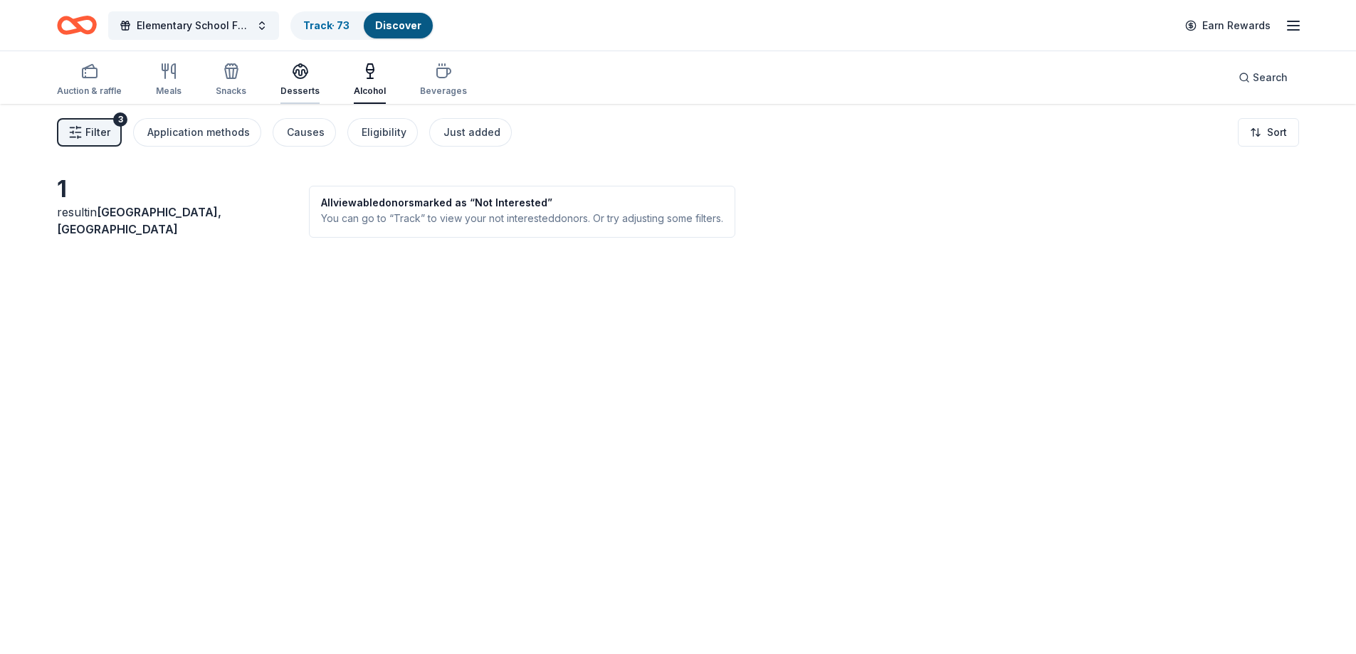
click at [300, 88] on div "Desserts" at bounding box center [300, 90] width 39 height 11
click at [222, 90] on div "Snacks" at bounding box center [231, 90] width 31 height 11
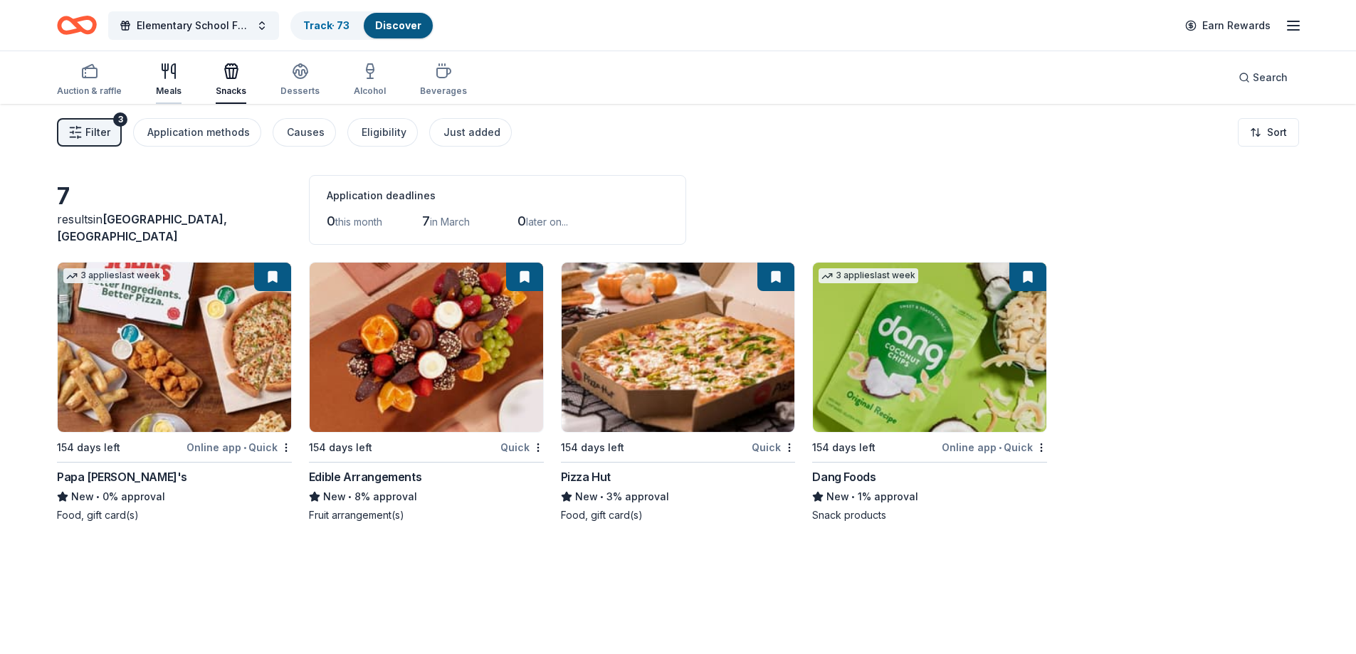
click at [173, 88] on div "Meals" at bounding box center [169, 90] width 26 height 11
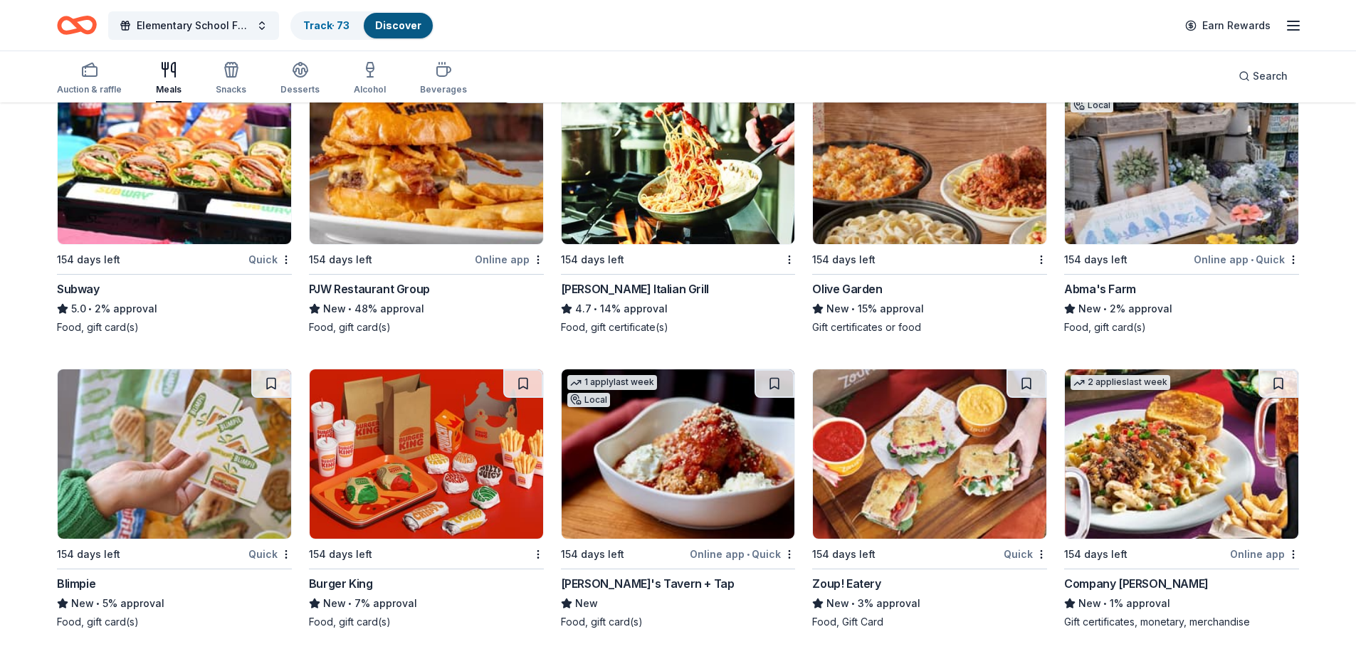
scroll to position [498, 0]
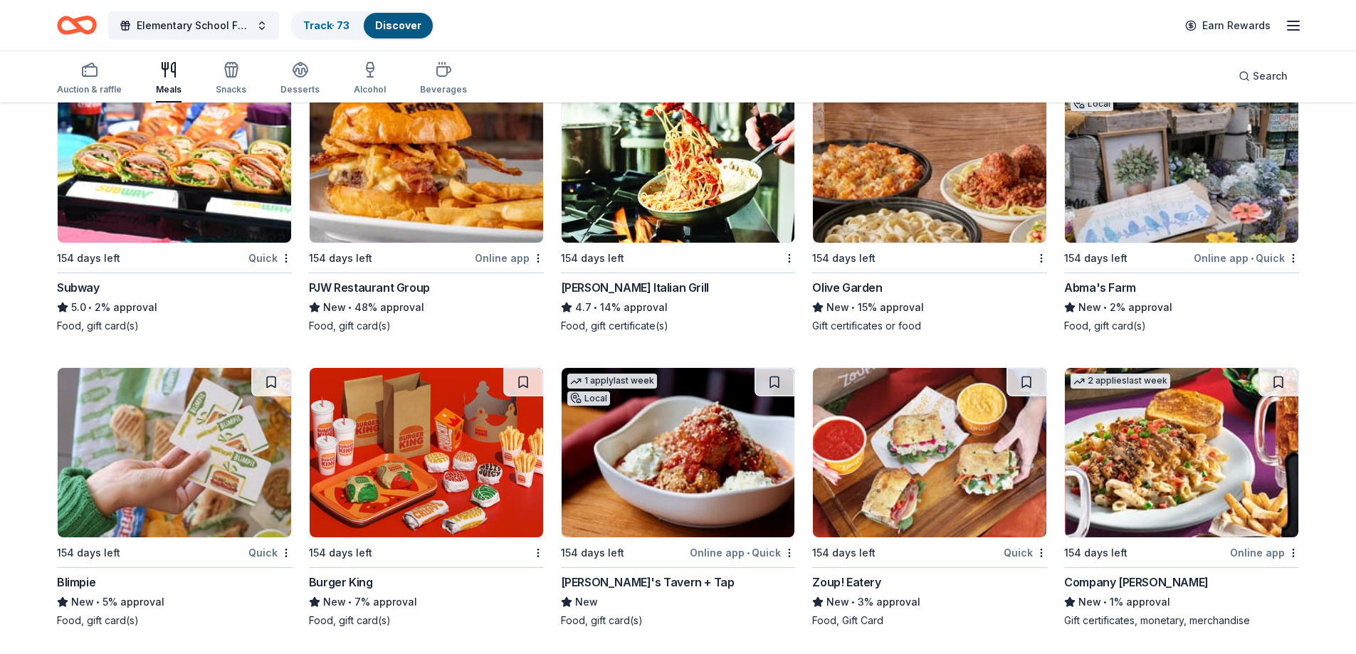
click at [1189, 182] on img at bounding box center [1182, 157] width 234 height 169
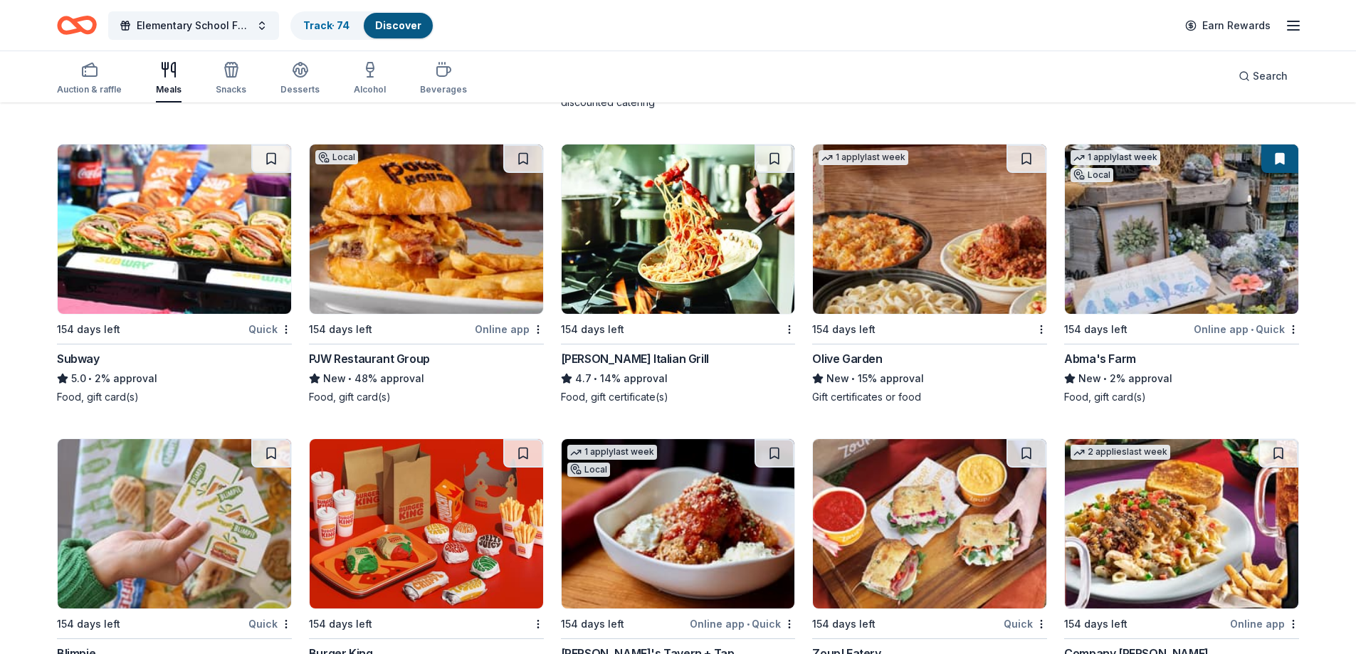
scroll to position [795, 0]
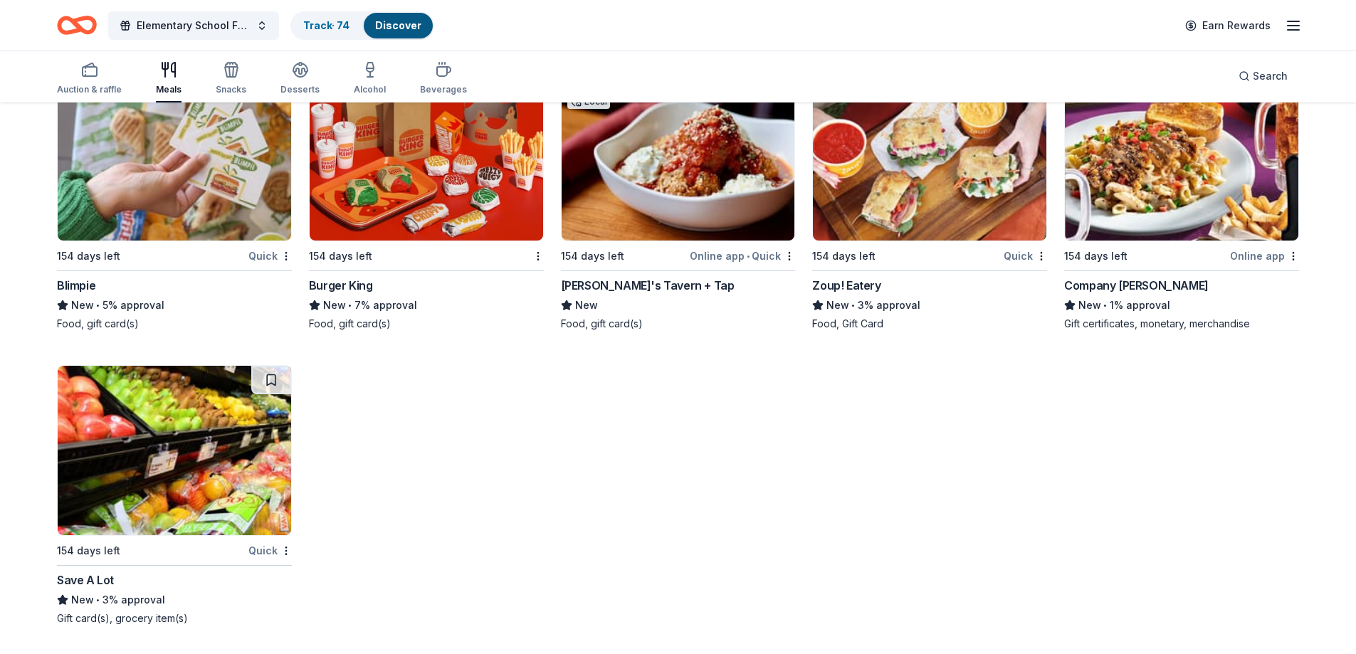
click at [686, 172] on img at bounding box center [679, 155] width 234 height 169
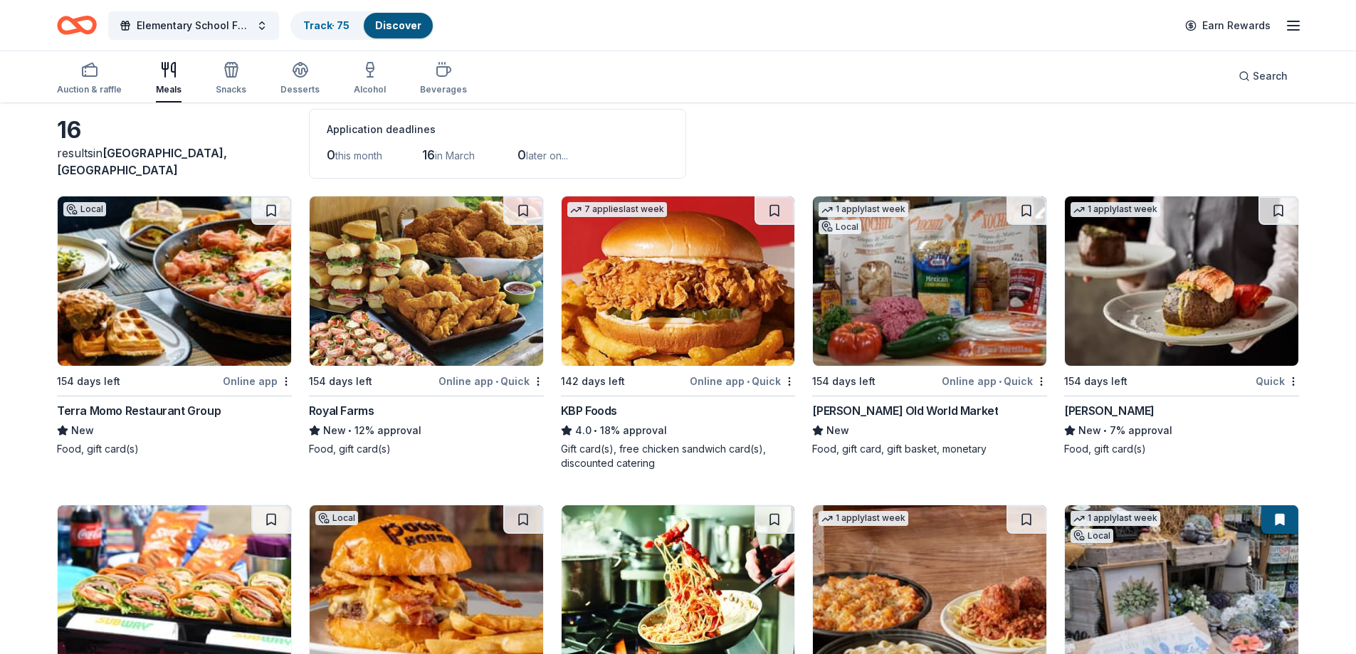
scroll to position [0, 0]
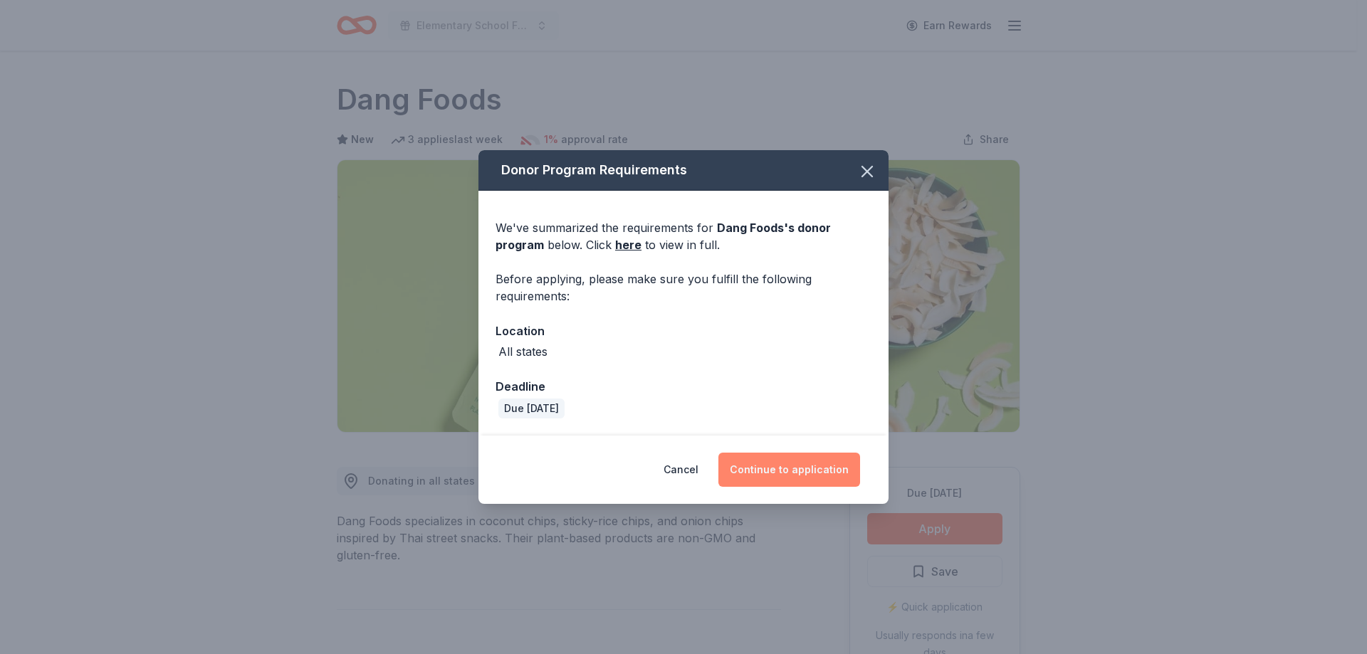
click at [792, 472] on button "Continue to application" at bounding box center [789, 470] width 142 height 34
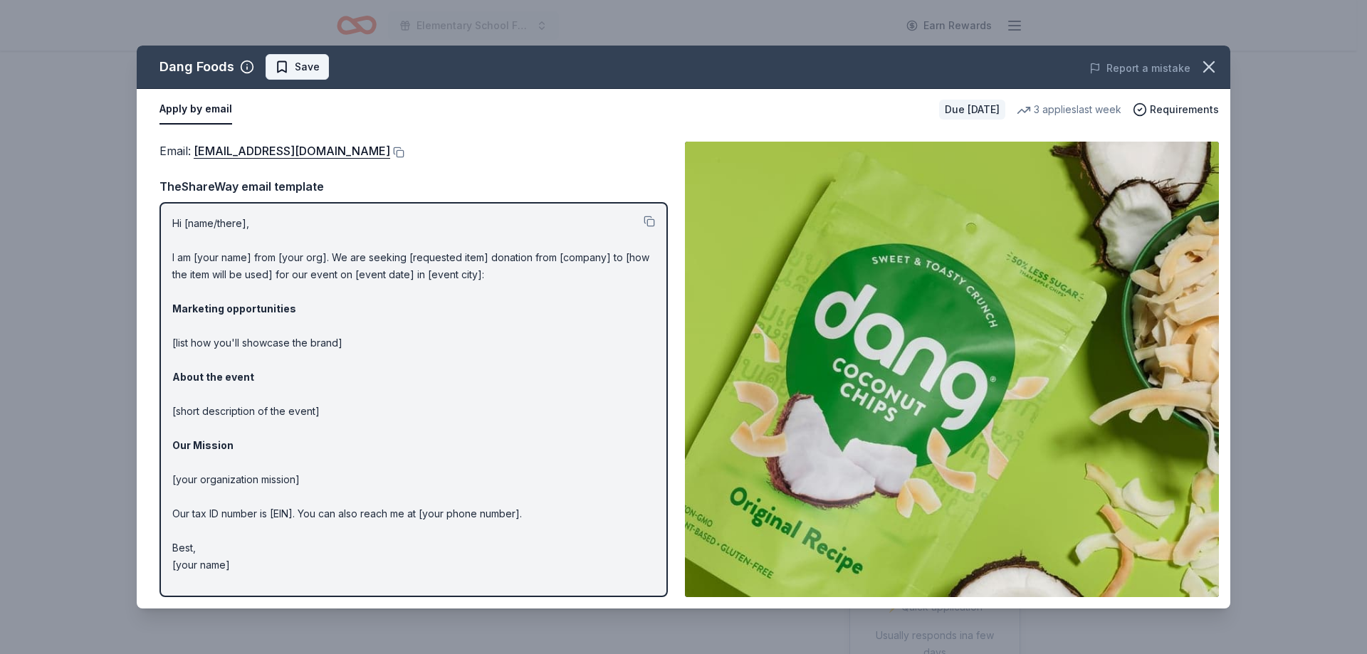
click at [303, 69] on span "Save" at bounding box center [307, 66] width 25 height 17
click at [1213, 71] on icon "button" at bounding box center [1209, 67] width 10 height 10
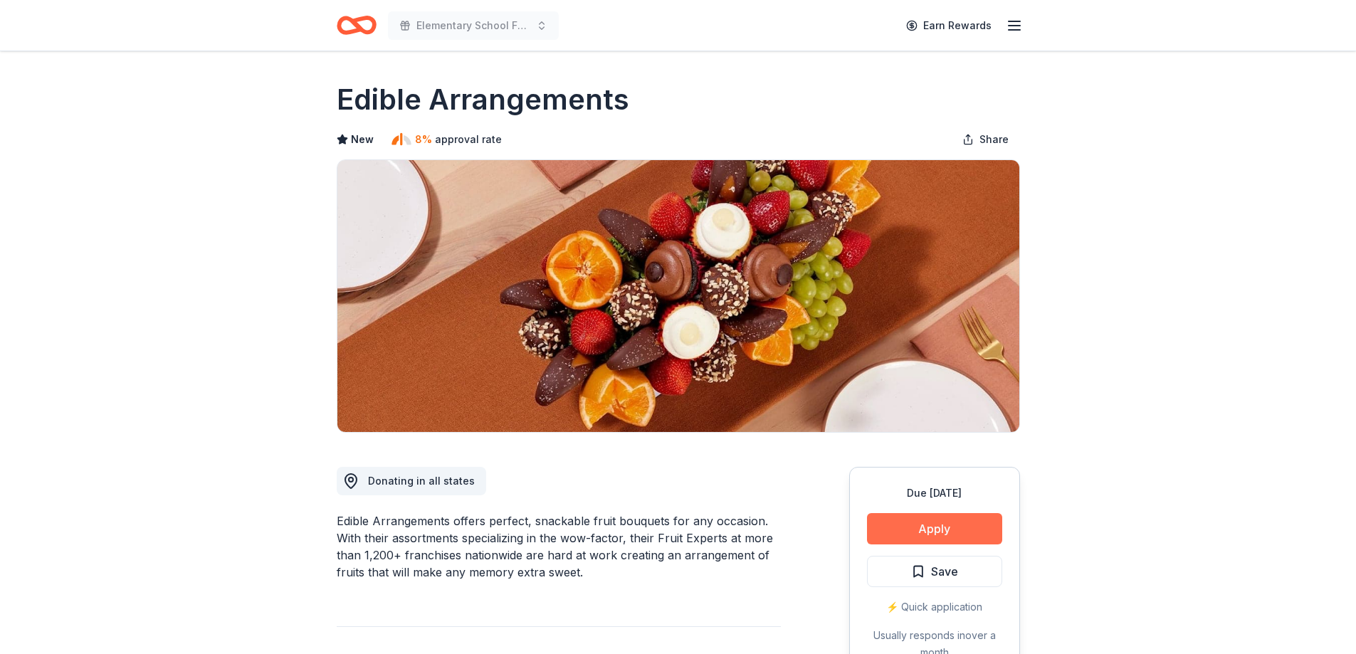
click at [941, 533] on button "Apply" at bounding box center [934, 528] width 135 height 31
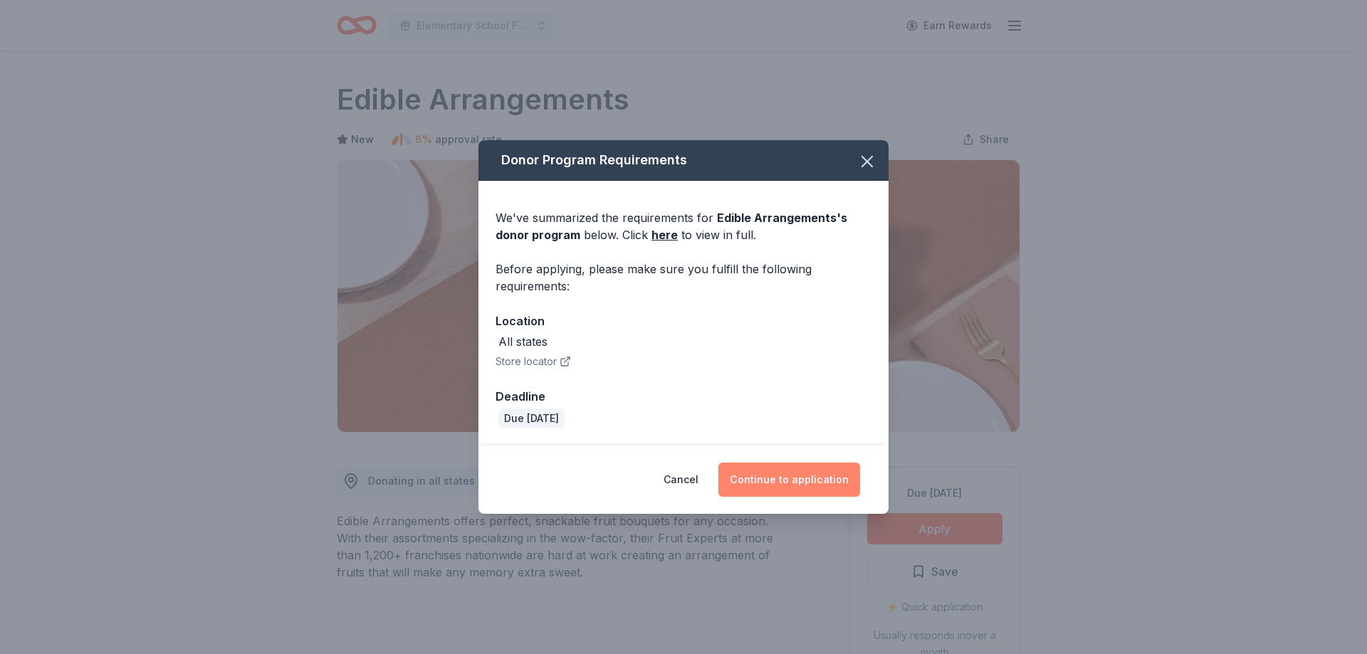
click at [832, 481] on button "Continue to application" at bounding box center [789, 480] width 142 height 34
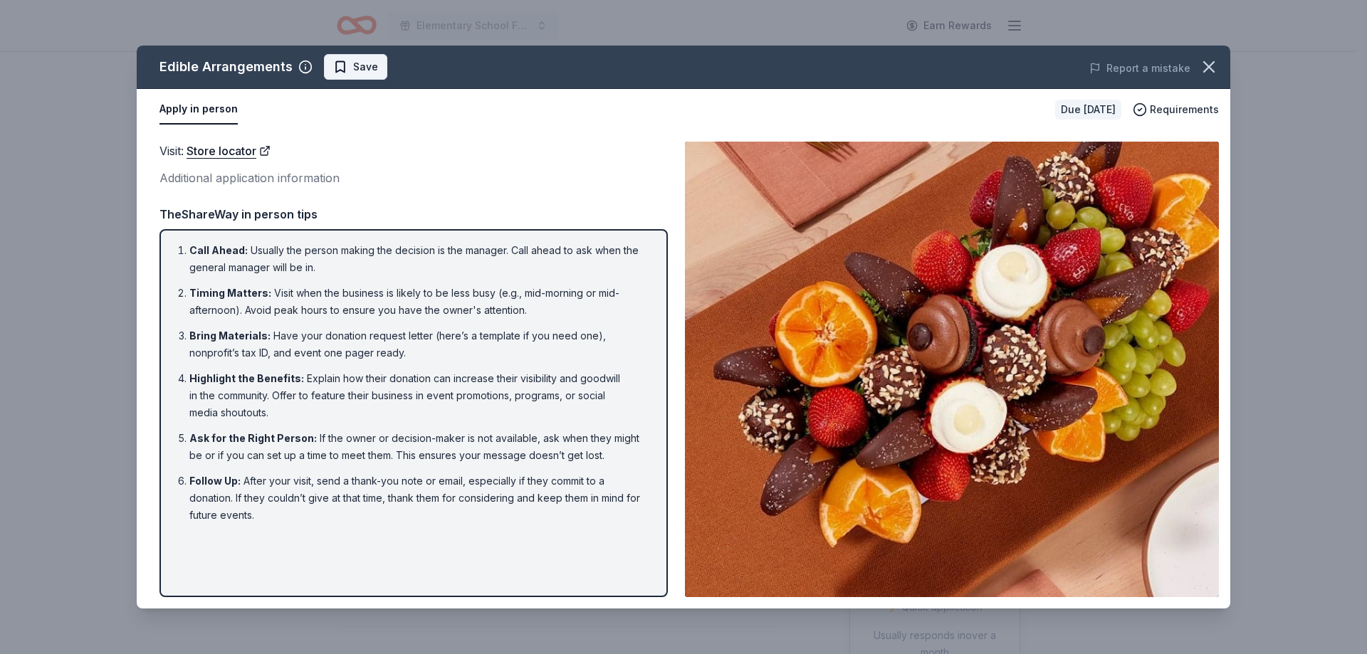
click at [343, 64] on span "Save" at bounding box center [355, 66] width 45 height 17
click at [1213, 67] on icon "button" at bounding box center [1209, 67] width 20 height 20
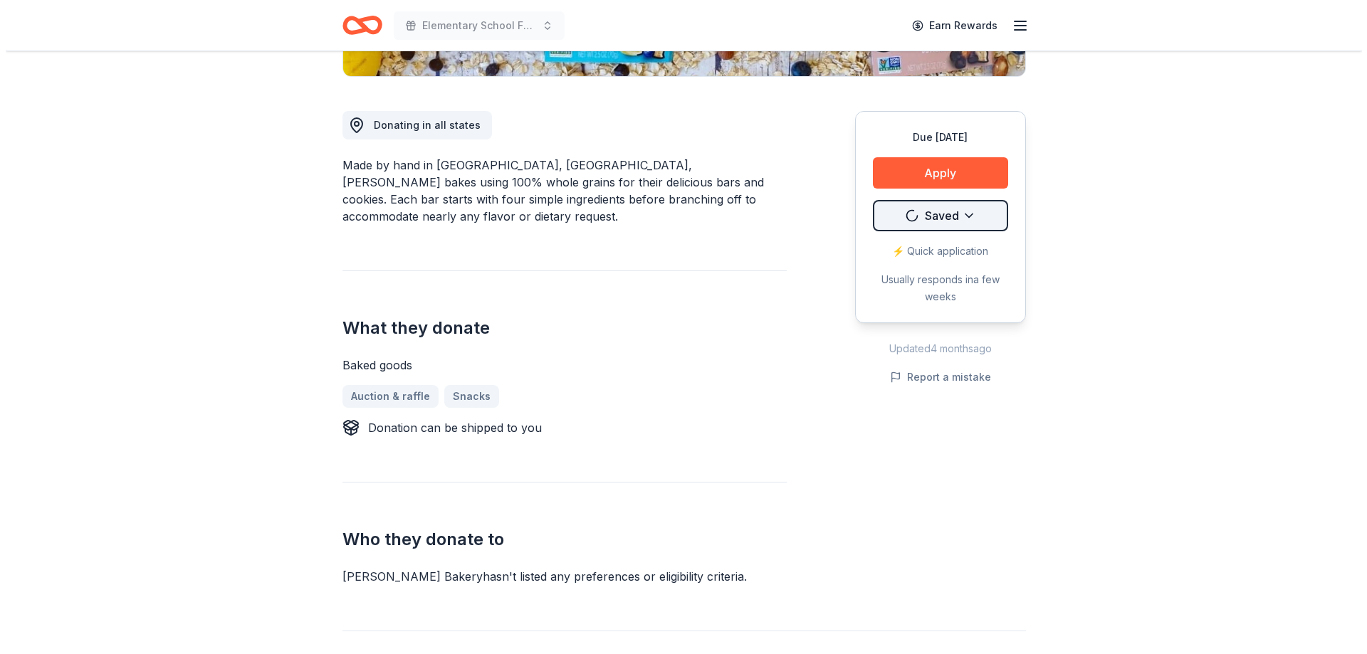
scroll to position [356, 0]
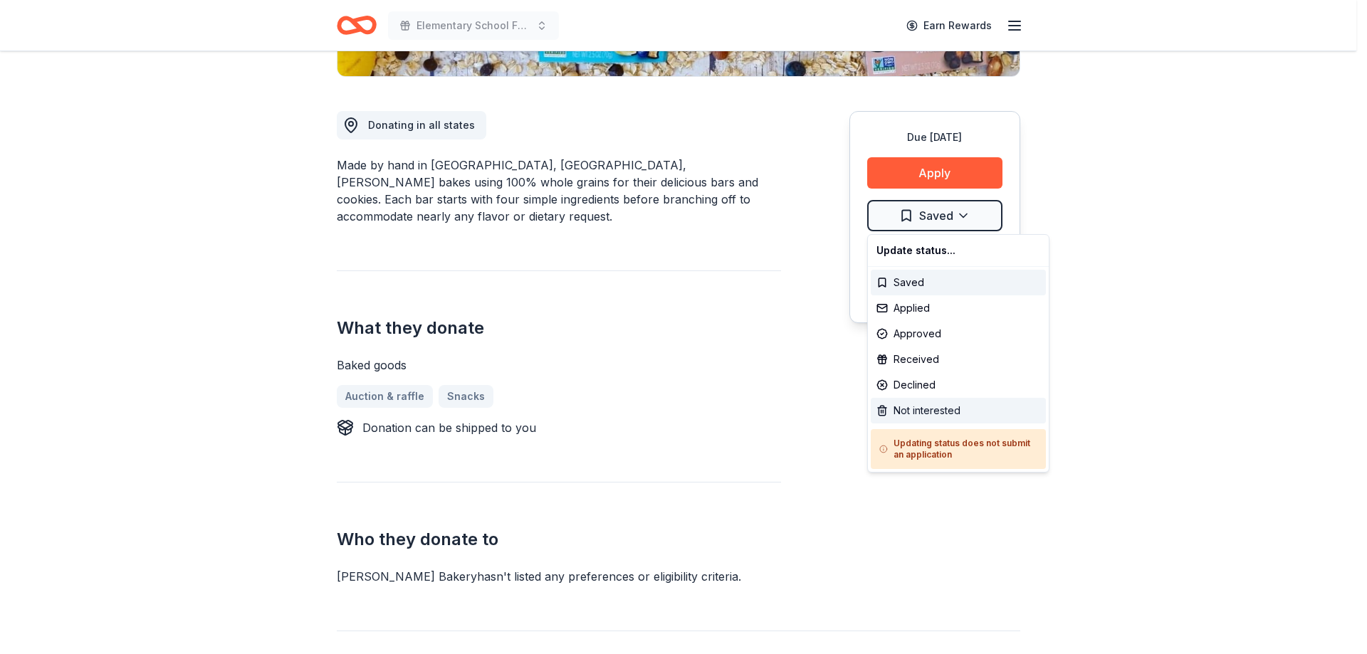
click at [961, 407] on div "Not interested" at bounding box center [958, 411] width 175 height 26
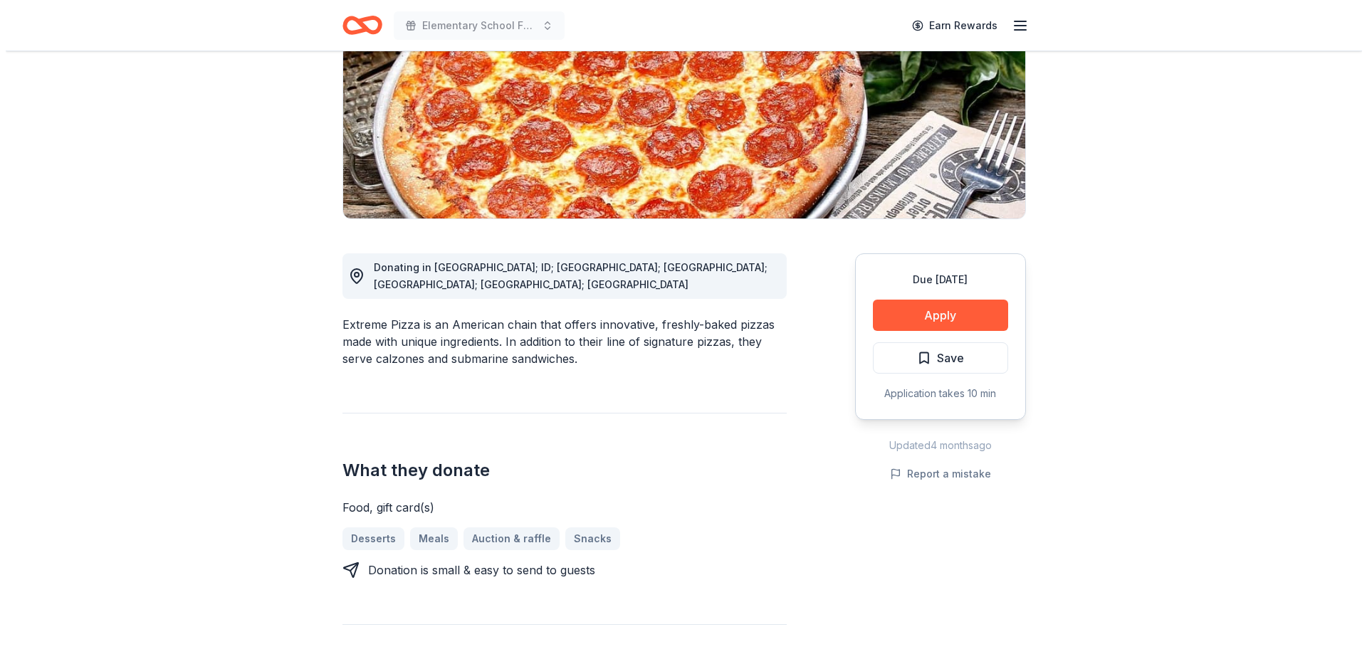
scroll to position [214, 0]
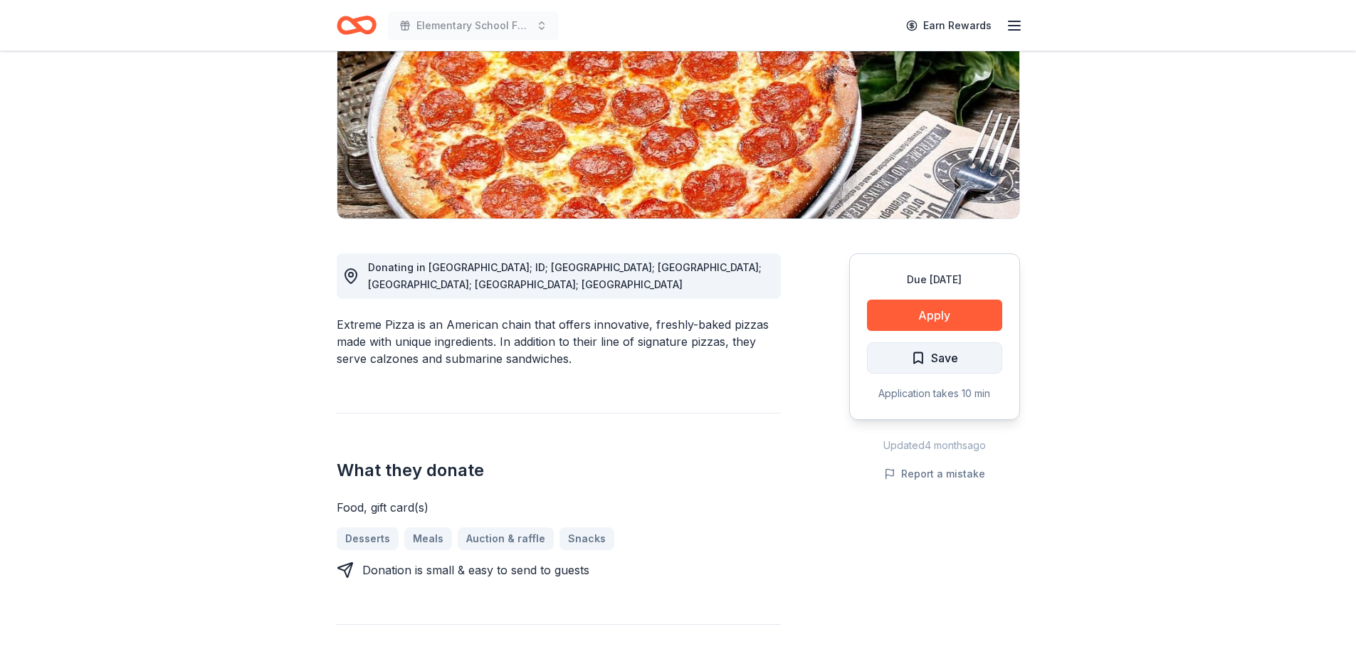
click at [964, 351] on button "Save" at bounding box center [934, 358] width 135 height 31
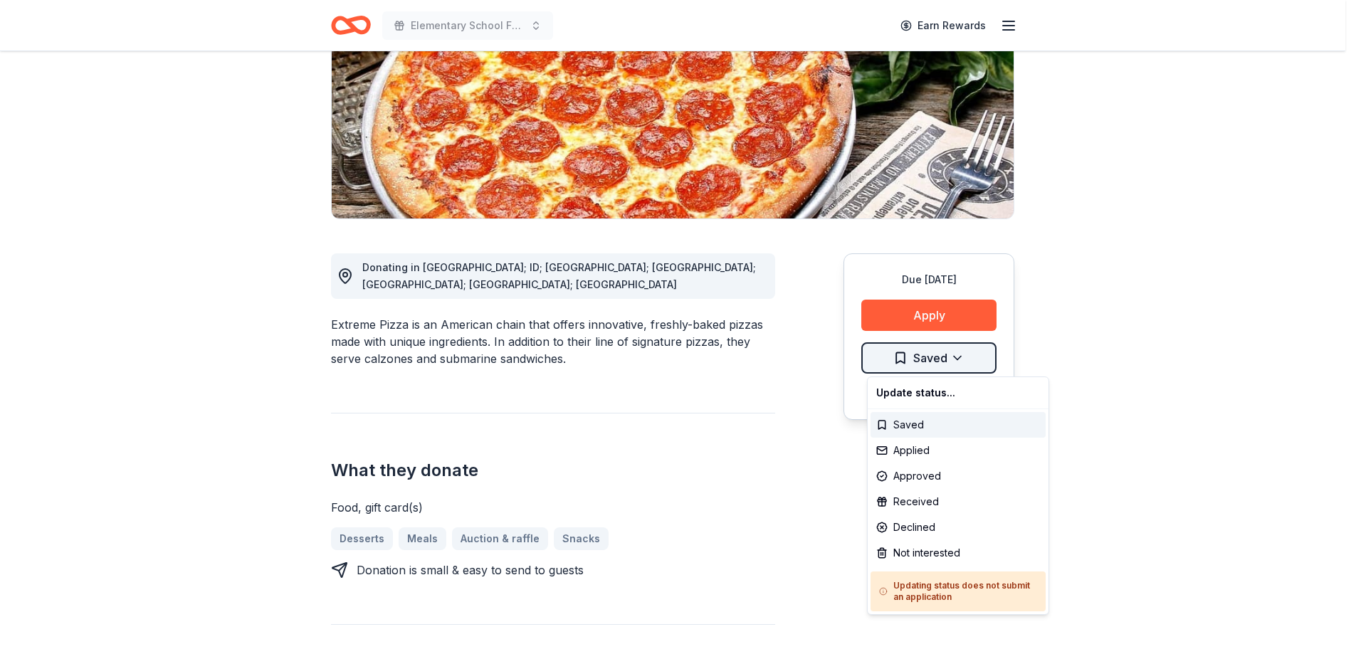
click at [964, 357] on html "Elementary School Fundraiser/ Tricky Tray Earn Rewards Due in 163 days Share Ex…" at bounding box center [678, 113] width 1356 height 654
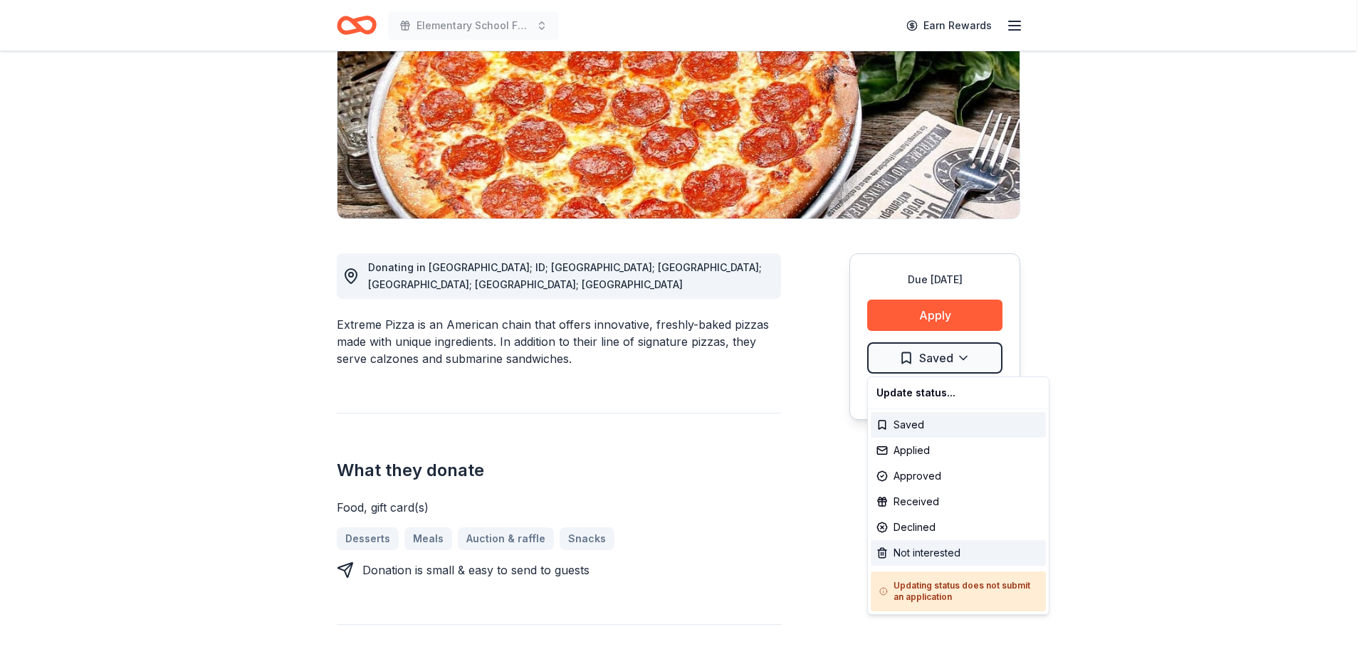
click at [921, 555] on div "Not interested" at bounding box center [958, 553] width 175 height 26
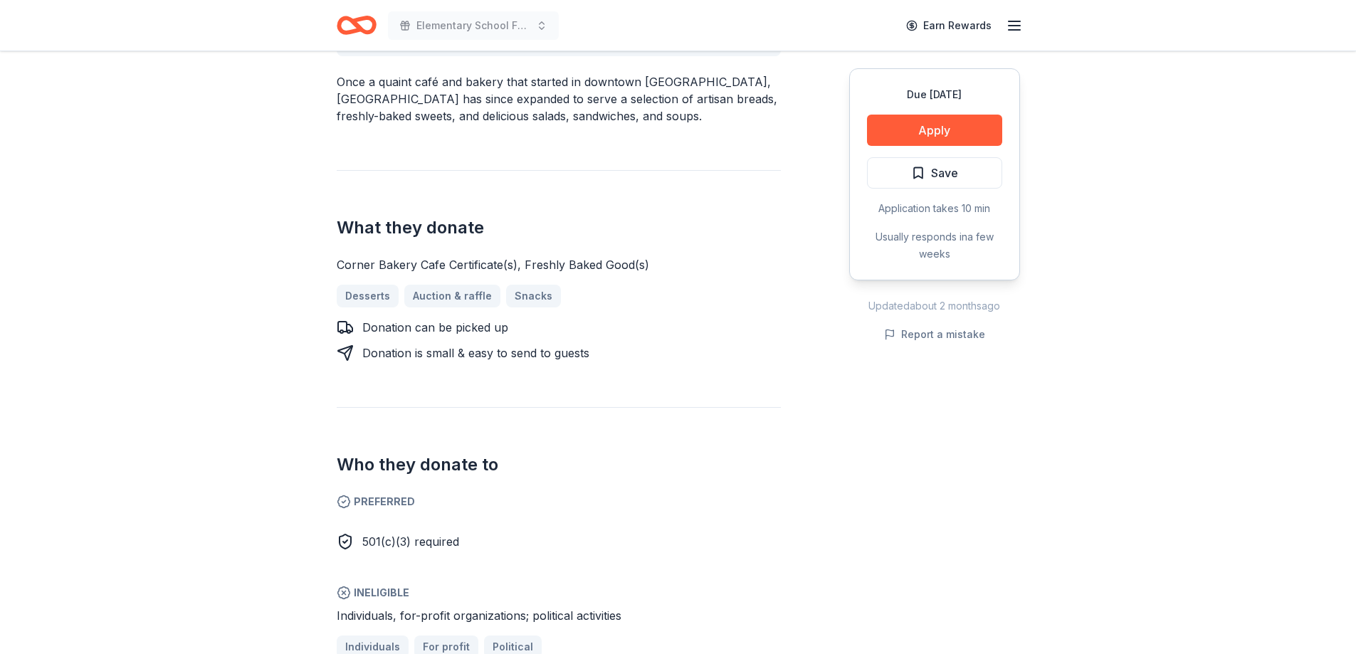
scroll to position [356, 0]
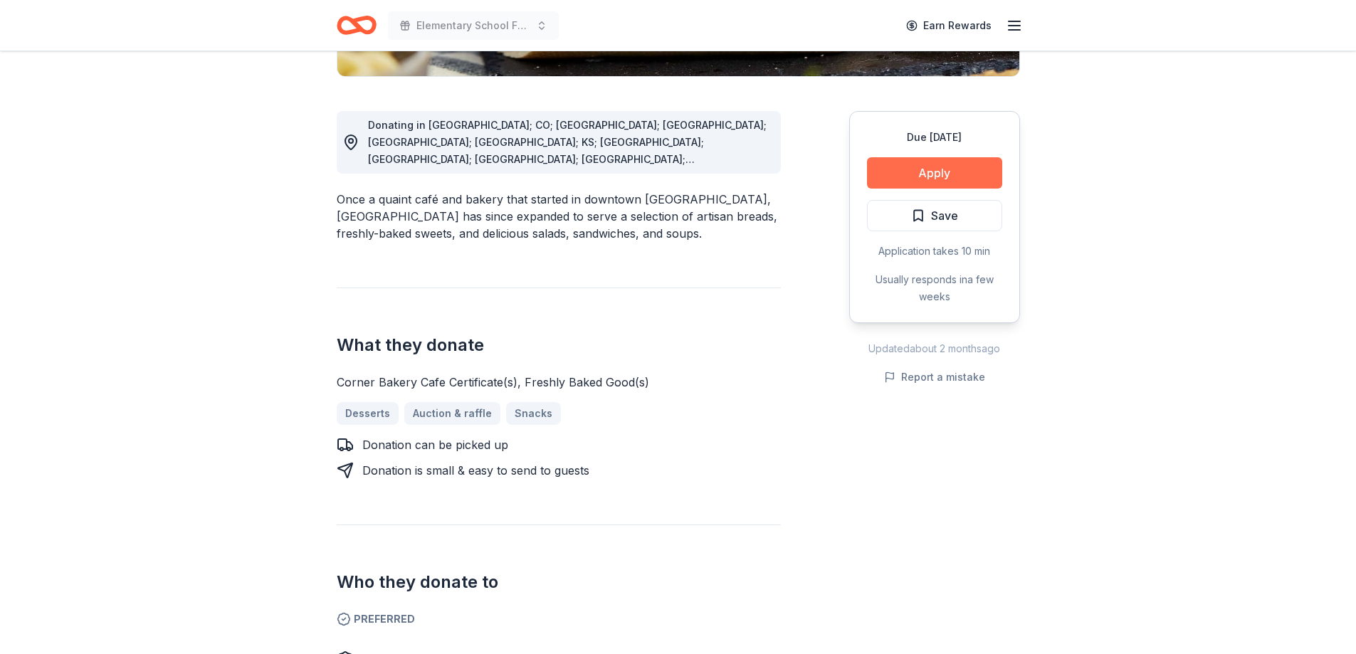
click at [918, 176] on button "Apply" at bounding box center [934, 172] width 135 height 31
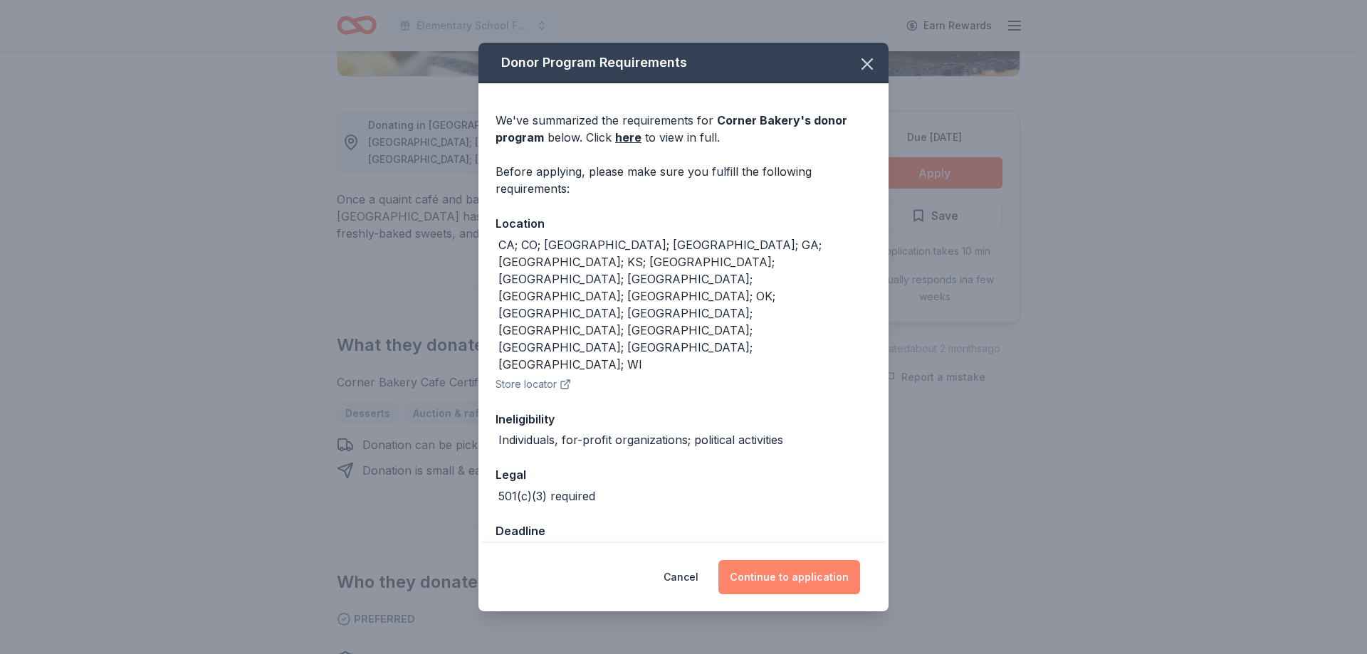
click at [787, 560] on button "Continue to application" at bounding box center [789, 577] width 142 height 34
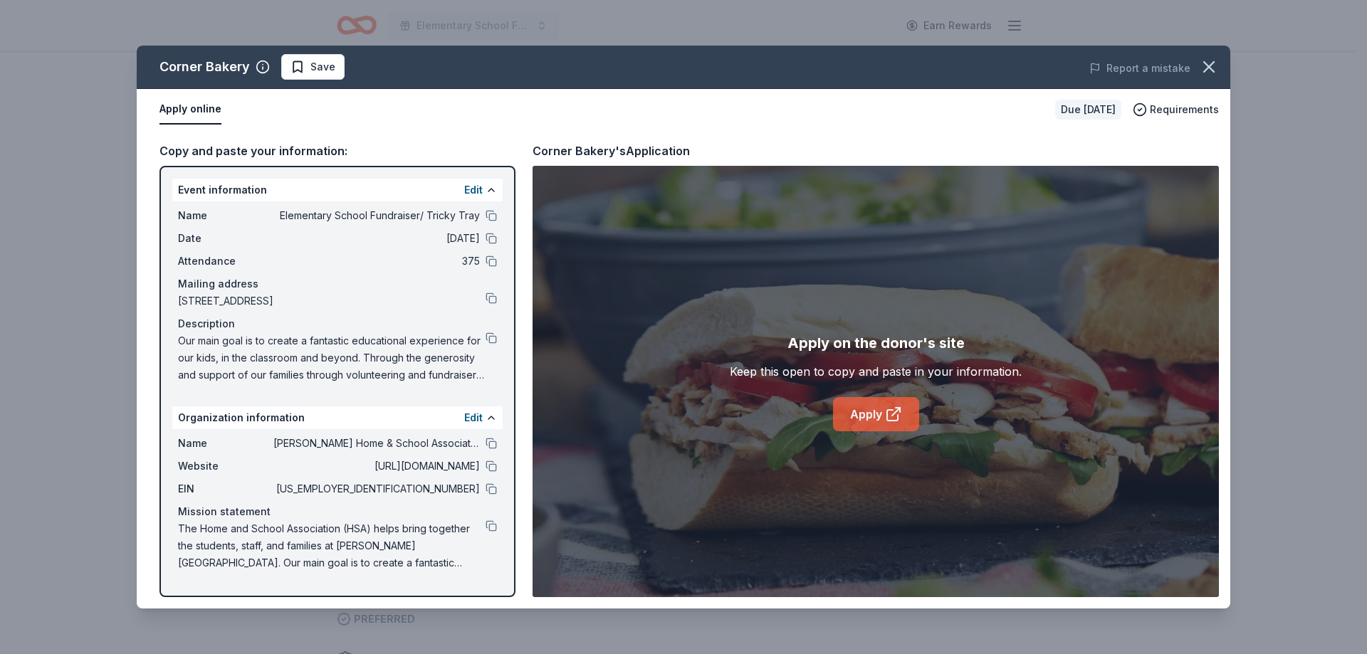
click at [896, 418] on icon at bounding box center [893, 414] width 17 height 17
click at [1207, 71] on icon "button" at bounding box center [1209, 67] width 20 height 20
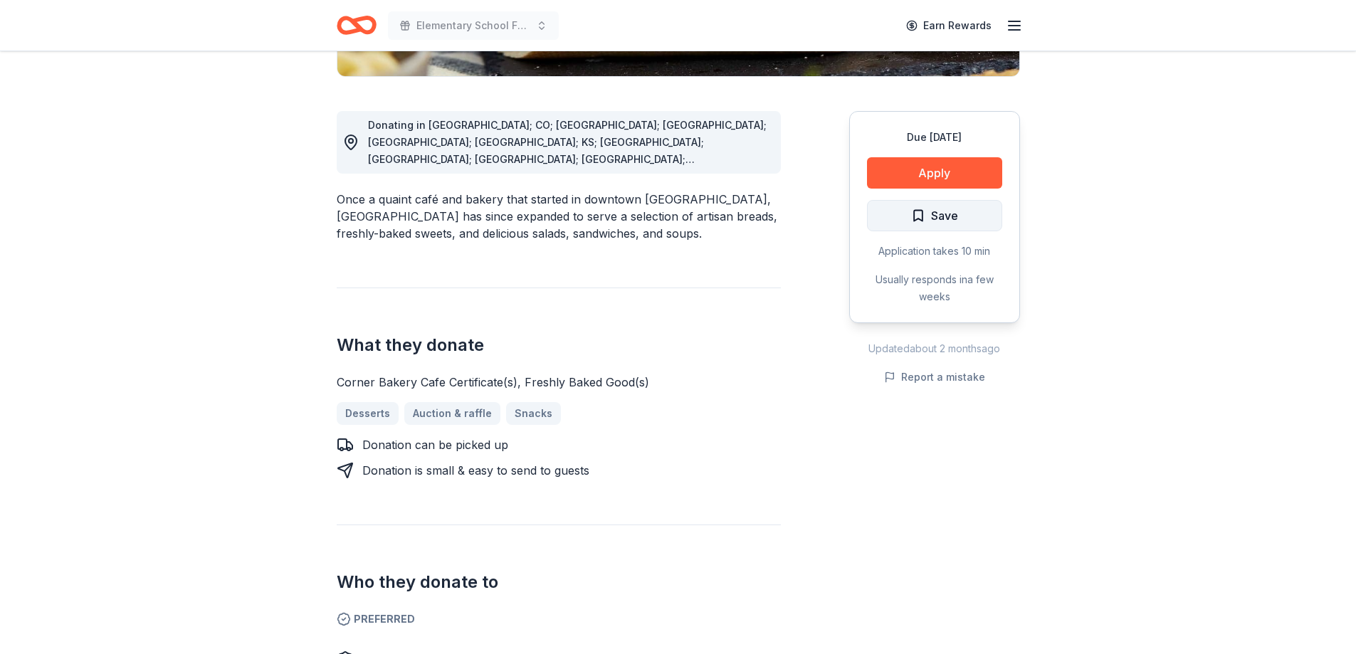
click at [934, 213] on span "Save" at bounding box center [944, 215] width 27 height 19
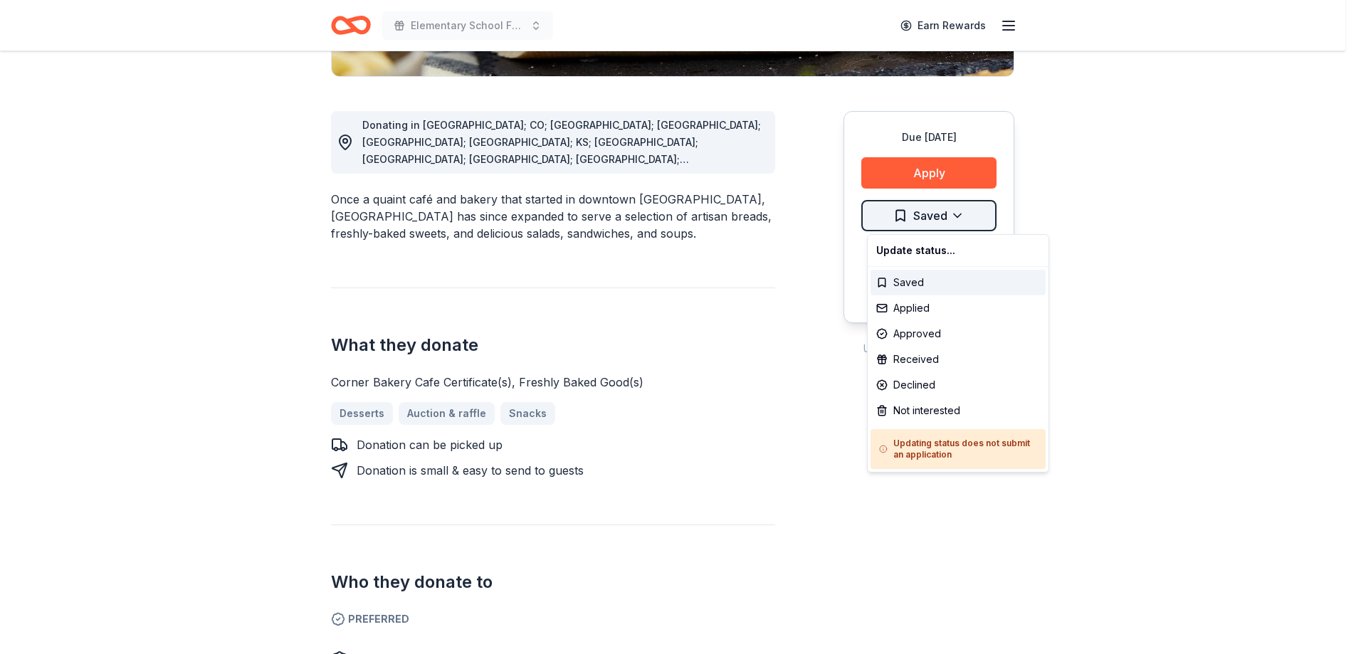
click at [939, 412] on div "Not interested" at bounding box center [958, 411] width 175 height 26
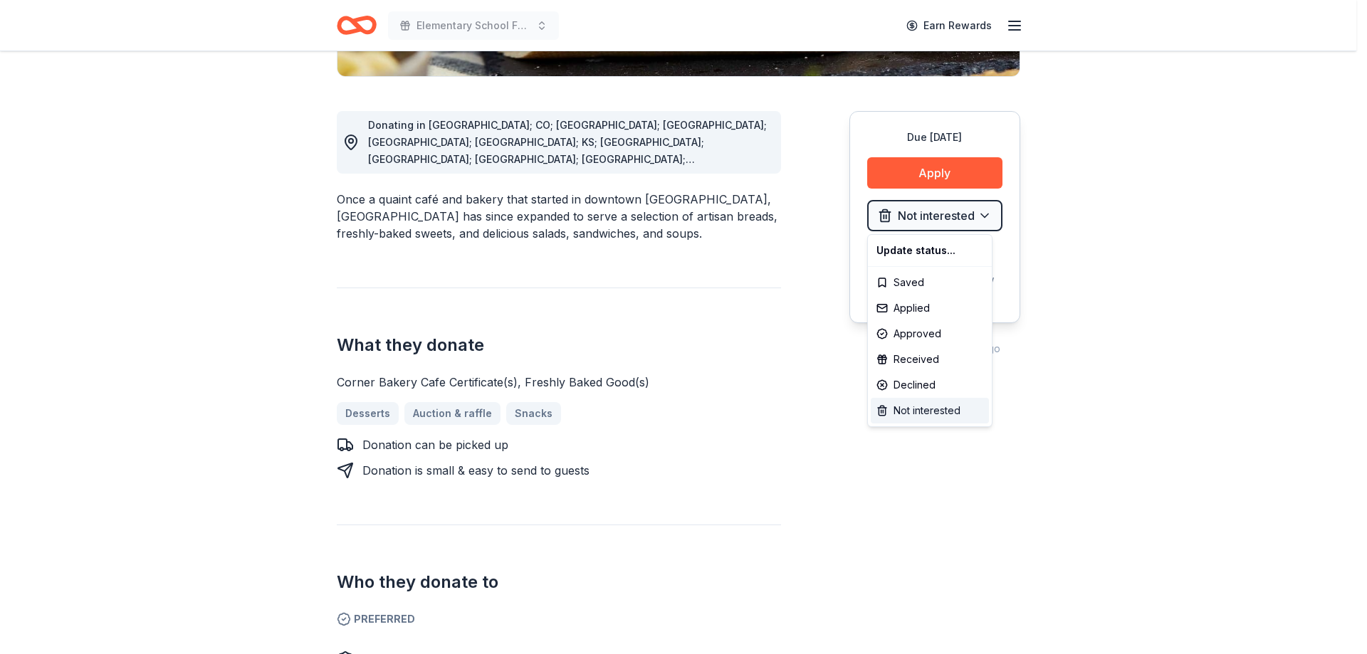
click at [939, 408] on div "Not interested" at bounding box center [930, 411] width 118 height 26
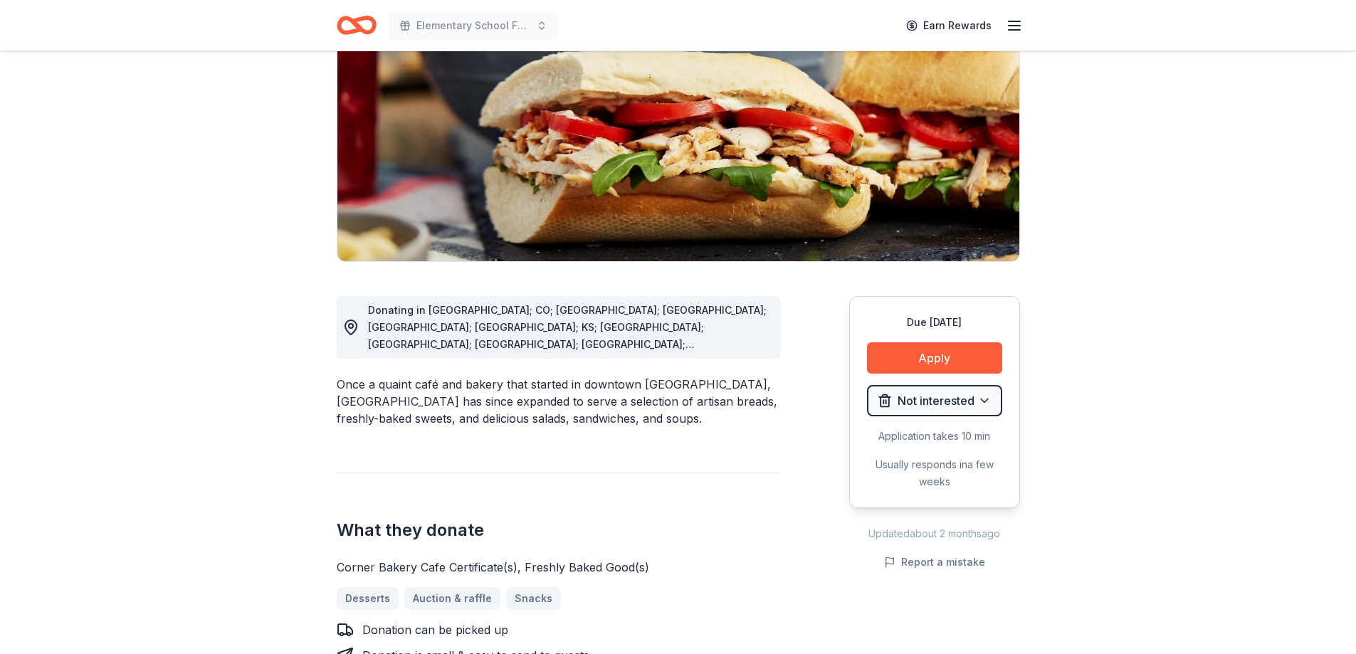
scroll to position [0, 0]
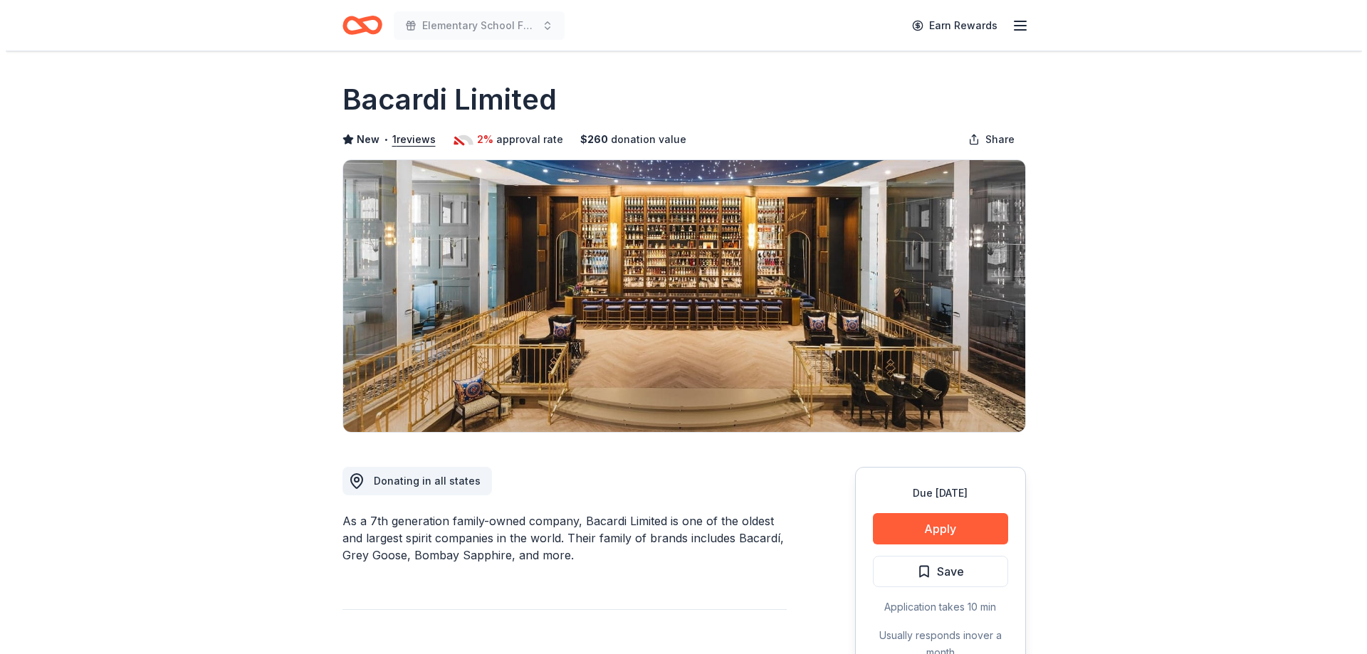
scroll to position [214, 0]
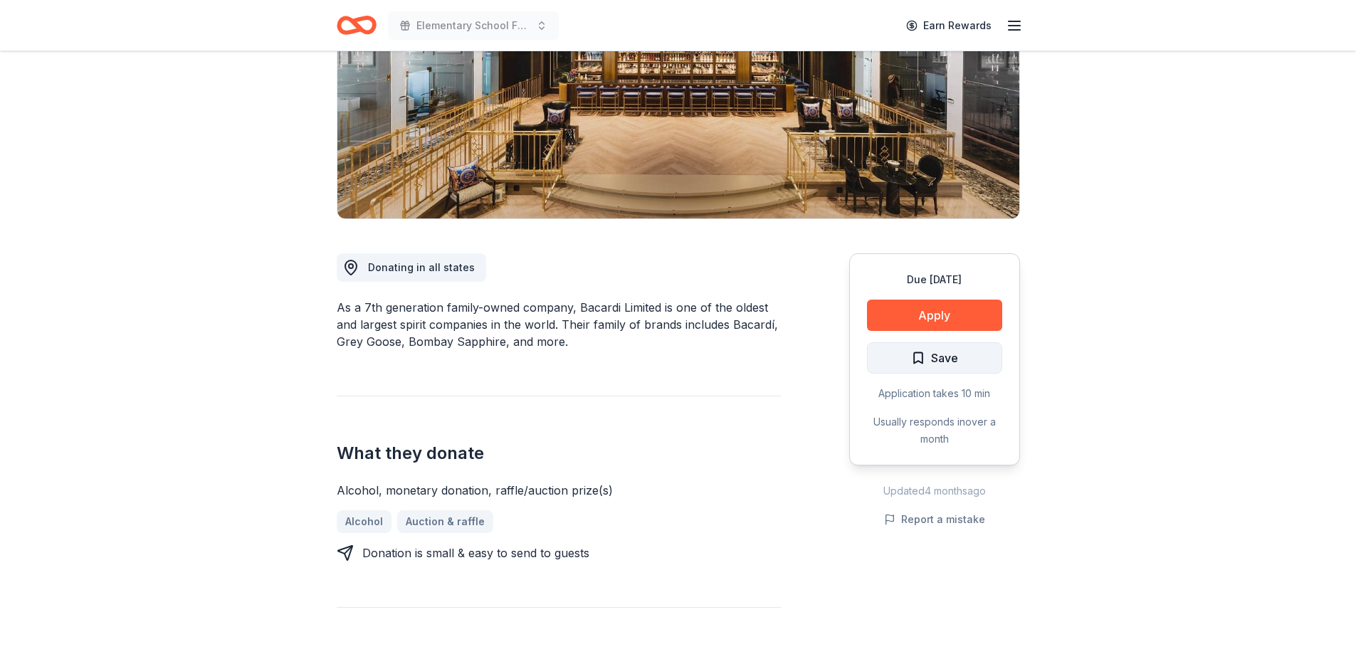
click at [949, 367] on span "Save" at bounding box center [944, 358] width 27 height 19
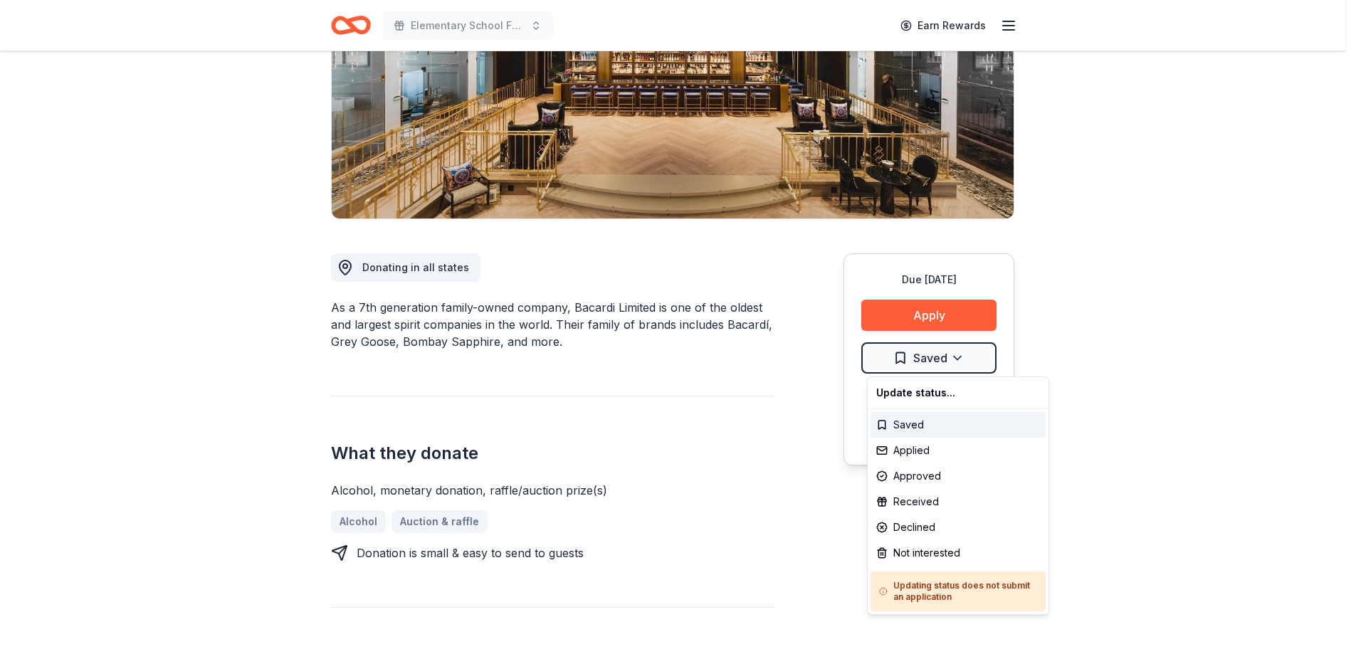
click at [949, 367] on html "Elementary School Fundraiser/ Tricky Tray Earn Rewards Due [DATE] Share Bacardi…" at bounding box center [678, 113] width 1356 height 654
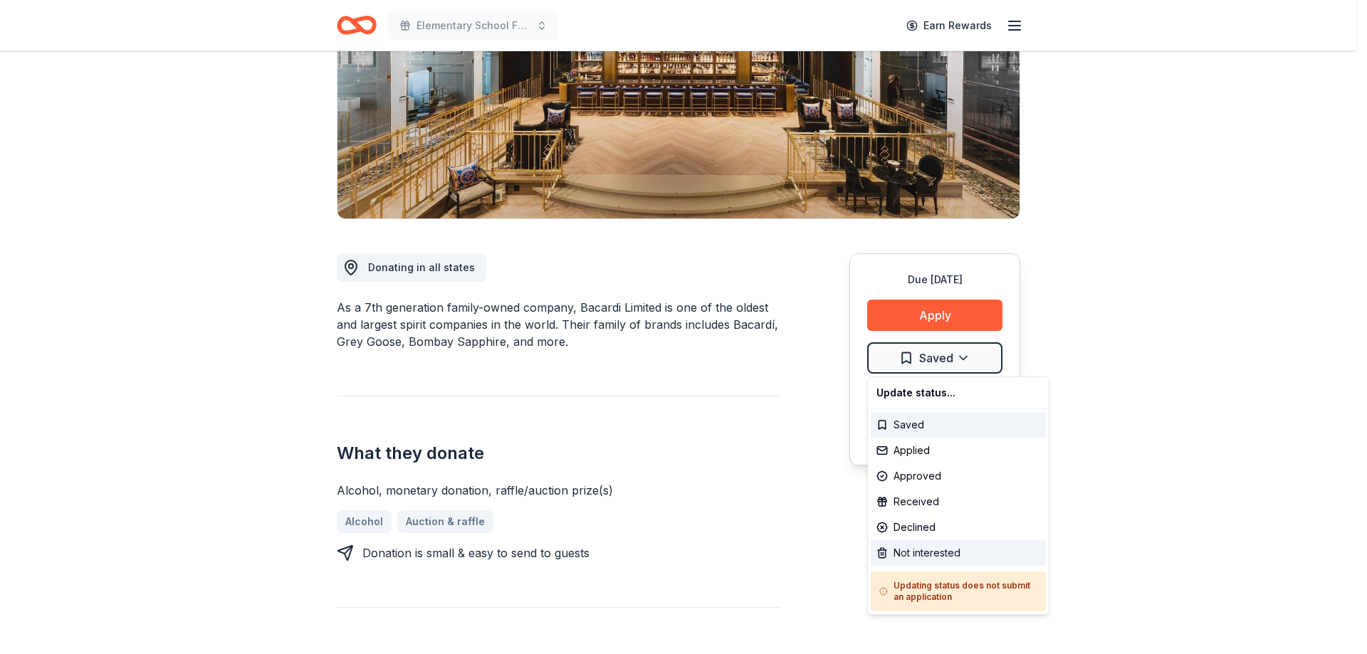
click at [924, 553] on div "Not interested" at bounding box center [958, 553] width 175 height 26
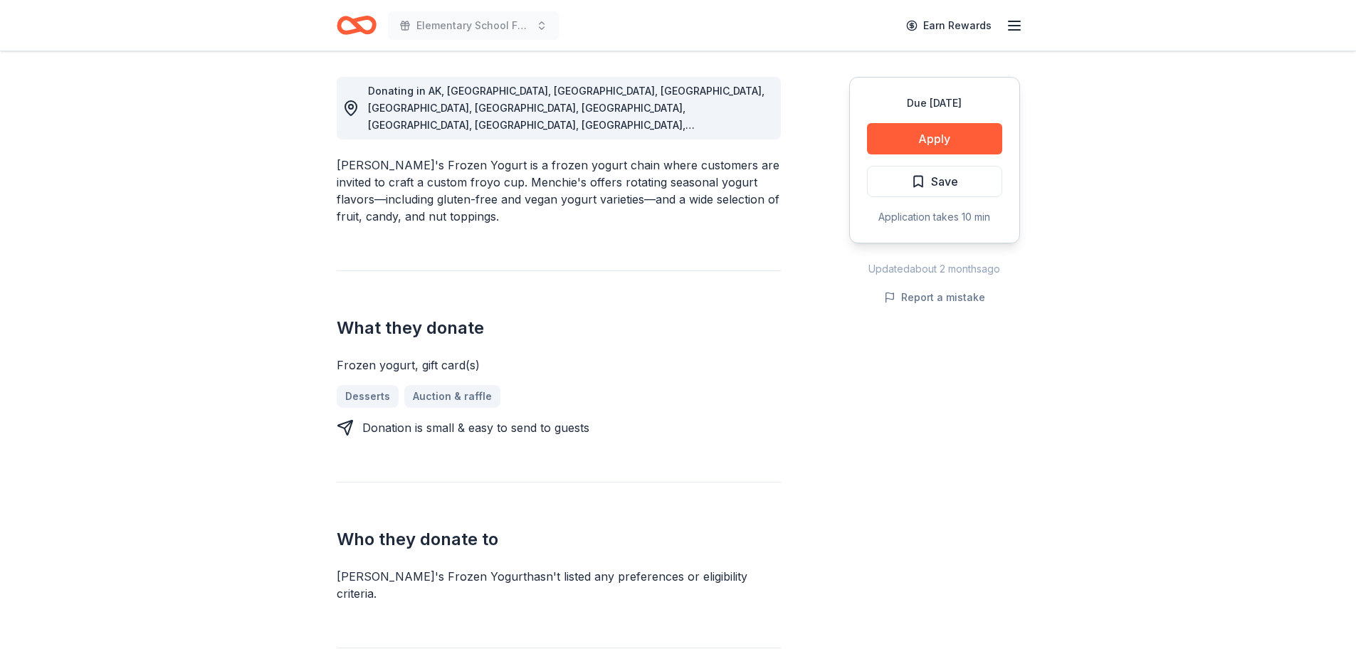
scroll to position [427, 0]
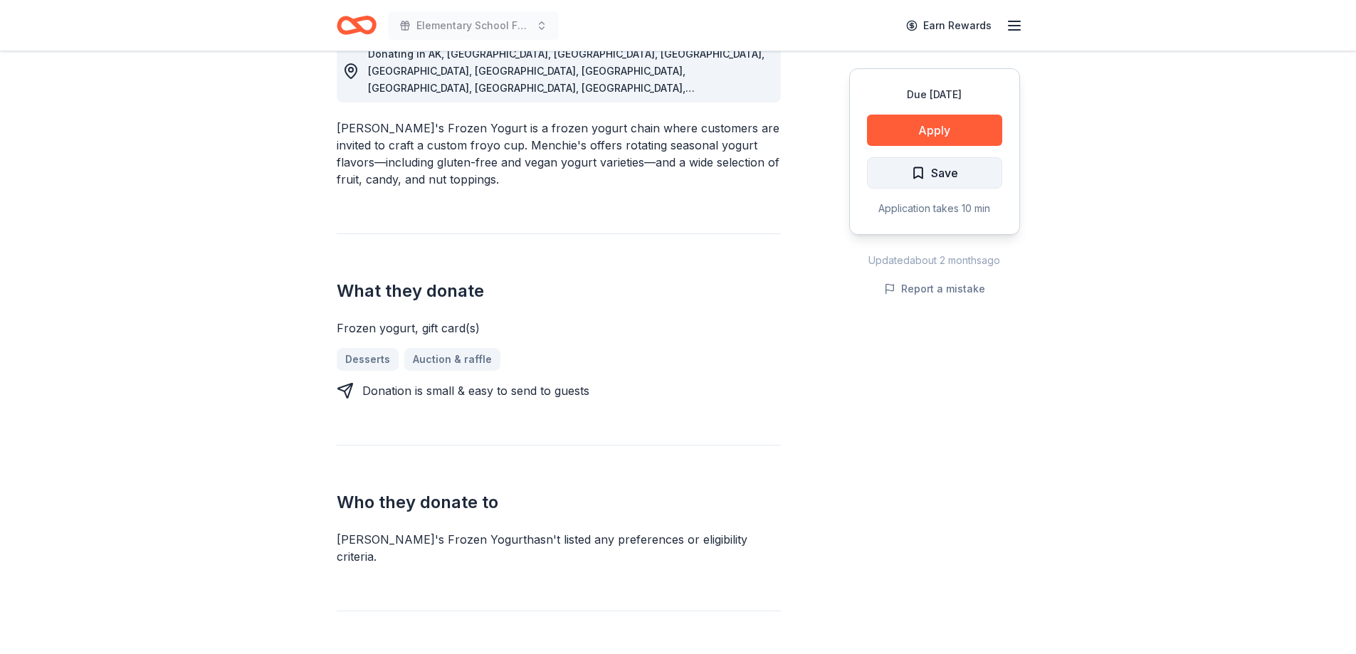
click at [972, 178] on button "Save" at bounding box center [934, 172] width 135 height 31
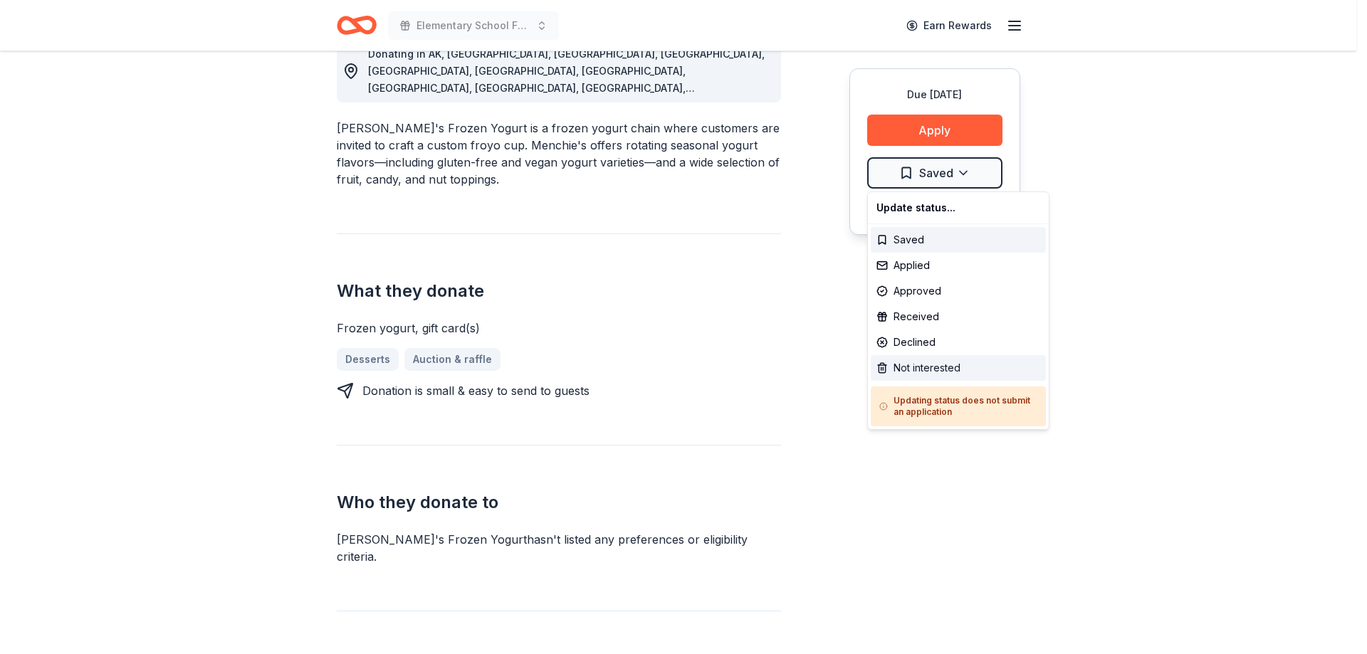
click at [951, 367] on div "Not interested" at bounding box center [958, 368] width 175 height 26
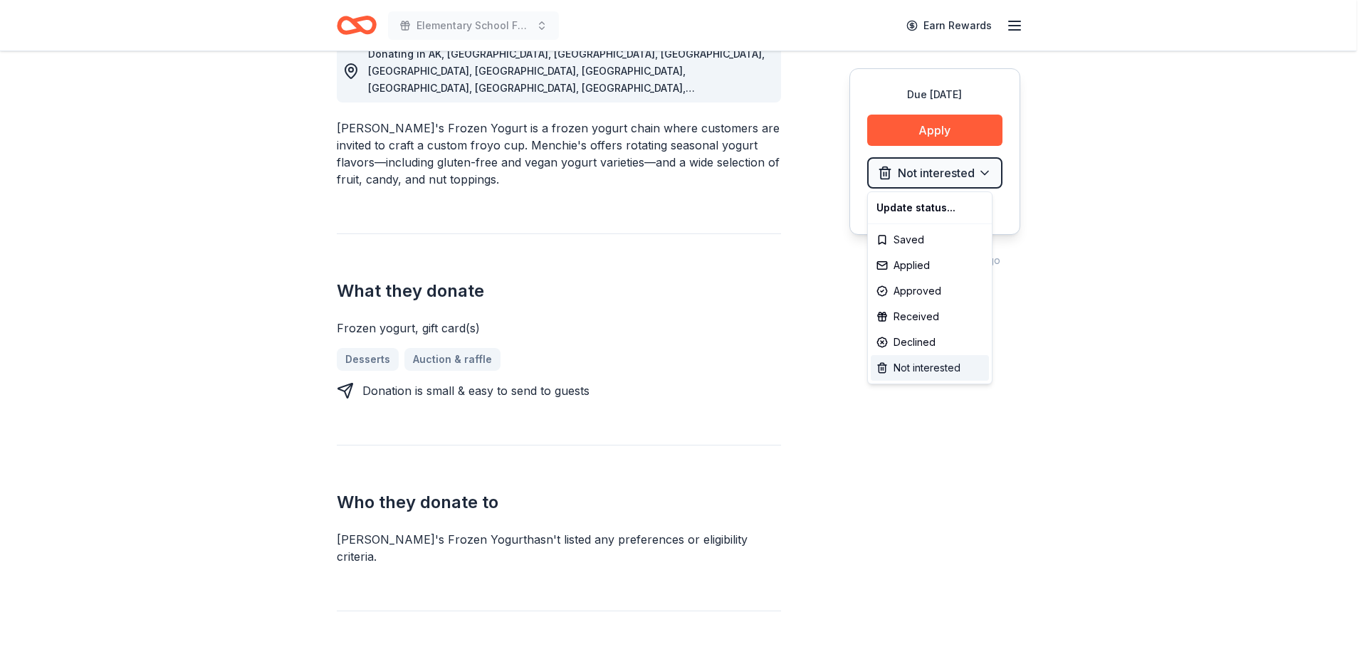
click at [963, 367] on div "Not interested" at bounding box center [930, 368] width 118 height 26
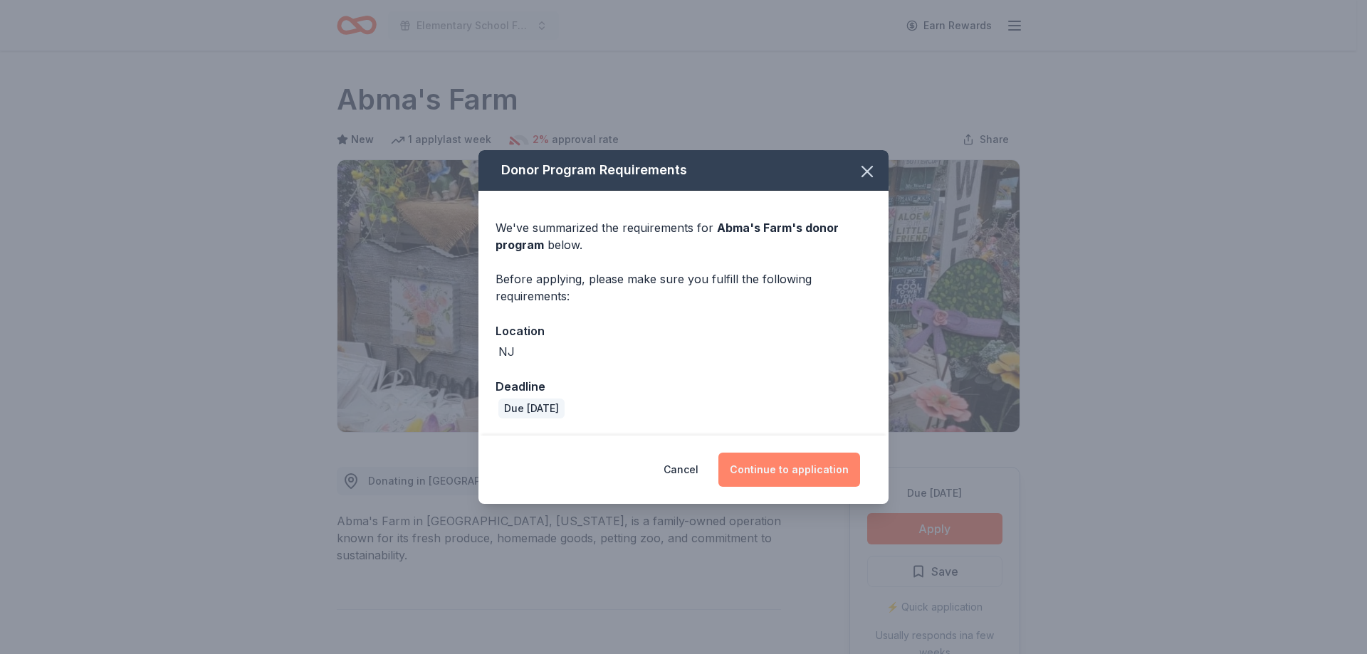
click at [810, 472] on button "Continue to application" at bounding box center [789, 470] width 142 height 34
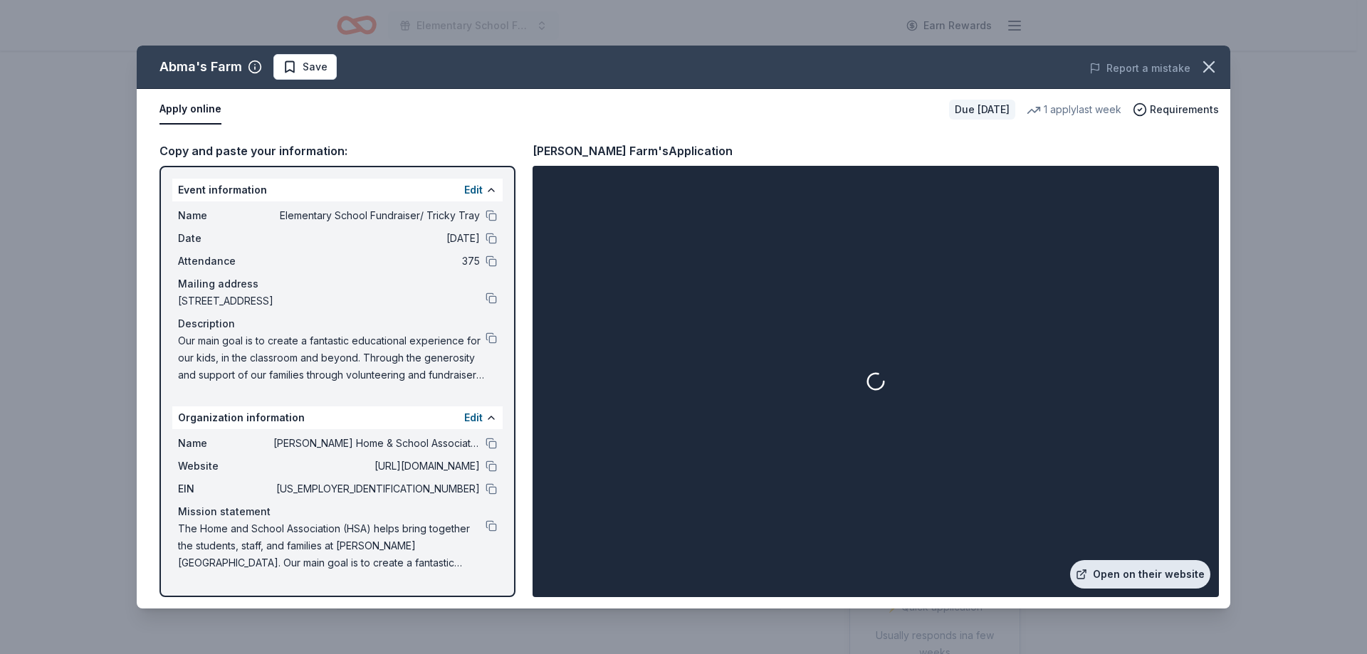
click at [1142, 575] on link "Open on their website" at bounding box center [1140, 574] width 140 height 28
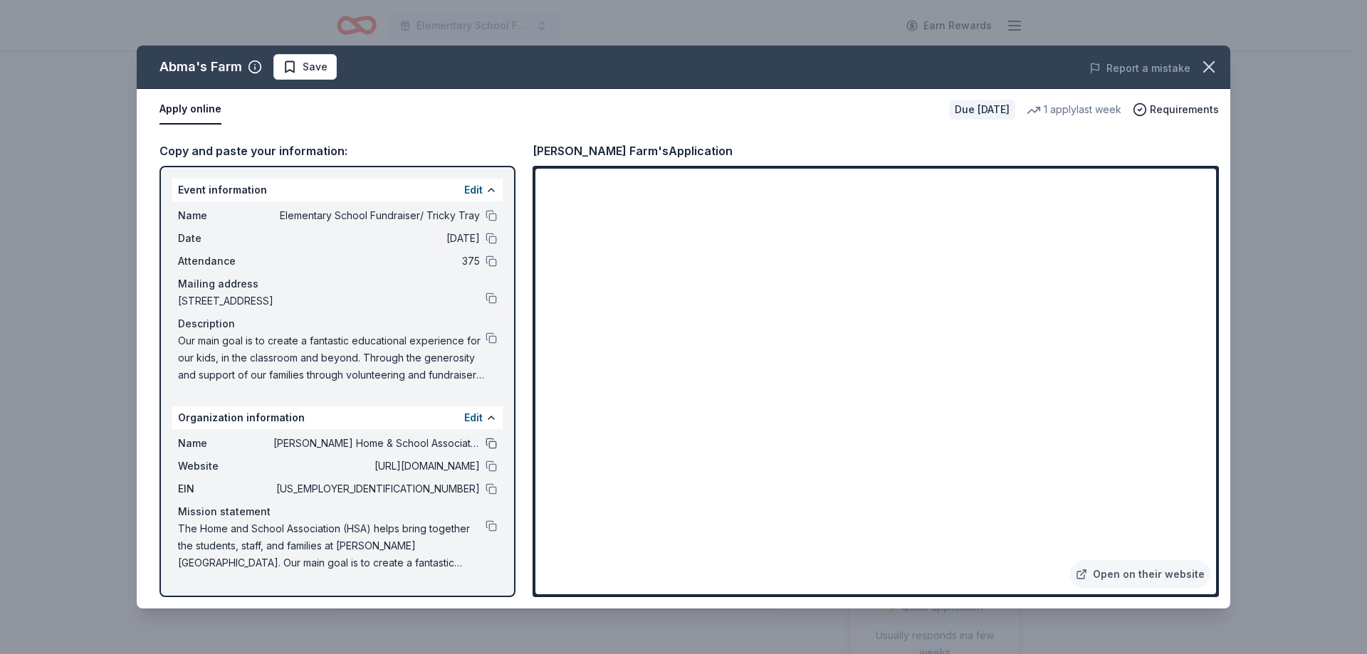
click at [488, 444] on button at bounding box center [491, 443] width 11 height 11
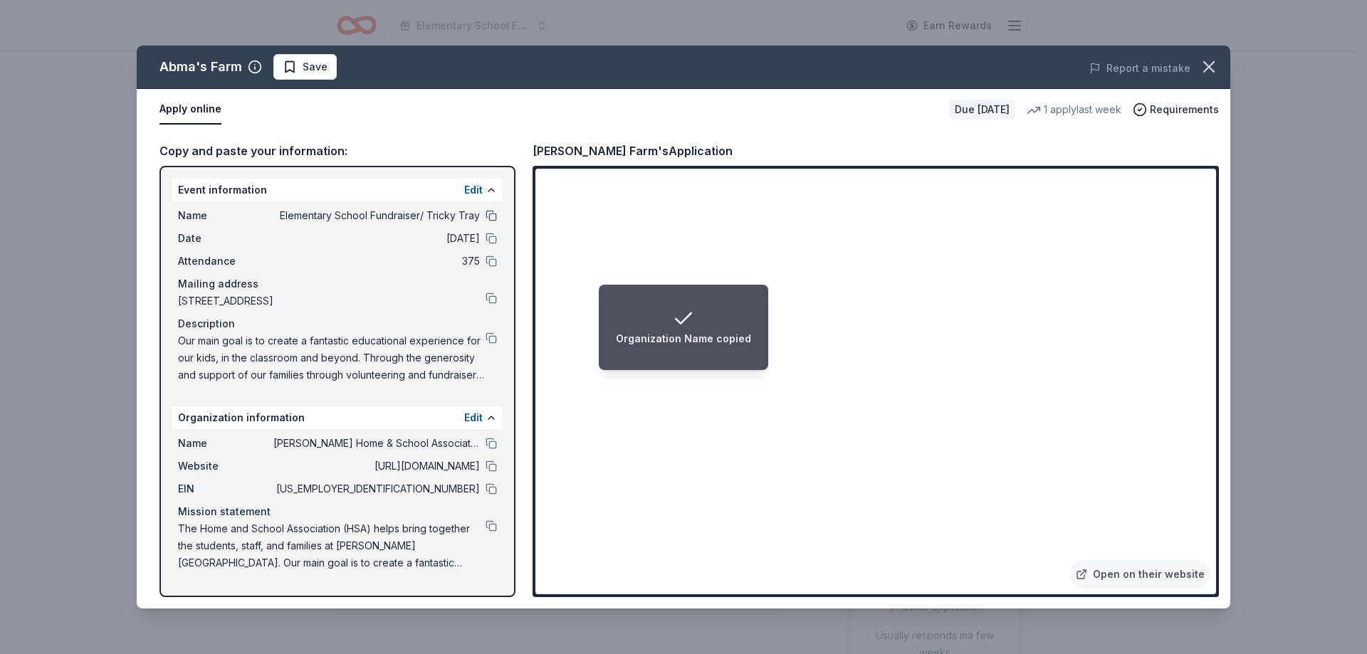
click at [491, 215] on button at bounding box center [491, 215] width 11 height 11
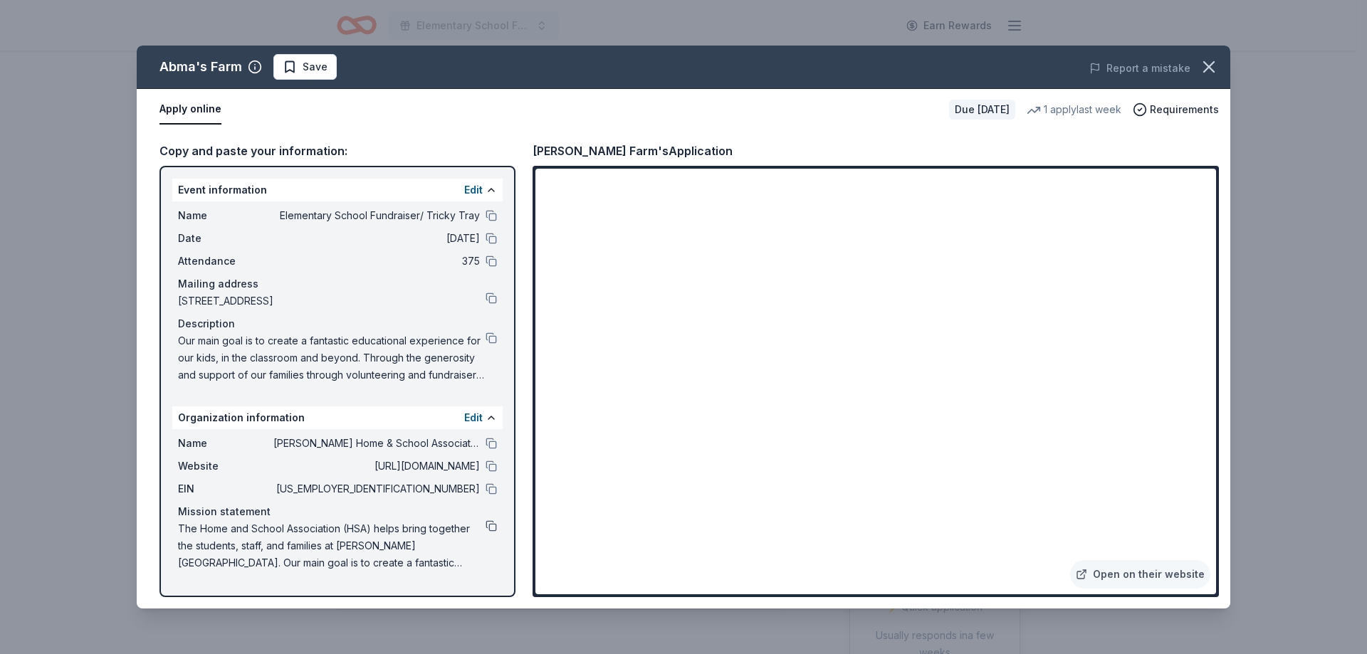
click at [492, 528] on button at bounding box center [491, 526] width 11 height 11
click at [491, 340] on button at bounding box center [491, 338] width 11 height 11
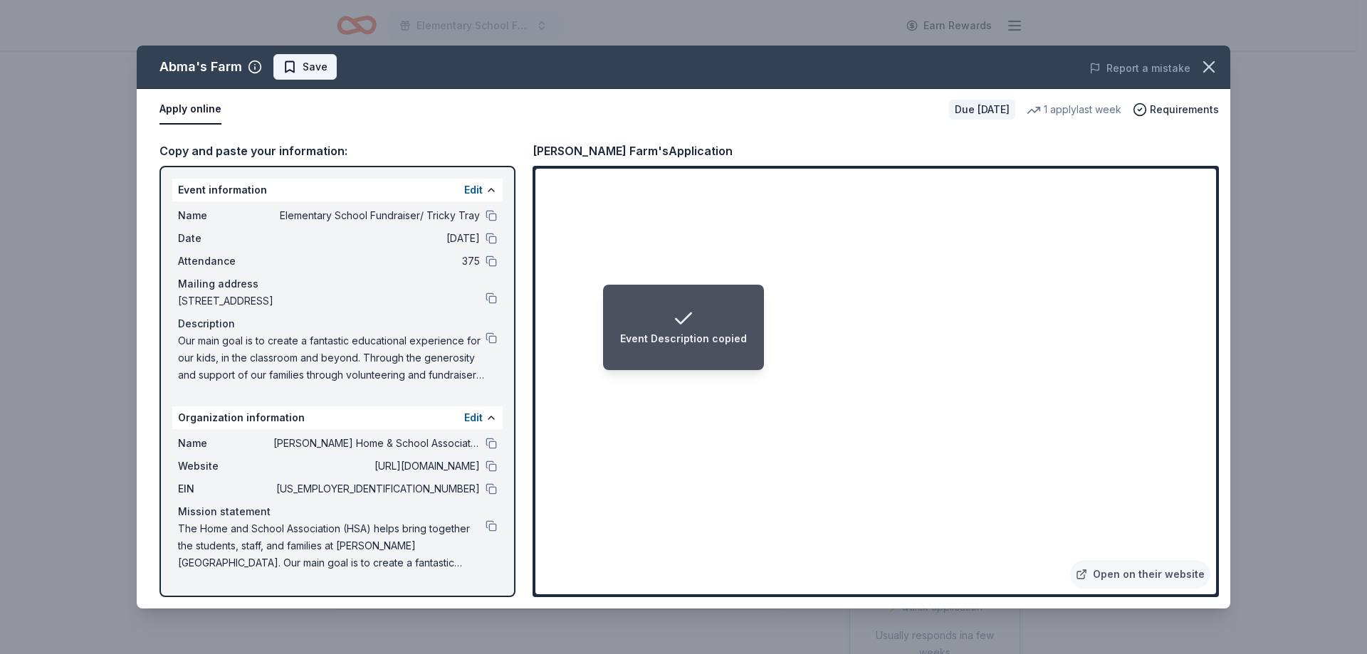
click at [317, 69] on span "Save" at bounding box center [315, 66] width 25 height 17
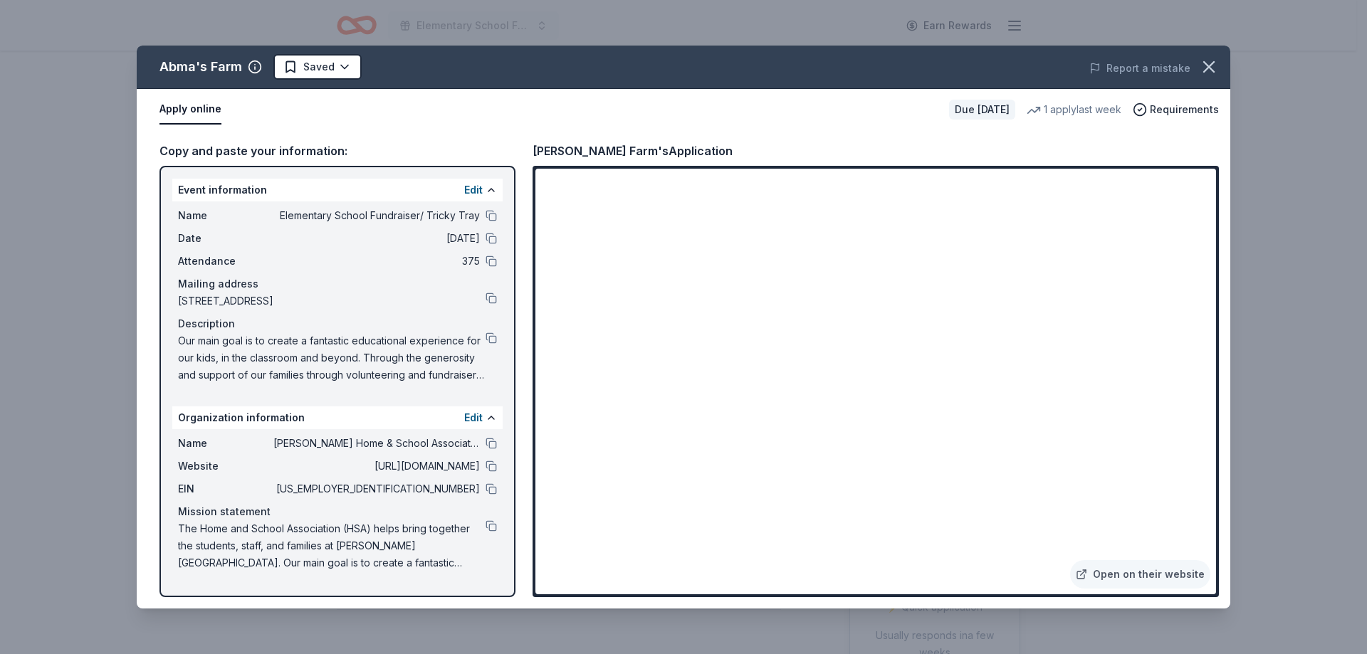
click at [317, 69] on html "Elementary School Fundraiser/ Tricky Tray Earn Rewards Due [DATE] Share Abma's …" at bounding box center [683, 327] width 1367 height 654
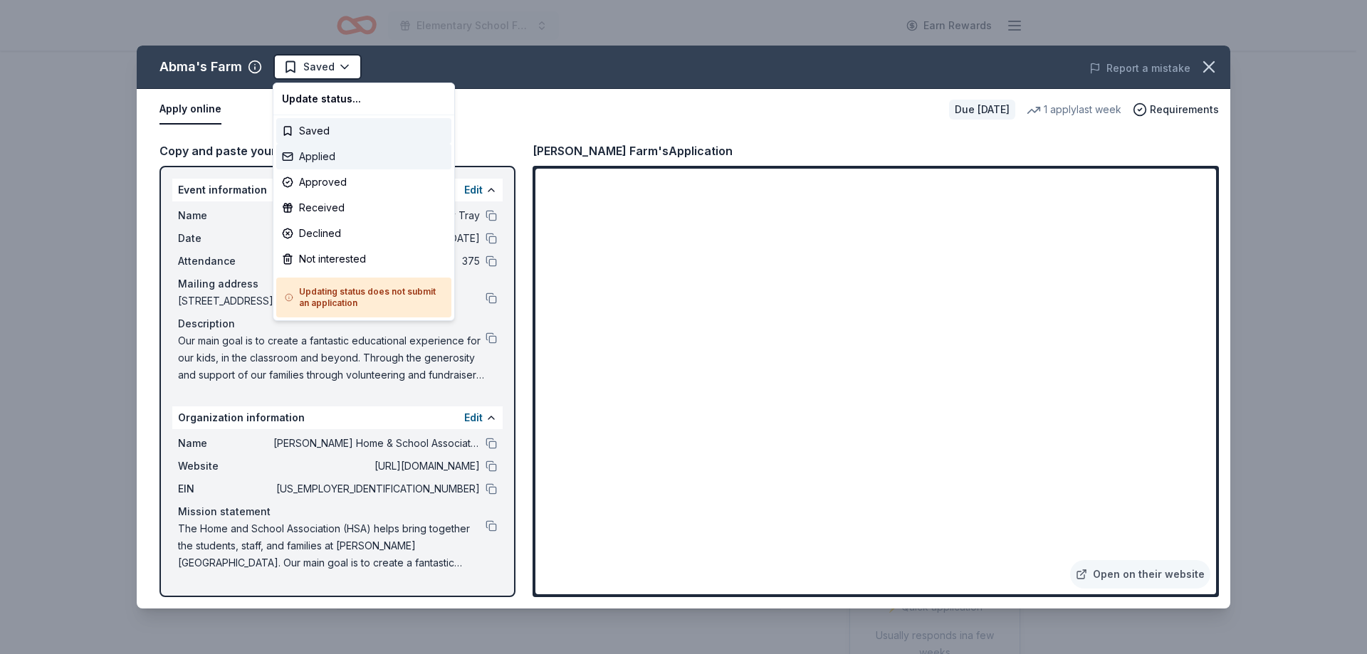
click at [333, 157] on div "Applied" at bounding box center [363, 157] width 175 height 26
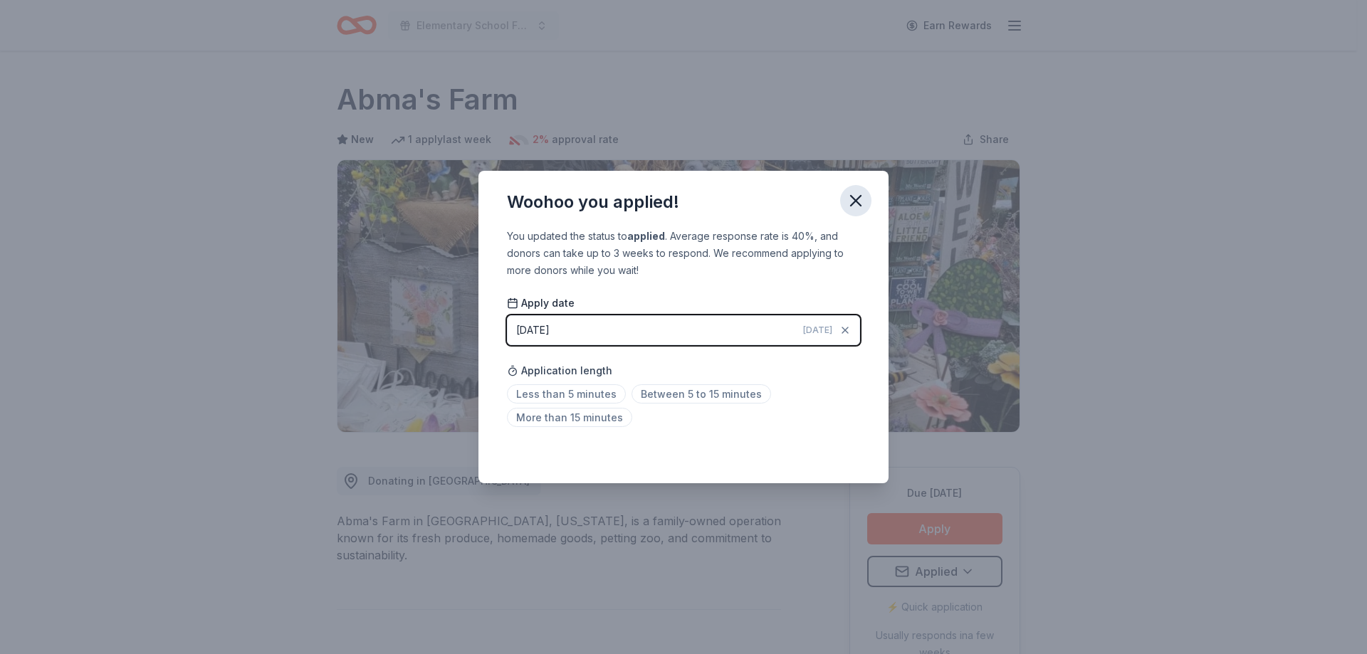
click at [860, 202] on icon "button" at bounding box center [856, 201] width 20 height 20
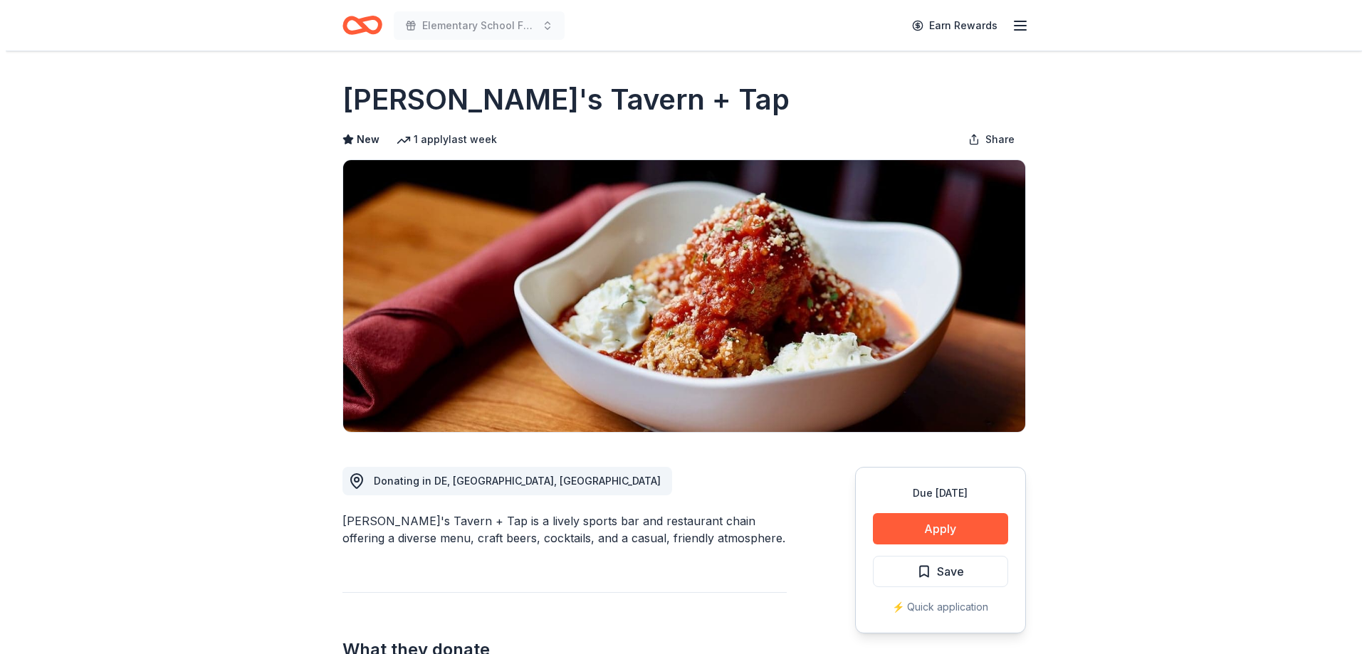
scroll to position [71, 0]
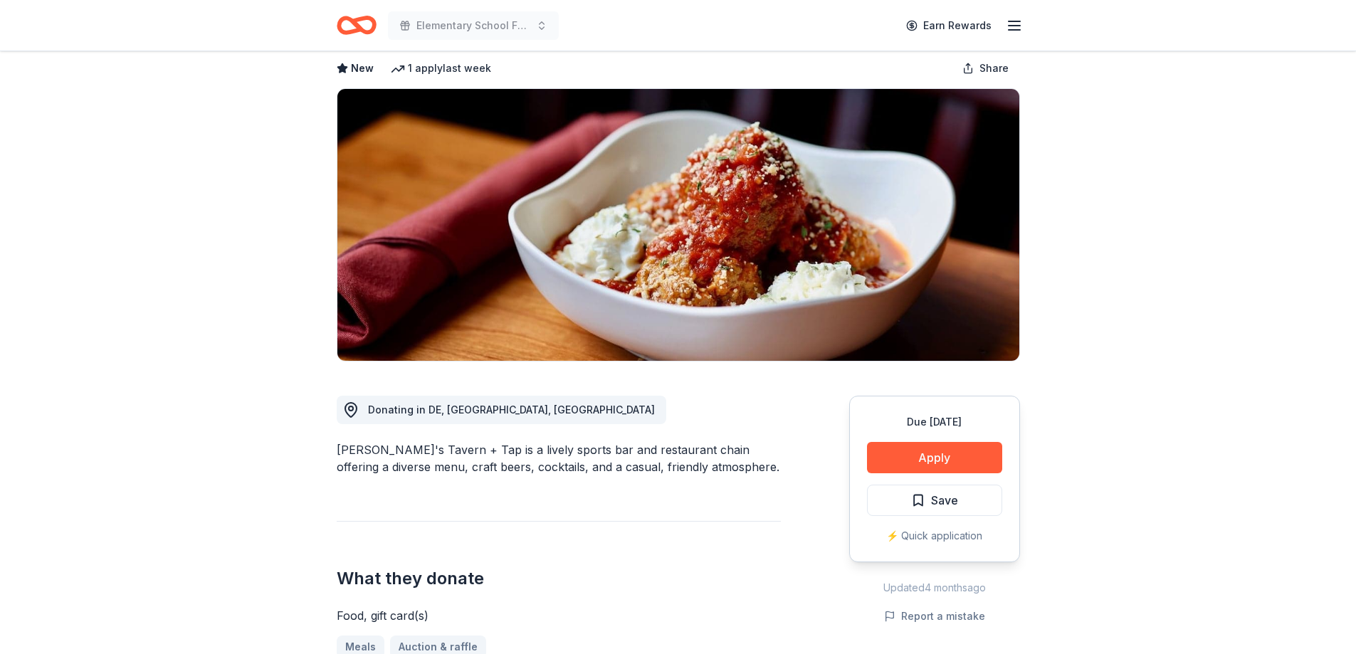
click at [941, 459] on button "Apply" at bounding box center [934, 457] width 135 height 31
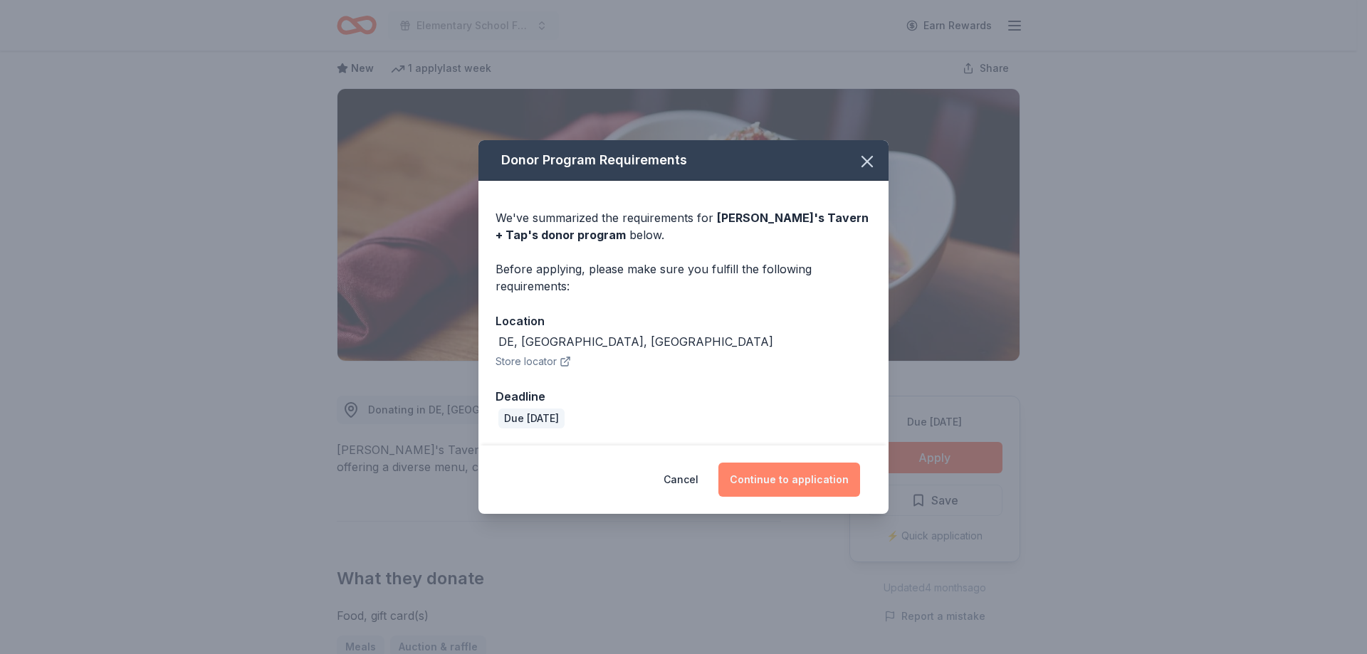
click at [797, 481] on button "Continue to application" at bounding box center [789, 480] width 142 height 34
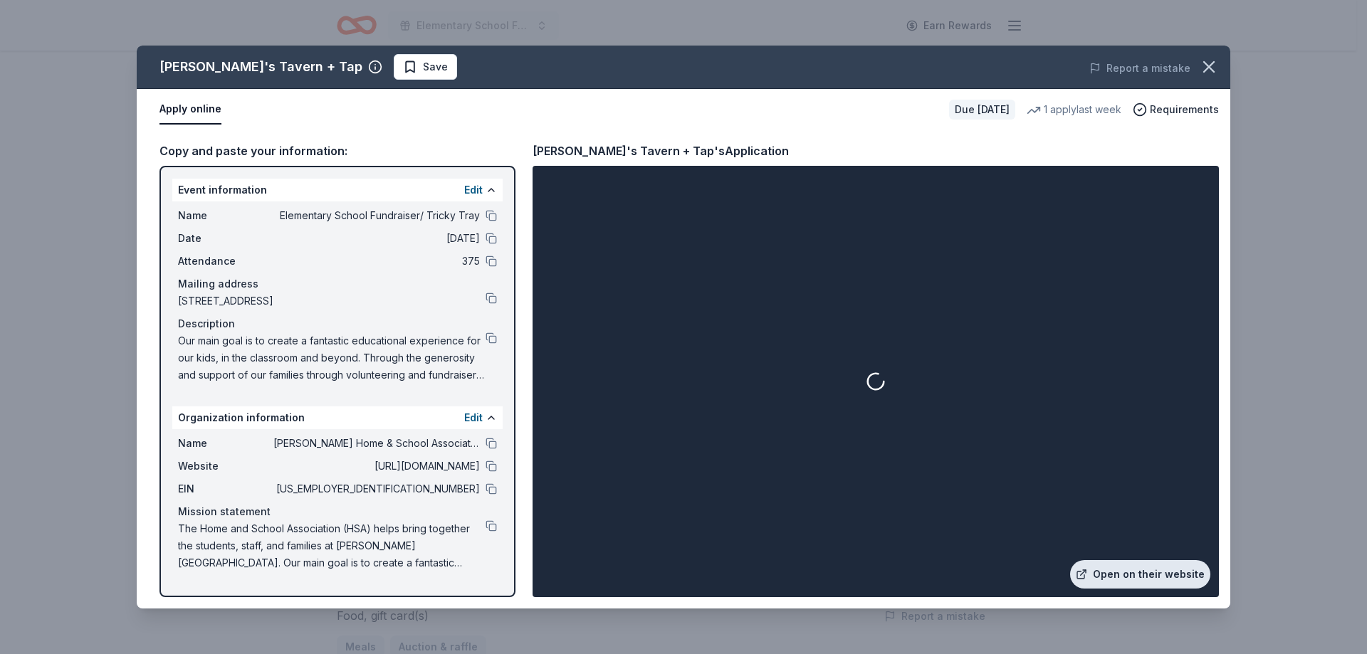
click at [1181, 578] on link "Open on their website" at bounding box center [1140, 574] width 140 height 28
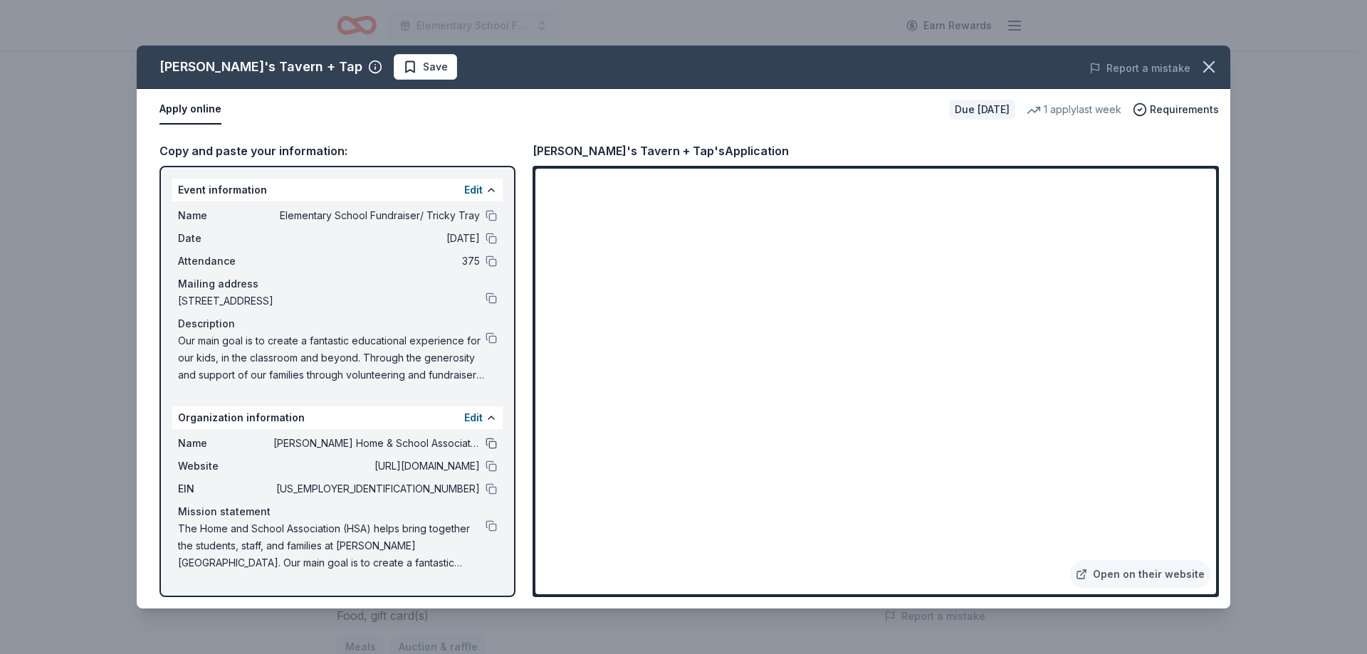
click at [491, 444] on button at bounding box center [491, 443] width 11 height 11
click at [423, 70] on span "Save" at bounding box center [435, 66] width 25 height 17
